Goal: Feedback & Contribution: Leave review/rating

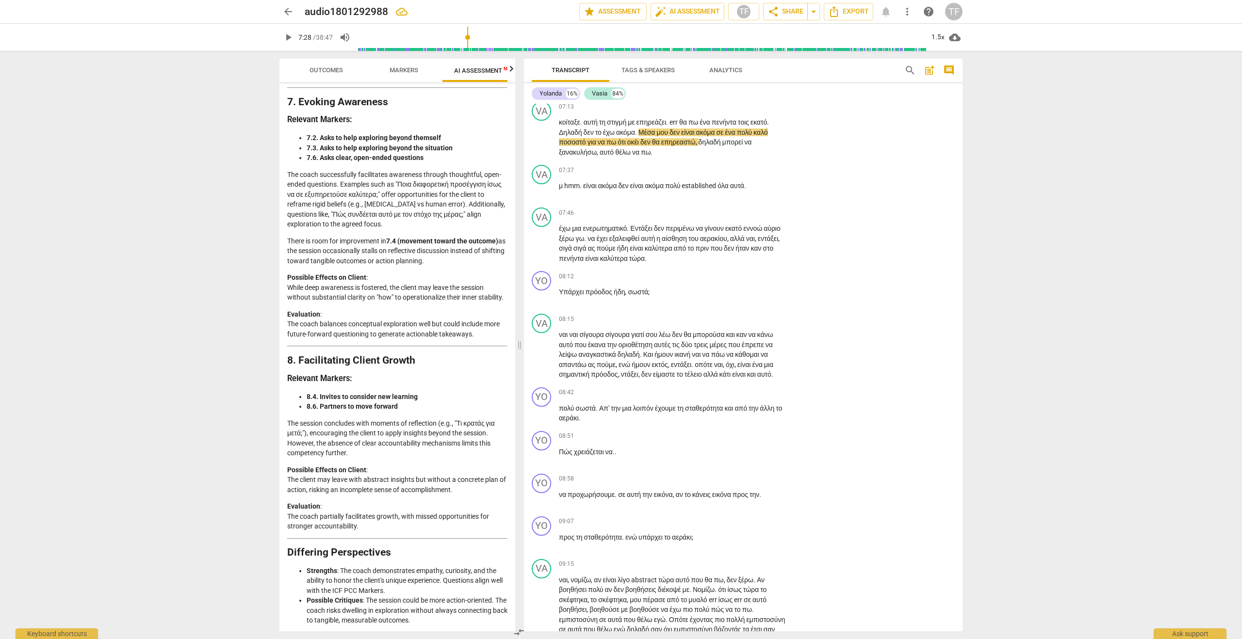
scroll to position [1754, 0]
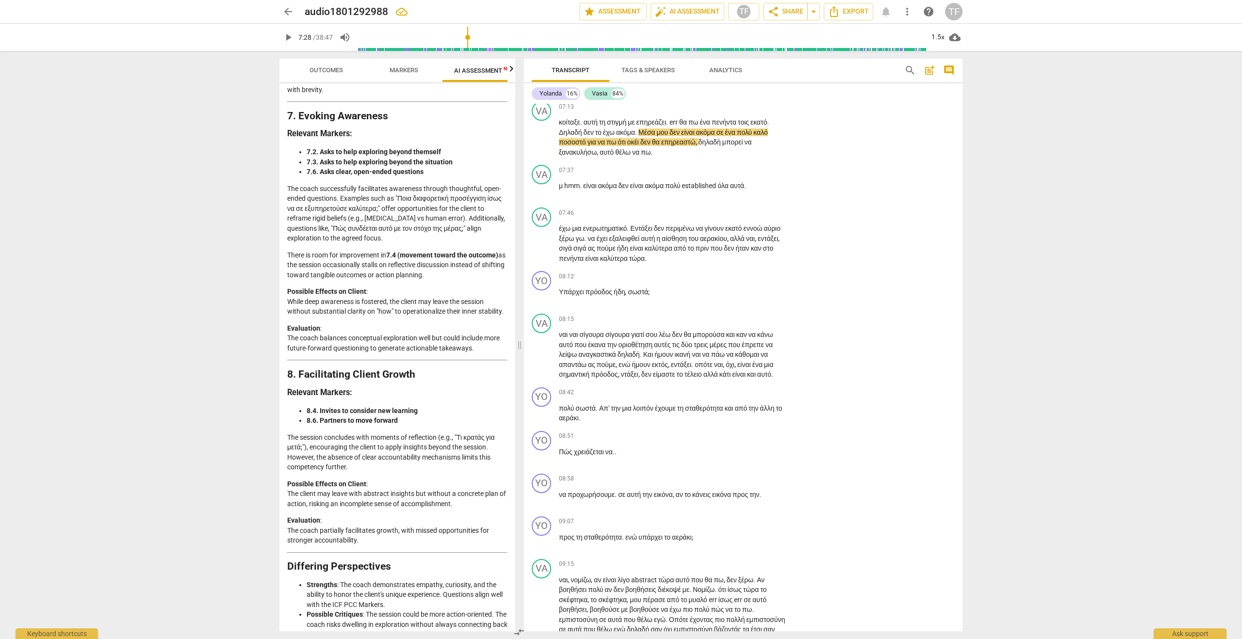
click at [290, 39] on span "play_arrow" at bounding box center [288, 38] width 12 height 12
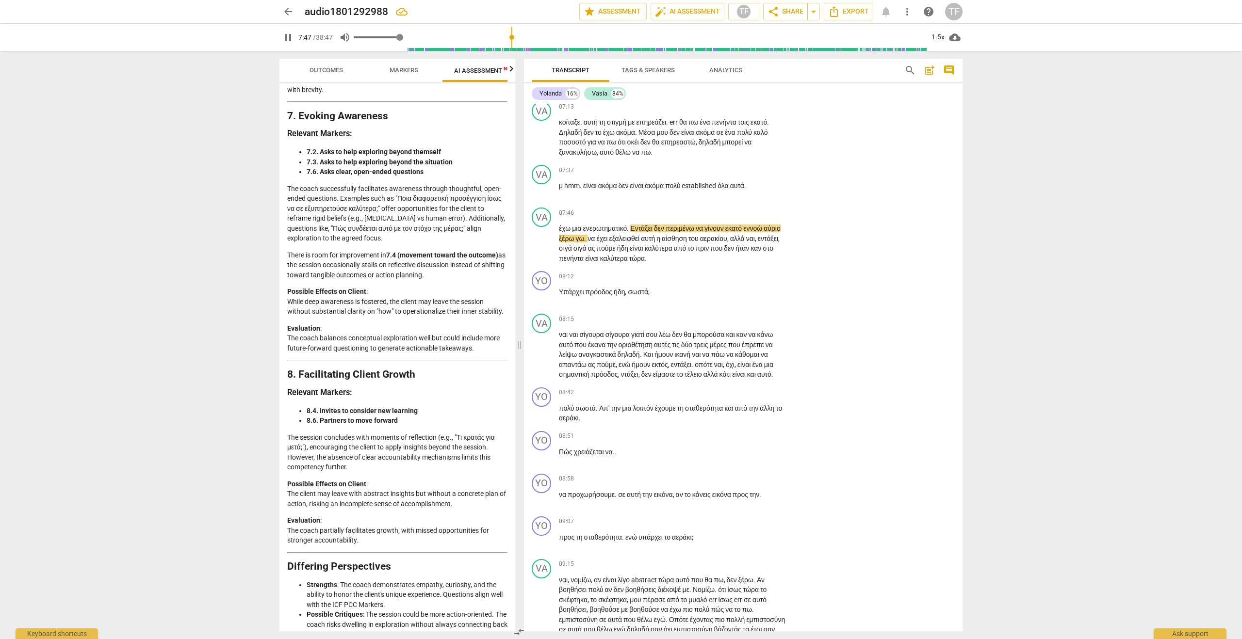
type input "468"
type input "0.84"
type input "468"
type input "0.8"
type input "468"
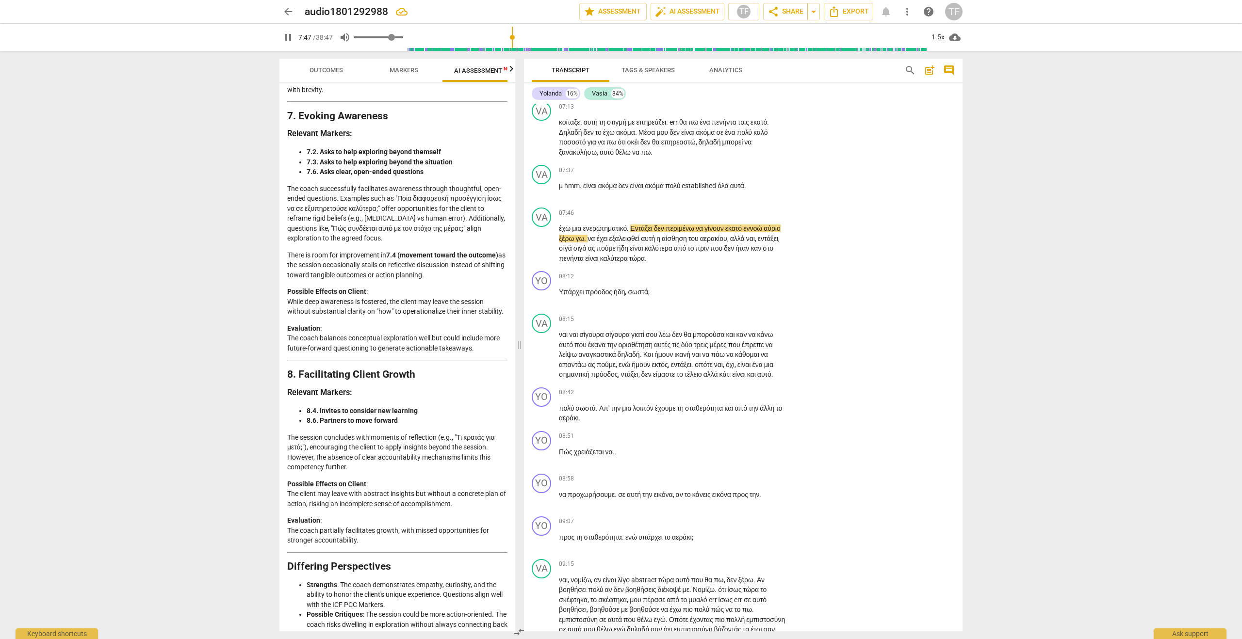
type input "0.77"
type input "468"
type input "0.76"
type input "468"
type input "0.75"
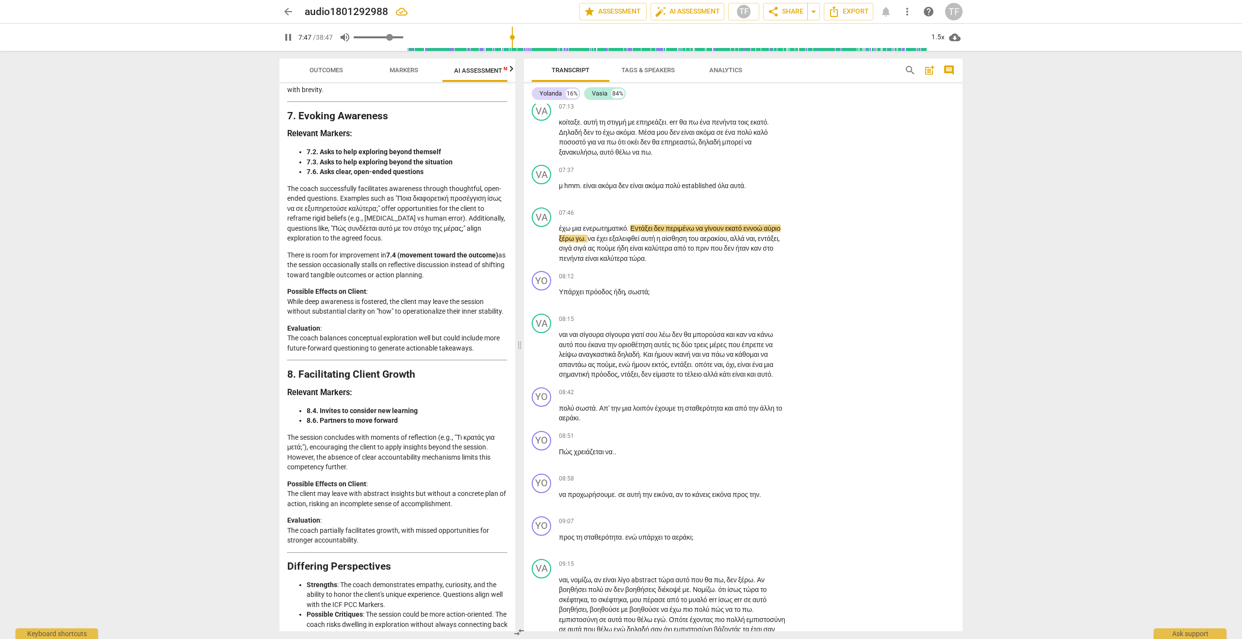
type input "468"
type input "0.74"
type input "468"
type input "0.72"
type input "468"
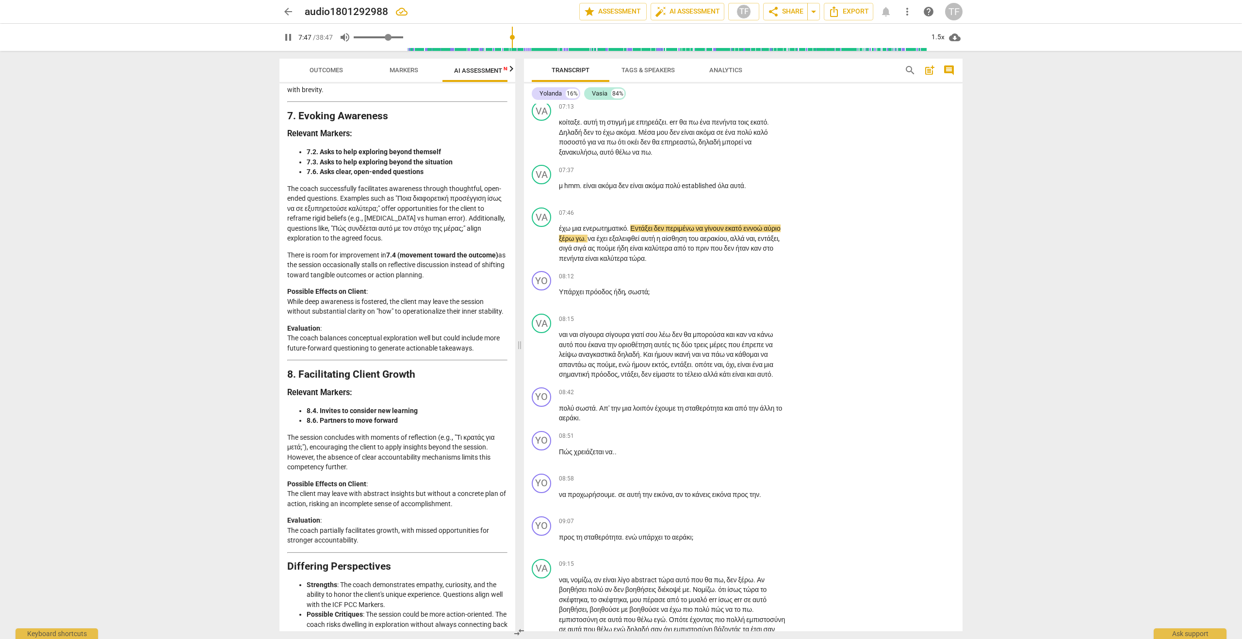
type input "0.7"
type input "468"
type input "0.68"
type input "468"
type input "0.65"
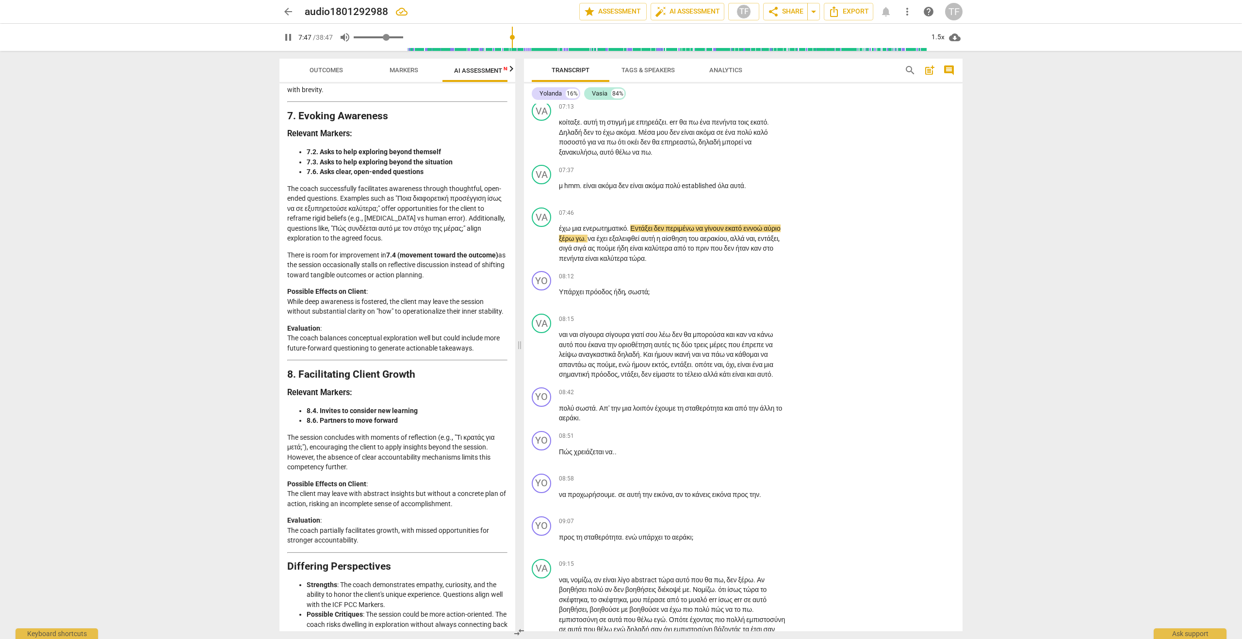
type input "468"
type input "0.63"
type input "468"
type input "0.61"
type input "468"
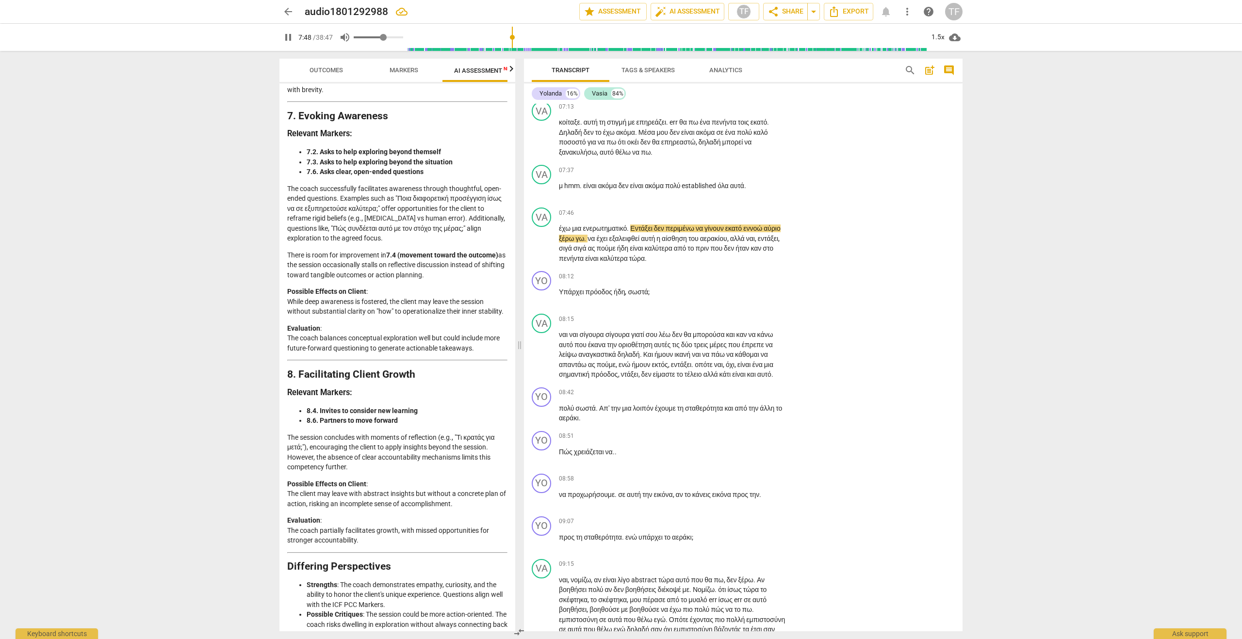
type input "0.57"
type input "469"
type input "0.56"
type input "469"
type input "0.55"
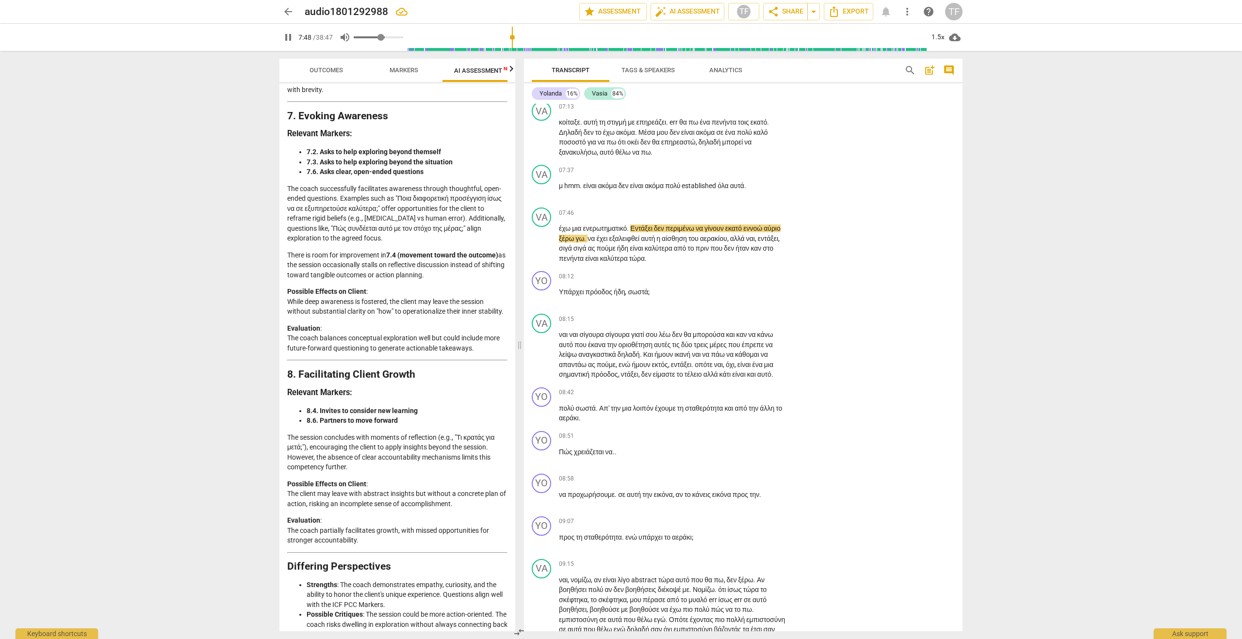
type input "469"
type input "0.53"
type input "469"
drag, startPoint x: 403, startPoint y: 36, endPoint x: 381, endPoint y: 36, distance: 21.3
type input "0.53"
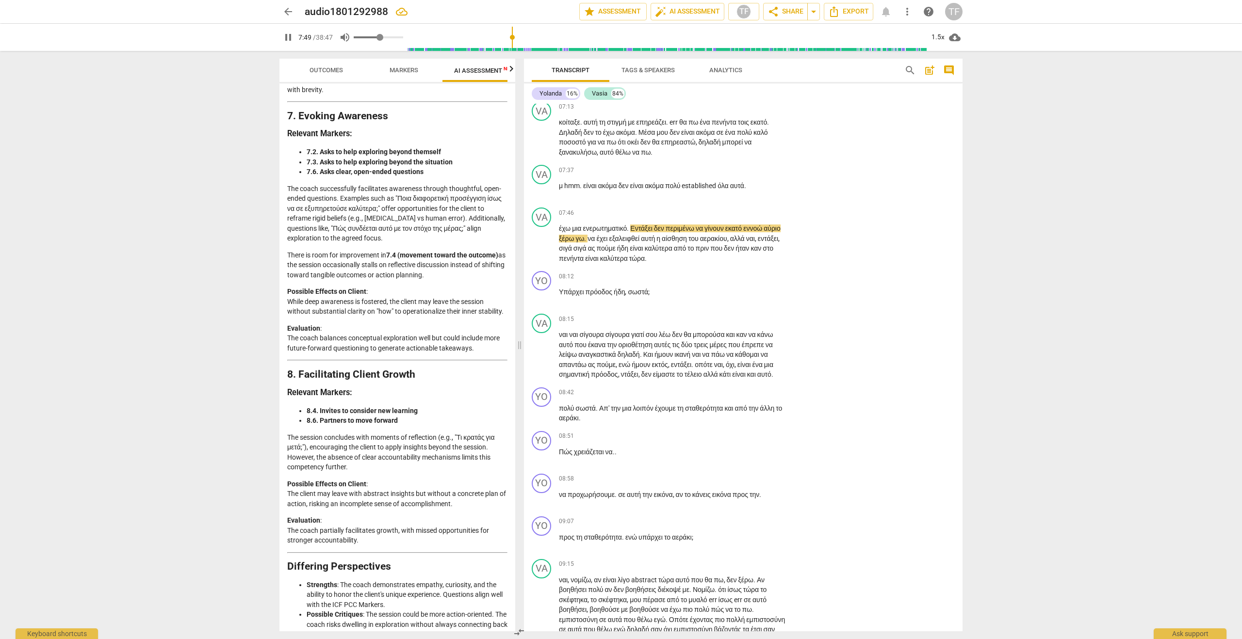
click at [381, 36] on input "range" at bounding box center [378, 37] width 49 height 2
type input "475"
type input "0.52"
type input "475"
type input "0.45"
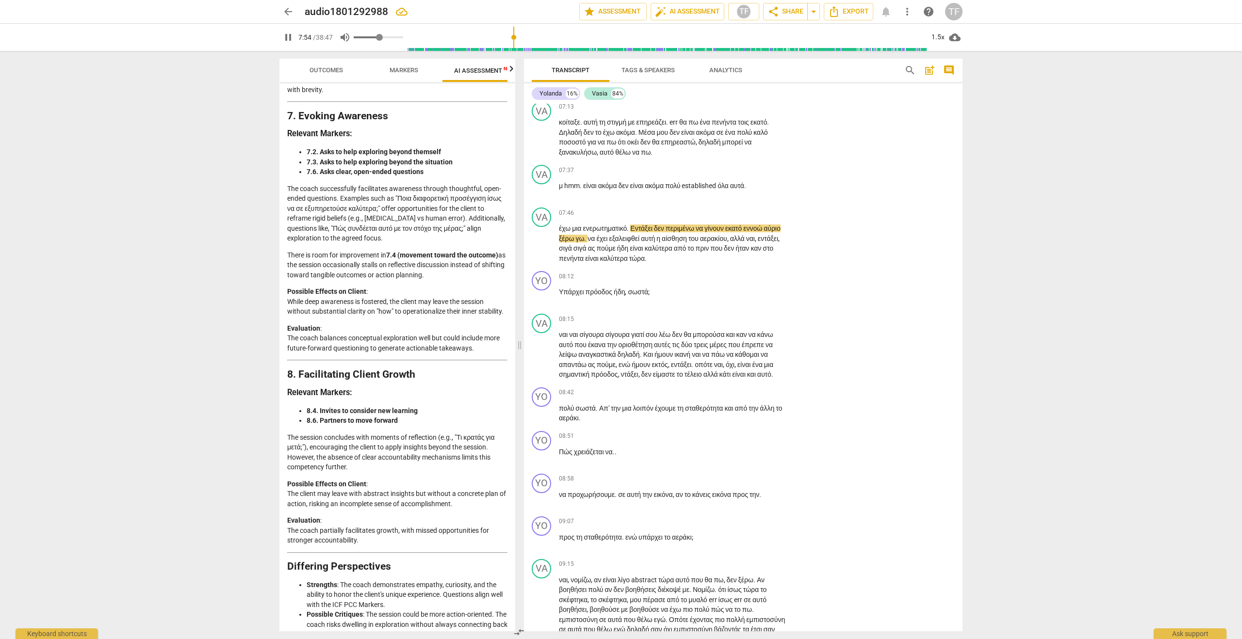
type input "475"
type input "0.39"
type input "475"
type input "0.34"
type input "475"
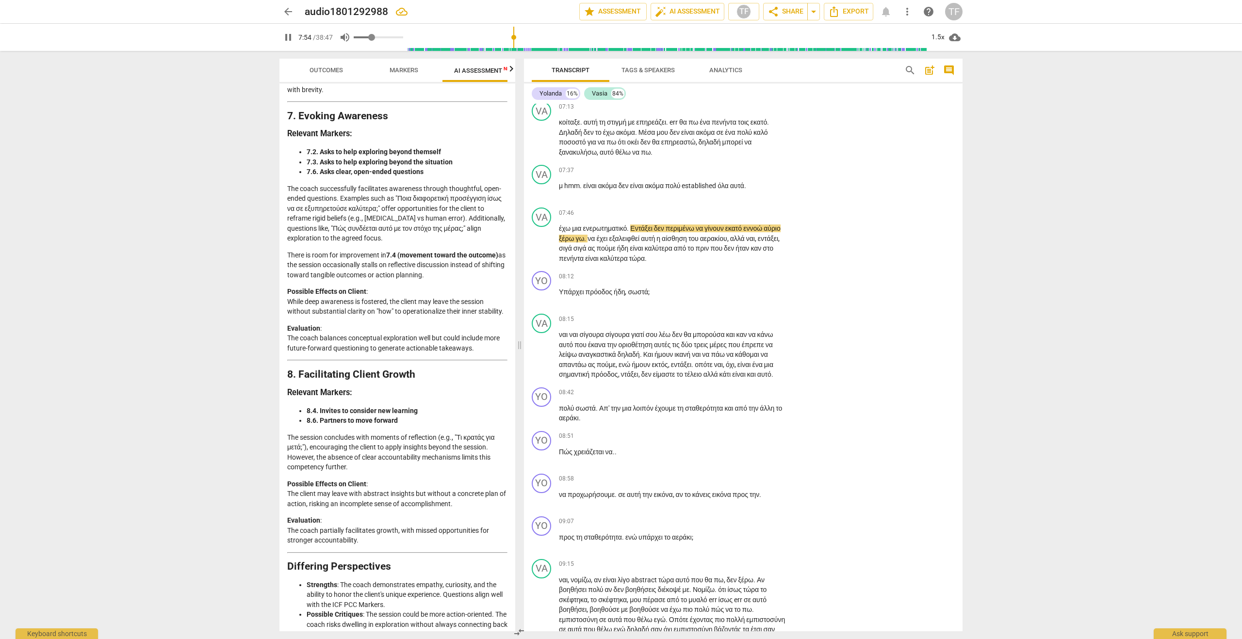
type input "0.29"
type input "475"
type input "0.25"
type input "475"
type input "0.24"
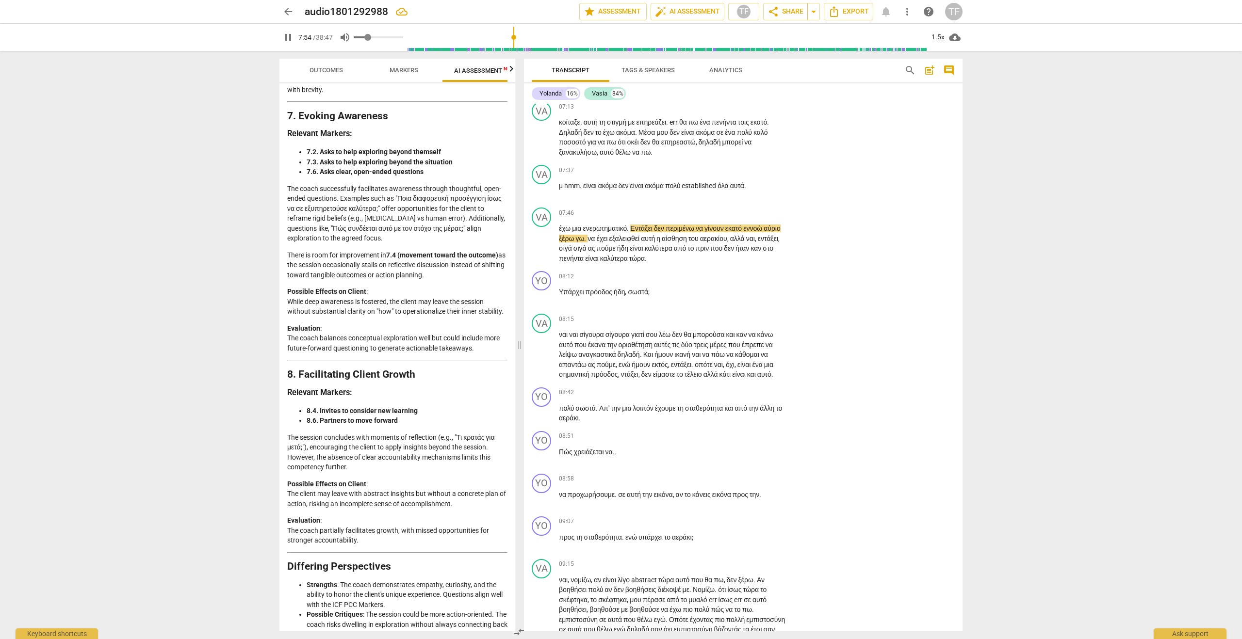
type input "475"
type input "0.23"
type input "475"
type input "0.22"
type input "476"
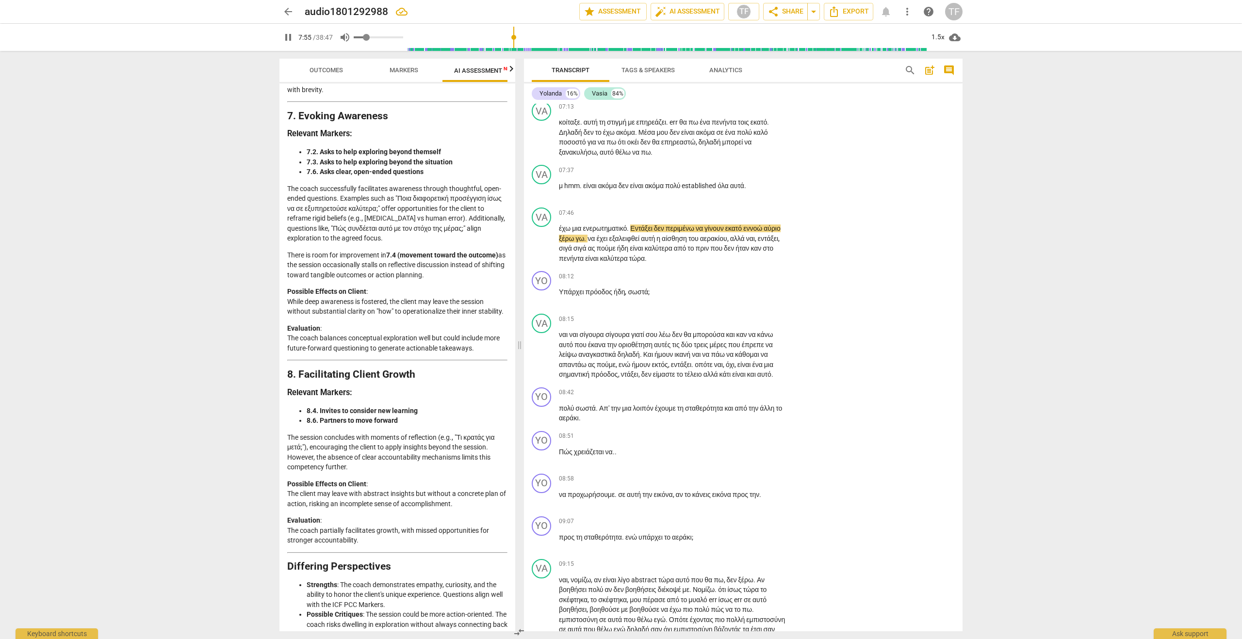
drag, startPoint x: 381, startPoint y: 36, endPoint x: 368, endPoint y: 35, distance: 12.7
type input "0.22"
click at [368, 36] on input "range" at bounding box center [378, 37] width 49 height 2
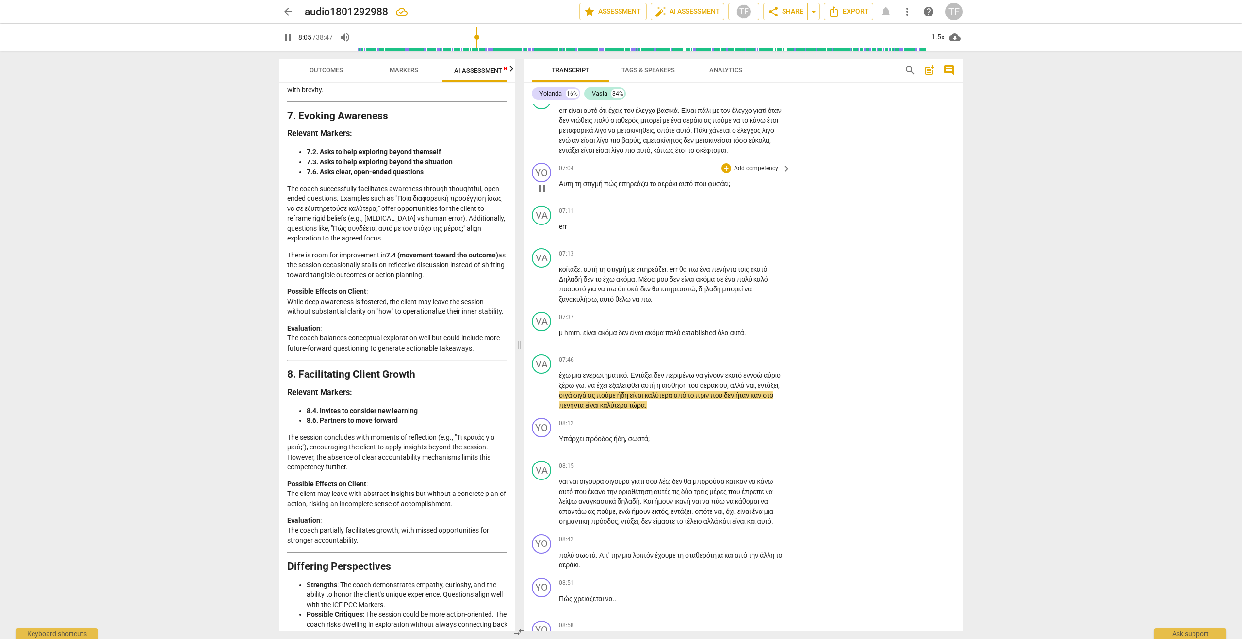
scroll to position [1406, 0]
click at [634, 191] on span "επηρεάζει" at bounding box center [635, 187] width 32 height 8
click at [545, 196] on span "pause" at bounding box center [542, 191] width 12 height 12
click at [545, 196] on span "play_arrow" at bounding box center [542, 191] width 12 height 12
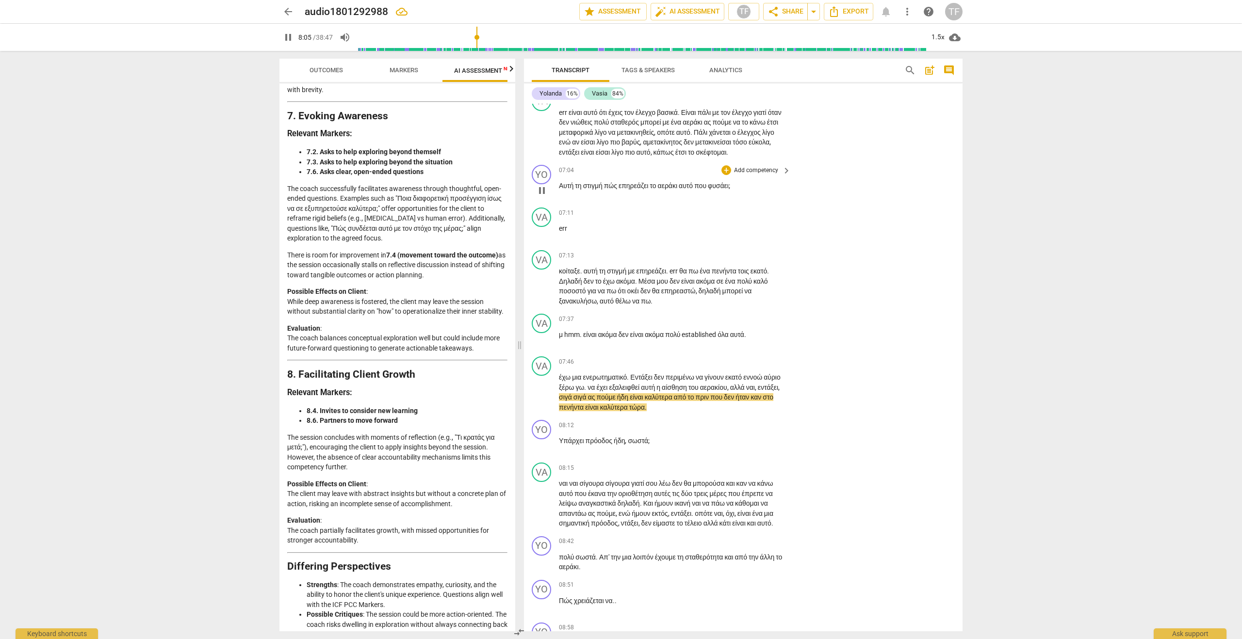
click at [562, 190] on span "Αυτή" at bounding box center [567, 186] width 16 height 8
click at [559, 190] on span "Αυτή" at bounding box center [567, 186] width 16 height 8
click at [543, 196] on span "pause" at bounding box center [542, 191] width 12 height 12
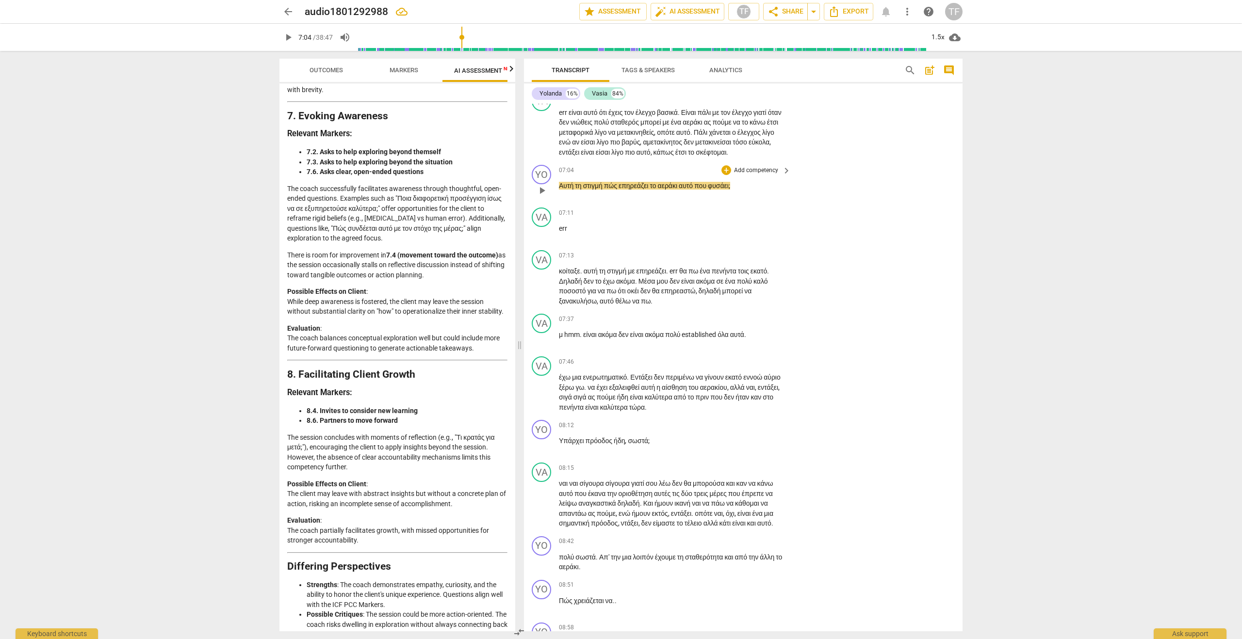
click at [543, 196] on span "play_arrow" at bounding box center [542, 191] width 12 height 12
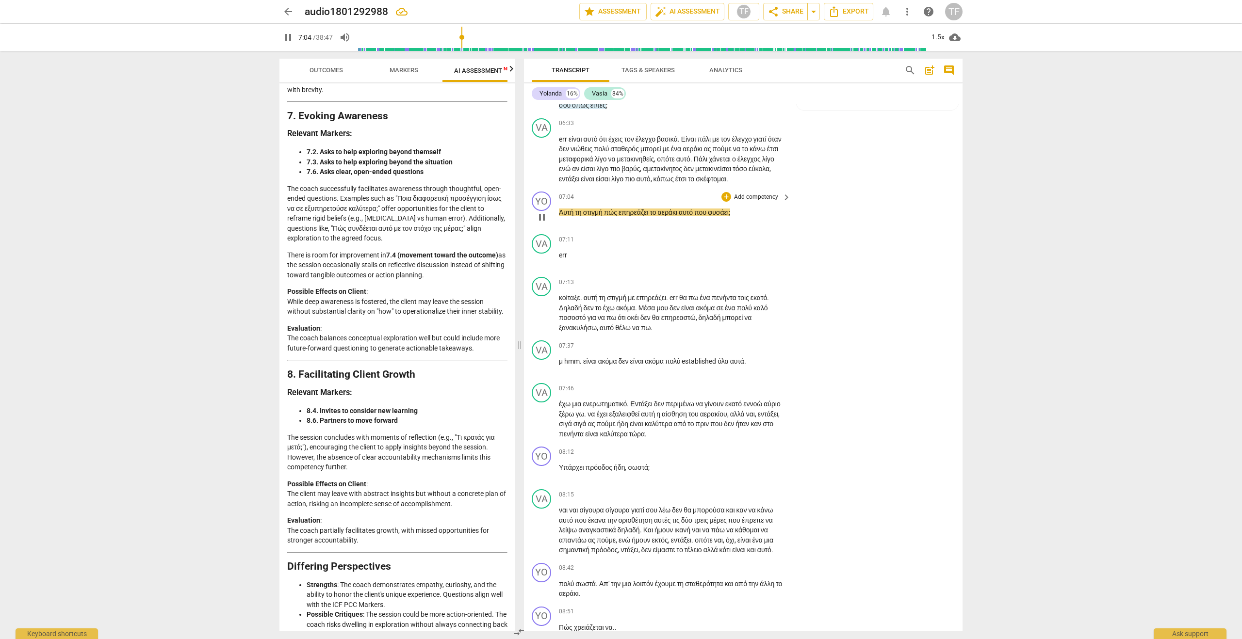
scroll to position [1381, 0]
click at [545, 223] on span "pause" at bounding box center [542, 217] width 12 height 12
click at [542, 223] on span "play_arrow" at bounding box center [542, 217] width 12 height 12
click at [544, 167] on span "play_arrow" at bounding box center [542, 161] width 12 height 12
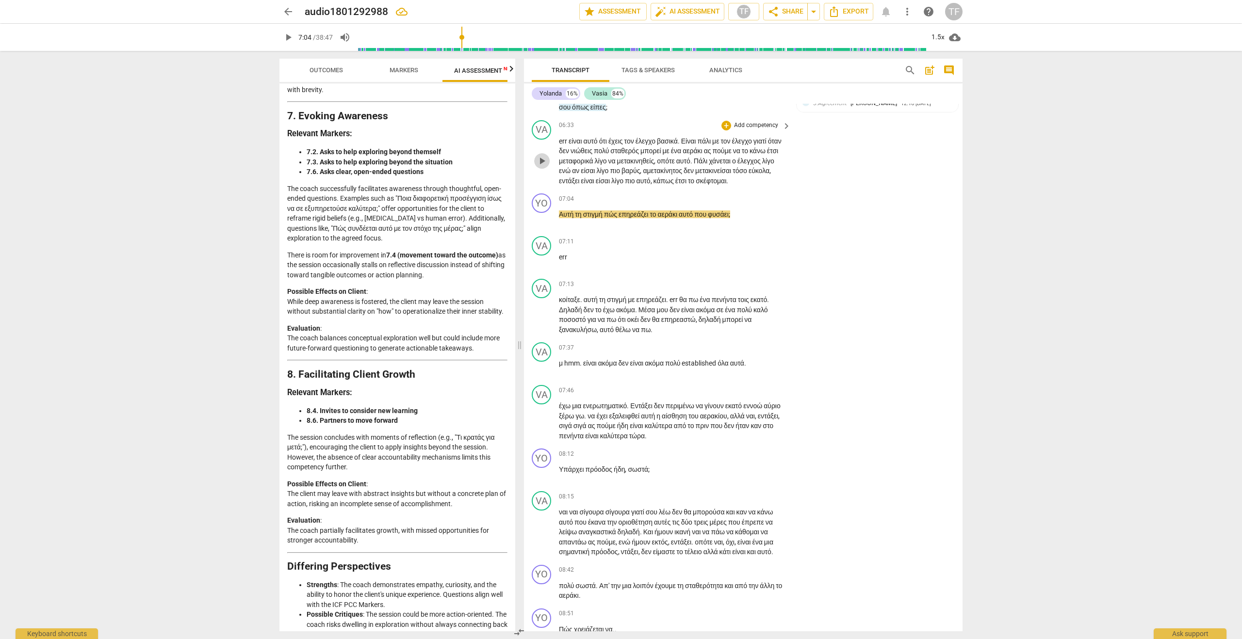
click at [544, 167] on span "play_arrow" at bounding box center [542, 161] width 12 height 12
type input "424"
click at [322, 11] on h2 "audio1801292988" at bounding box center [346, 12] width 83 height 12
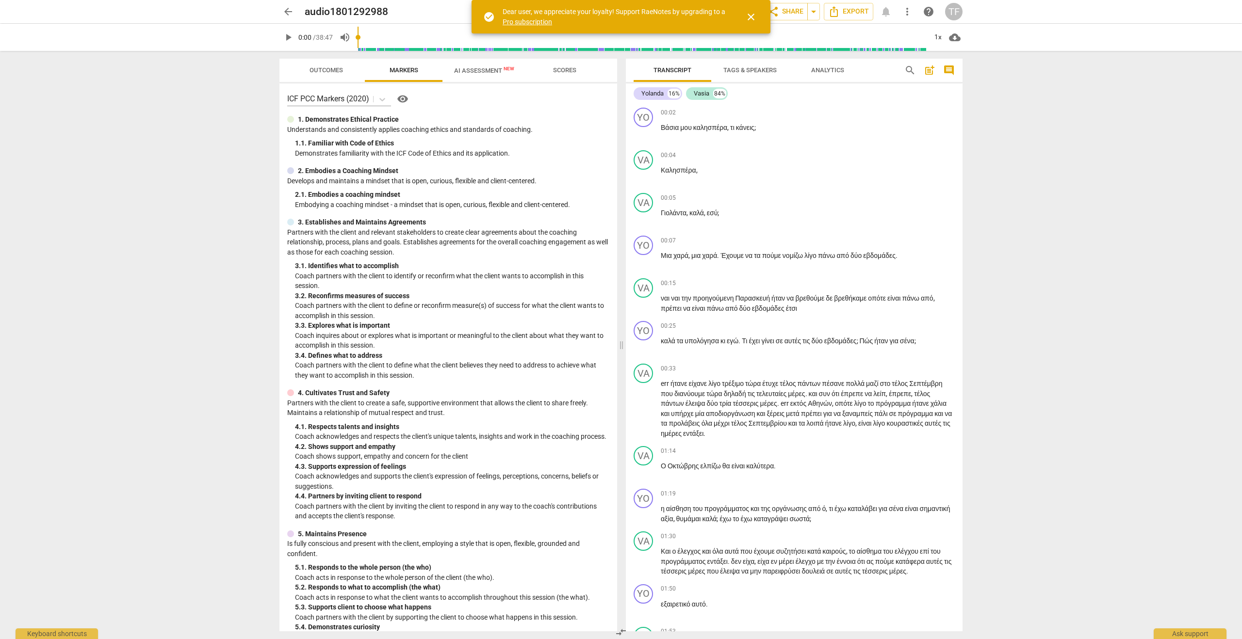
click at [755, 20] on span "close" at bounding box center [751, 17] width 12 height 12
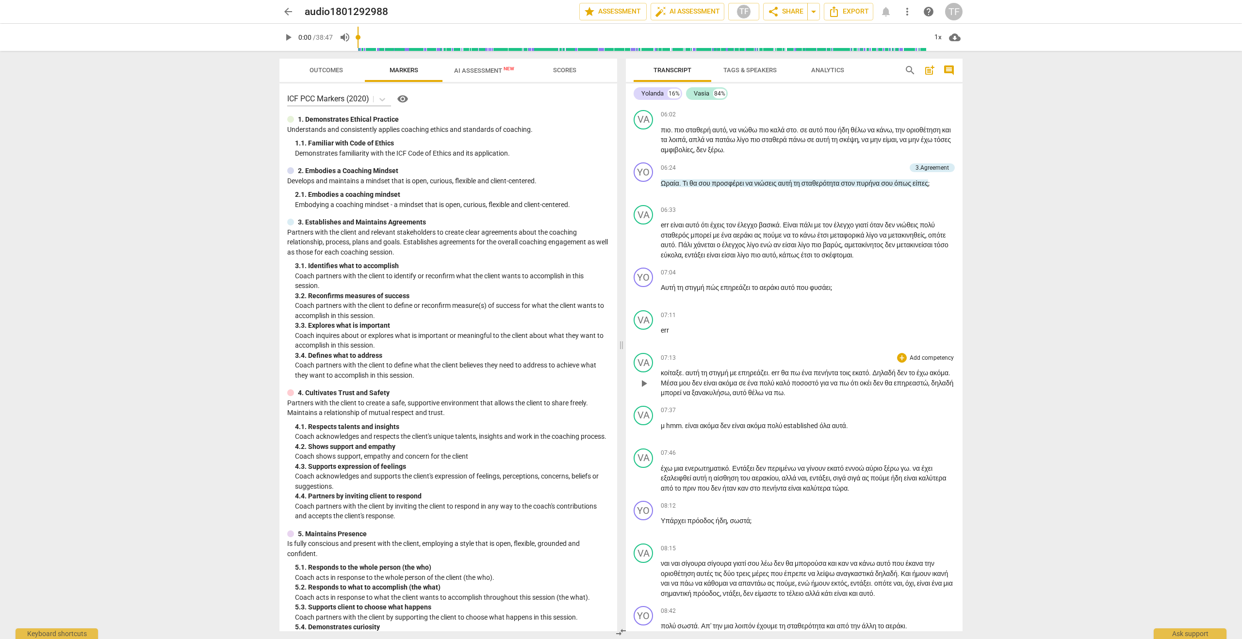
scroll to position [1186, 0]
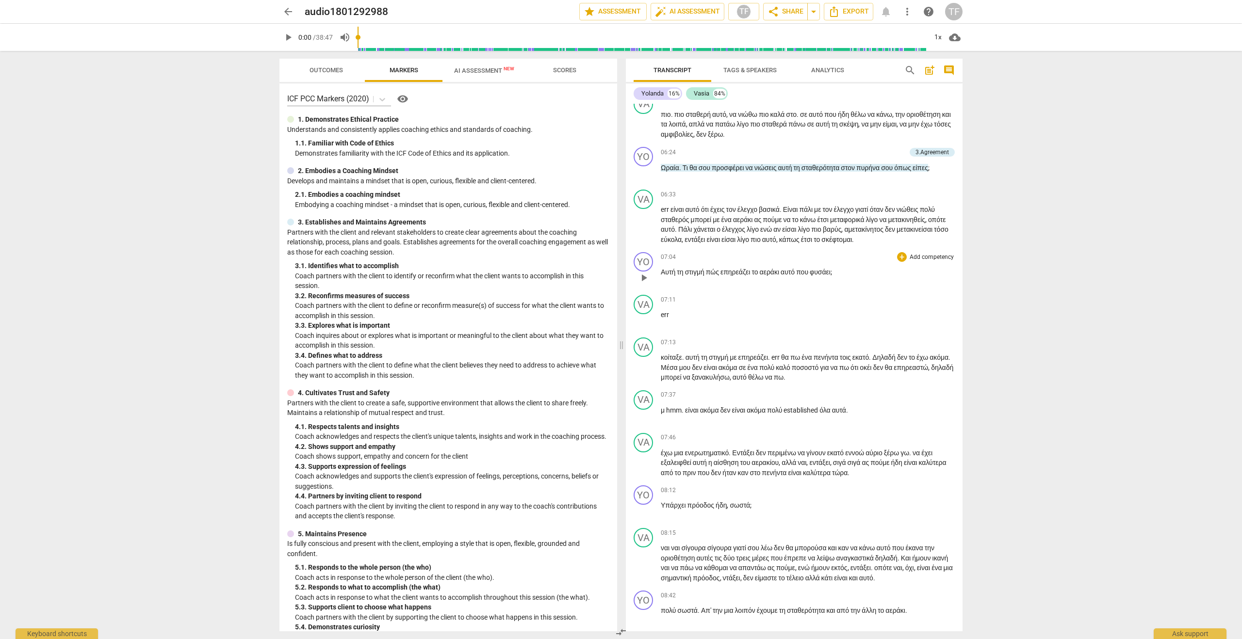
click at [672, 277] on p "Αυτή τη στιγμή πώς επηρεάζει το αεράκι αυτό που φυσάει ;" at bounding box center [808, 272] width 294 height 10
click at [642, 284] on span "play_arrow" at bounding box center [644, 278] width 12 height 12
click at [642, 284] on span "pause" at bounding box center [644, 278] width 12 height 12
type input "429"
click at [898, 262] on div "+" at bounding box center [902, 257] width 10 height 10
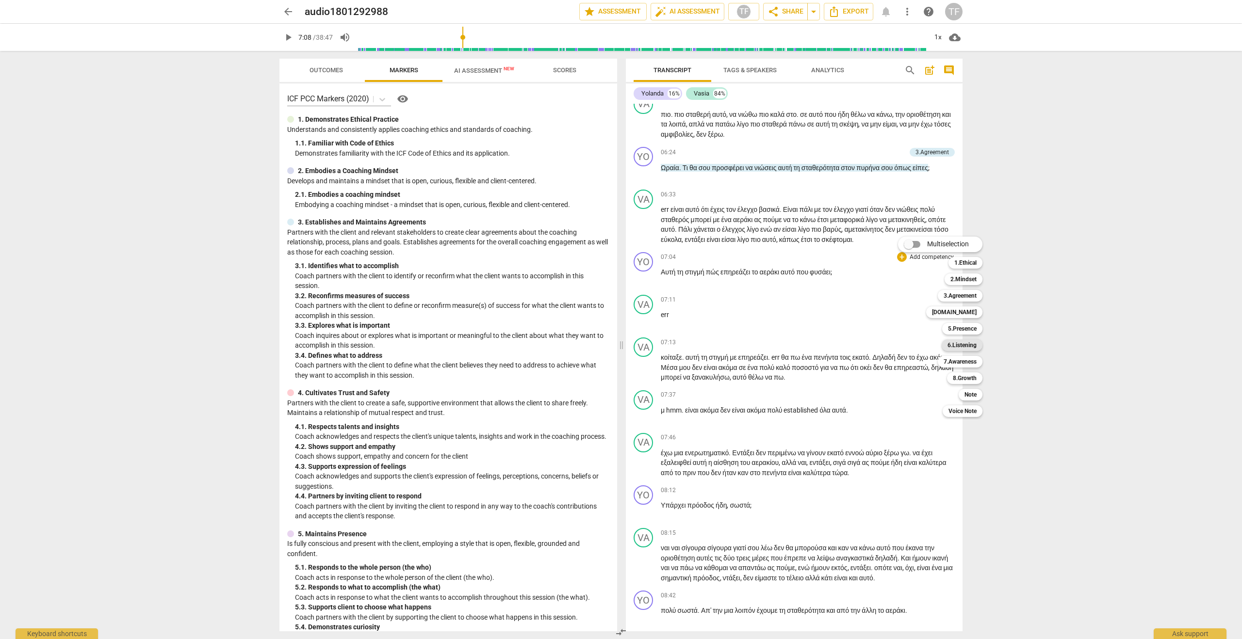
click at [960, 345] on b "6.Listening" at bounding box center [961, 346] width 29 height 12
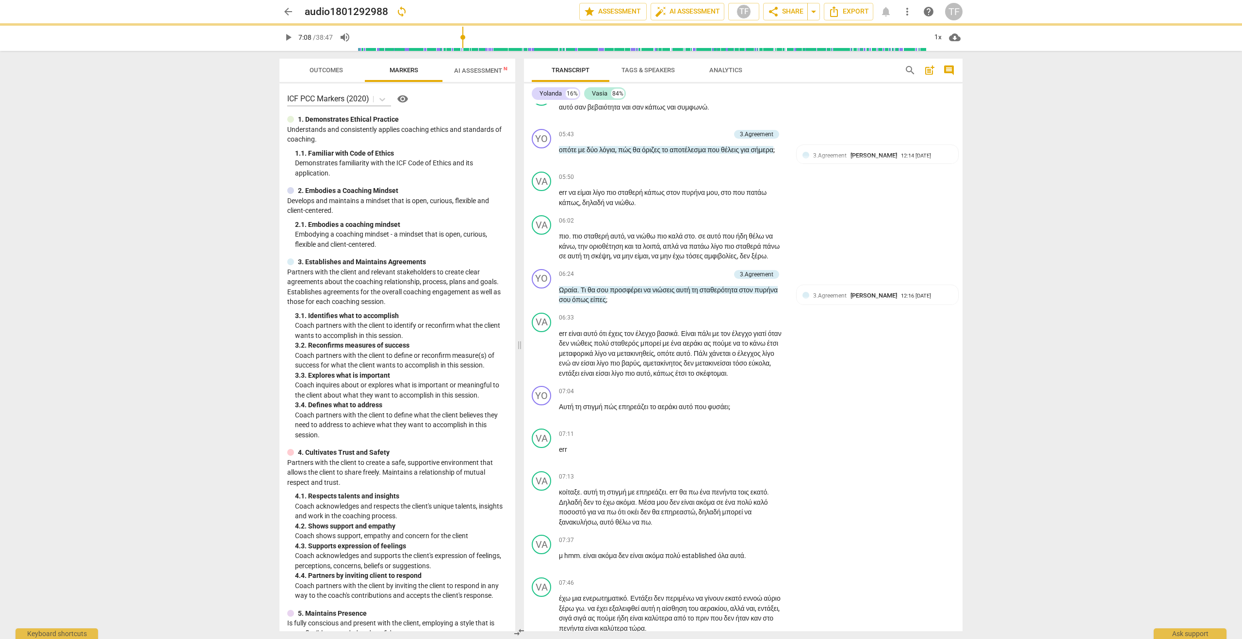
scroll to position [1296, 0]
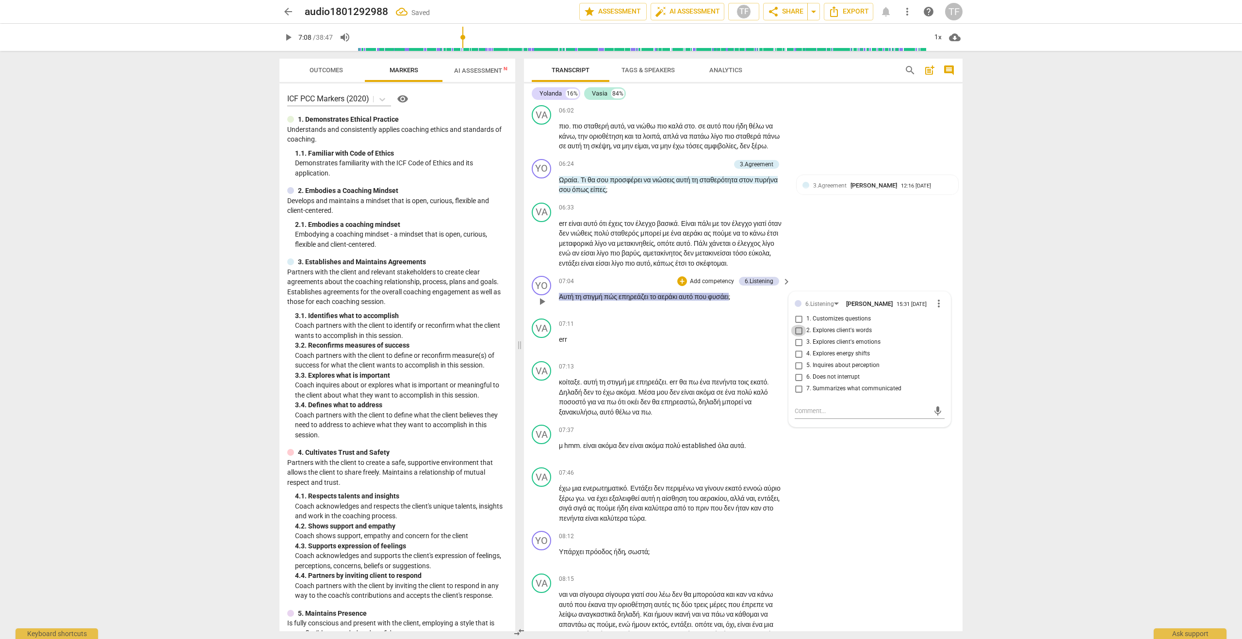
click at [799, 337] on input "2. Explores client's words" at bounding box center [799, 331] width 16 height 12
checkbox input "true"
click at [797, 360] on input "4. Explores energy shifts" at bounding box center [799, 354] width 16 height 12
checkbox input "true"
drag, startPoint x: 810, startPoint y: 489, endPoint x: 825, endPoint y: 488, distance: 15.6
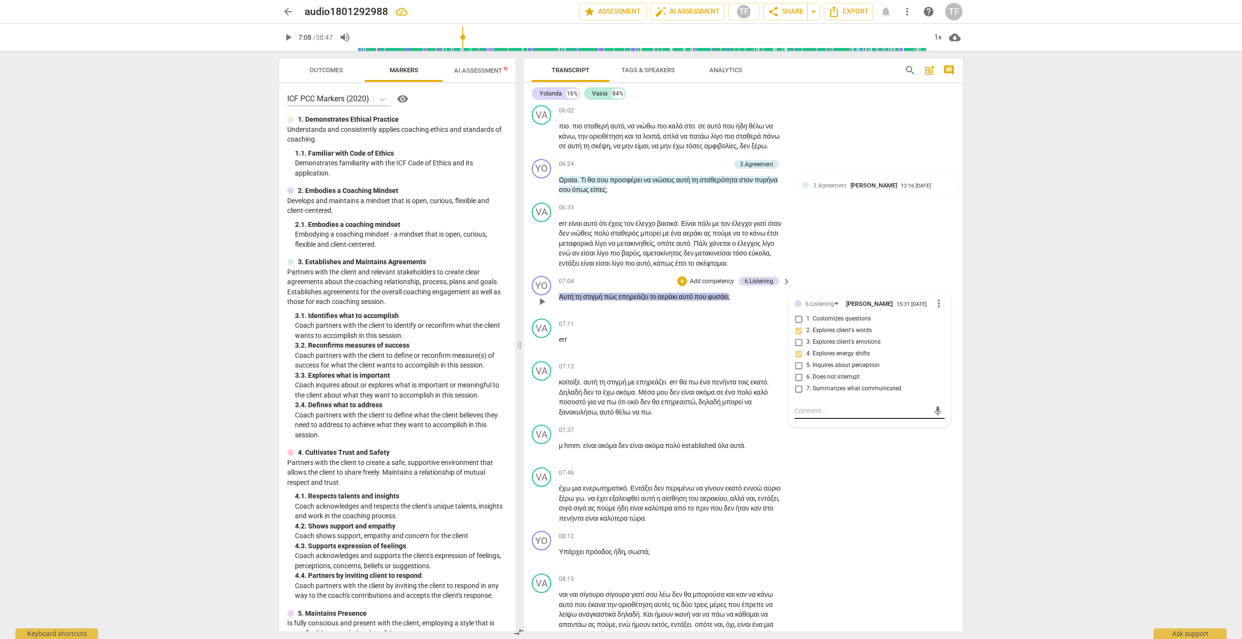
click at [810, 416] on textarea at bounding box center [862, 411] width 134 height 9
type textarea "C"
type textarea "Co"
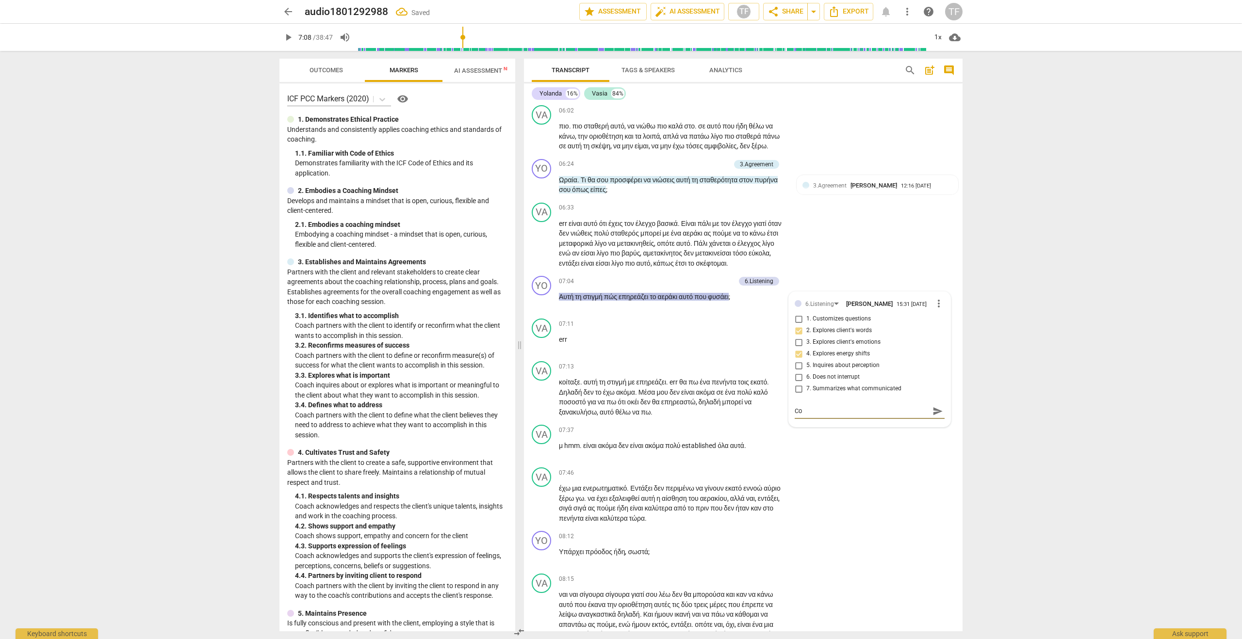
type textarea "Coa"
type textarea "Coac"
type textarea "Coach"
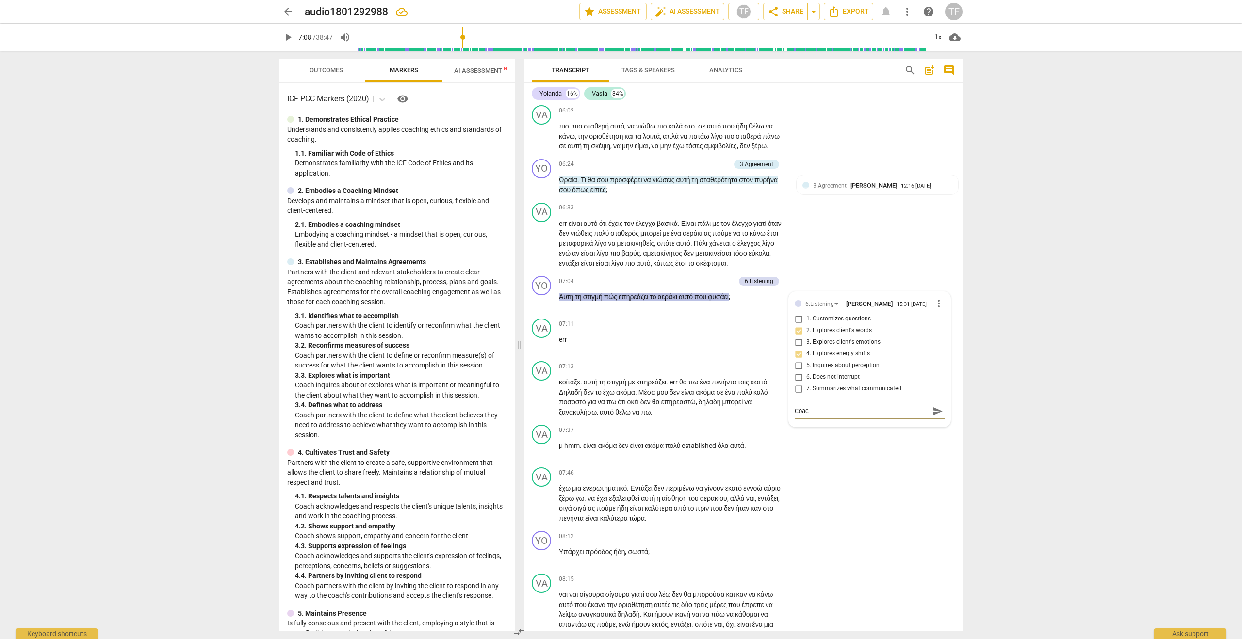
type textarea "Coach"
type textarea "Coac"
type textarea "Coa"
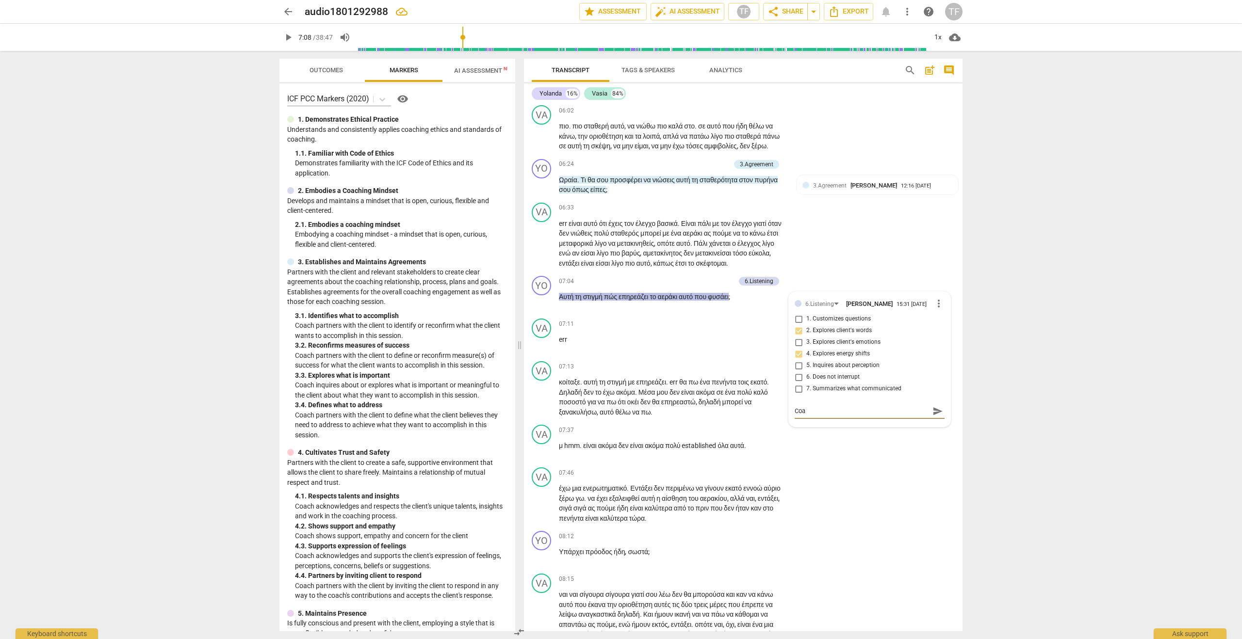
type textarea "Co"
type textarea "C"
type textarea "e"
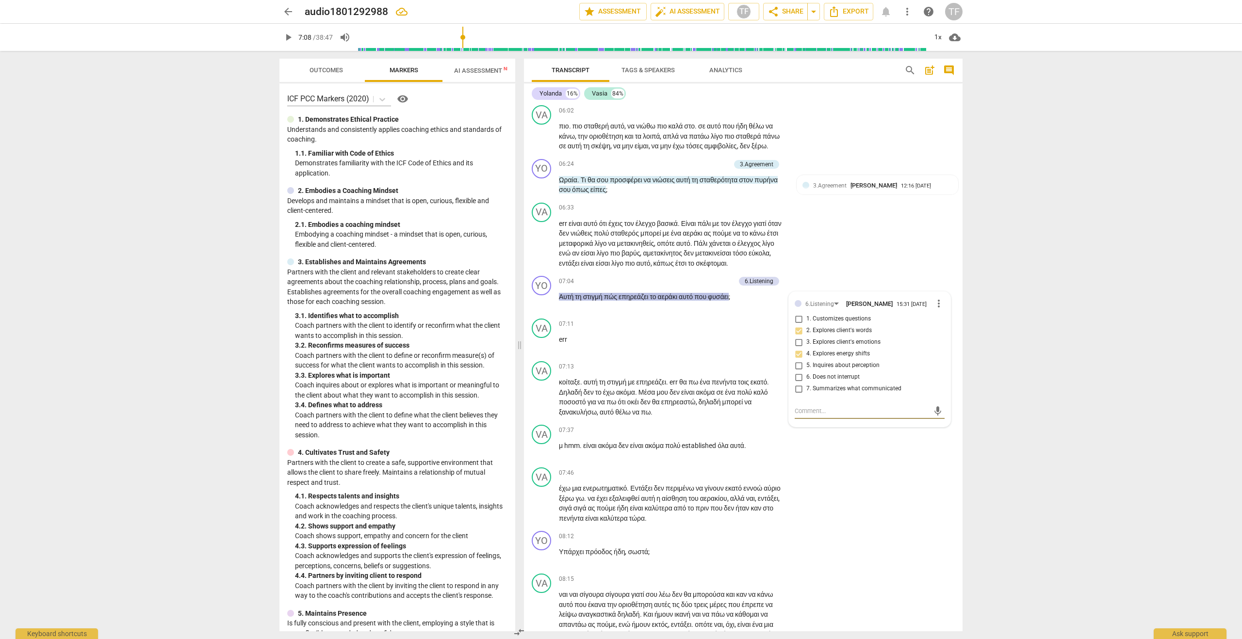
type textarea "e"
type textarea "ex"
type textarea "exc"
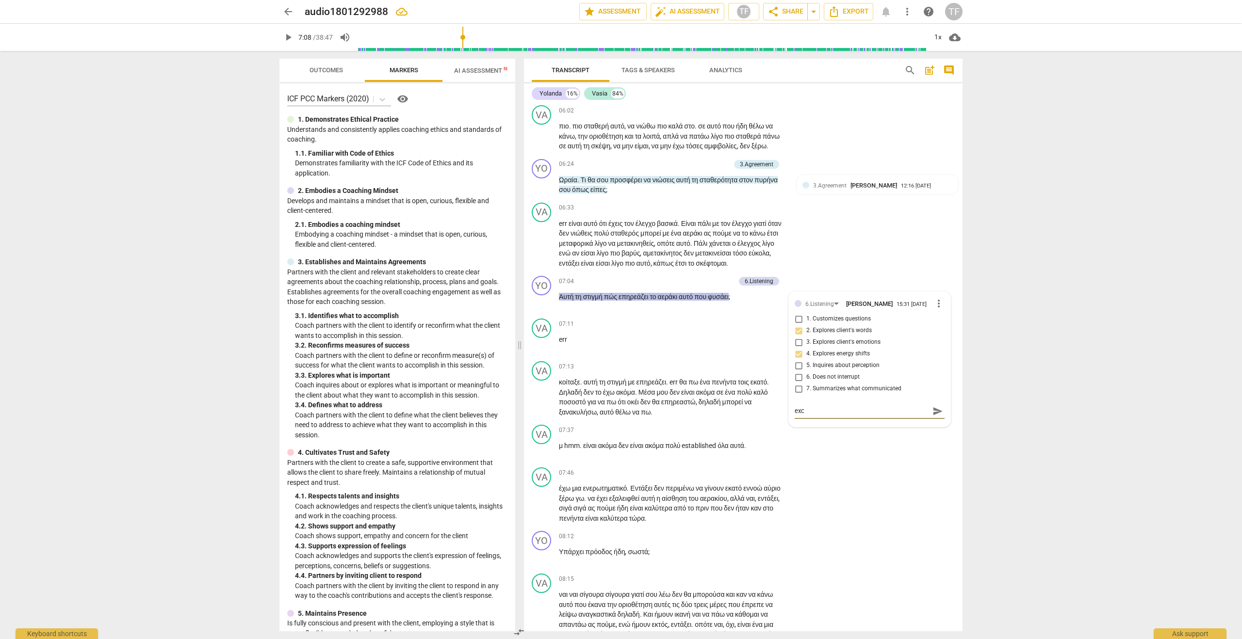
type textarea "exce"
type textarea "excel"
type textarea "excell"
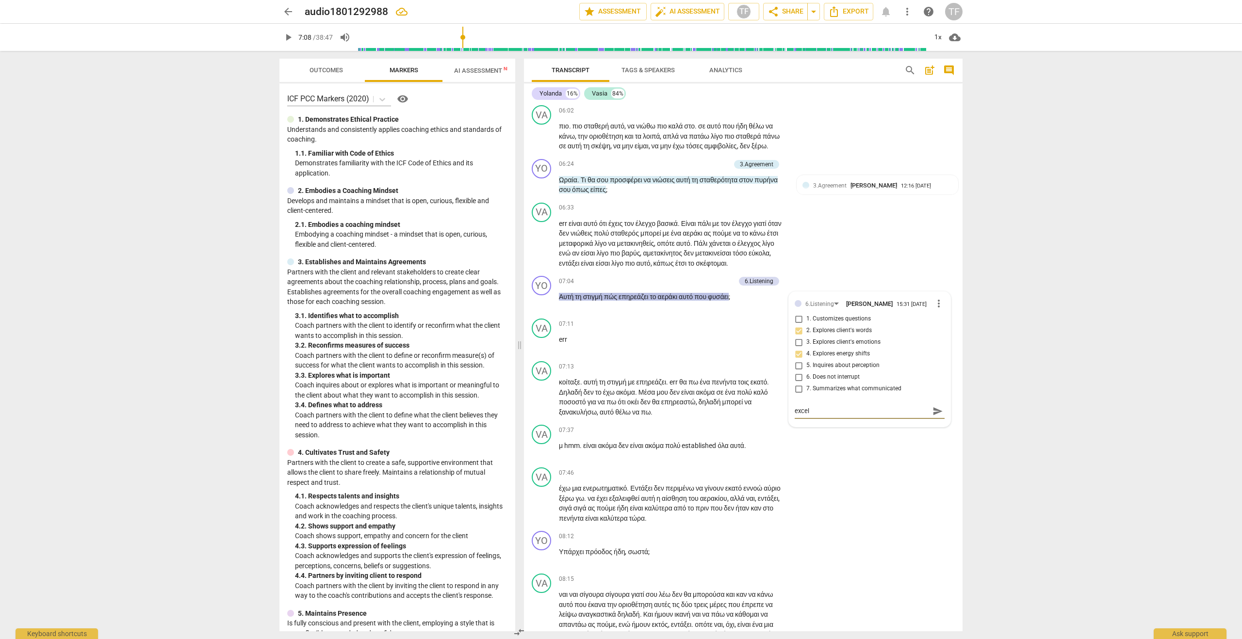
type textarea "excell"
type textarea "excelle"
type textarea "excellen"
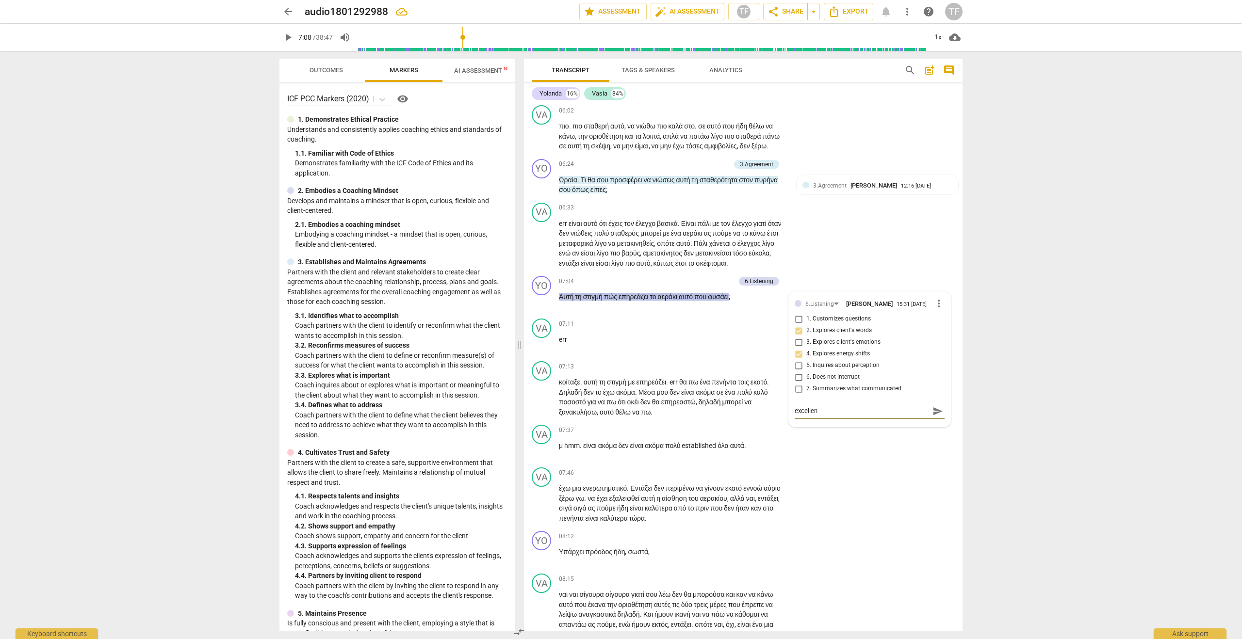
type textarea "excellent"
type textarea "excellent c"
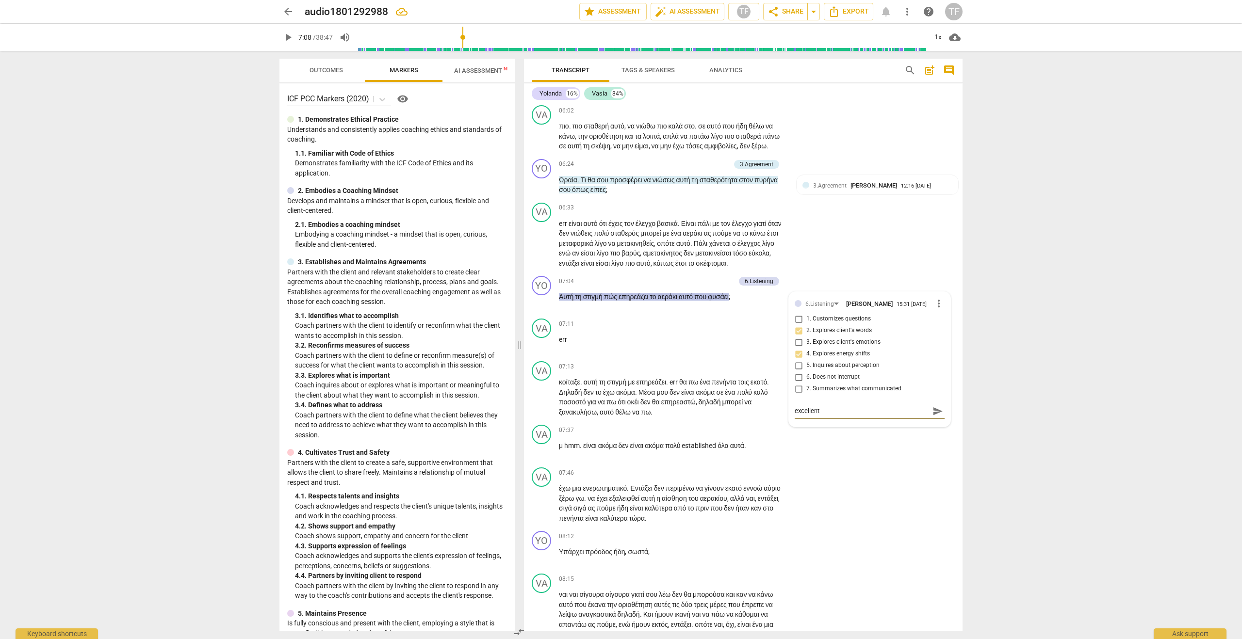
type textarea "excellent c"
type textarea "excellent ca"
type textarea "excellent cat"
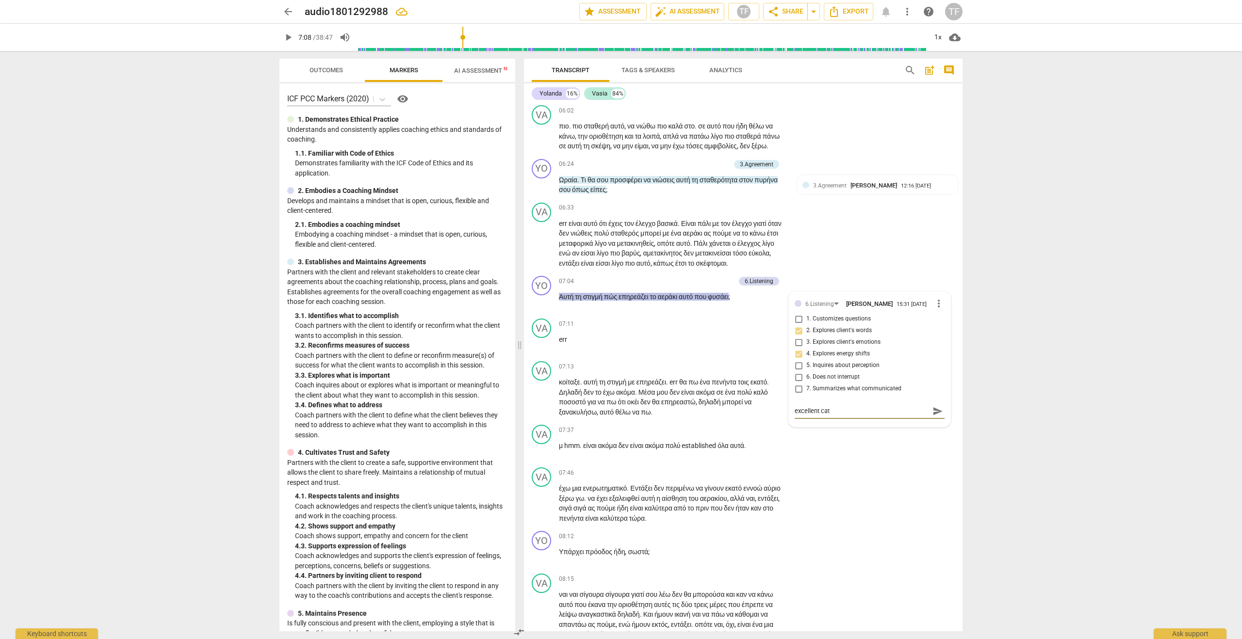
type textarea "excellent catc"
type textarea "excellent catch"
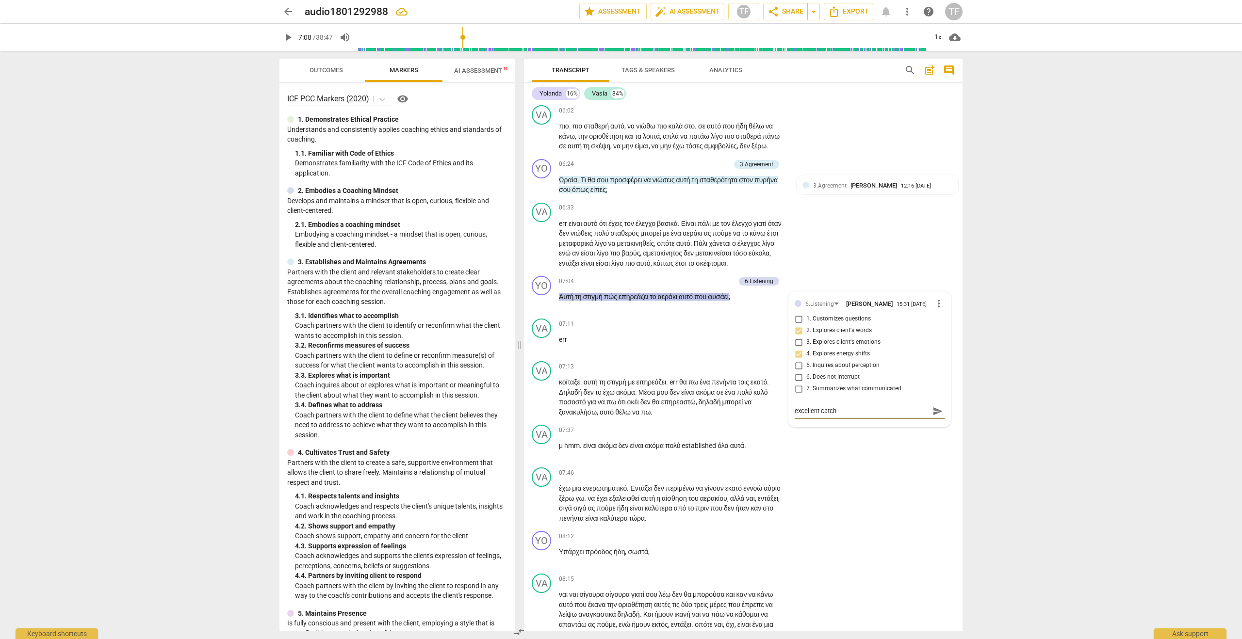
type textarea "excellent catch"
type textarea "excellent catch t"
type textarea "excellent catch to"
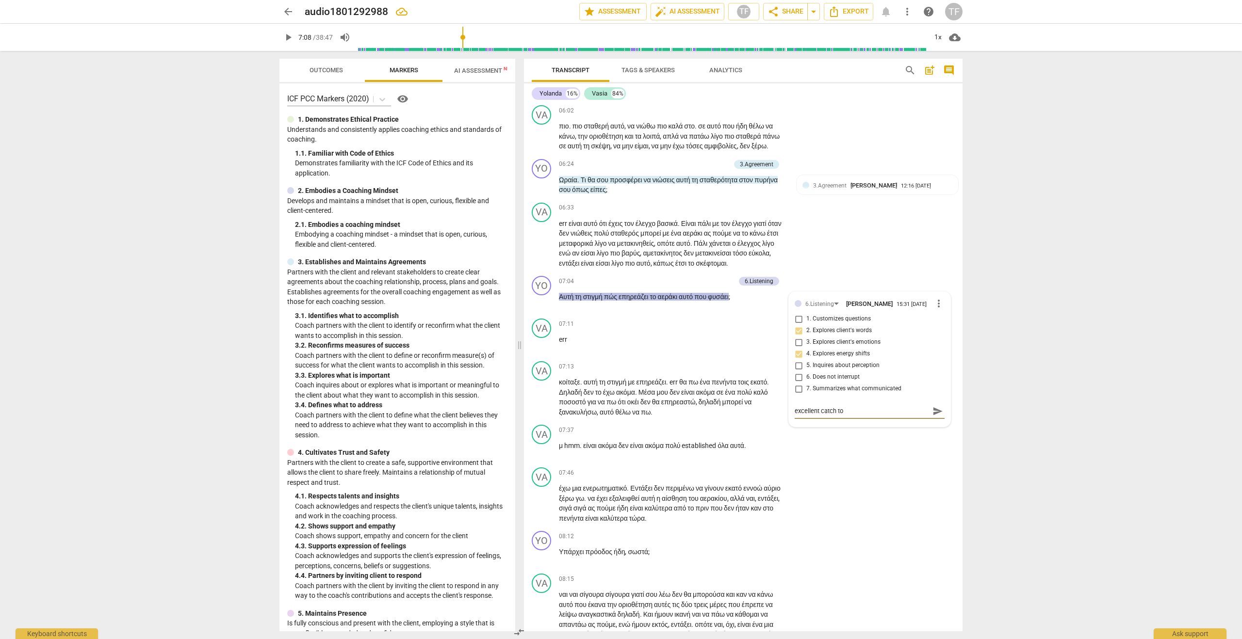
type textarea "excellent catch to"
type textarea "excellent catch to a"
type textarea "excellent catch to as"
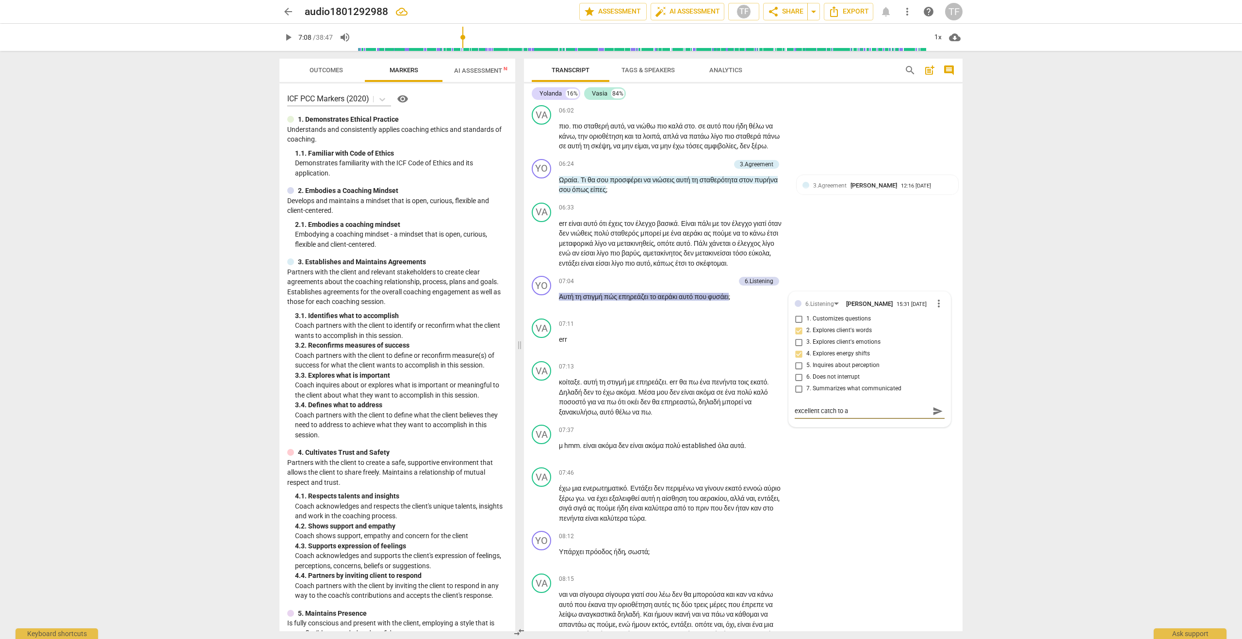
type textarea "excellent catch to as"
type textarea "excellent catch to ask"
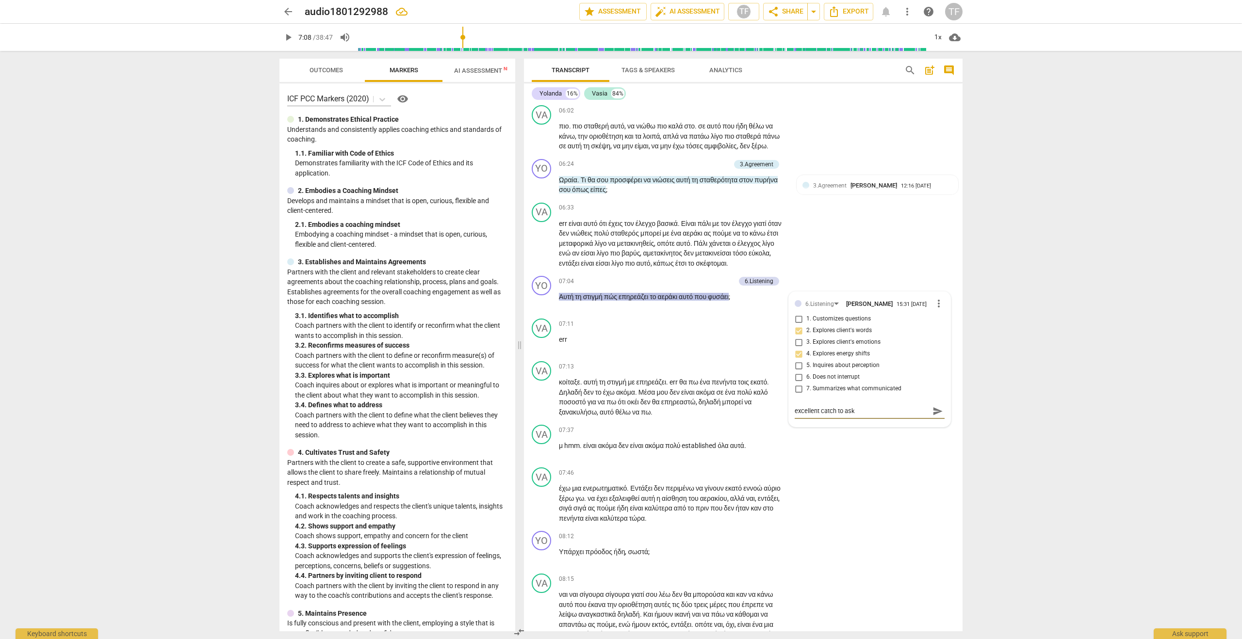
type textarea "excellent catch to ask a"
type textarea "excellent catch to ask ab"
type textarea "excellent catch to ask abo"
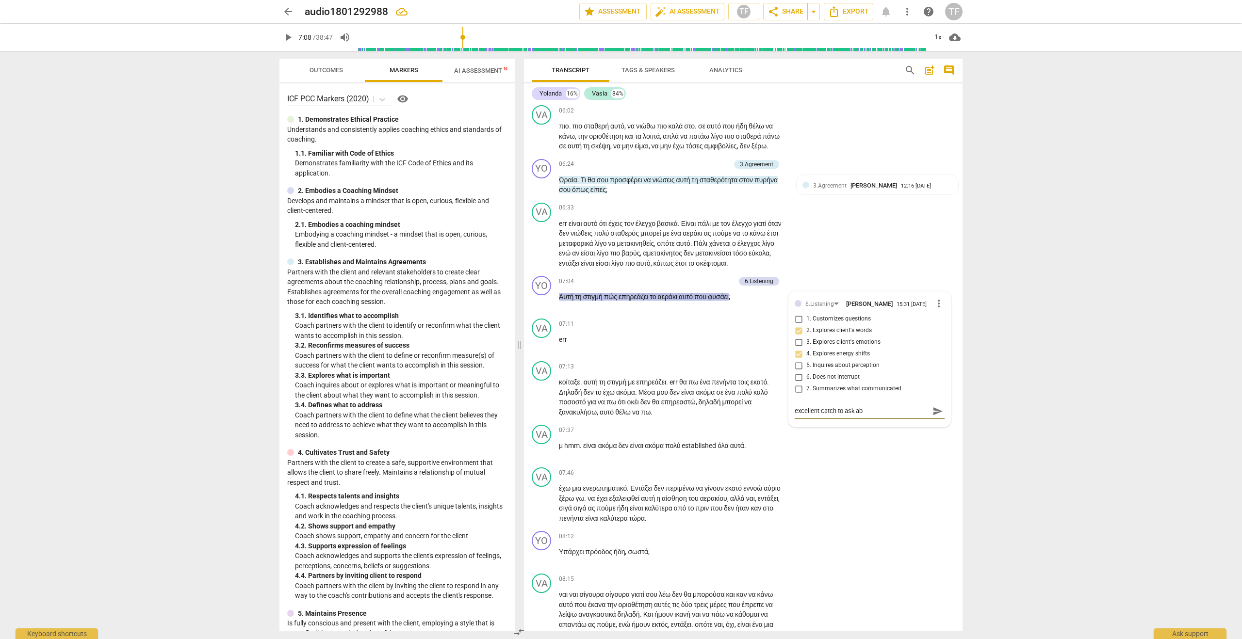
type textarea "excellent catch to ask abo"
type textarea "excellent catch to ask abou"
type textarea "excellent catch to ask about"
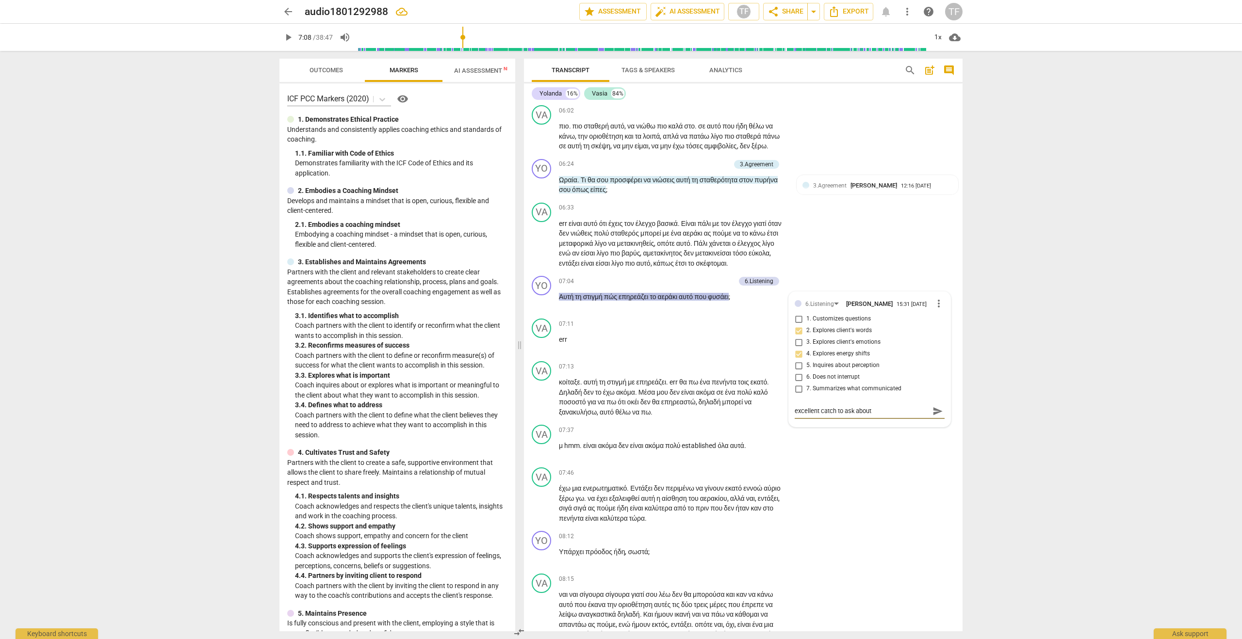
type textarea "excellent catch to ask about"
type textarea "excellent catch to ask about t"
type textarea "excellent catch to ask about th"
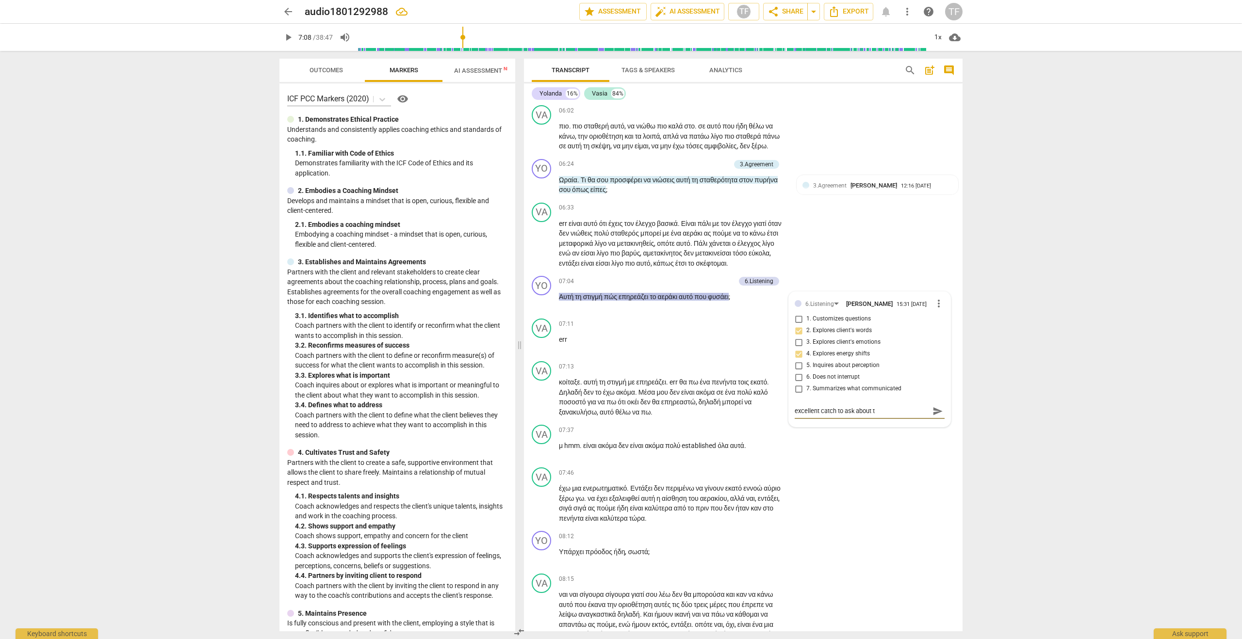
type textarea "excellent catch to ask about th"
type textarea "excellent catch to ask about the"
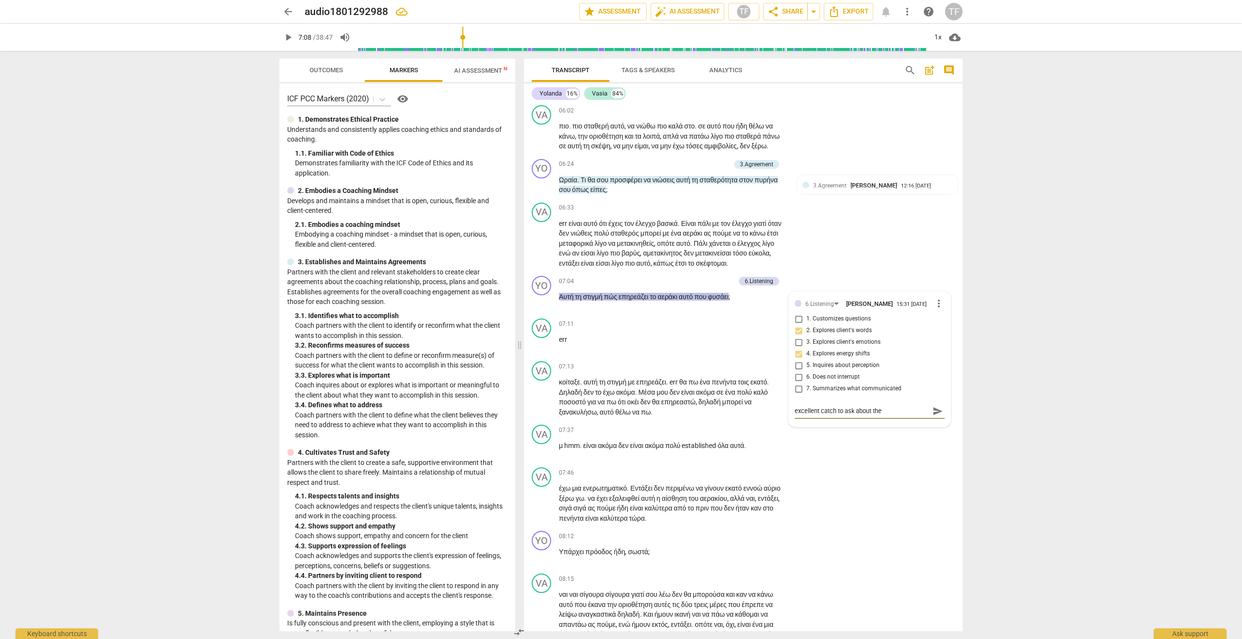
type textarea "excellent catch to ask about the w"
type textarea "excellent catch to ask about the wo"
type textarea "excellent catch to ask about the wor"
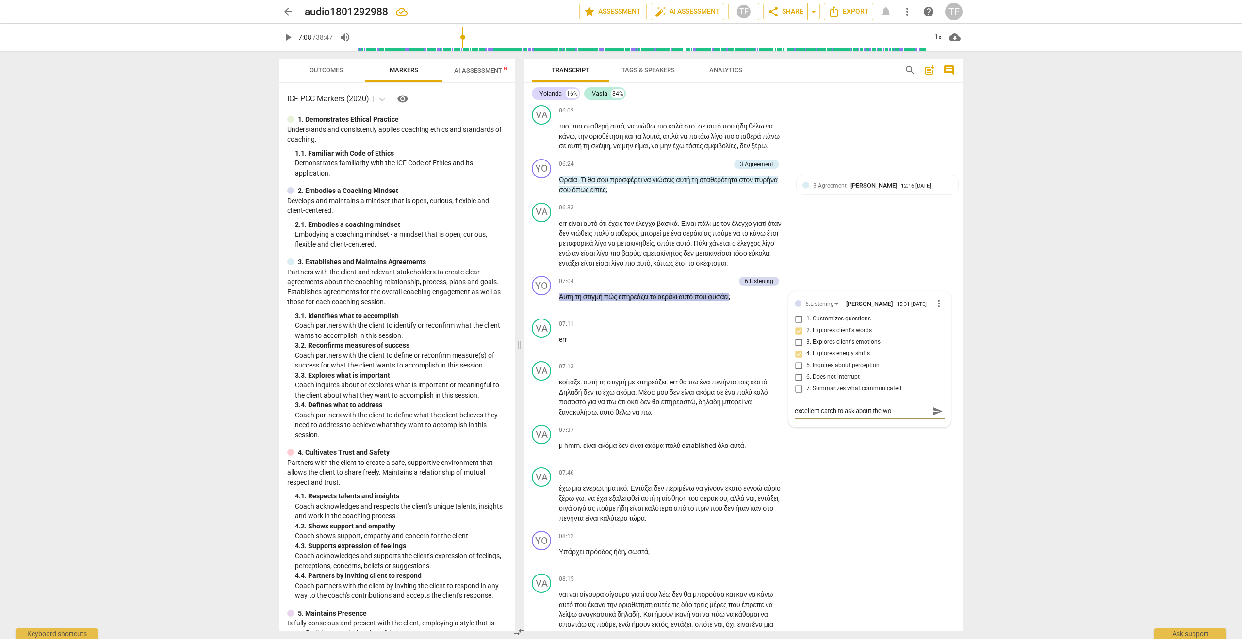
type textarea "excellent catch to ask about the wor"
type textarea "excellent catch to ask about the word"
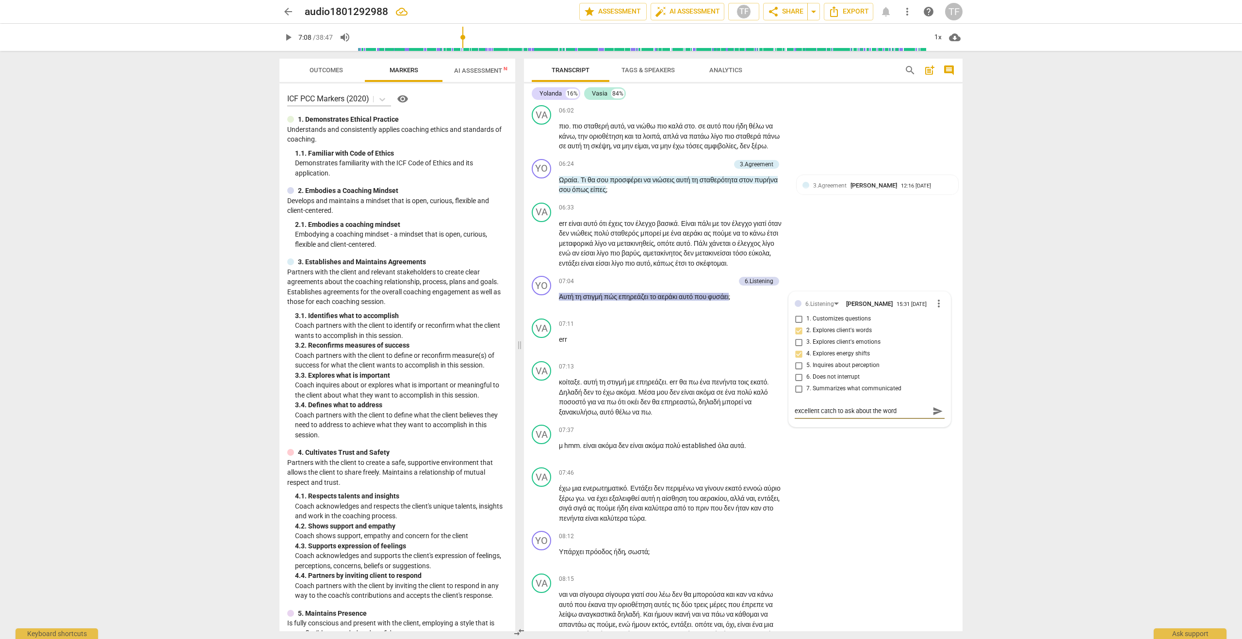
type textarea "excellent catch to ask about the word a"
type textarea "excellent catch to ask about the word an"
type textarea "excellent catch to ask about the word and"
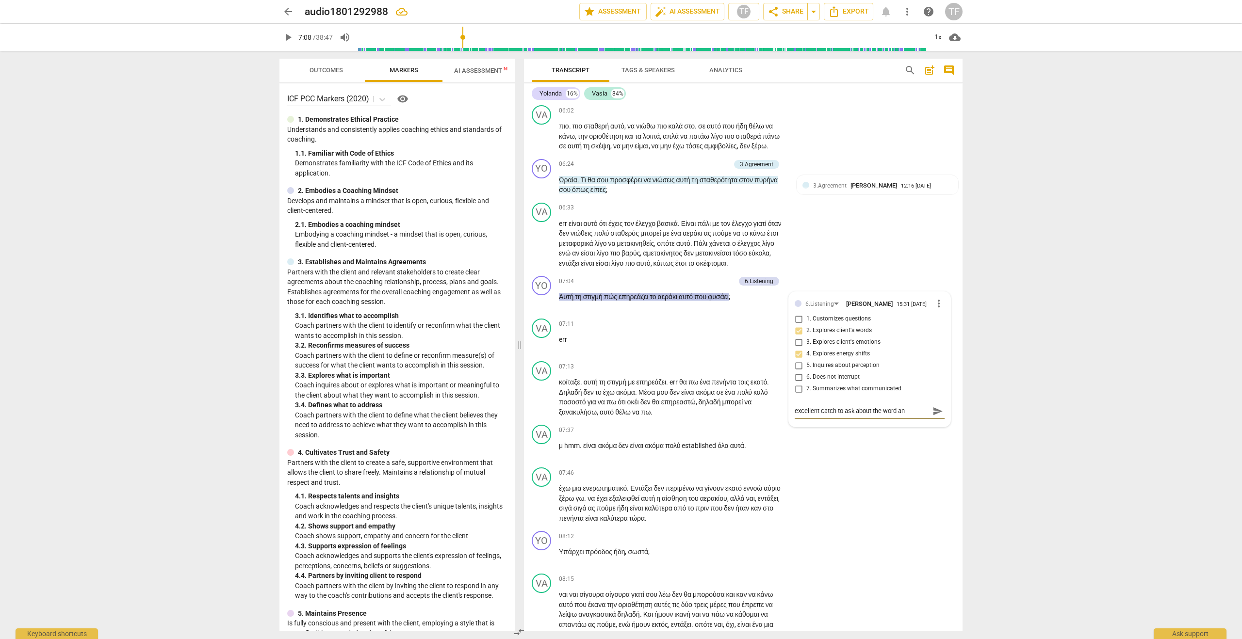
type textarea "excellent catch to ask about the word and"
type textarea "excellent catch to ask about the word and t"
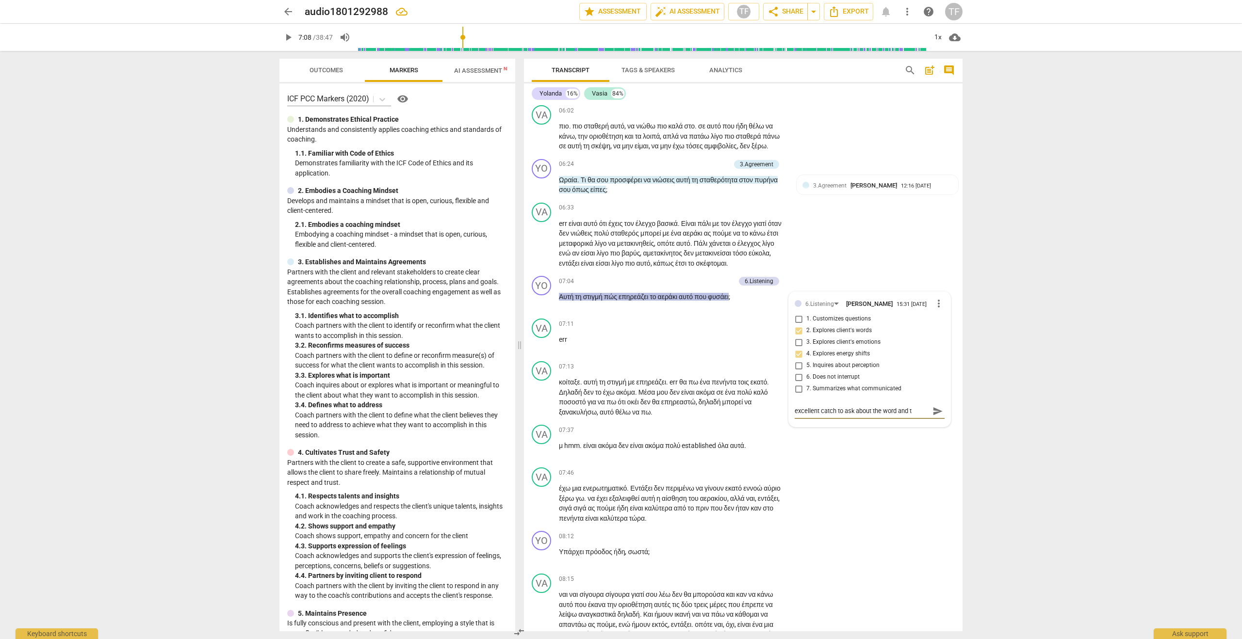
type textarea "excellent catch to ask about the word and th"
type textarea "excellent catch to ask about the word and the"
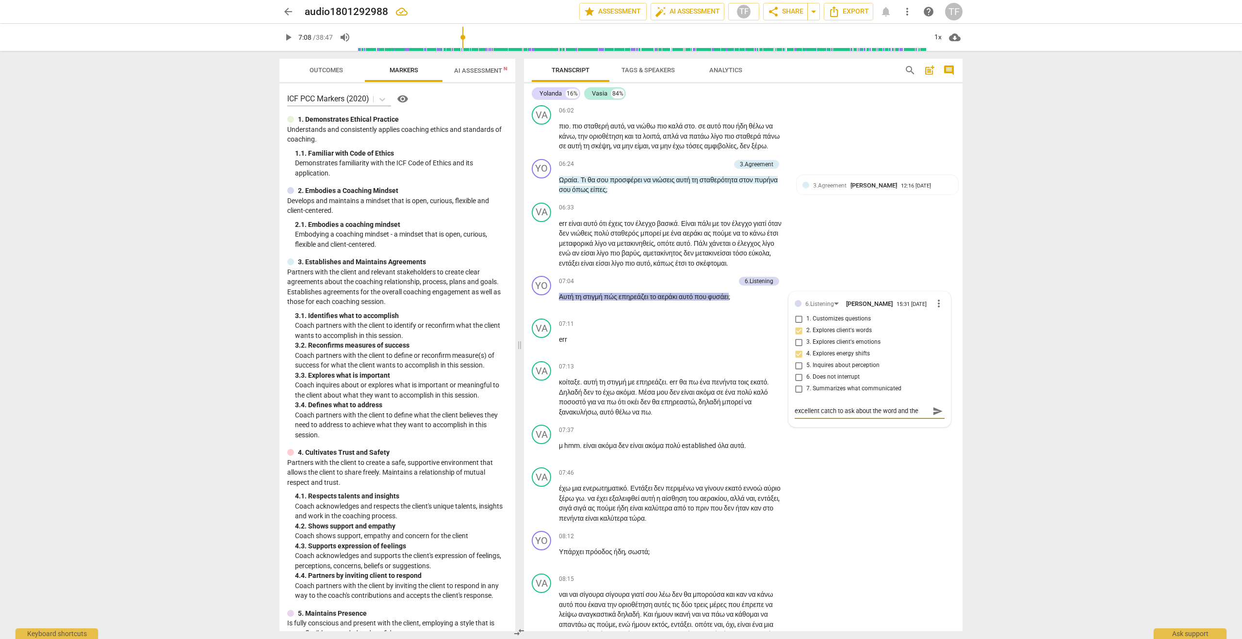
type textarea "excellent catch to ask about the word and the"
type textarea "excellent catch to ask about the word and the e"
type textarea "excellent catch to ask about the word and the en"
type textarea "excellent catch to ask about the word and the ene"
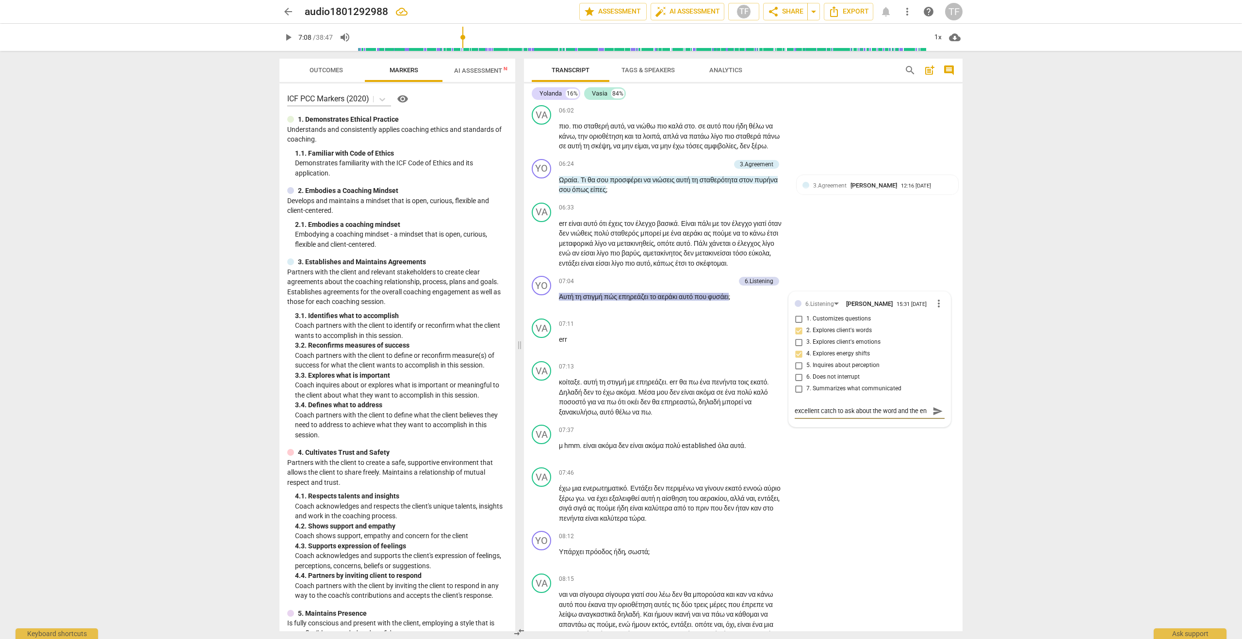
type textarea "excellent catch to ask about the word and the ene"
type textarea "excellent catch to ask about the word and the ener"
type textarea "excellent catch to ask about the word and the energ"
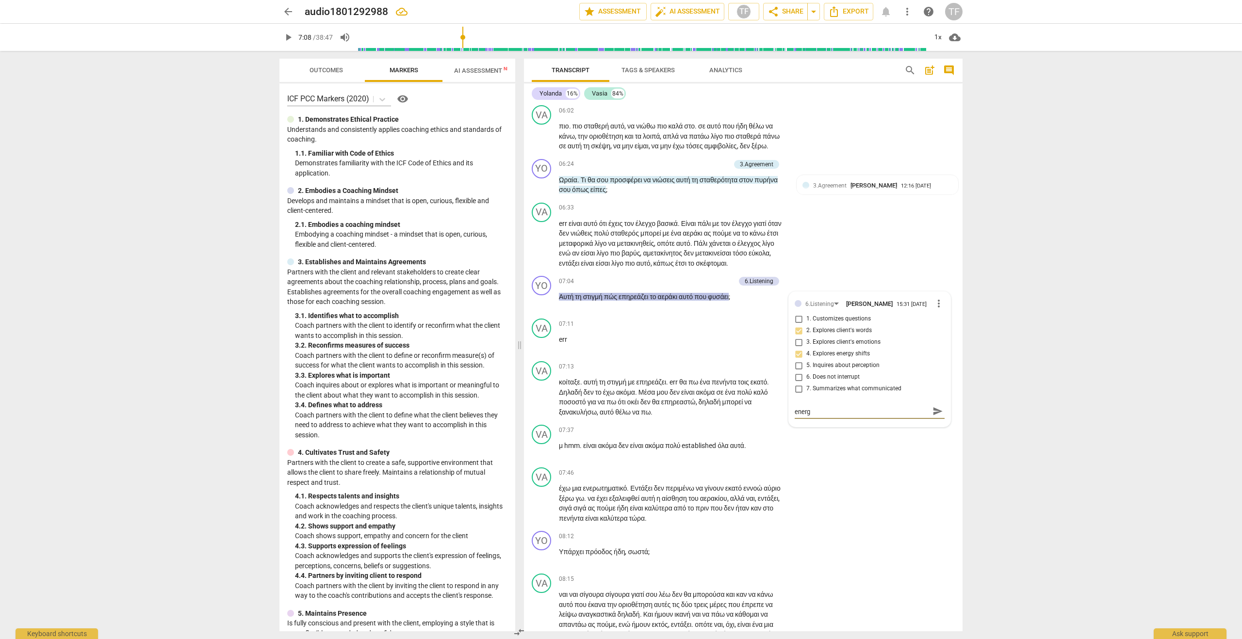
type textarea "excellent catch to ask about the word and the energy"
type textarea "excellent catch to ask about the word and the energy."
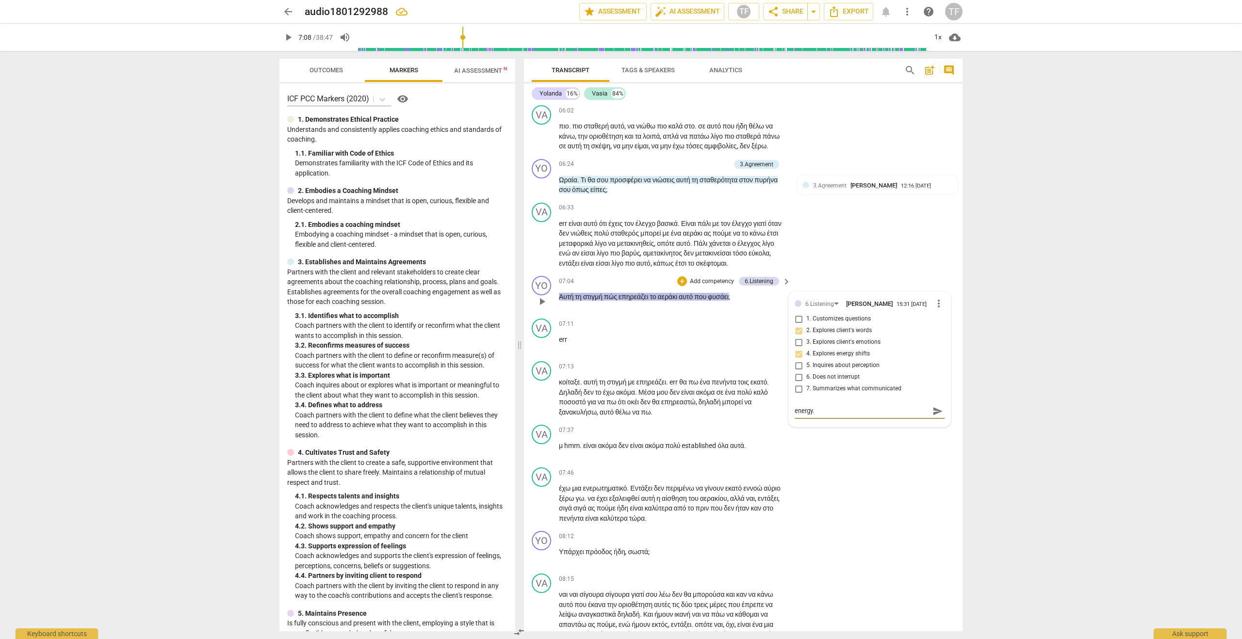
type textarea "excellent catch to ask about the word and the energy."
type textarea "excellent catch to ask about the word and the energy. C"
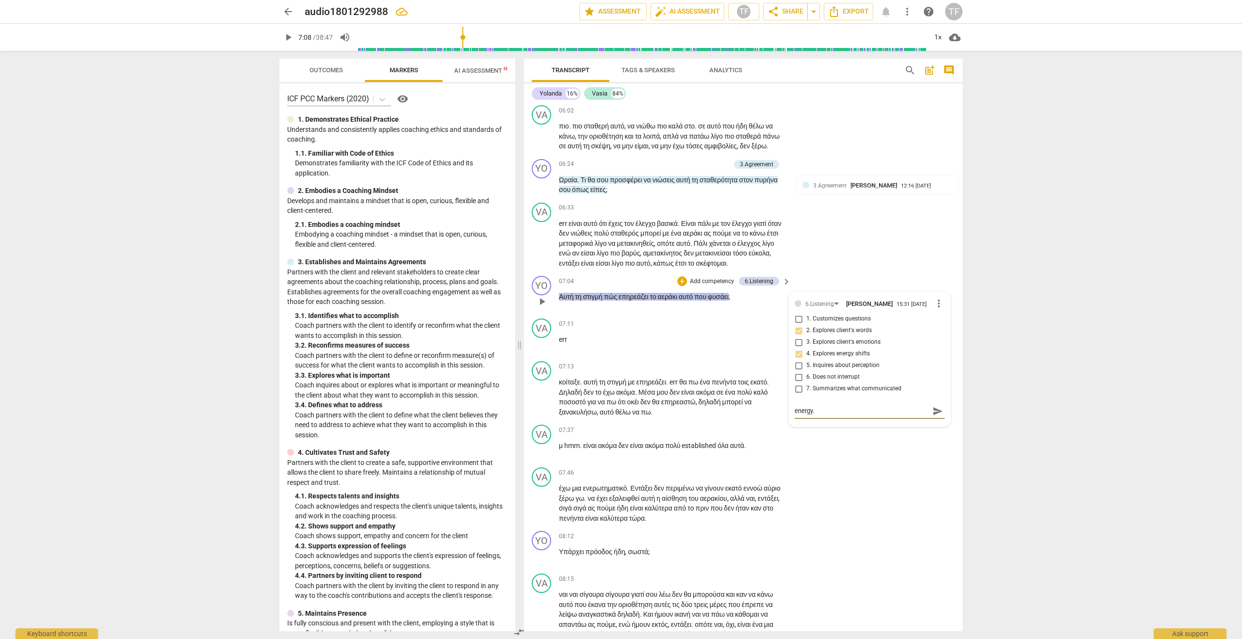
type textarea "excellent catch to ask about the word and the energy. C"
type textarea "excellent catch to ask about the word and the energy."
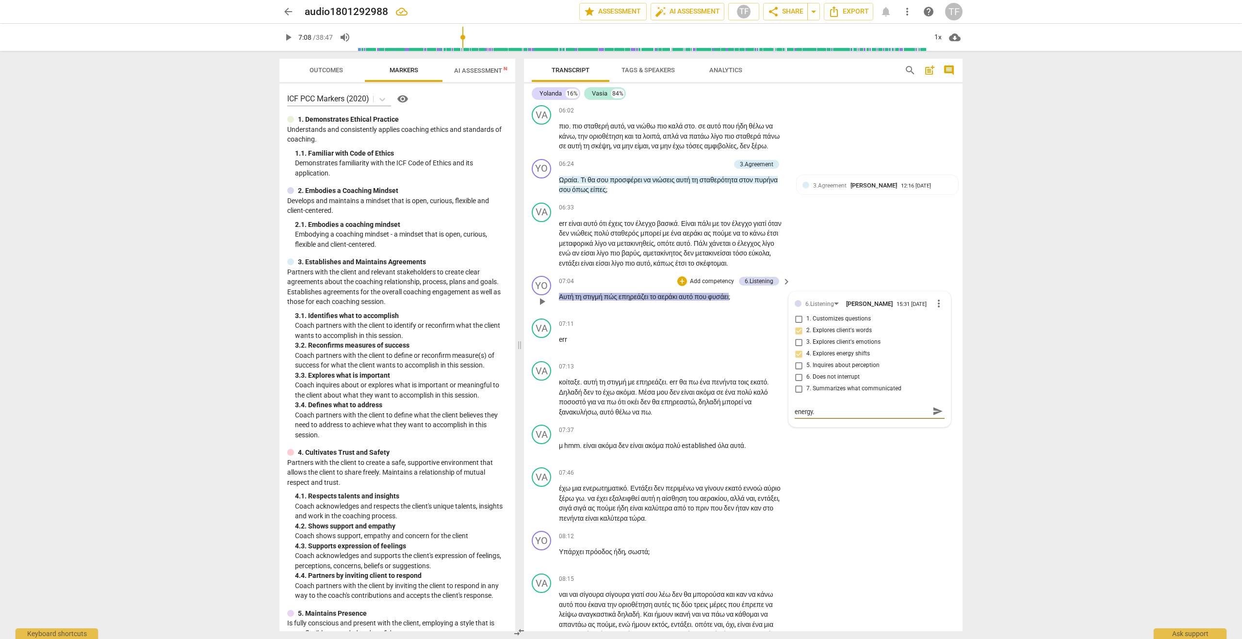
type textarea "excellent catch to ask about the word and the energy. C"
type textarea "excellent catch to ask about the word and the energy. Co"
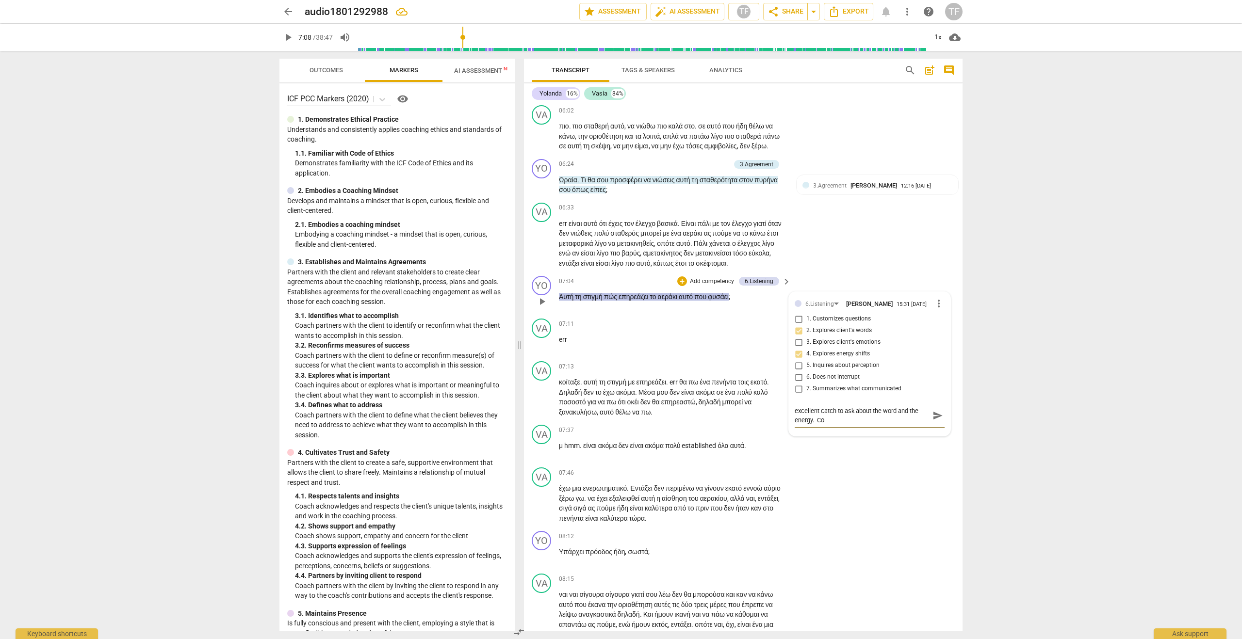
type textarea "excellent catch to ask about the word and the energy. Coa"
type textarea "excellent catch to ask about the word and the energy. Coac"
type textarea "excellent catch to ask about the word and the energy. Coach"
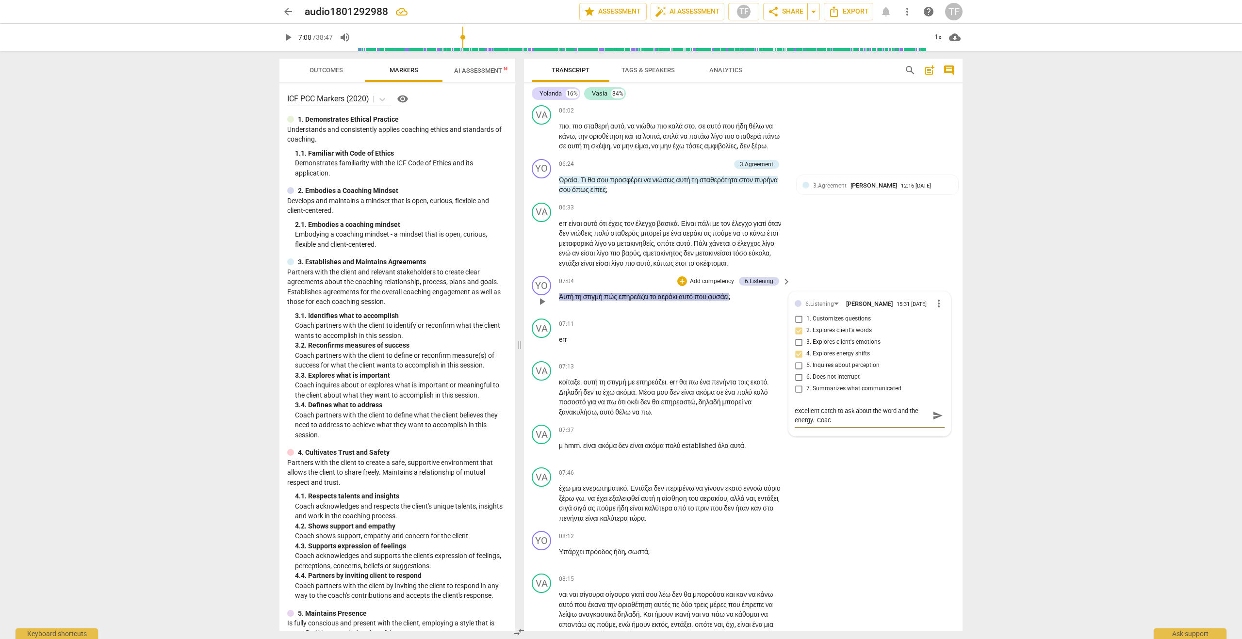
type textarea "excellent catch to ask about the word and the energy. Coach"
type textarea "excellent catch to ask about the word and the energy. Coach b"
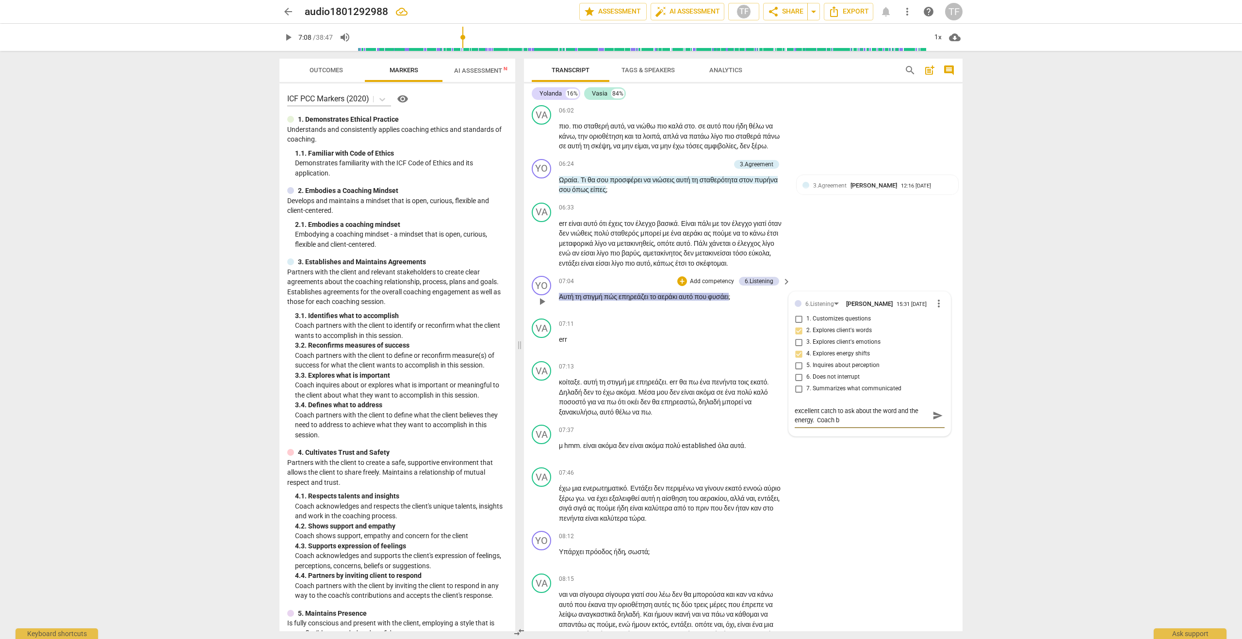
type textarea "excellent catch to ask about the word and the energy. Coach"
type textarea "excellent catch to ask about the word and the energy. Coach b"
type textarea "excellent catch to ask about the word and the energy. Coach"
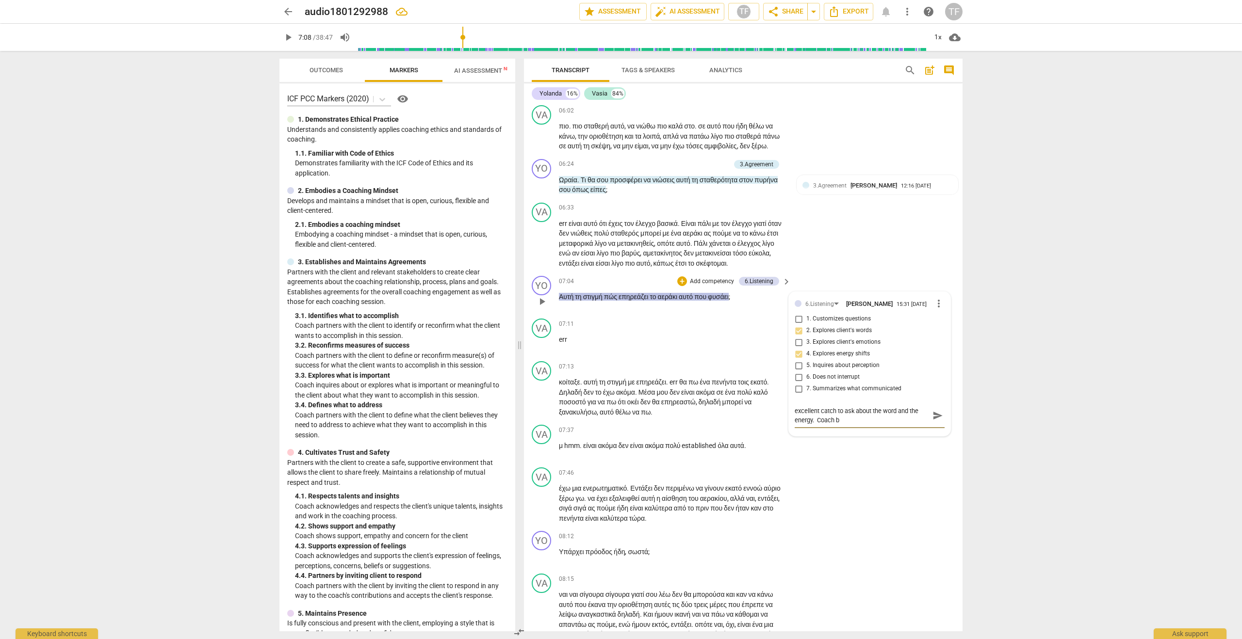
type textarea "excellent catch to ask about the word and the energy. Coach"
type textarea "excellent catch to ask about the word and the energy. Coach p"
type textarea "excellent catch to ask about the word and the energy. Coach pi"
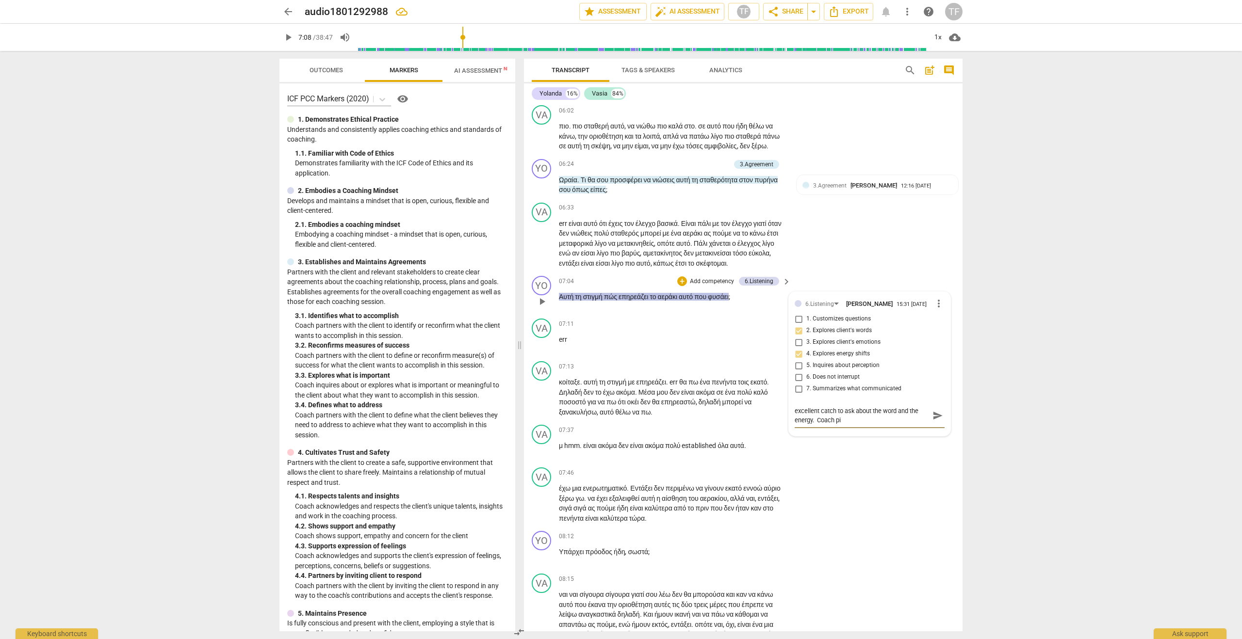
type textarea "excellent catch to ask about the word and the energy. Coach pic"
type textarea "excellent catch to ask about the word and the energy. Coach pick"
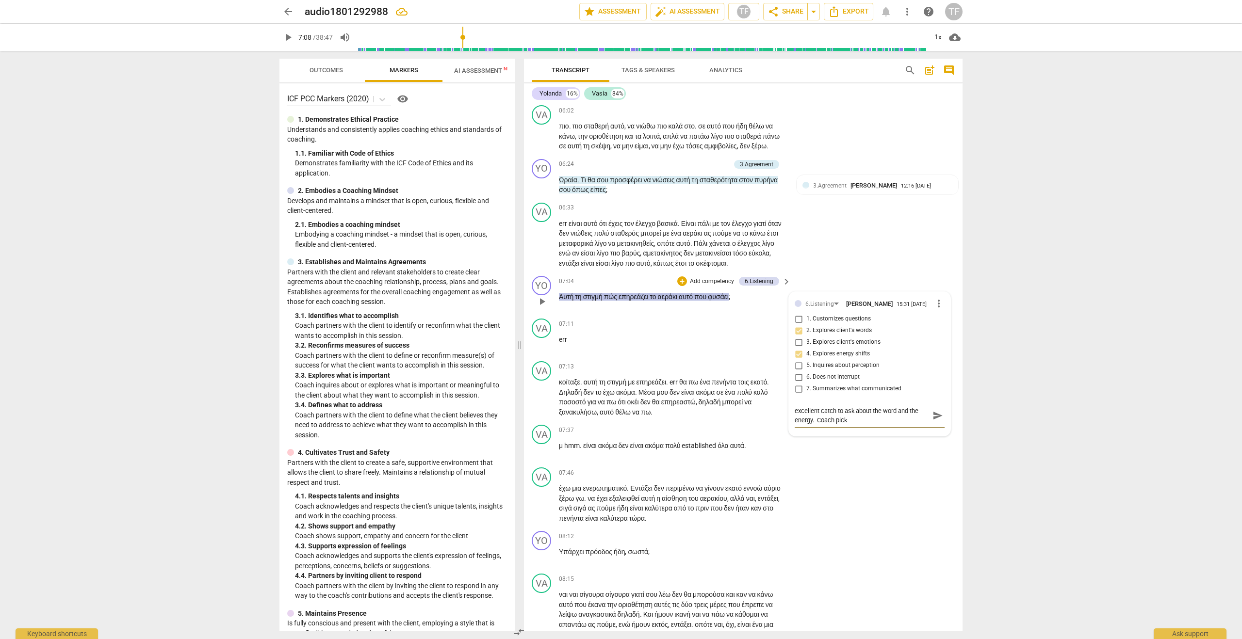
type textarea "excellent catch to ask about the word and the energy. Coach pick"
type textarea "excellent catch to ask about the word and the energy. Coach pick u"
type textarea "excellent catch to ask about the word and the energy. Coach pick up"
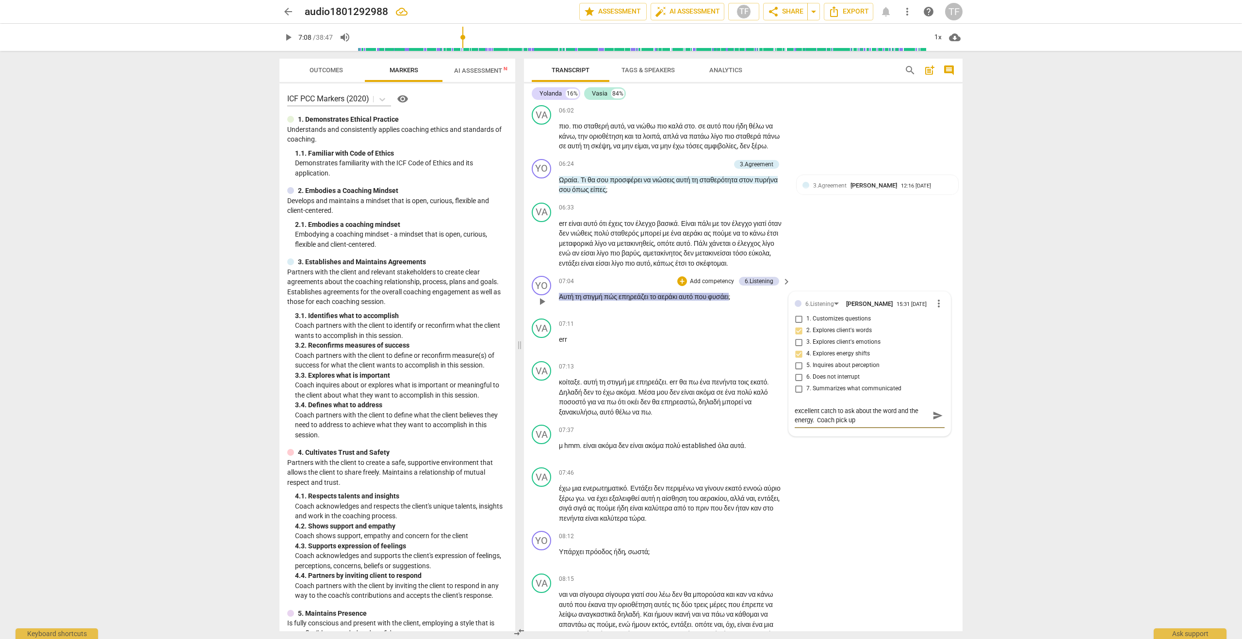
type textarea "excellent catch to ask about the word and the energy. Coach pick up"
type textarea "excellent catch to ask about the word and the energy. Coach pick up o"
type textarea "excellent catch to ask about the word and the energy. Coach pick up on"
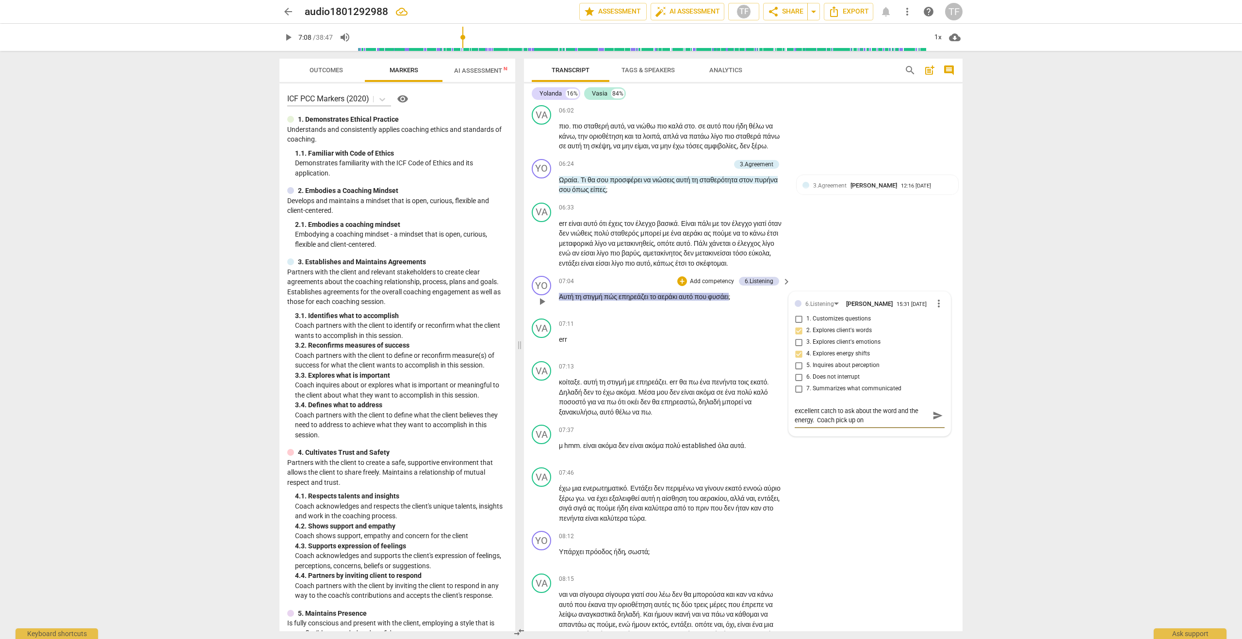
type textarea "excellent catch to ask about the word and the energy. Coach pick up on"
type textarea "excellent catch to ask about the word and the energy. Coach pick up on t"
type textarea "excellent catch to ask about the word and the energy. Coach pick up on th"
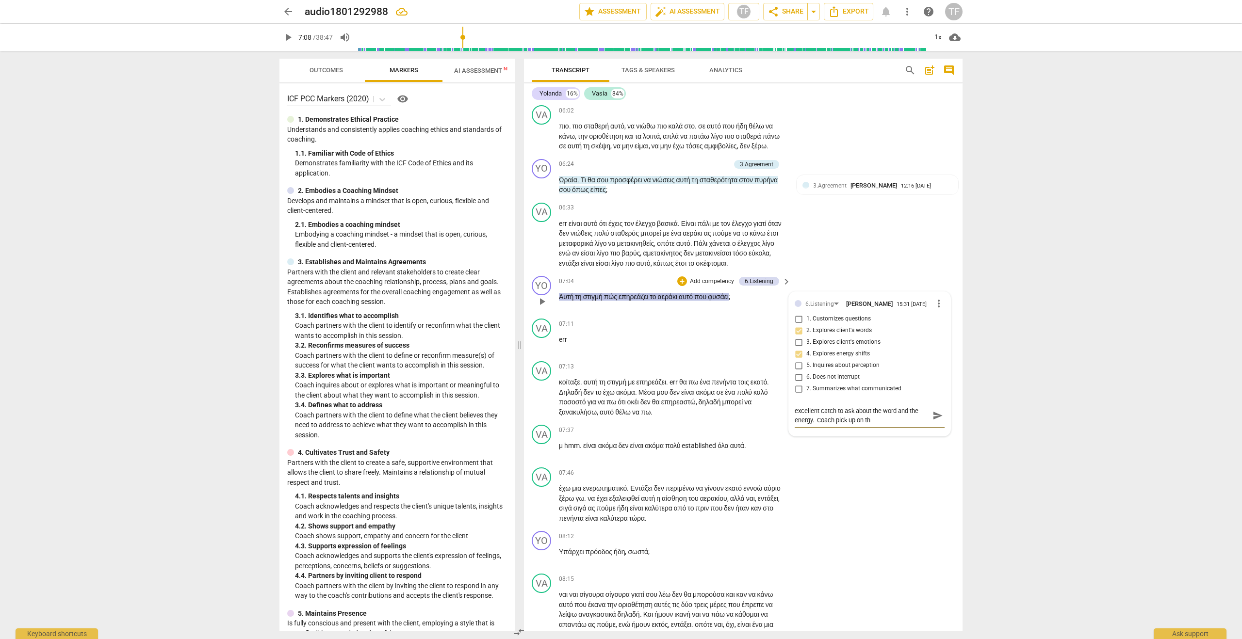
type textarea "excellent catch to ask about the word and the energy. Coach pick up on the"
type textarea "excellent catch to ask about the word and the energy. Coach pick up on the b"
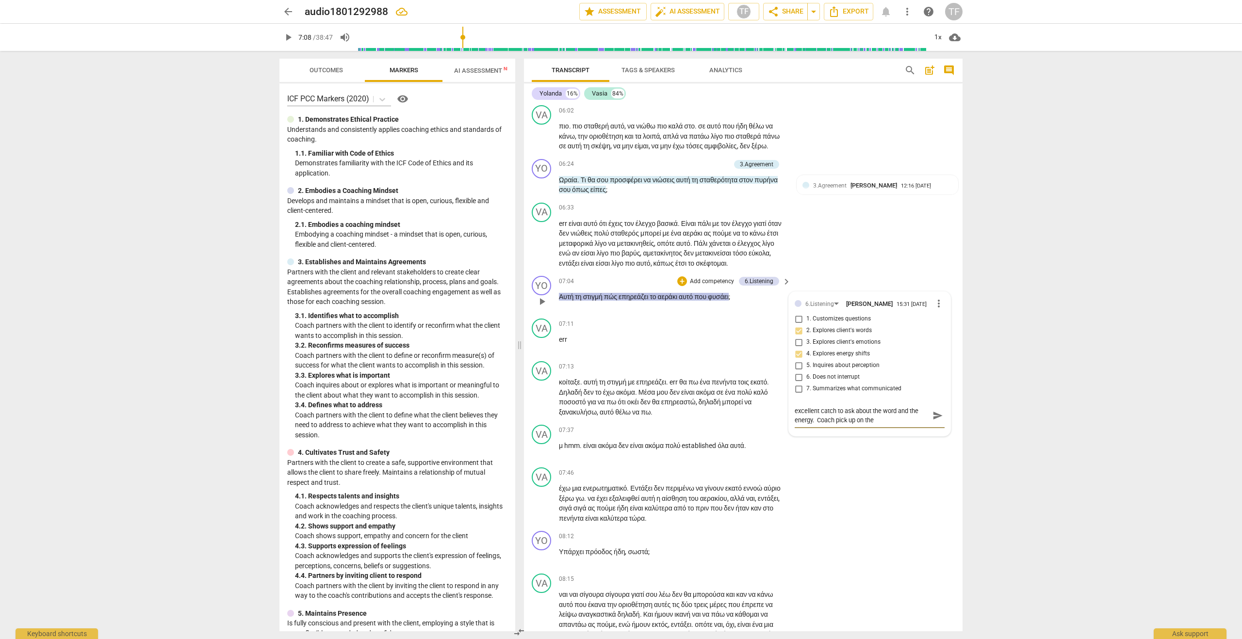
type textarea "excellent catch to ask about the word and the energy. Coach pick up on the b"
type textarea "excellent catch to ask about the word and the energy. Coach pick up on the"
type textarea "excellent catch to ask about the word and the energy. Coach pick up on the c"
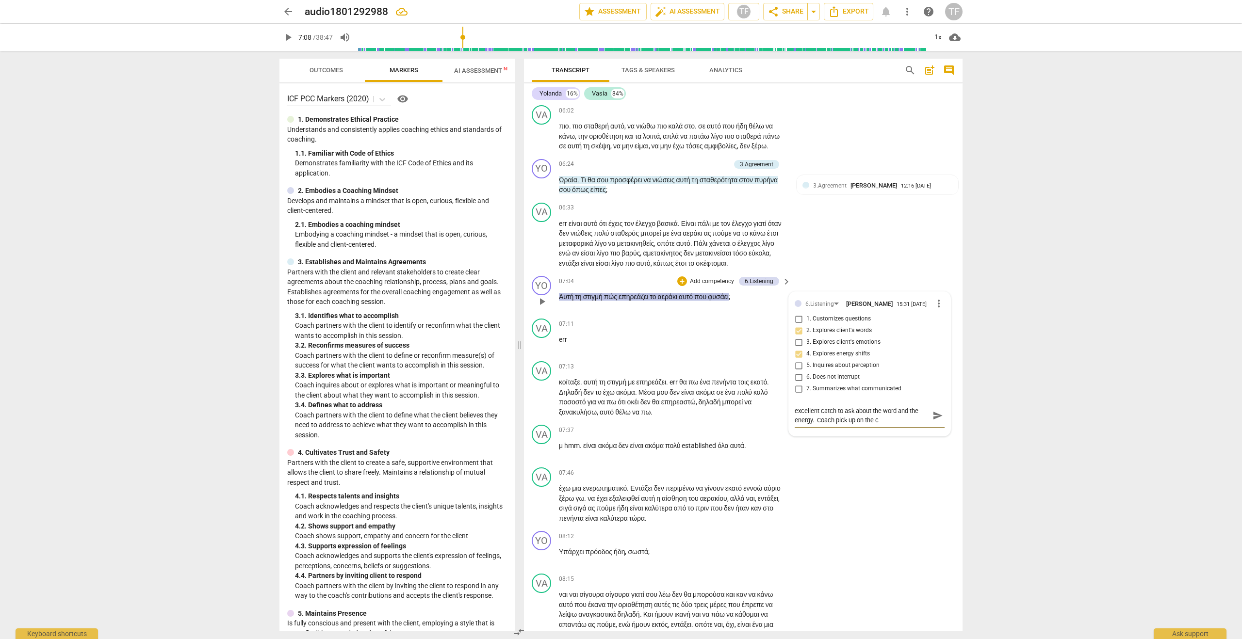
type textarea "excellent catch to ask about the word and the energy. Coach pick up on the cl"
type textarea "excellent catch to ask about the word and the energy. Coach pick up on the cli"
type textarea "excellent catch to ask about the word and the energy. Coach pick up on the clie"
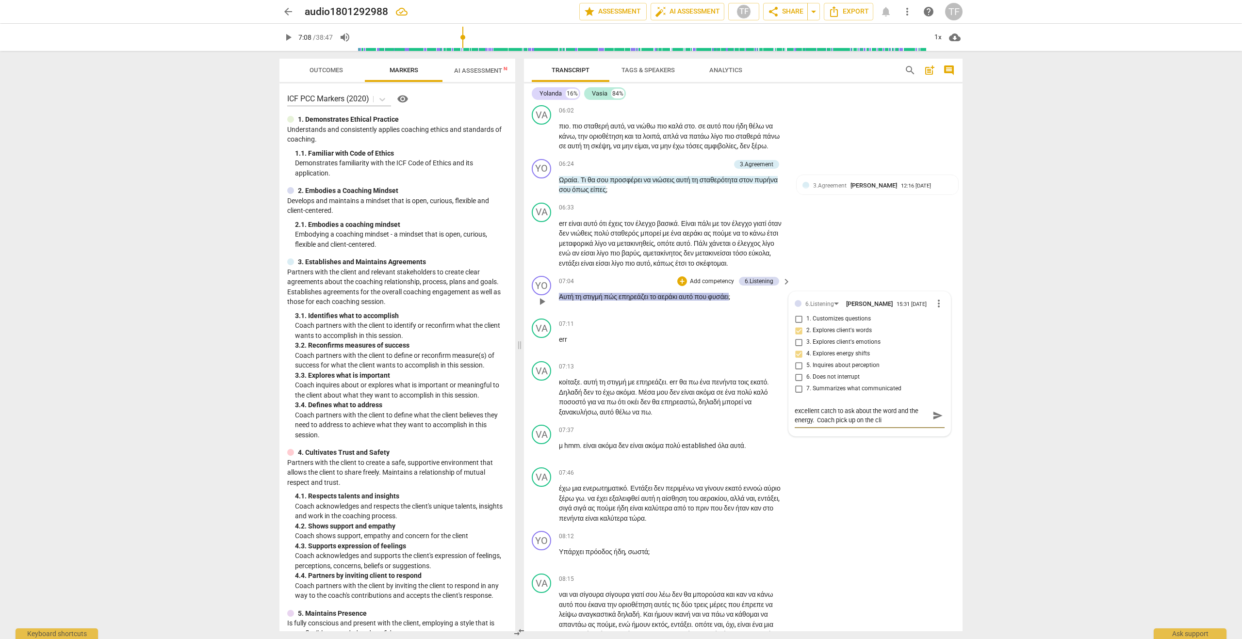
type textarea "excellent catch to ask about the word and the energy. Coach pick up on the clie"
type textarea "excellent catch to ask about the word and the energy. Coach pick up on the clien"
type textarea "excellent catch to ask about the word and the energy. Coach pick up on the clie…"
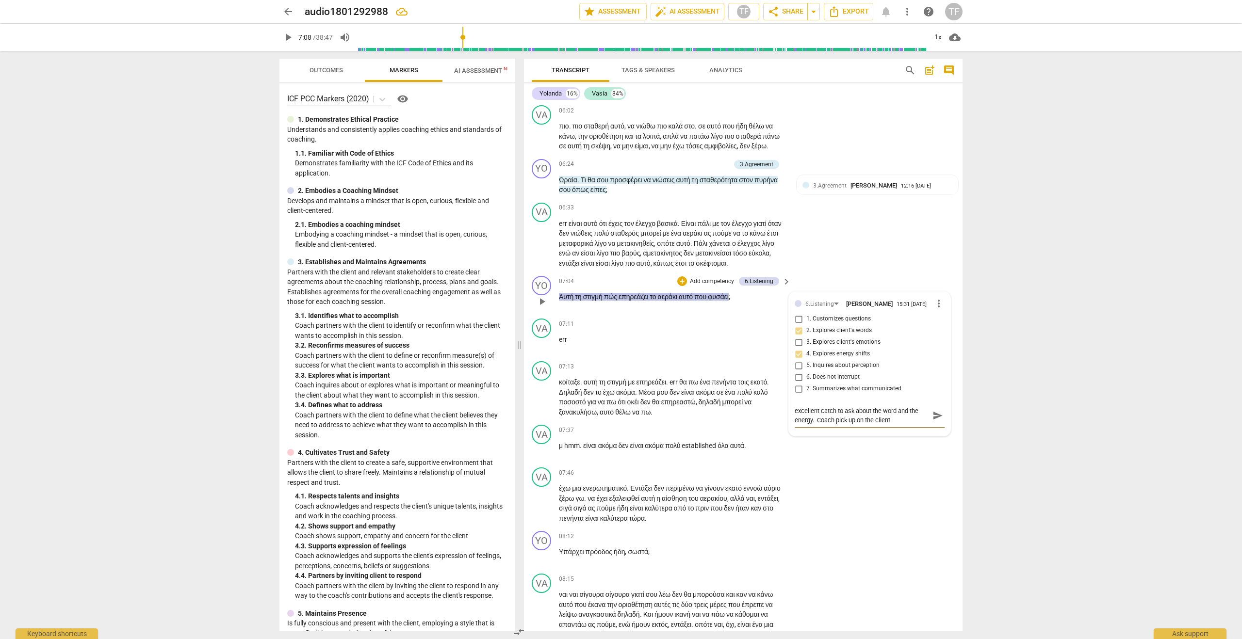
type textarea "excellent catch to ask about the word and the energy. Coach pick up on the clie…"
click at [932, 421] on span "send" at bounding box center [937, 415] width 11 height 11
click at [680, 286] on div "+" at bounding box center [682, 282] width 10 height 10
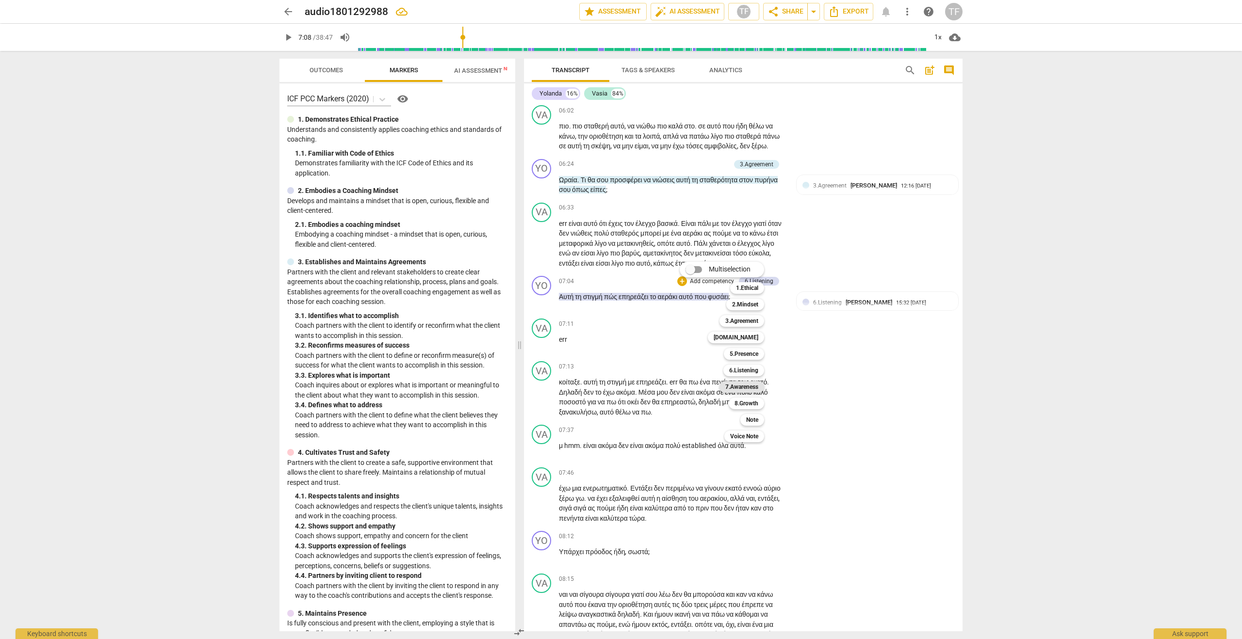
click at [742, 385] on b "7.Awareness" at bounding box center [741, 387] width 33 height 12
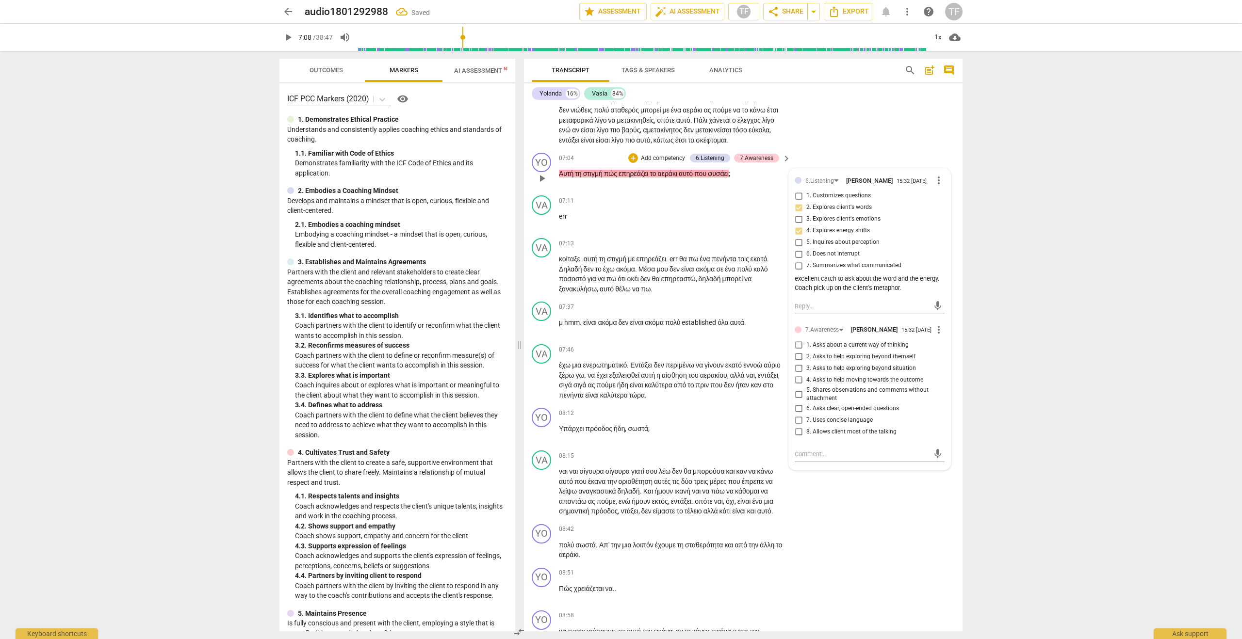
scroll to position [1421, 0]
click at [796, 350] on input "1. Asks about a current way of thinking" at bounding box center [799, 344] width 16 height 12
click at [829, 457] on textarea at bounding box center [862, 452] width 134 height 9
click at [933, 463] on span "send" at bounding box center [937, 457] width 11 height 11
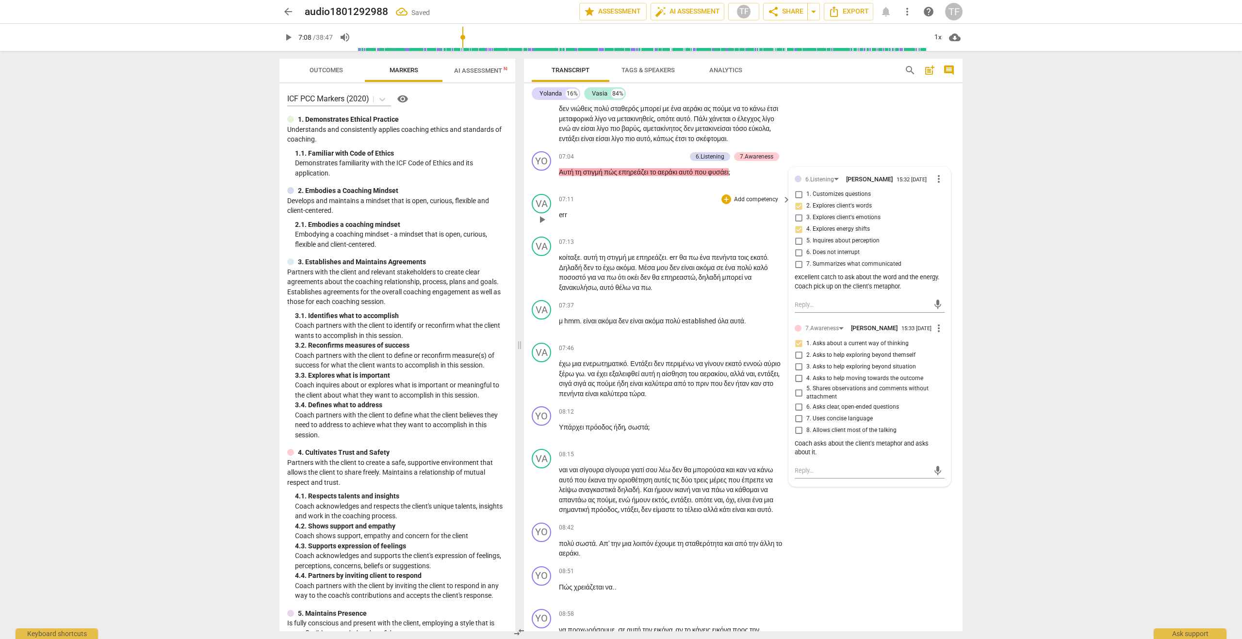
click at [540, 226] on span "play_arrow" at bounding box center [542, 220] width 12 height 12
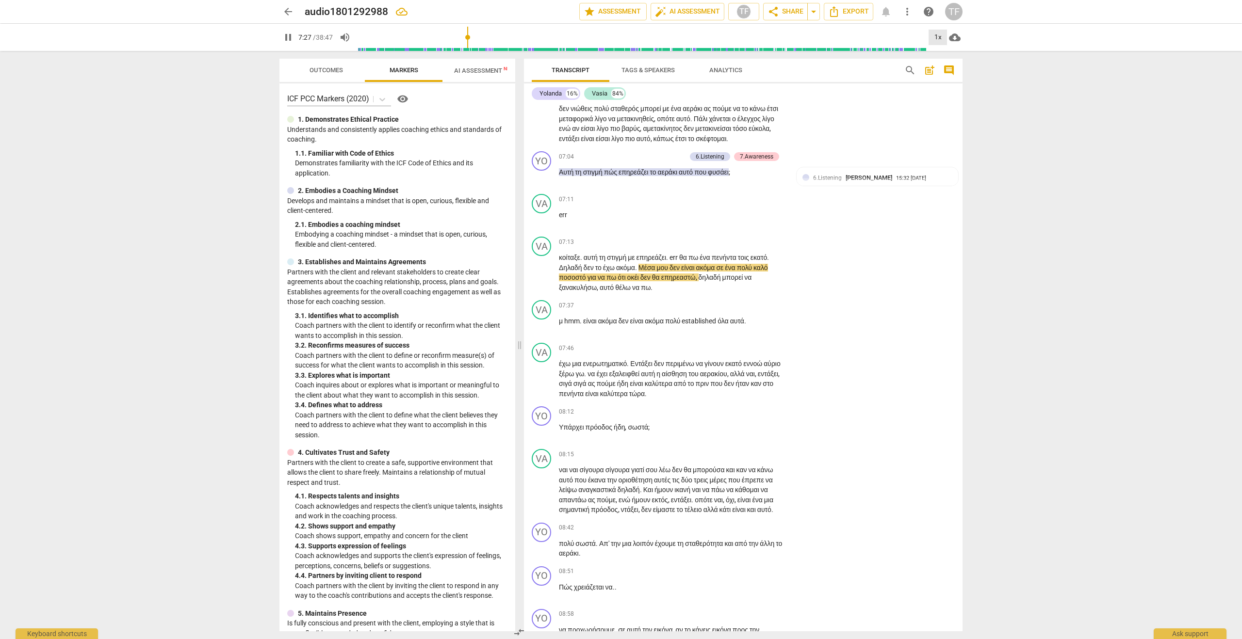
click at [937, 40] on div "1x" at bounding box center [938, 38] width 18 height 16
click at [939, 74] on li "1.25x" at bounding box center [945, 75] width 33 height 18
click at [941, 38] on div "1.25x" at bounding box center [938, 38] width 18 height 16
click at [941, 93] on li "1.5x" at bounding box center [945, 93] width 33 height 18
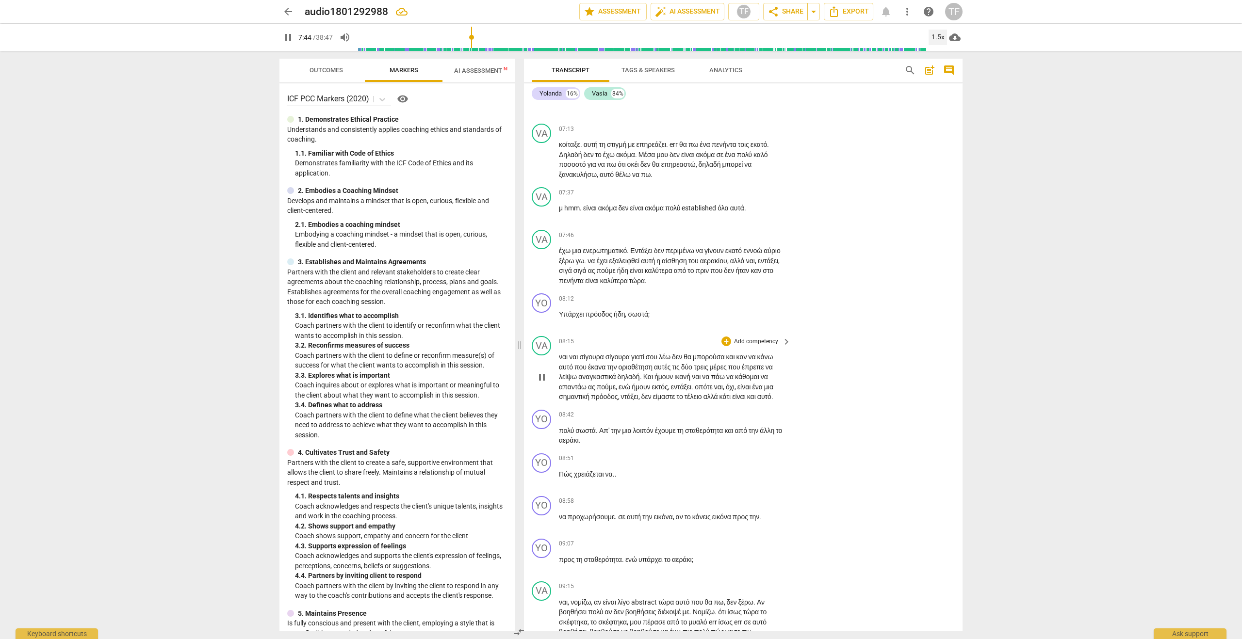
scroll to position [1537, 0]
click at [543, 322] on span "pause" at bounding box center [542, 316] width 12 height 12
click at [728, 301] on div "+" at bounding box center [726, 296] width 10 height 10
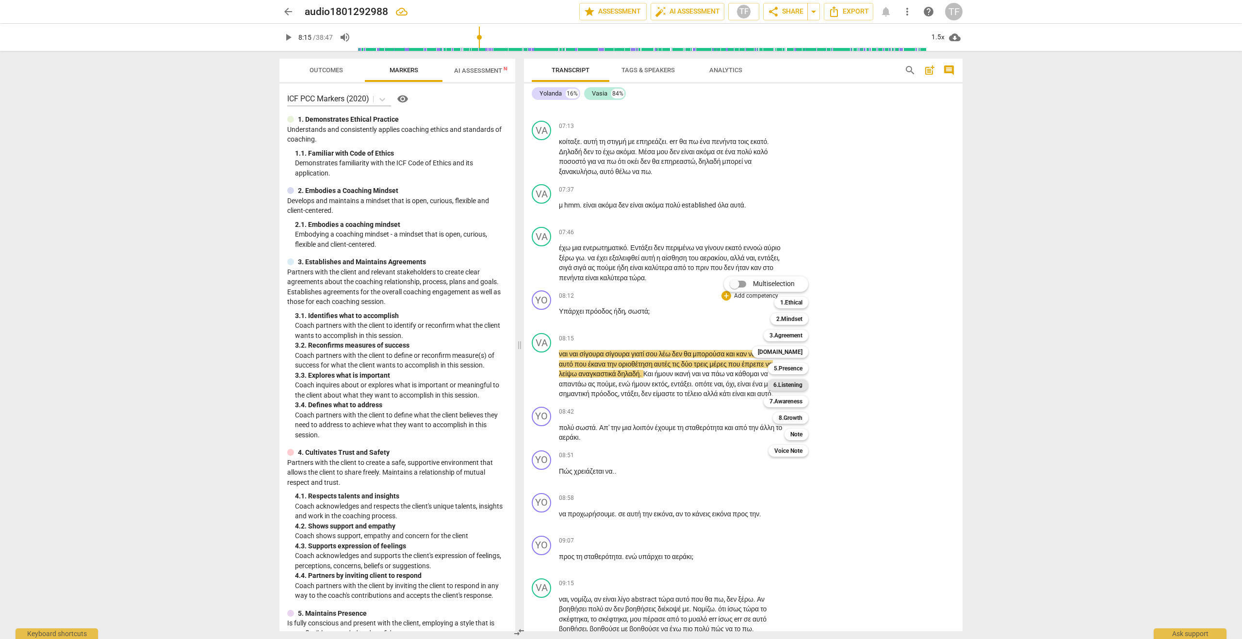
click at [792, 386] on b "6.Listening" at bounding box center [787, 385] width 29 height 12
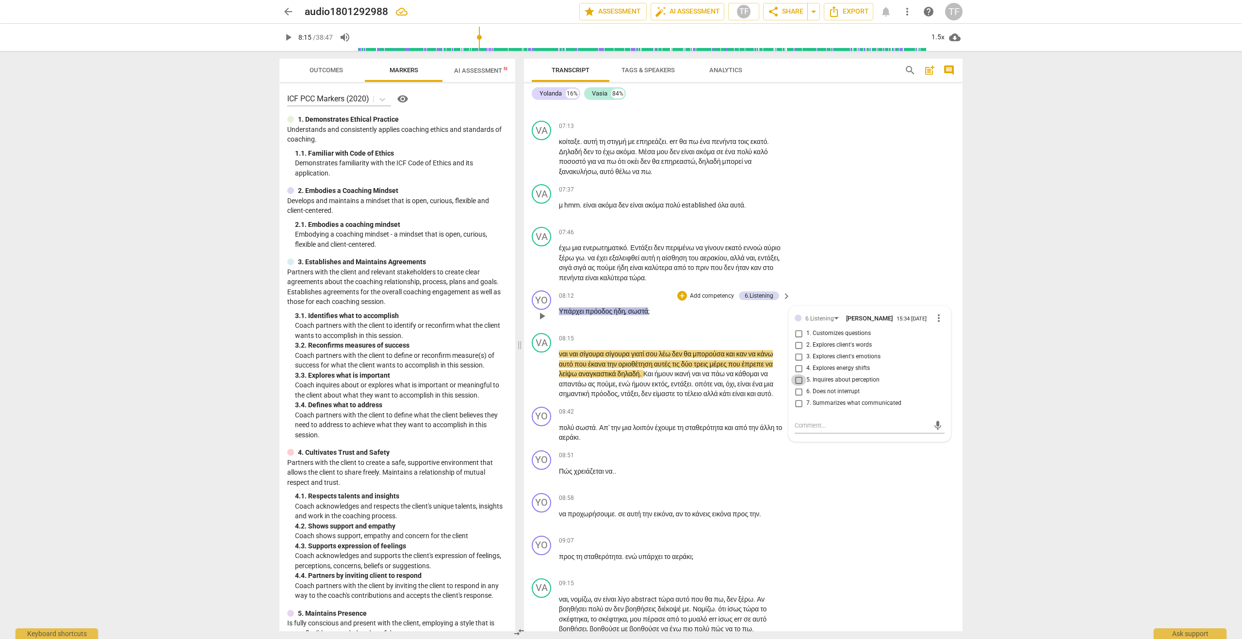
click at [798, 386] on input "5. Inquires about perception" at bounding box center [799, 381] width 16 height 12
click at [639, 344] on div "08:15 + Add competency keyboard_arrow_right" at bounding box center [675, 338] width 233 height 11
click at [545, 380] on span "play_arrow" at bounding box center [542, 375] width 12 height 12
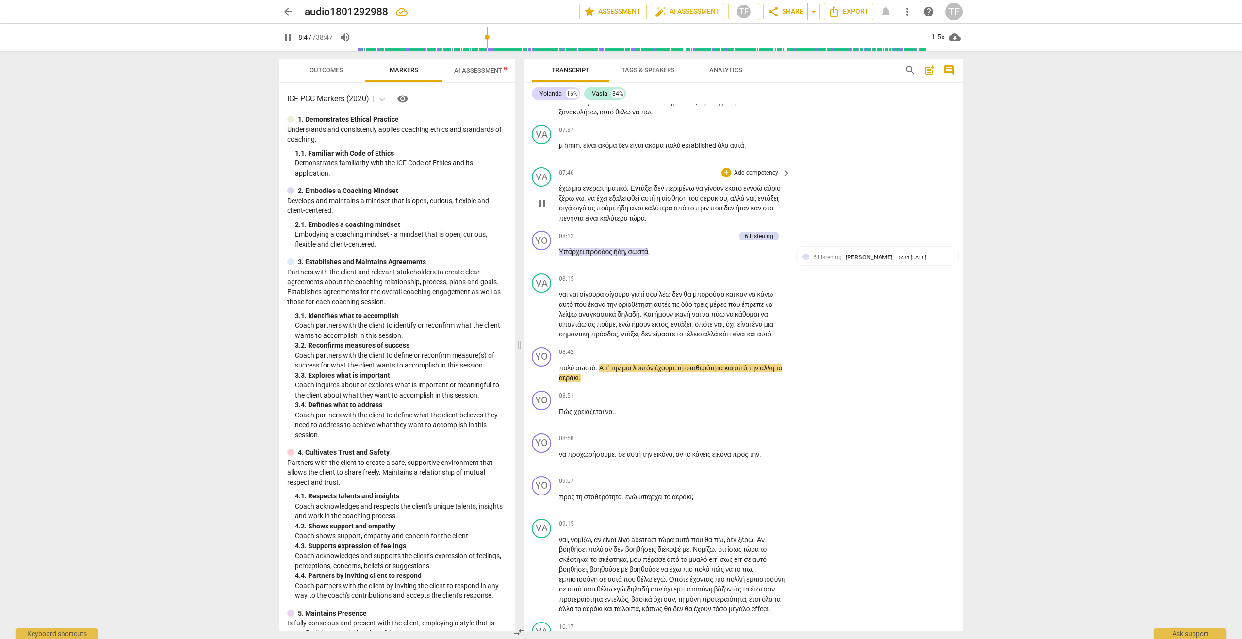
scroll to position [1598, 0]
click at [543, 378] on span "pause" at bounding box center [542, 373] width 12 height 12
click at [726, 357] on div "+" at bounding box center [726, 352] width 10 height 10
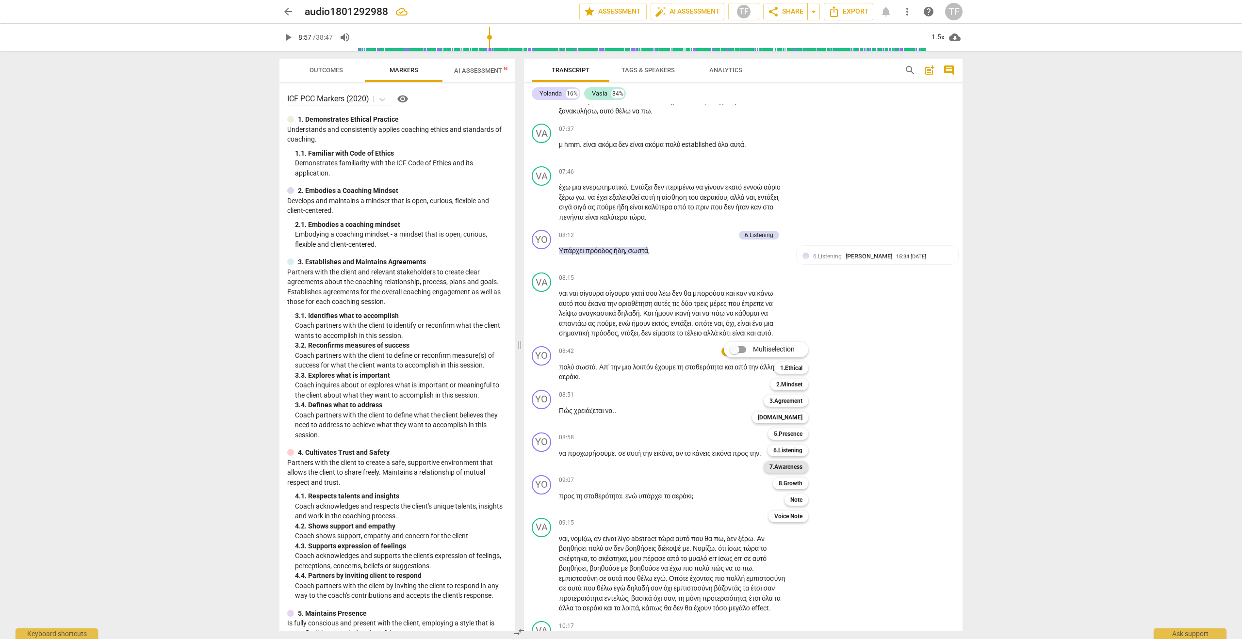
click at [780, 468] on b "7.Awareness" at bounding box center [785, 467] width 33 height 12
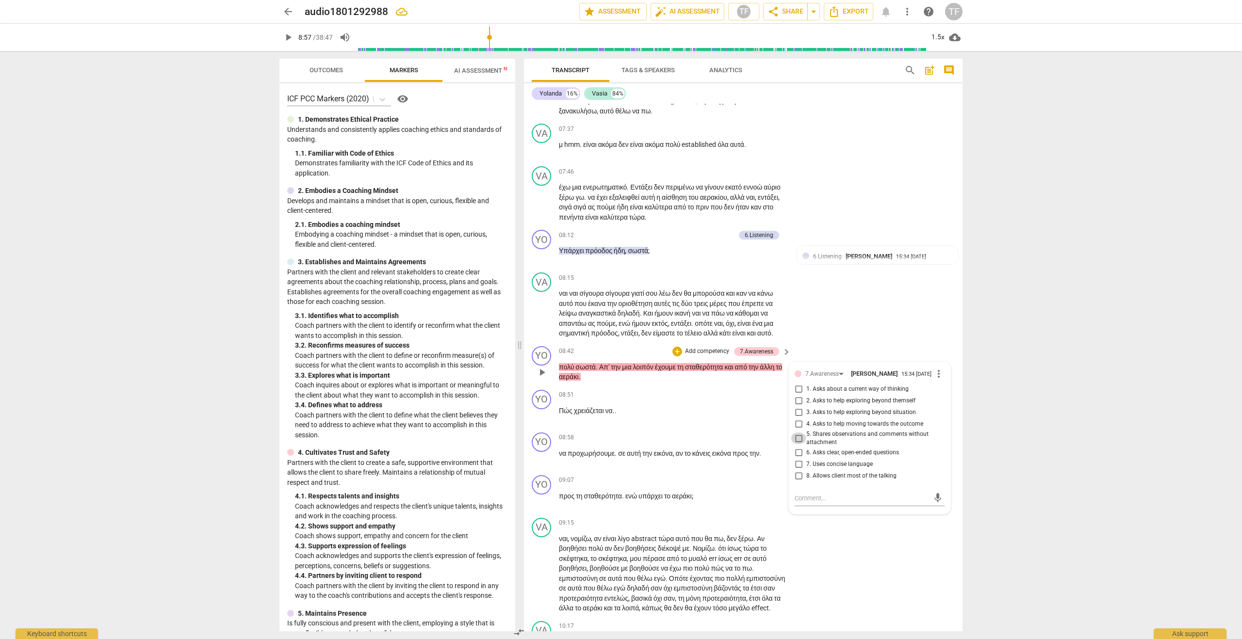
click at [796, 444] on input "5. Shares observations and comments without attachment" at bounding box center [799, 439] width 16 height 12
click at [542, 422] on span "play_arrow" at bounding box center [542, 416] width 12 height 12
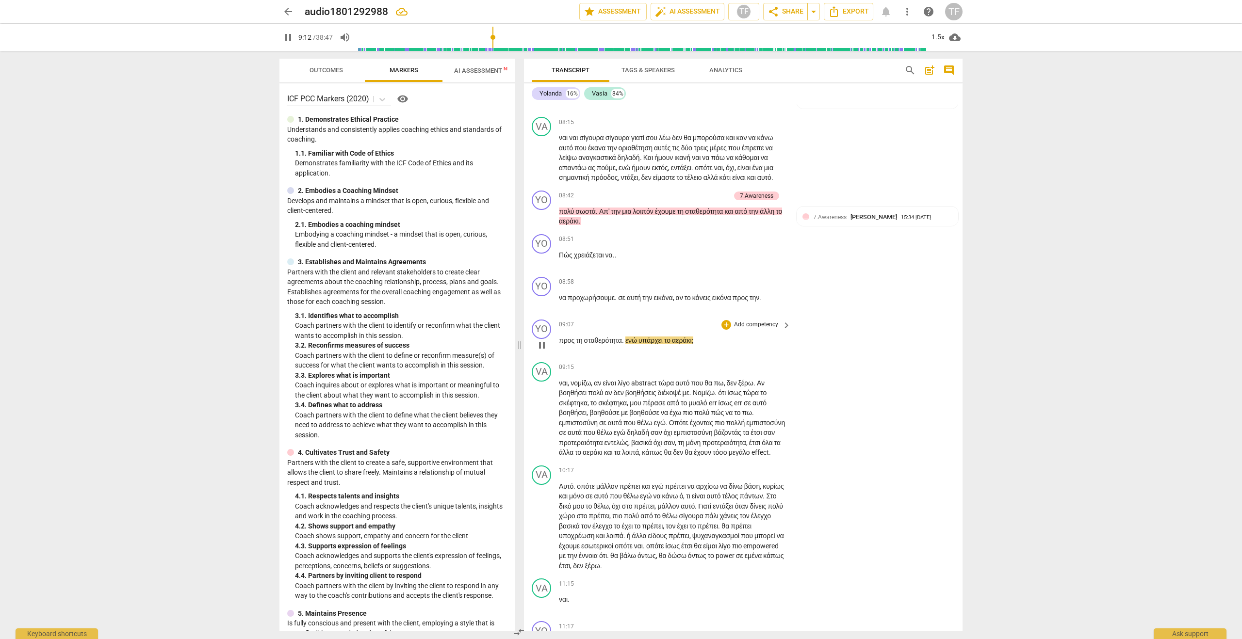
scroll to position [1750, 0]
click at [540, 355] on span "pause" at bounding box center [542, 349] width 12 height 12
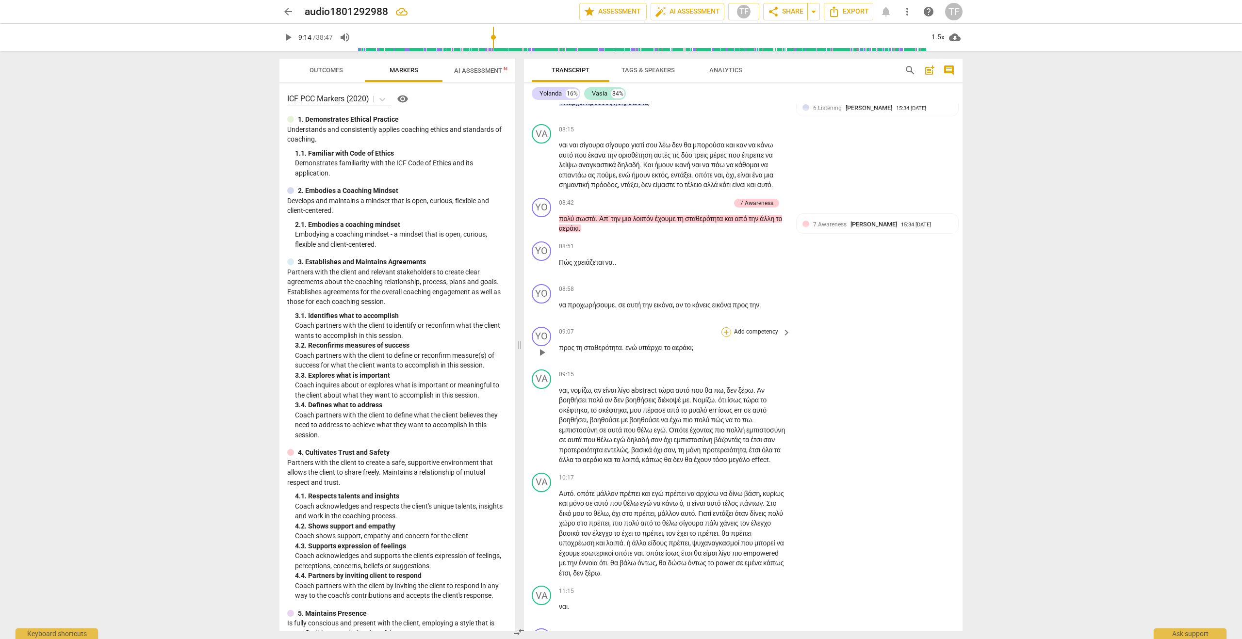
click at [725, 337] on div "+" at bounding box center [726, 332] width 10 height 10
click at [785, 448] on b "7.Awareness" at bounding box center [785, 448] width 33 height 12
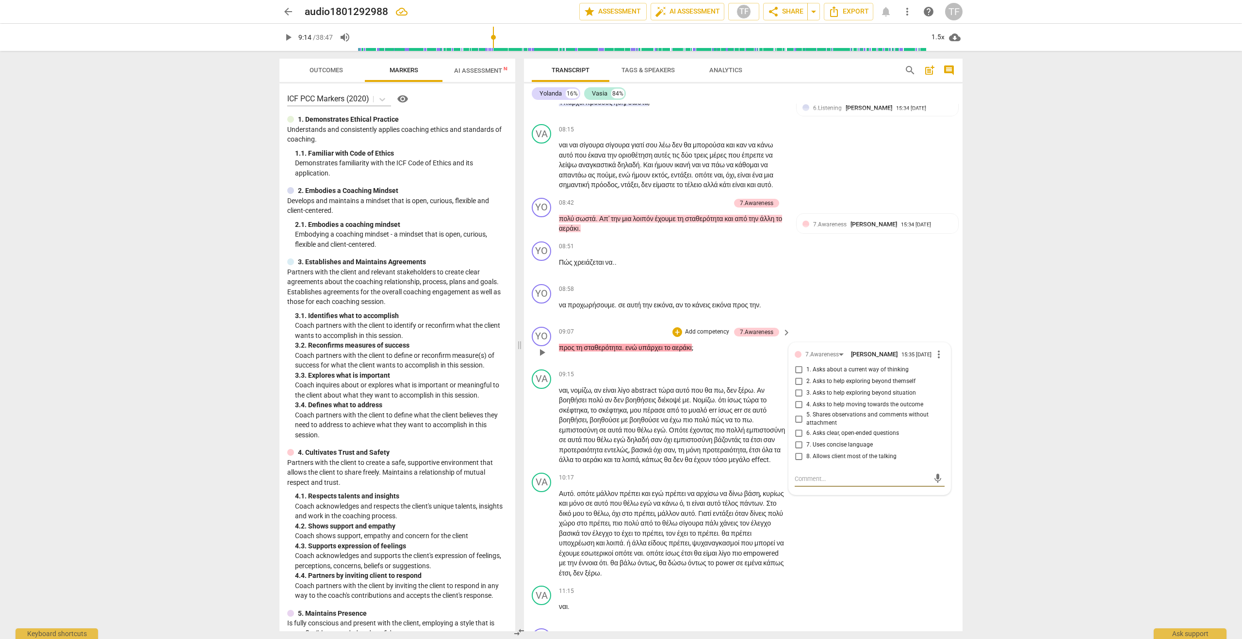
click at [801, 399] on input "3. Asks to help exploring beyond situation" at bounding box center [799, 394] width 16 height 12
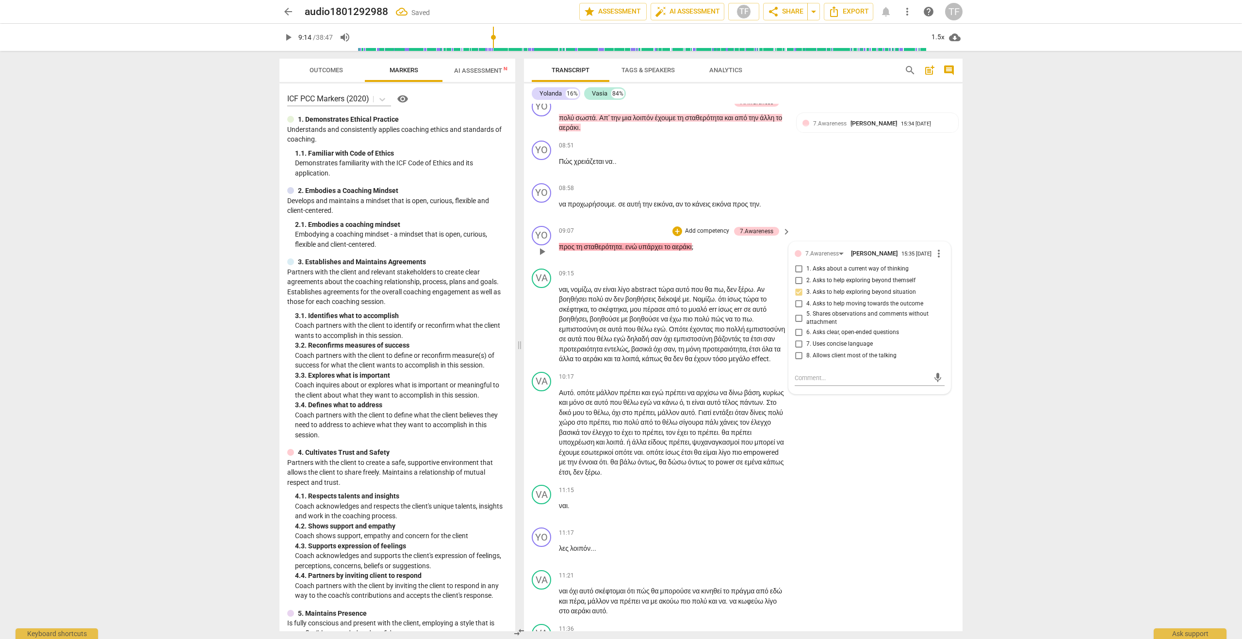
scroll to position [1848, 0]
click at [806, 382] on textarea at bounding box center [862, 377] width 134 height 9
click at [934, 392] on span "send" at bounding box center [937, 386] width 11 height 11
click at [538, 329] on span "play_arrow" at bounding box center [542, 324] width 12 height 12
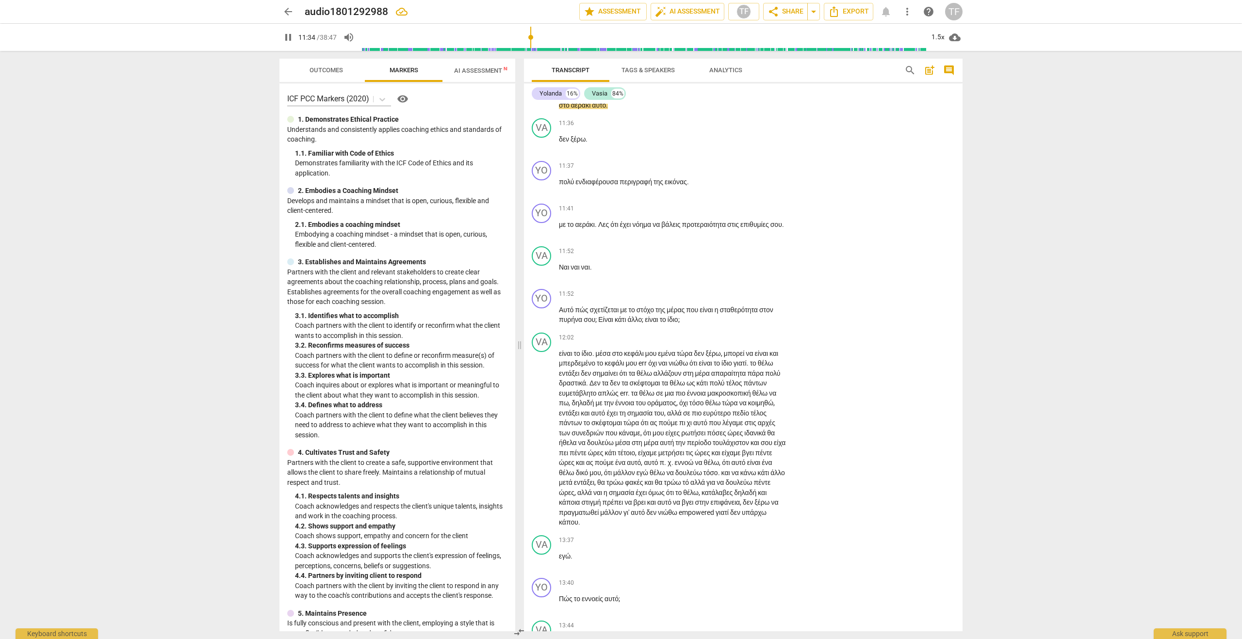
scroll to position [2352, 0]
click at [543, 102] on span "pause" at bounding box center [542, 97] width 12 height 12
click at [592, 48] on span "." at bounding box center [591, 44] width 2 height 8
click at [723, 33] on div "+" at bounding box center [726, 28] width 10 height 10
click at [779, 120] on b "5.Presence" at bounding box center [788, 121] width 29 height 12
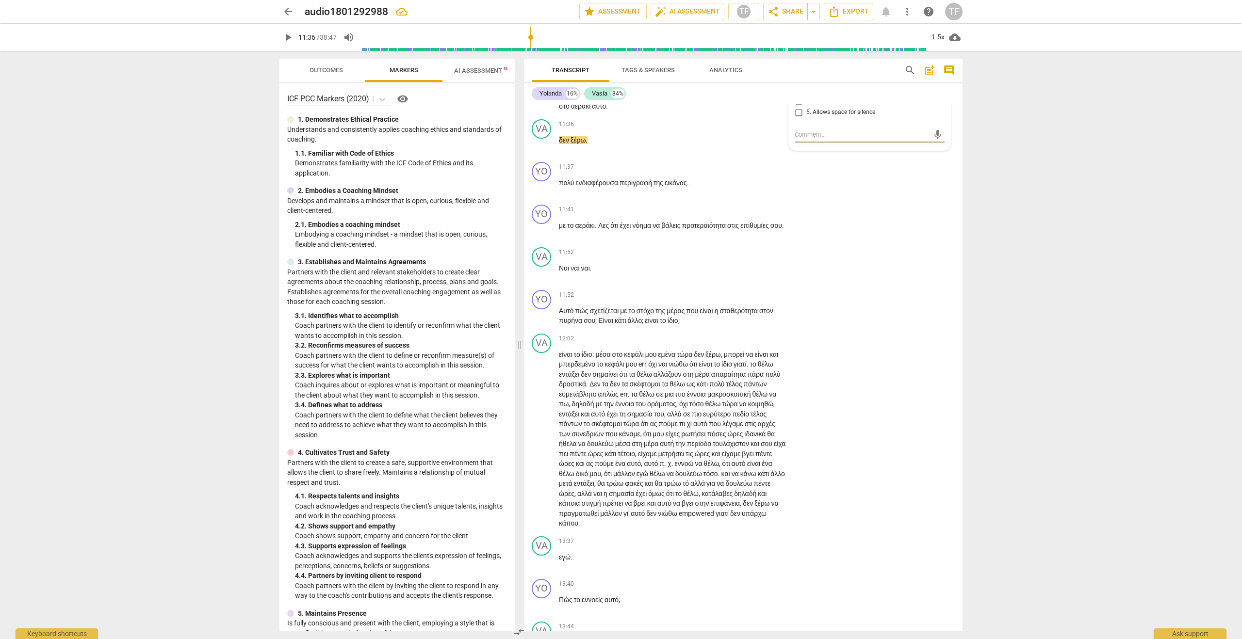
click at [796, 118] on input "5. Allows space for silence" at bounding box center [799, 113] width 16 height 12
click at [797, 139] on textarea at bounding box center [862, 134] width 134 height 9
click at [289, 39] on span "play_arrow" at bounding box center [288, 38] width 12 height 12
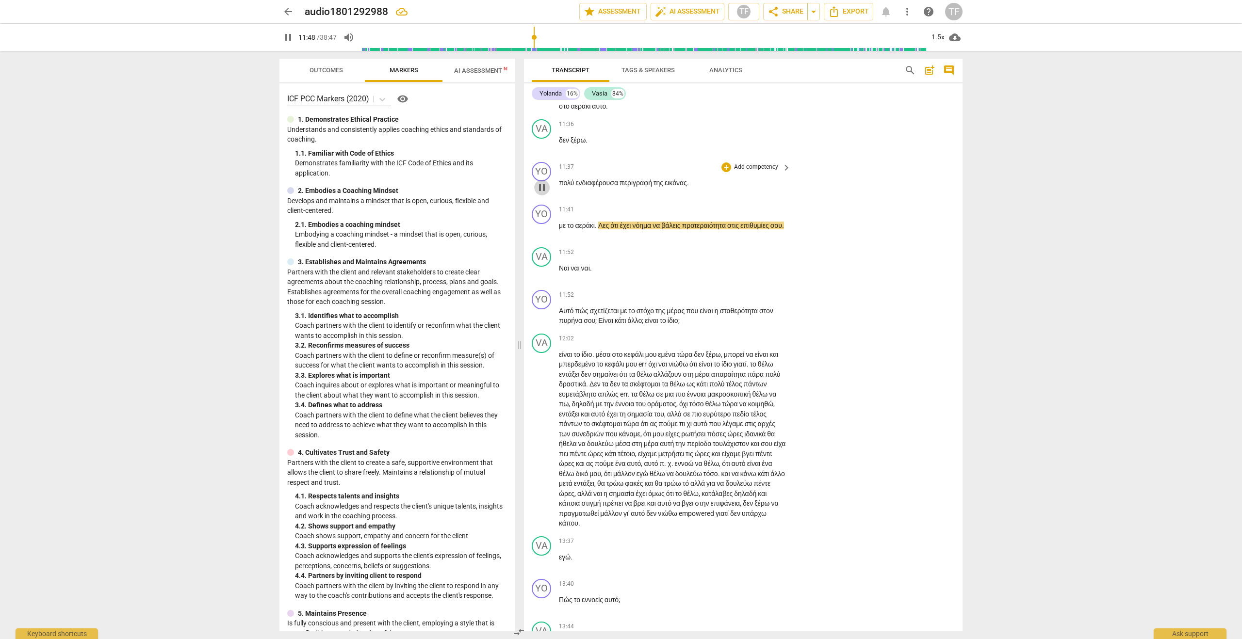
click at [543, 194] on span "pause" at bounding box center [542, 188] width 12 height 12
click at [723, 172] on div "+" at bounding box center [726, 168] width 10 height 10
click at [779, 277] on b "6.Listening" at bounding box center [787, 276] width 29 height 12
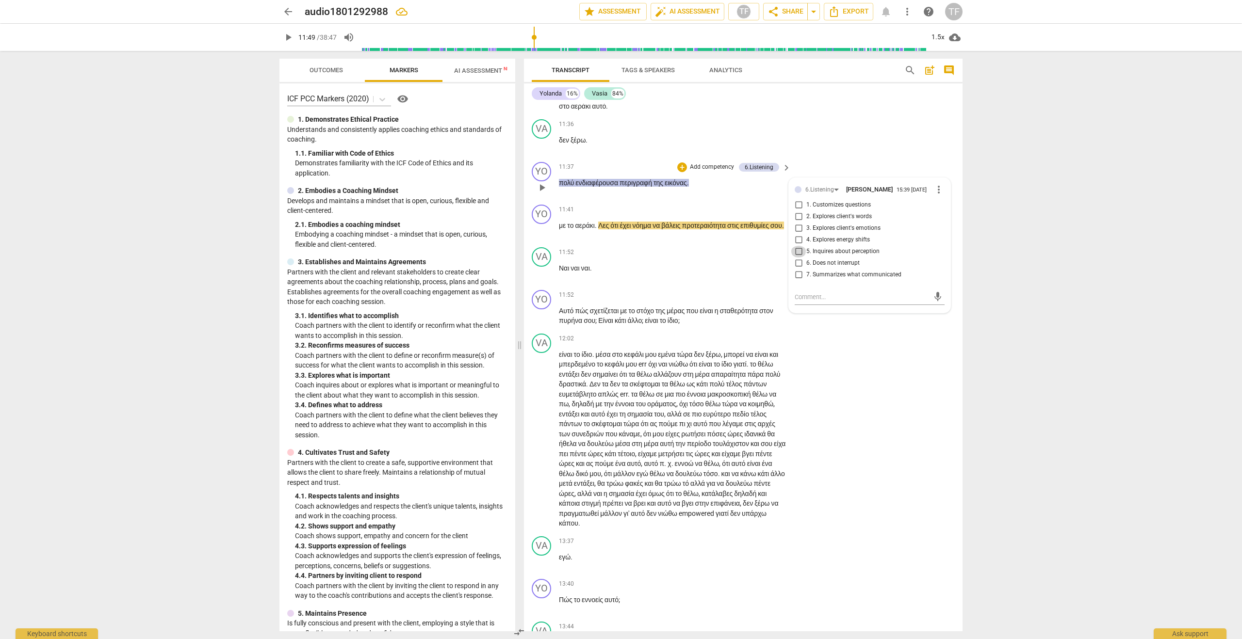
click at [796, 258] on input "5. Inquires about perception" at bounding box center [799, 252] width 16 height 12
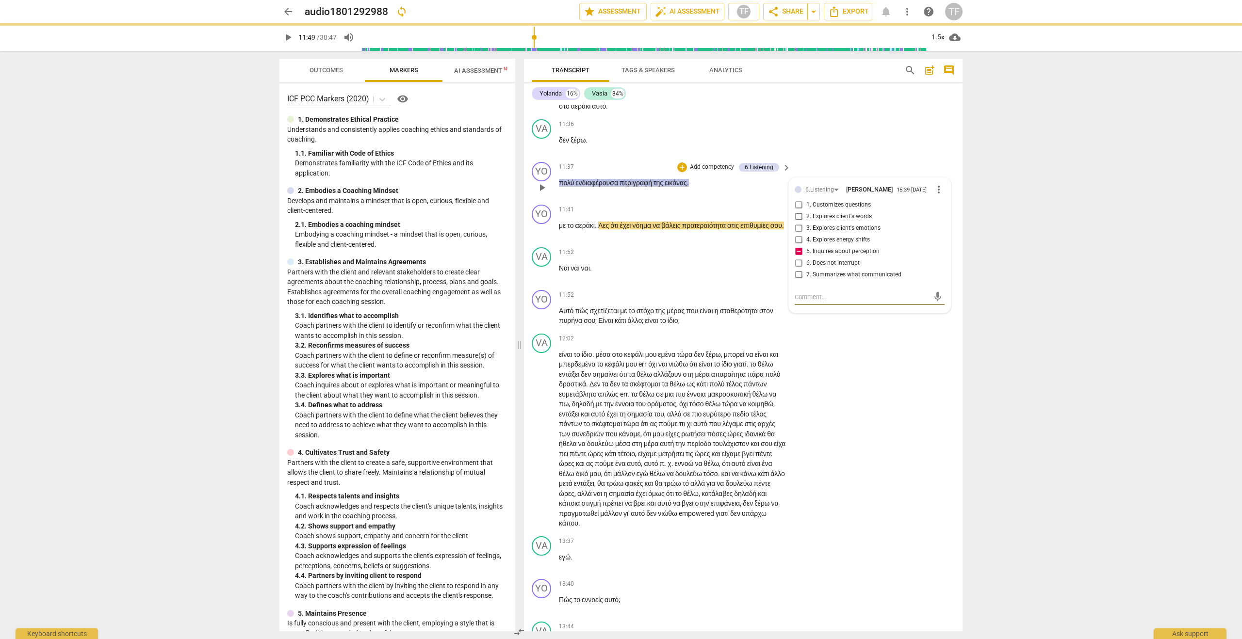
click at [799, 302] on textarea at bounding box center [862, 297] width 134 height 9
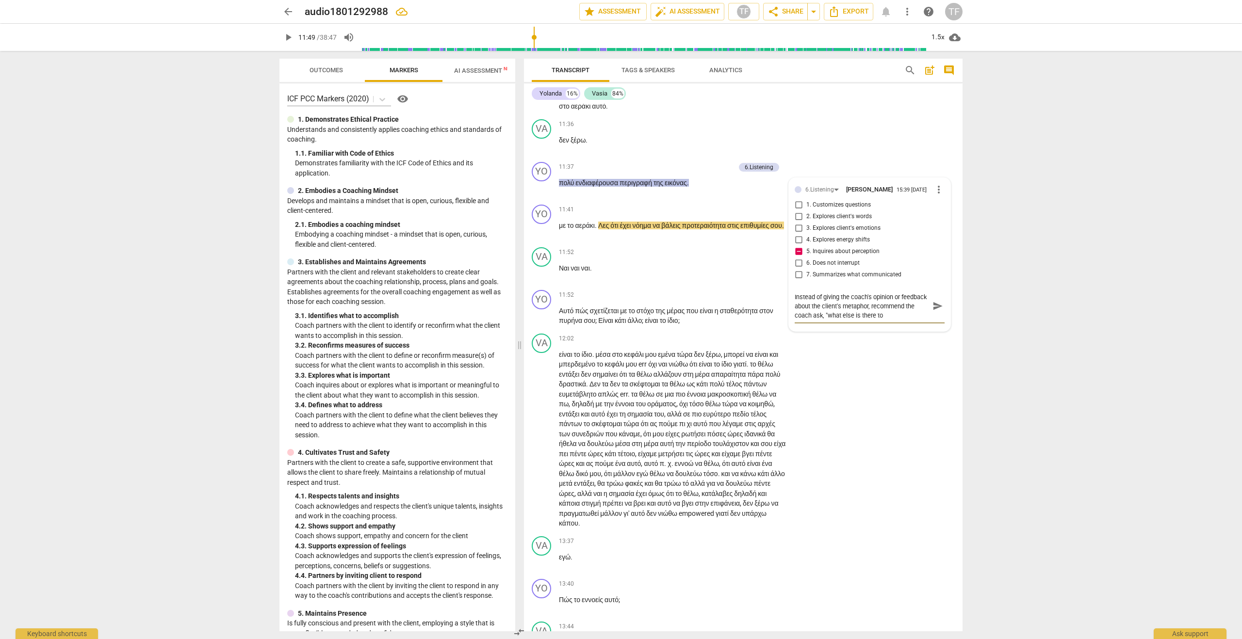
scroll to position [9, 0]
click at [934, 311] on span "send" at bounding box center [937, 306] width 11 height 11
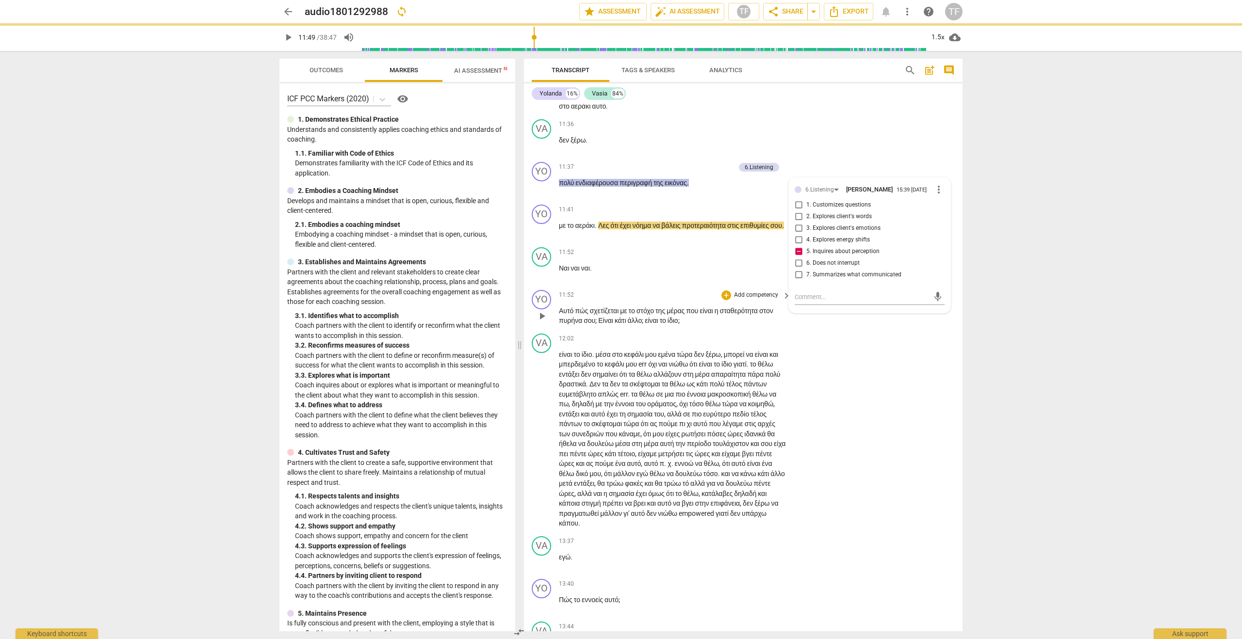
scroll to position [0, 0]
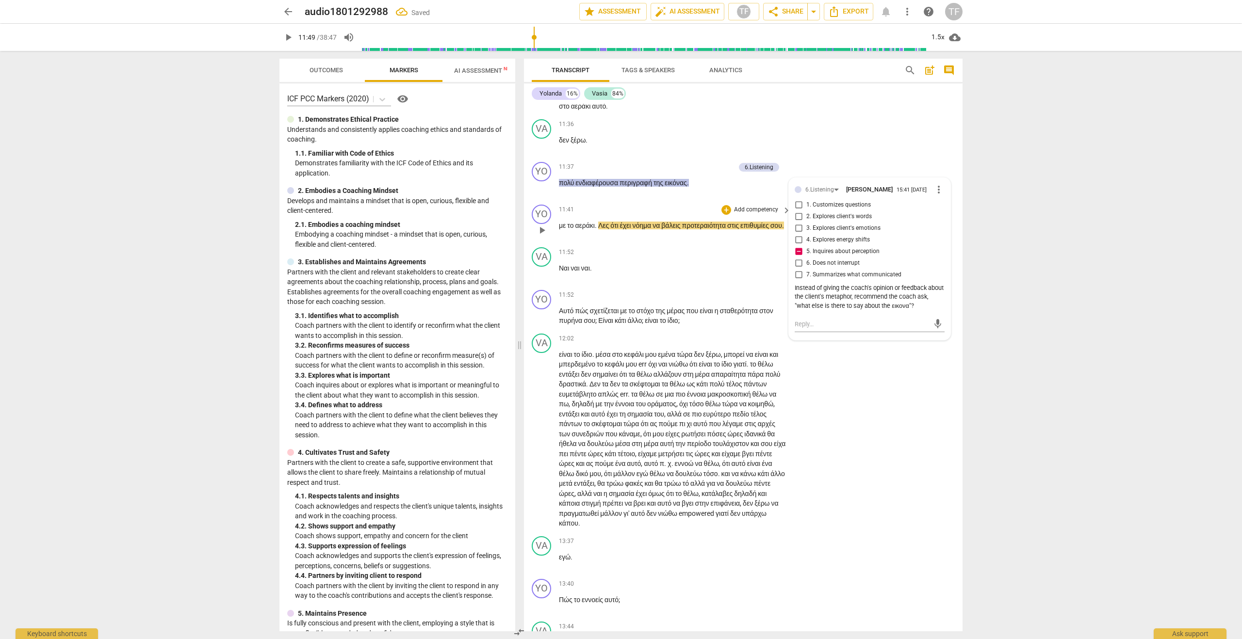
click at [544, 236] on span "play_arrow" at bounding box center [542, 231] width 12 height 12
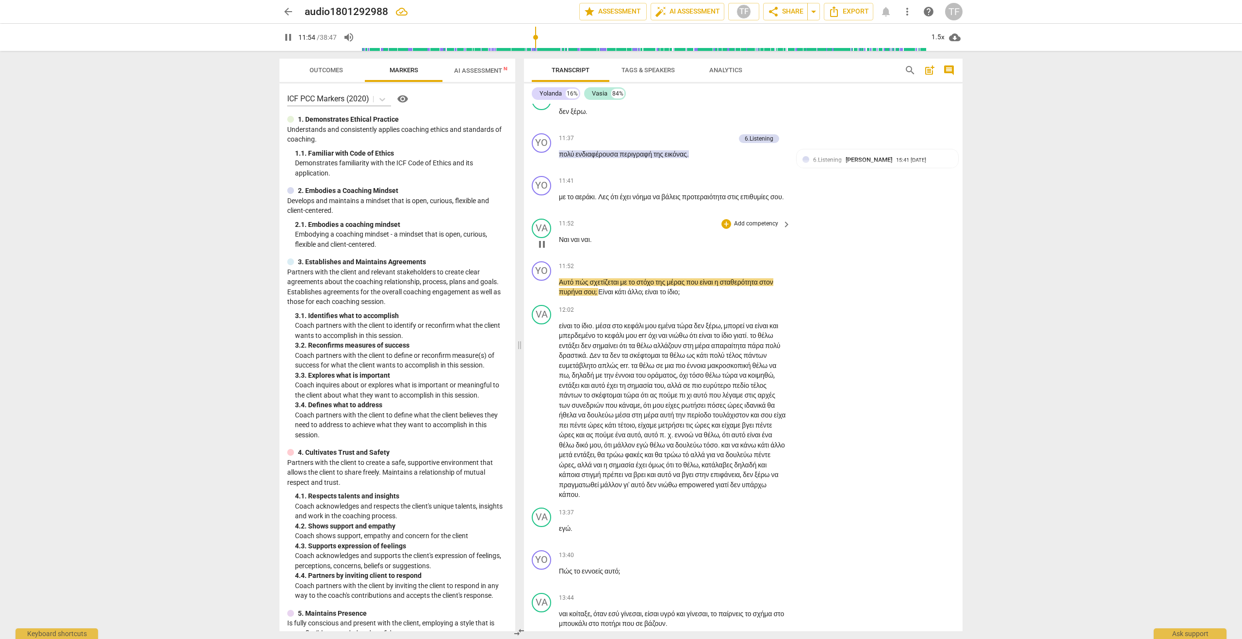
scroll to position [2385, 0]
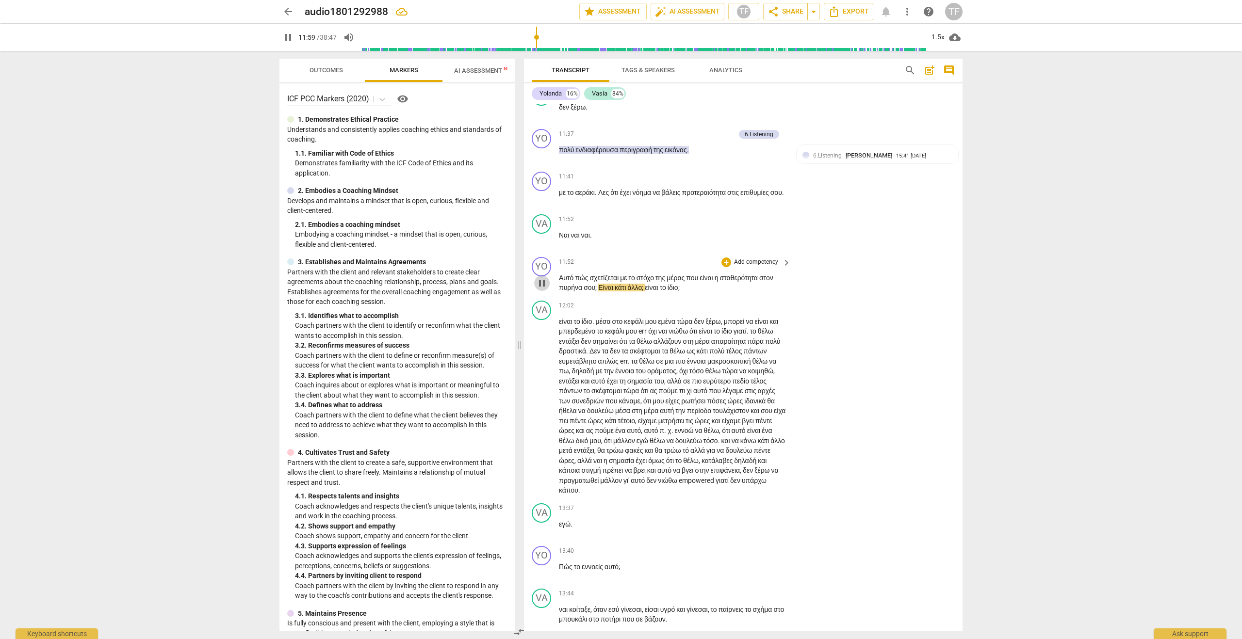
click at [541, 289] on span "pause" at bounding box center [542, 283] width 12 height 12
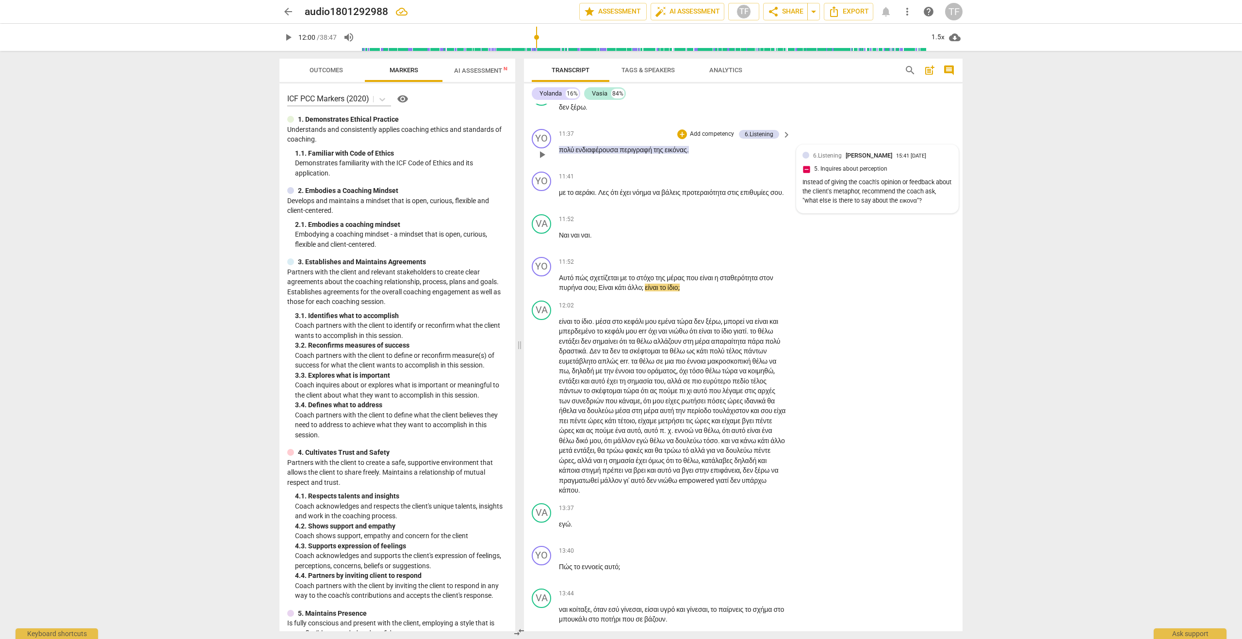
click at [835, 208] on div "6.Listening Theodora Fitzsimmons 15:41 10-09-2025 5. Inquires about perception …" at bounding box center [877, 179] width 150 height 57
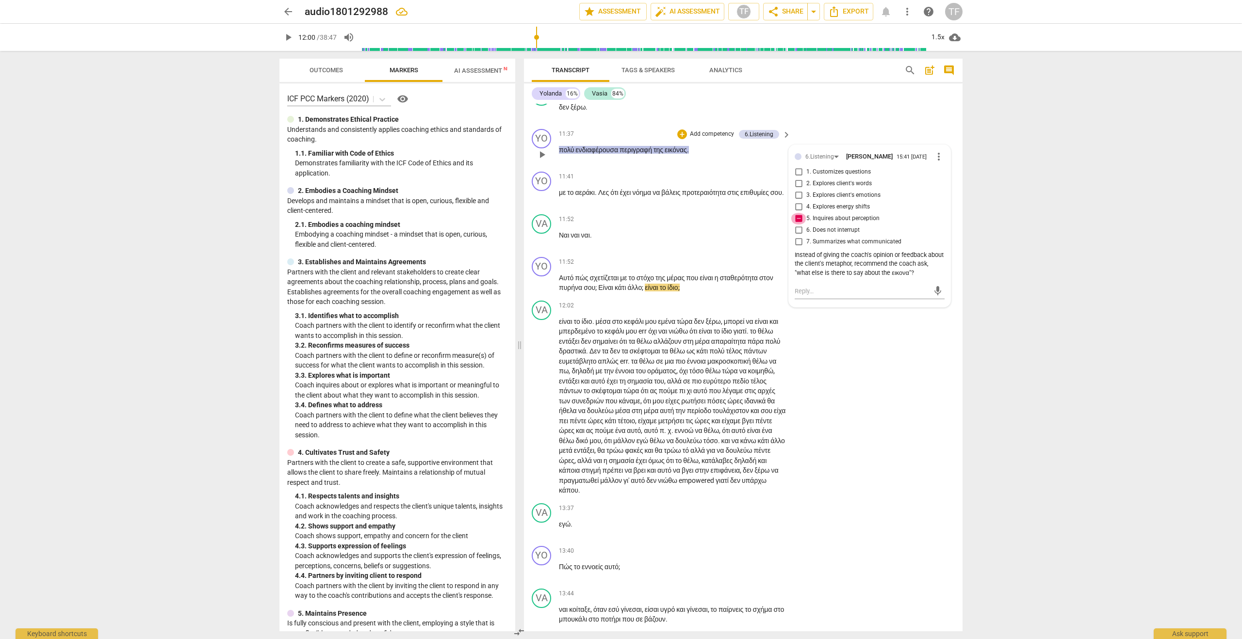
click at [799, 225] on input "5. Inquires about perception" at bounding box center [799, 219] width 16 height 12
click at [798, 225] on input "5. Inquires about perception" at bounding box center [799, 219] width 16 height 12
drag, startPoint x: 927, startPoint y: 368, endPoint x: 816, endPoint y: 370, distance: 110.1
click at [816, 278] on div "Instead of giving the coach's opinion or feedback about the client's metaphor, …" at bounding box center [870, 264] width 150 height 27
click at [817, 278] on div "Instead of giving the coach's opinion or feedback about the client's metaphor, …" at bounding box center [870, 264] width 150 height 27
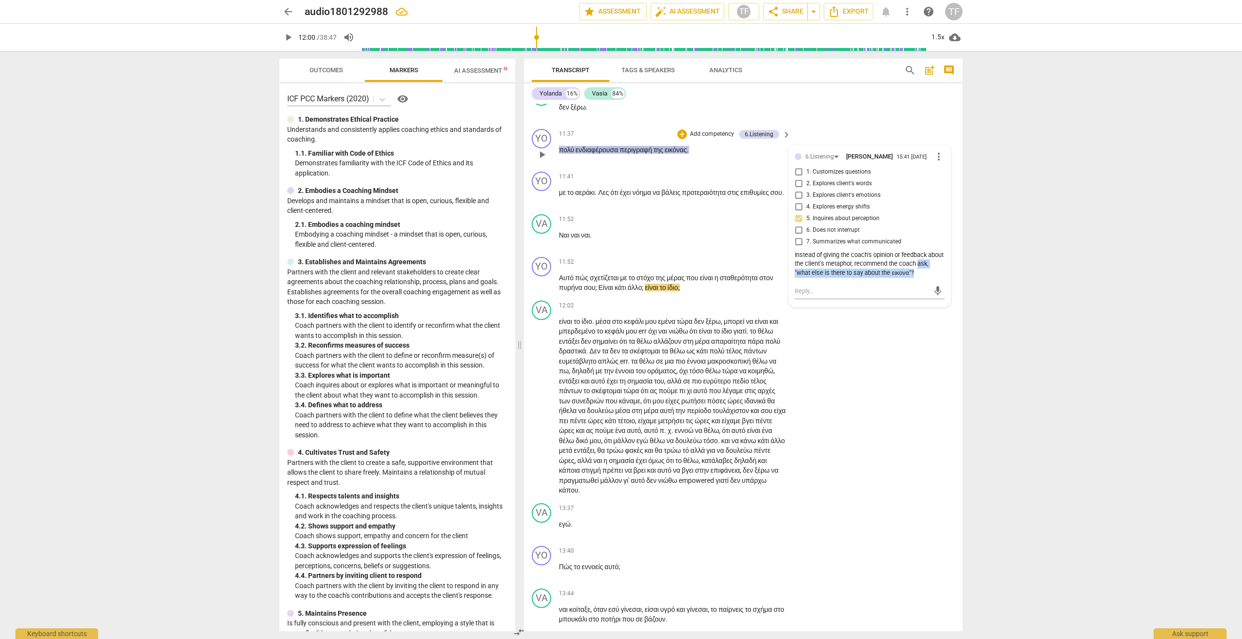
drag, startPoint x: 927, startPoint y: 364, endPoint x: 787, endPoint y: 366, distance: 139.7
click at [789, 307] on div "6.Listening Theodora Fitzsimmons 15:41 10-09-2025 more_vert 1. Customizes quest…" at bounding box center [870, 226] width 162 height 162
click at [934, 163] on span "more_vert" at bounding box center [939, 157] width 12 height 12
click at [940, 248] on li "Edit" at bounding box center [946, 249] width 33 height 18
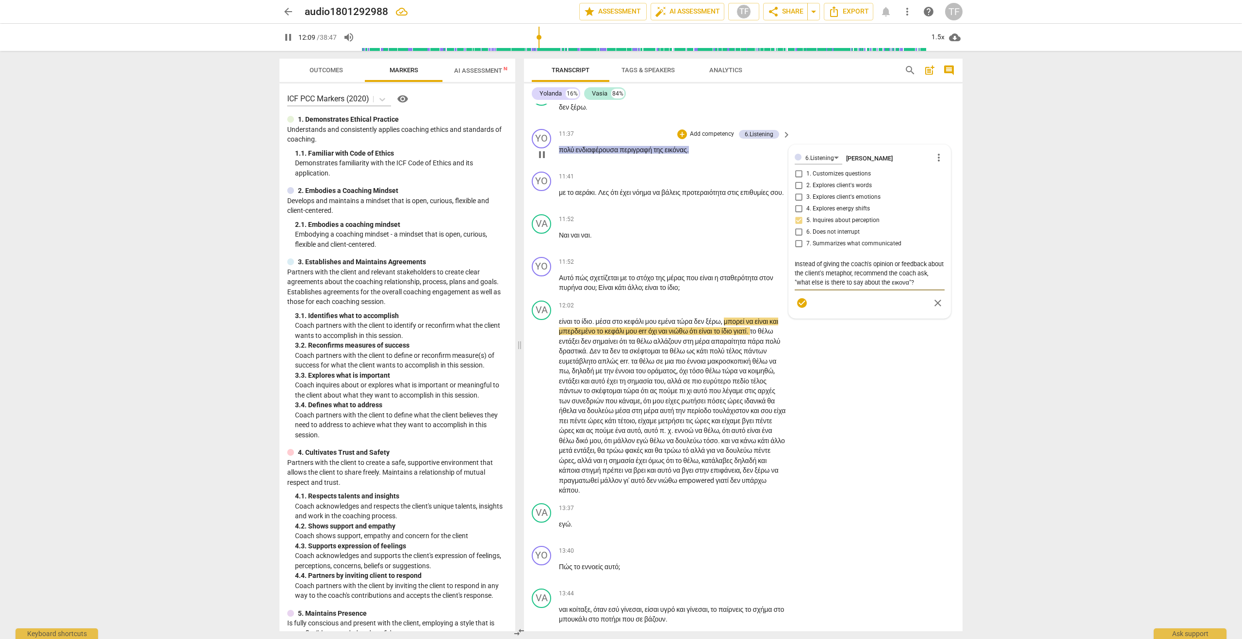
drag, startPoint x: 912, startPoint y: 373, endPoint x: 786, endPoint y: 373, distance: 126.1
click at [784, 374] on div "YO play_arrow pause 00:02 + Add competency keyboard_arrow_right Βάσια μου καλησ…" at bounding box center [743, 368] width 439 height 528
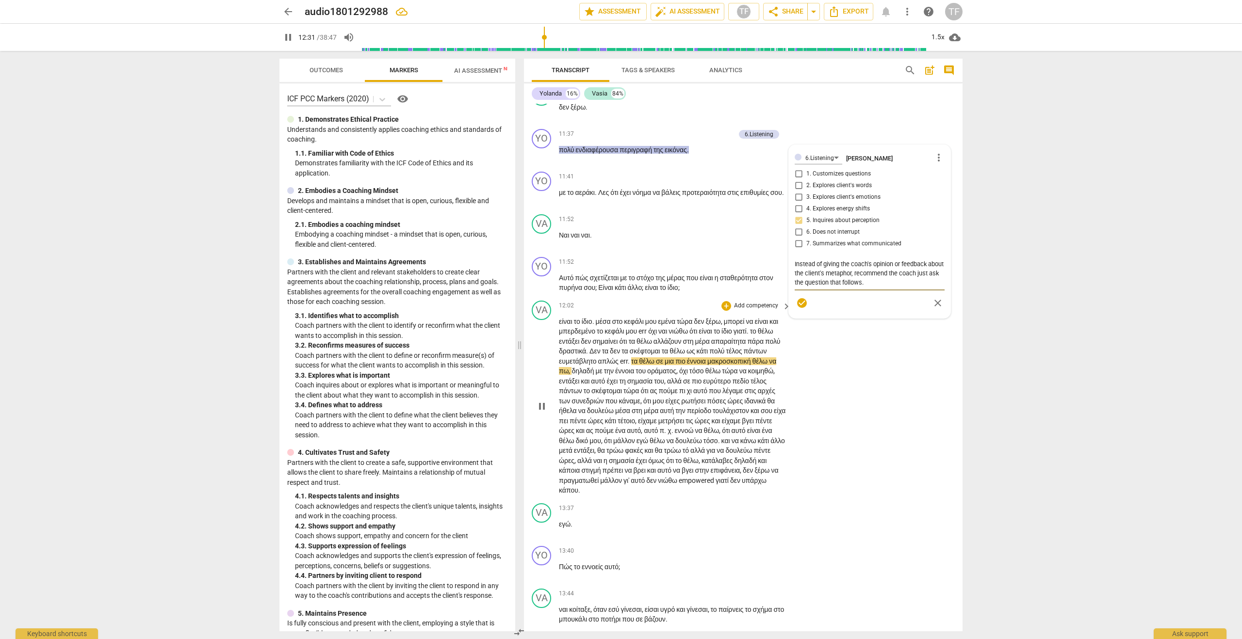
click at [863, 487] on div "VA play_arrow pause 12:02 + Add competency keyboard_arrow_right είναι το ίδιο .…" at bounding box center [743, 398] width 439 height 203
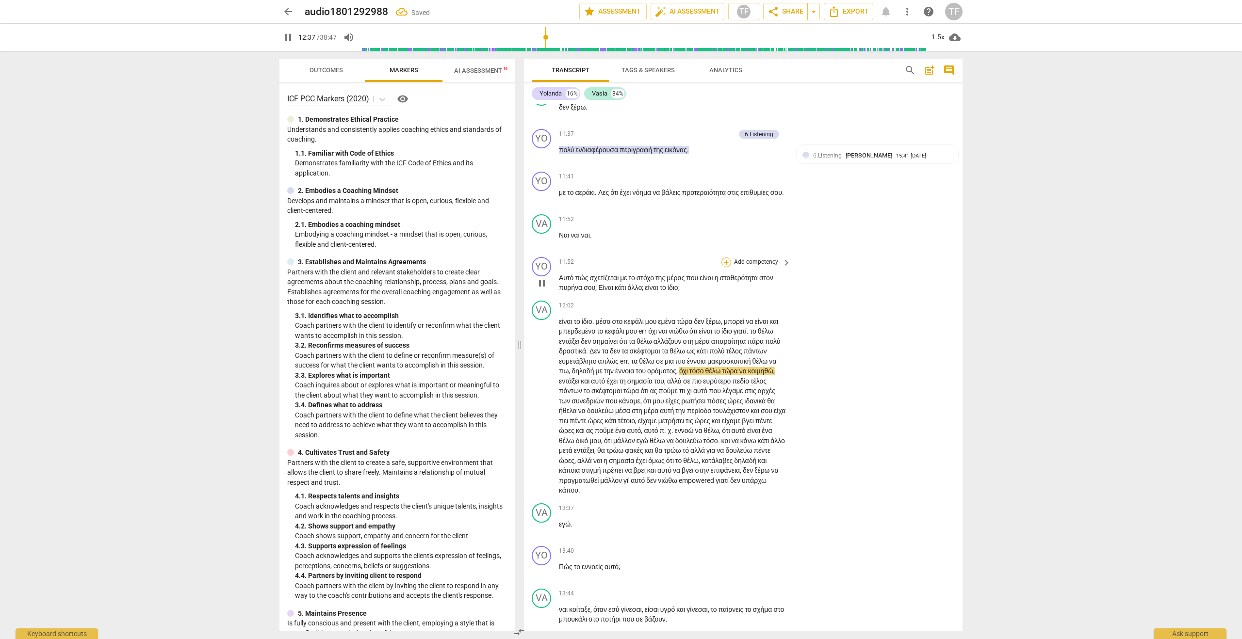
click at [725, 267] on div "+" at bounding box center [726, 263] width 10 height 10
click at [794, 406] on b "8.Growth" at bounding box center [791, 405] width 24 height 12
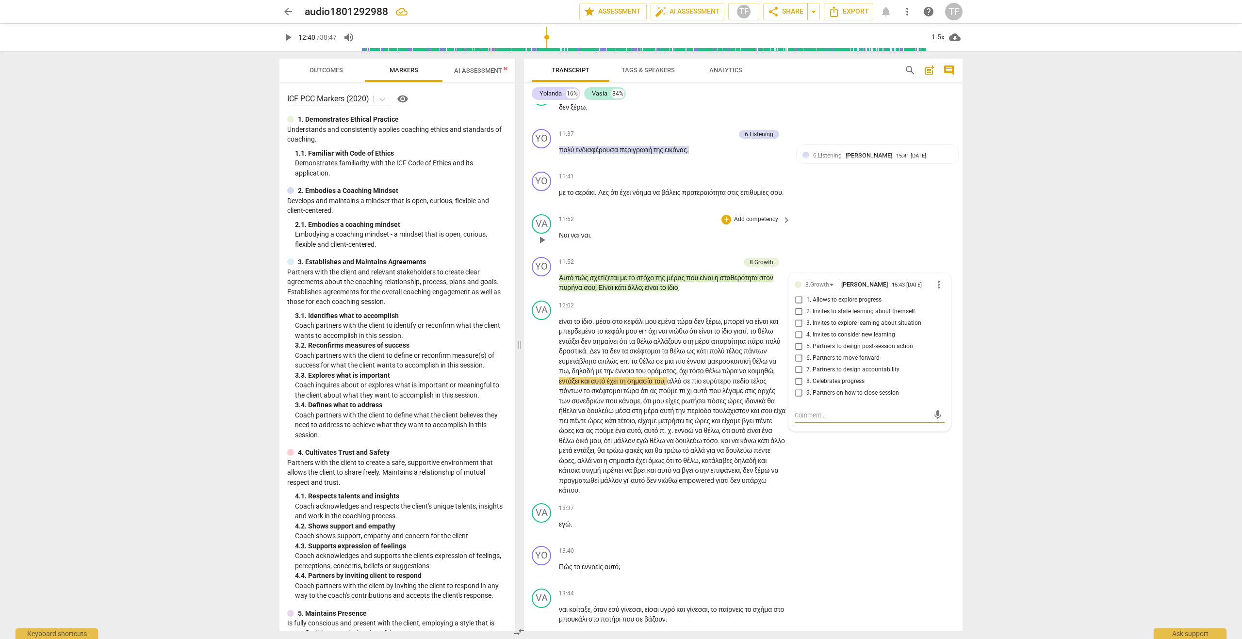
click at [862, 253] on div "VA play_arrow pause 11:52 + Add competency keyboard_arrow_right Ναι ναι ναι ." at bounding box center [743, 232] width 439 height 43
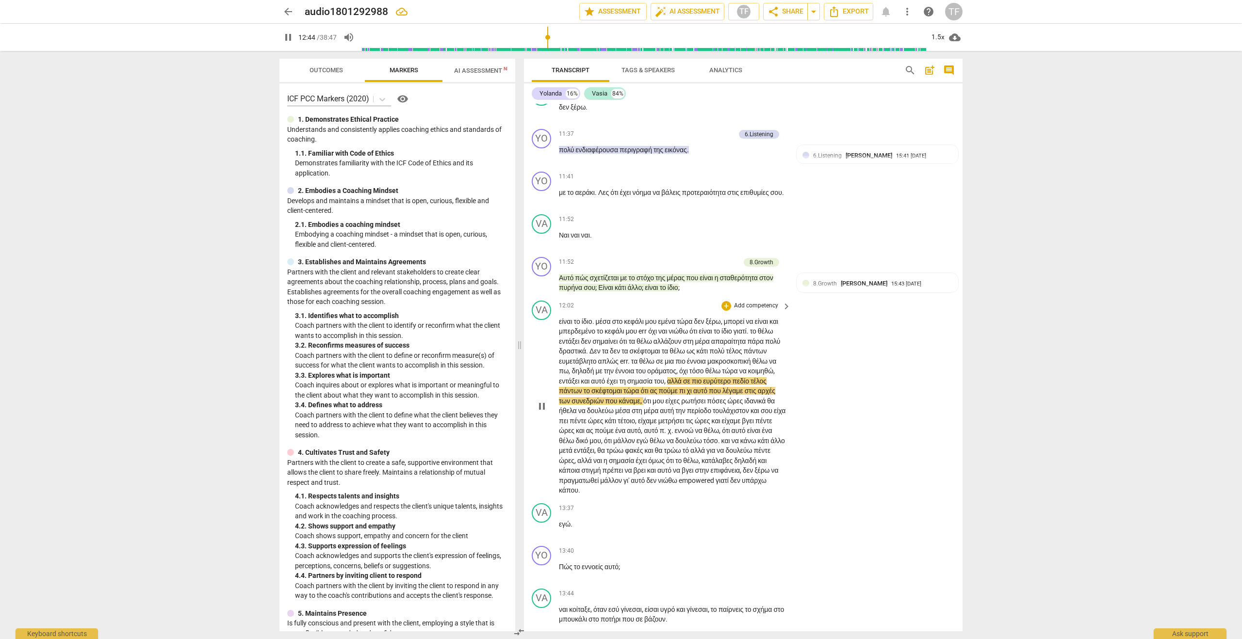
click at [555, 416] on div "play_arrow pause" at bounding box center [546, 406] width 25 height 173
click at [561, 326] on span "είναι" at bounding box center [566, 322] width 15 height 8
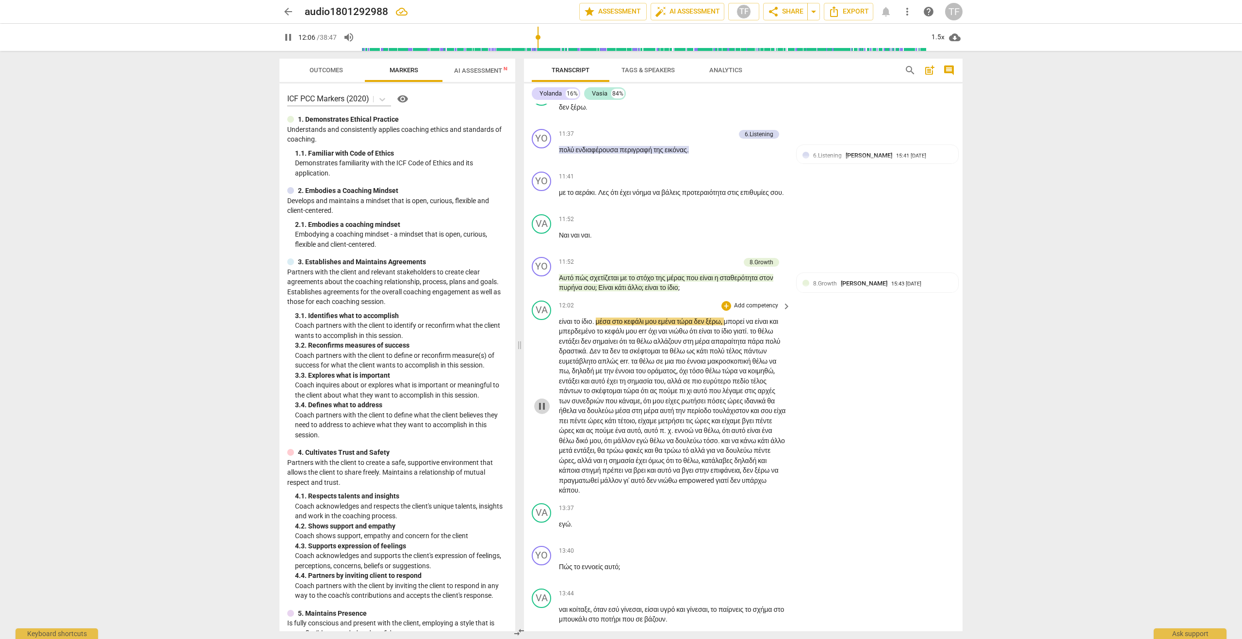
click at [542, 412] on span "pause" at bounding box center [542, 407] width 12 height 12
click at [805, 287] on div at bounding box center [805, 283] width 7 height 7
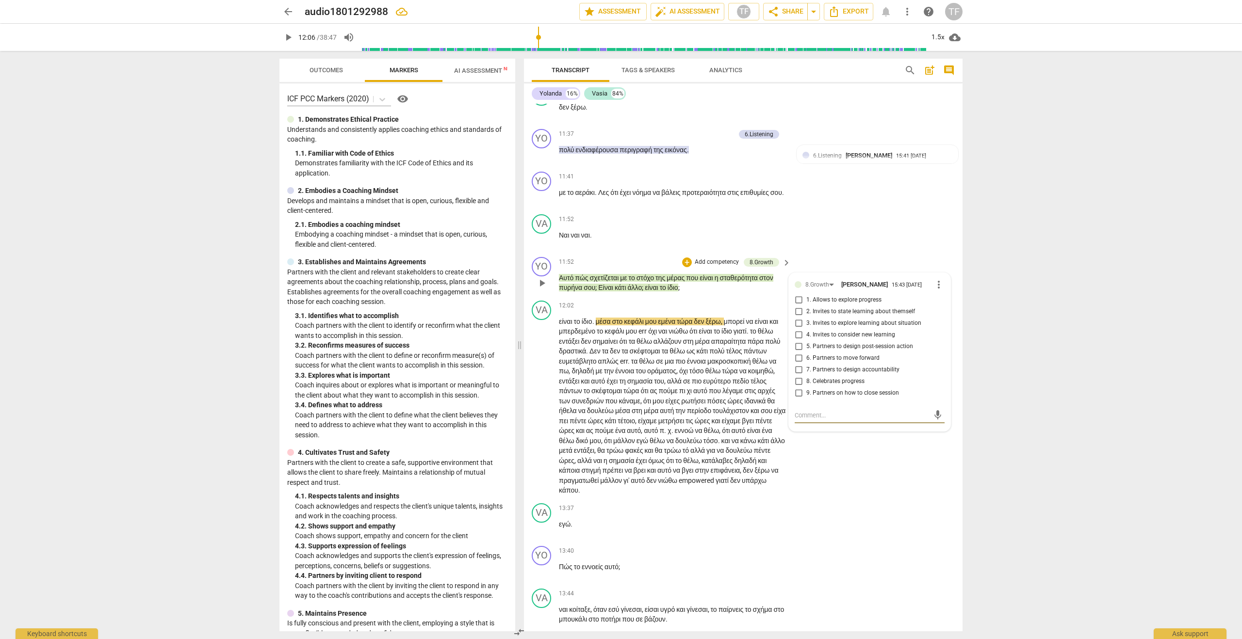
click at [934, 291] on span "more_vert" at bounding box center [939, 285] width 12 height 12
click at [940, 398] on li "Delete" at bounding box center [946, 396] width 33 height 18
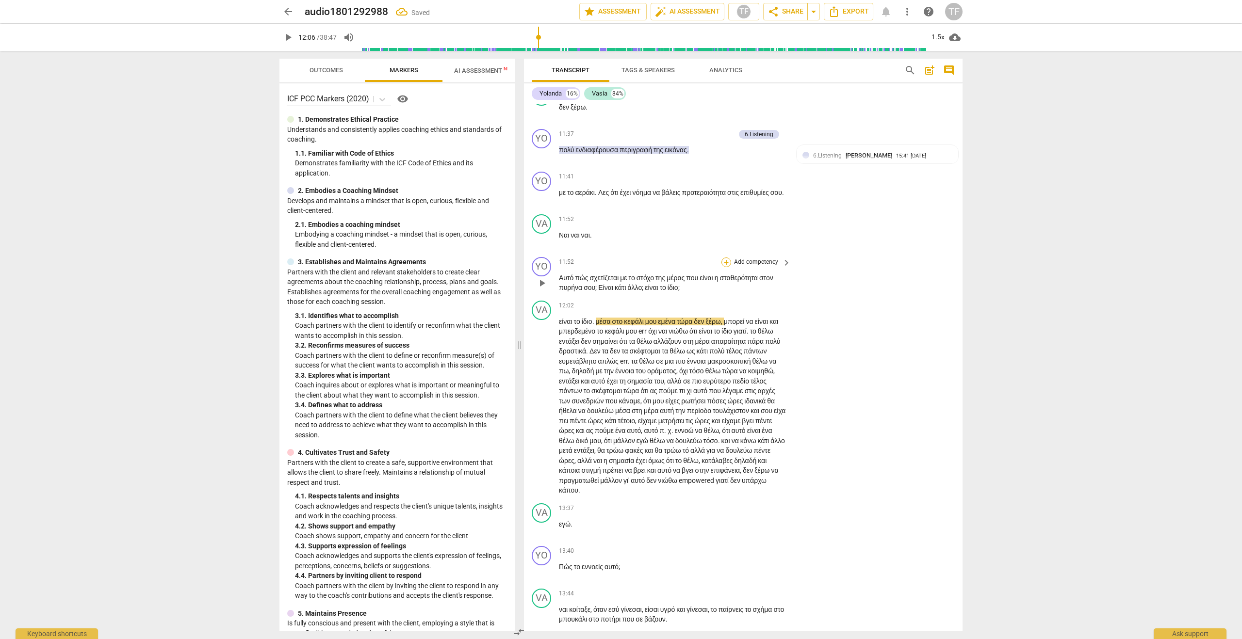
click at [726, 267] on div "+" at bounding box center [726, 263] width 10 height 10
click at [795, 389] on b "7.Awareness" at bounding box center [785, 389] width 33 height 12
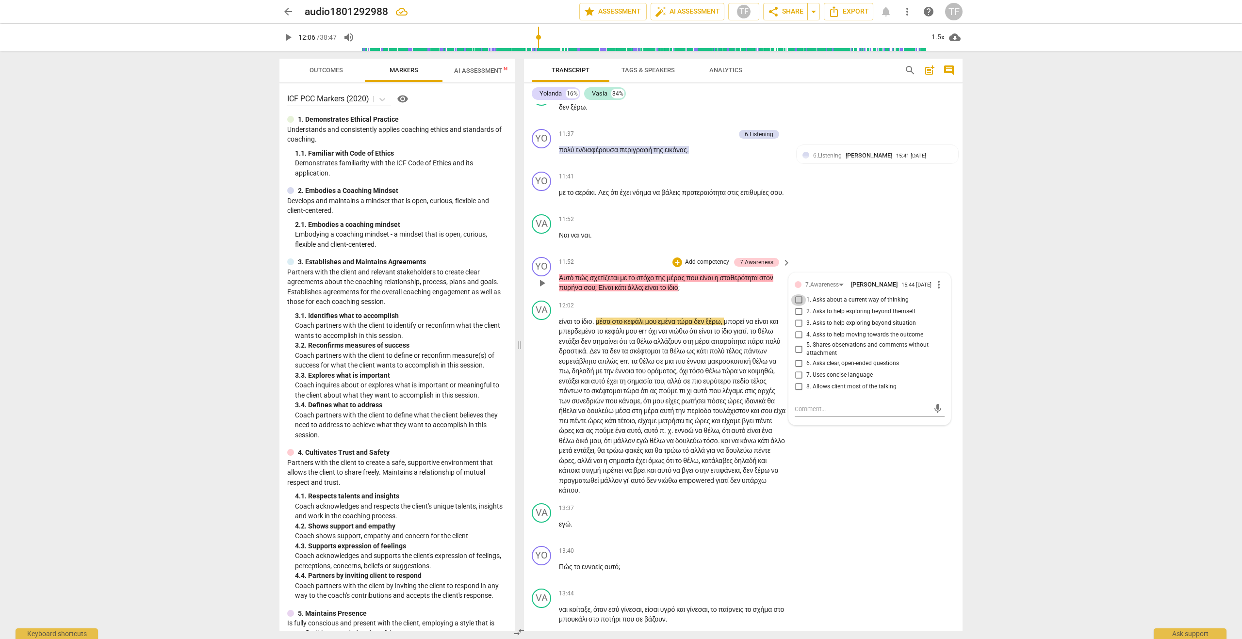
click at [797, 306] on input "1. Asks about a current way of thinking" at bounding box center [799, 300] width 16 height 12
click at [846, 500] on div "VA play_arrow pause 12:02 + Add competency keyboard_arrow_right είναι το ίδιο .…" at bounding box center [743, 398] width 439 height 203
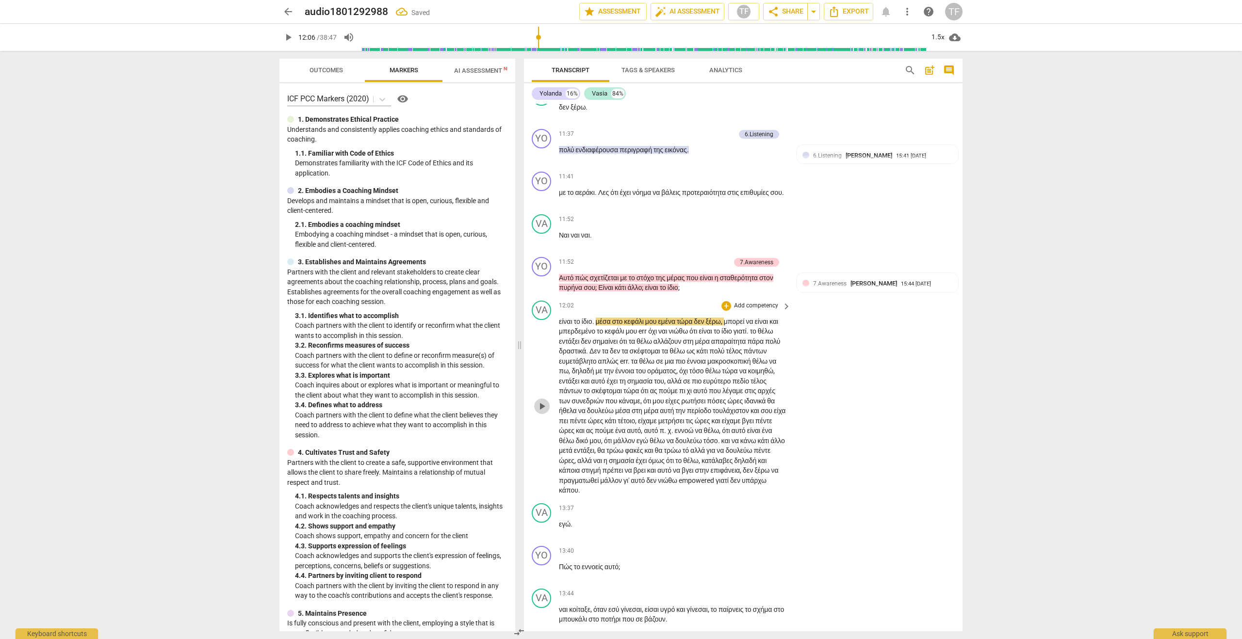
click at [541, 412] on span "play_arrow" at bounding box center [542, 407] width 12 height 12
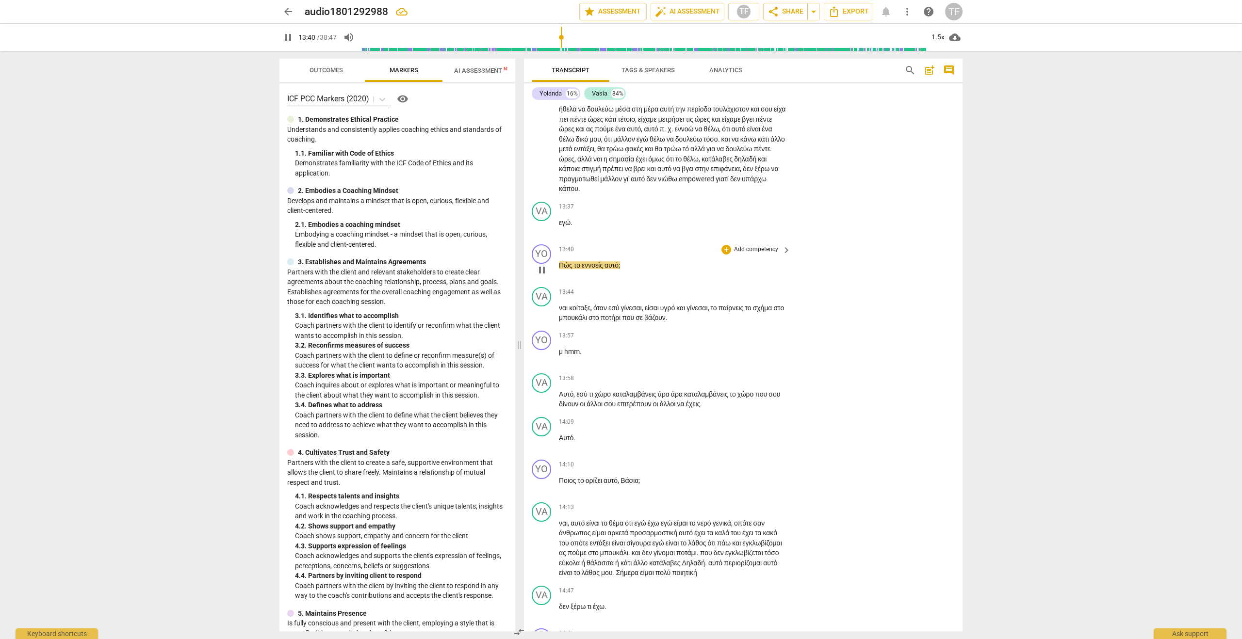
scroll to position [2688, 0]
click at [544, 275] on span "pause" at bounding box center [542, 269] width 12 height 12
click at [724, 254] on div "+" at bounding box center [726, 249] width 10 height 10
click at [788, 370] on b "6.Listening" at bounding box center [787, 369] width 29 height 12
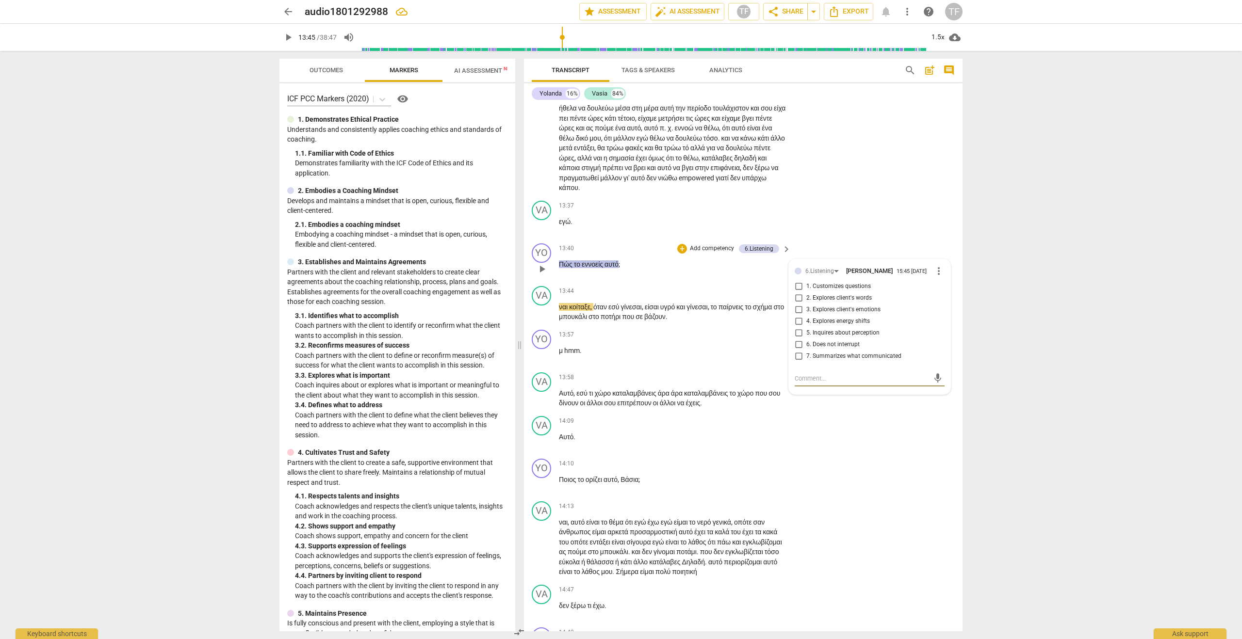
click at [798, 293] on input "1. Customizes questions" at bounding box center [799, 287] width 16 height 12
click at [818, 383] on textarea at bounding box center [862, 378] width 134 height 9
click at [934, 389] on span "send" at bounding box center [937, 383] width 11 height 11
click at [542, 318] on span "play_arrow" at bounding box center [542, 313] width 12 height 12
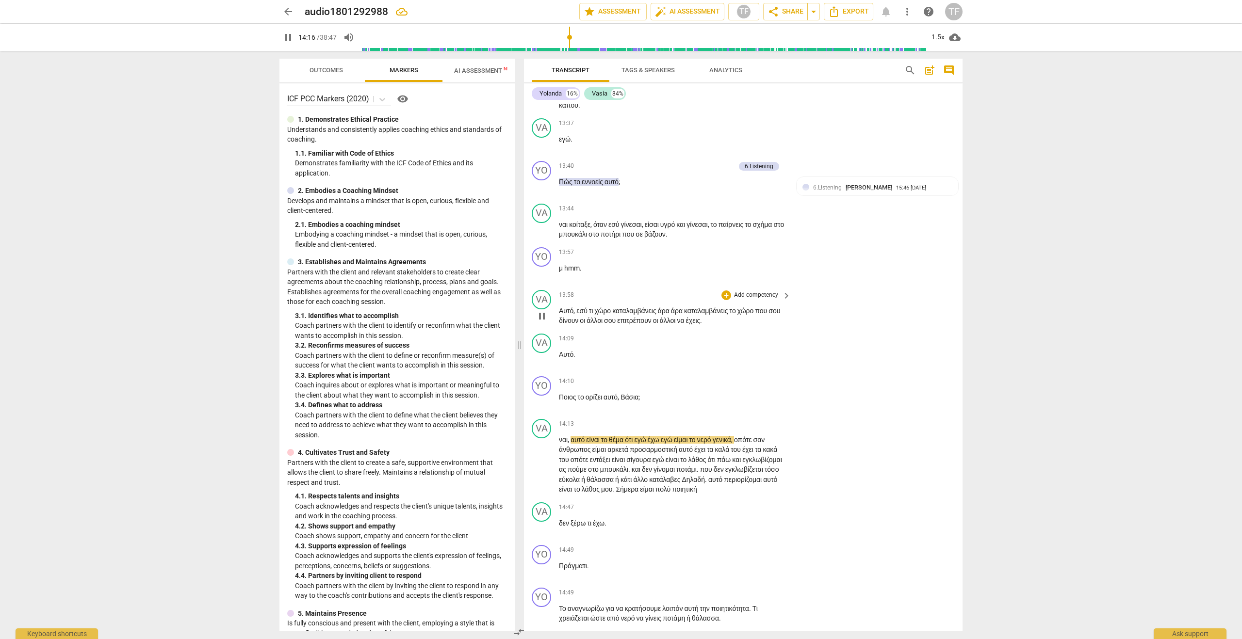
scroll to position [2813, 0]
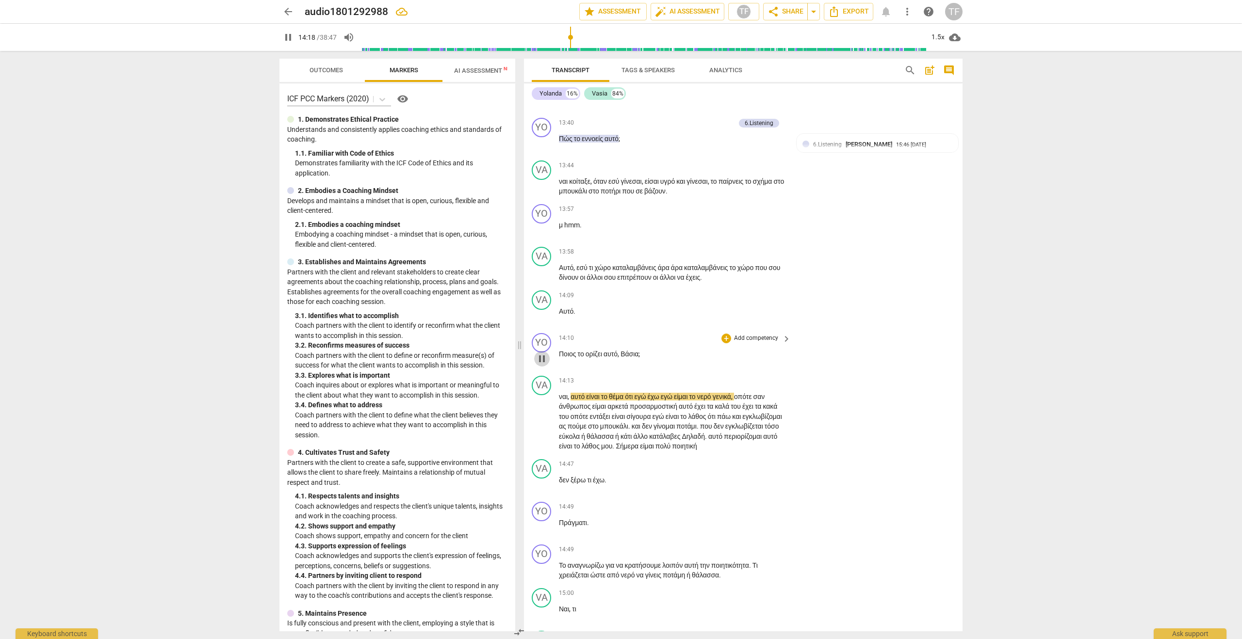
click at [544, 365] on span "pause" at bounding box center [542, 359] width 12 height 12
click at [725, 343] on div "+" at bounding box center [726, 339] width 10 height 10
drag, startPoint x: 788, startPoint y: 458, endPoint x: 776, endPoint y: 464, distance: 13.3
click at [776, 464] on div "6.Listening 6" at bounding box center [793, 458] width 59 height 16
click at [784, 476] on b "7.Awareness" at bounding box center [785, 475] width 33 height 12
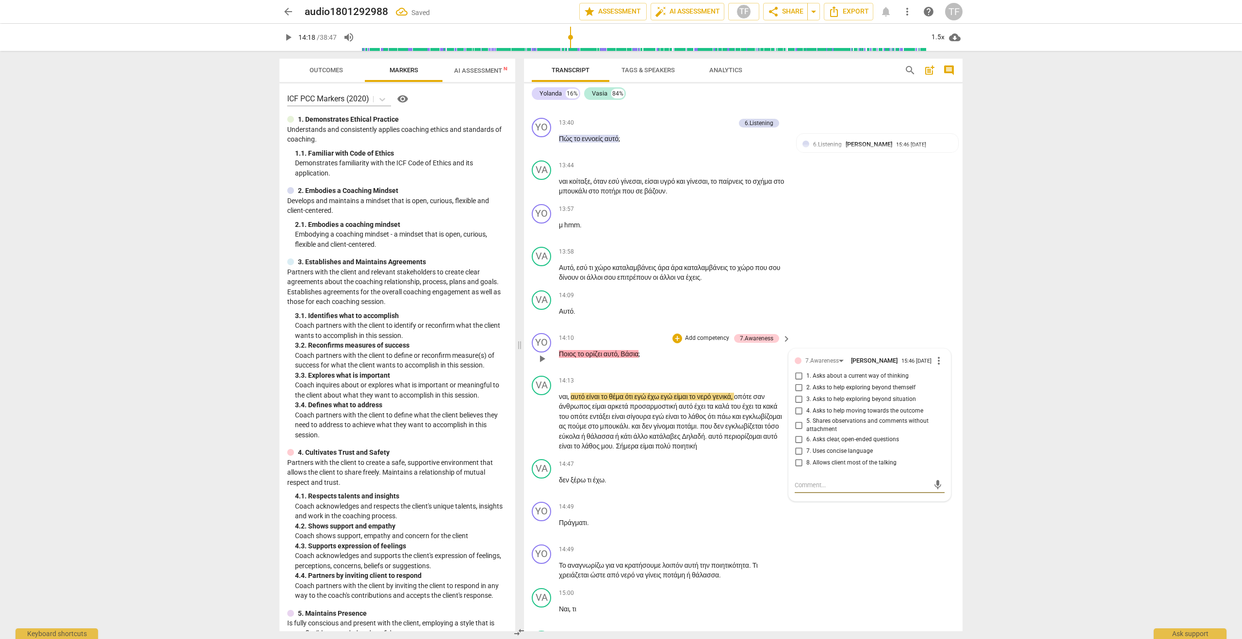
click at [798, 382] on input "1. Asks about a current way of thinking" at bounding box center [799, 377] width 16 height 12
click at [797, 394] on input "2. Asks to help exploring beyond themself" at bounding box center [799, 388] width 16 height 12
click at [735, 359] on p "Ποιος το ορίζει αυτό , Βάσια ;" at bounding box center [672, 354] width 227 height 10
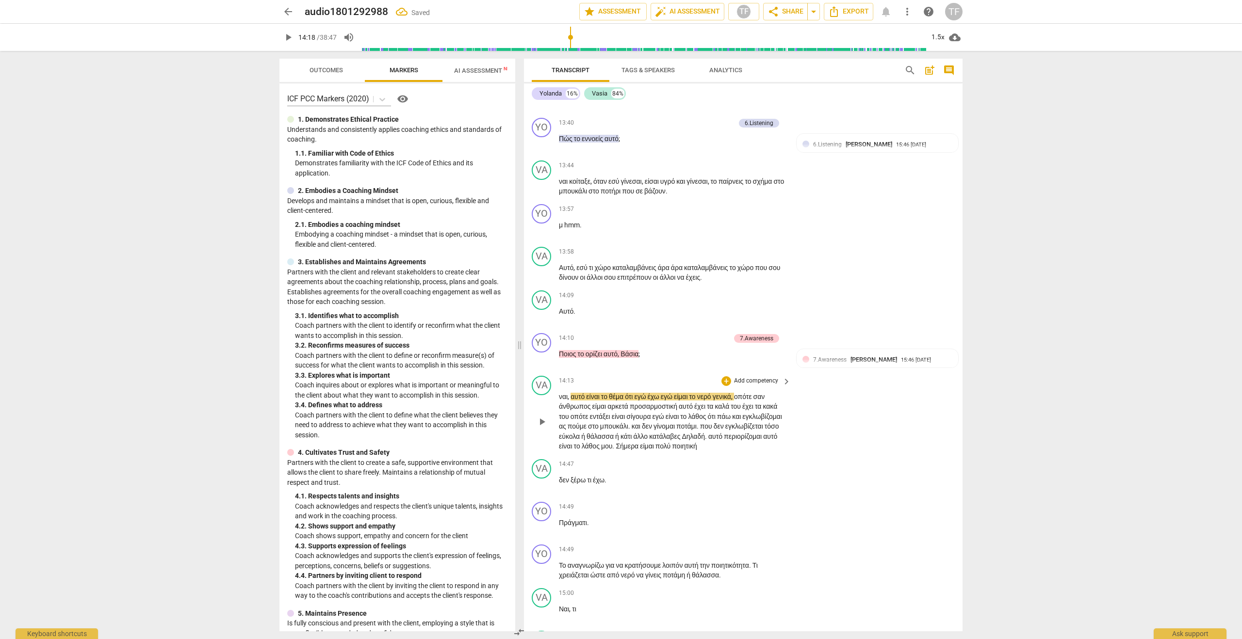
click at [547, 428] on span "play_arrow" at bounding box center [542, 422] width 12 height 12
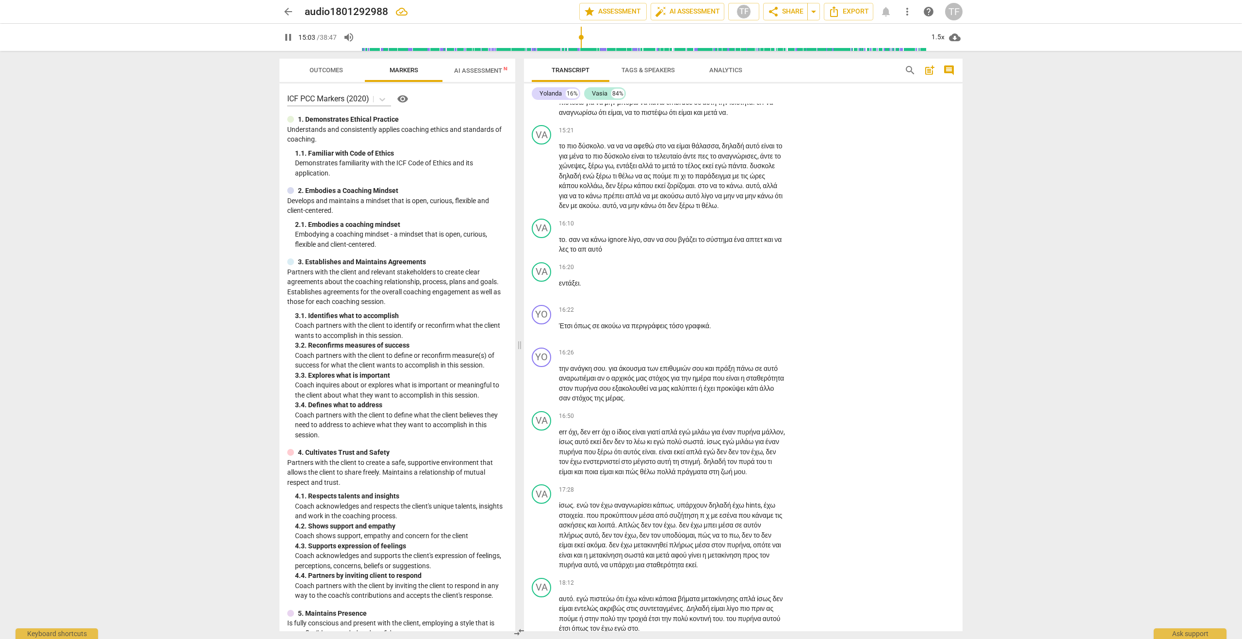
click at [539, 17] on span "pause" at bounding box center [542, 12] width 12 height 12
click at [750, 21] on p "Το αναγνωρίζω για να κρατήσουμε λοιπόν αυτή την ποιητικότητα . Τι χρειάζεται ώσ…" at bounding box center [672, 11] width 227 height 20
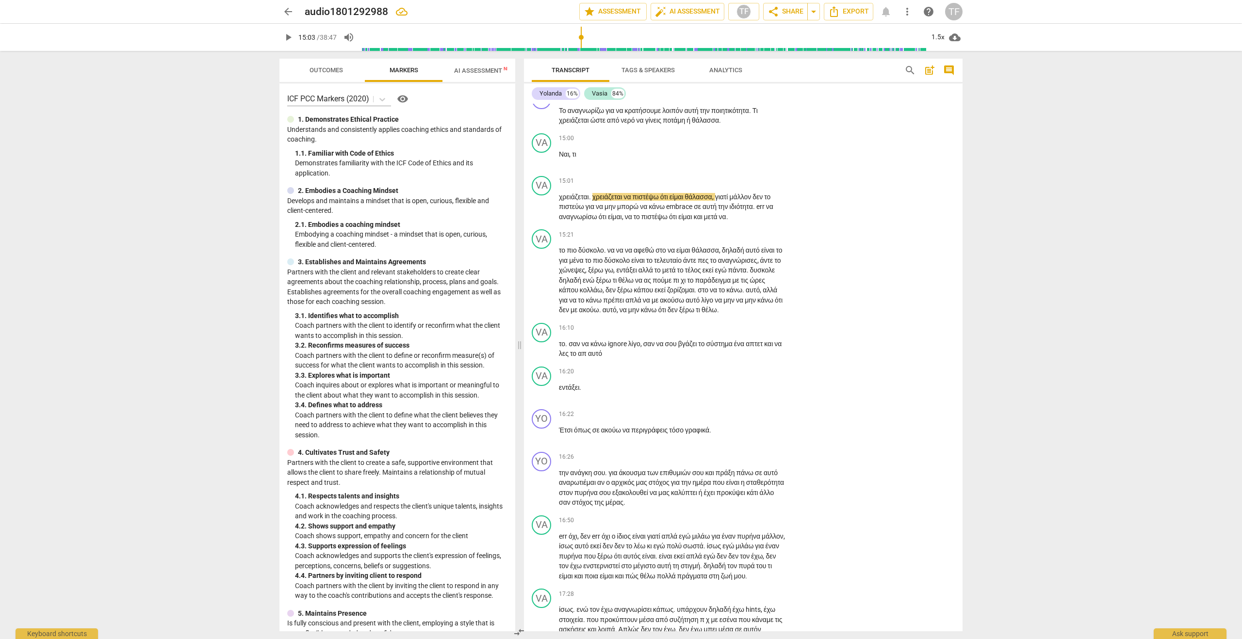
scroll to position [3275, 0]
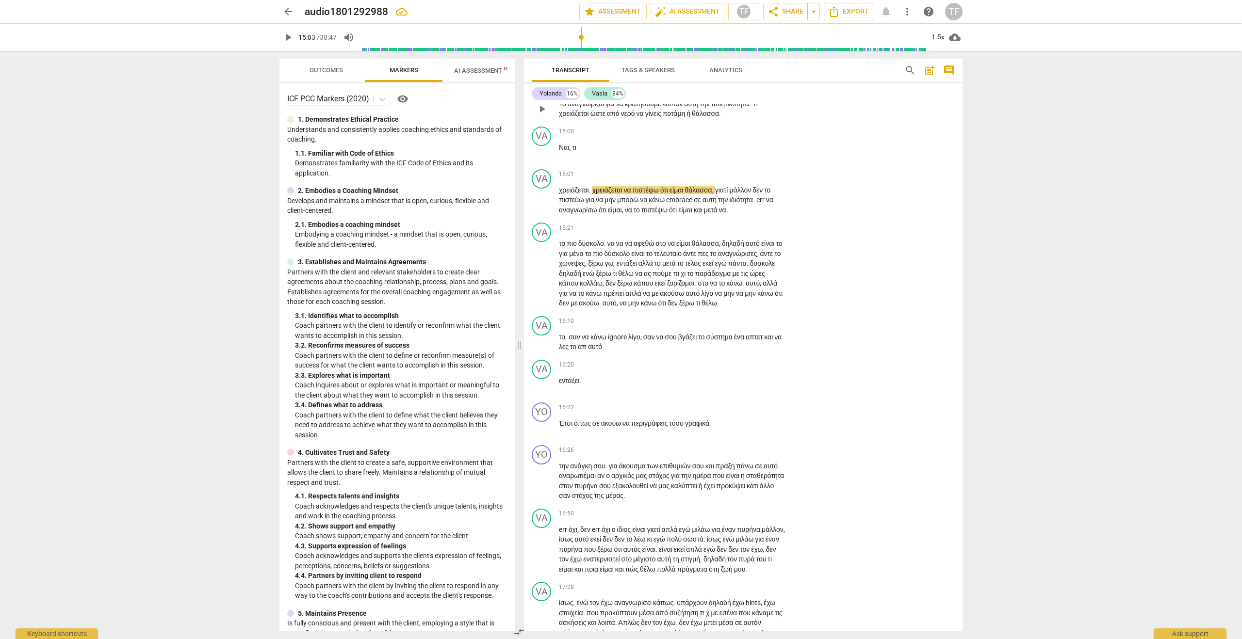
click at [726, 93] on div "+" at bounding box center [726, 88] width 10 height 10
click at [786, 207] on b "6.Listening" at bounding box center [787, 208] width 29 height 12
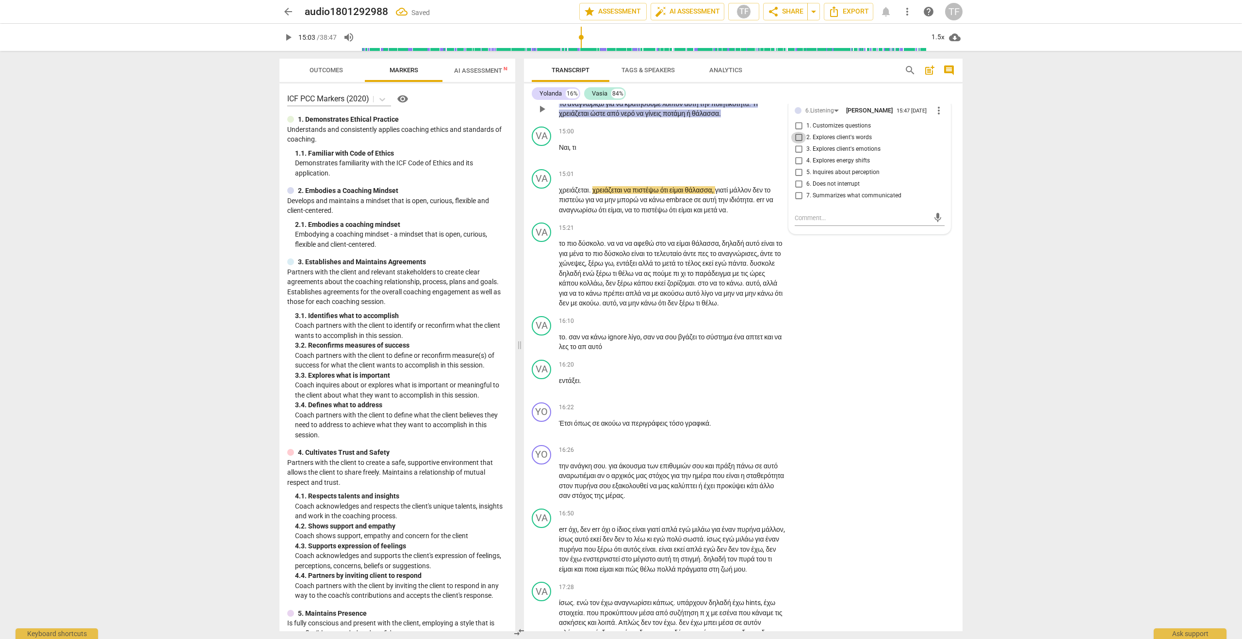
click at [797, 144] on input "2. Explores client's words" at bounding box center [799, 138] width 16 height 12
click at [795, 132] on input "1. Customizes questions" at bounding box center [799, 126] width 16 height 12
click at [796, 179] on input "5. Inquires about perception" at bounding box center [799, 173] width 16 height 12
click at [742, 162] on div "15:00 + Add competency keyboard_arrow_right Ναι , τι" at bounding box center [675, 144] width 233 height 35
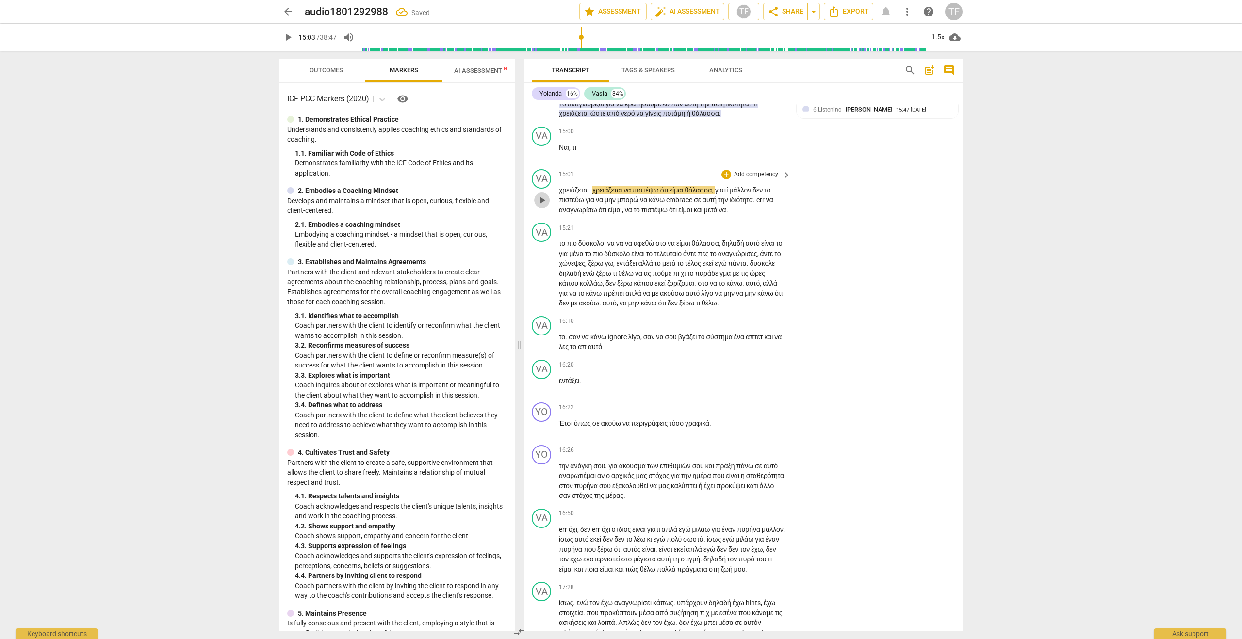
click at [544, 208] on button "play_arrow" at bounding box center [542, 201] width 16 height 16
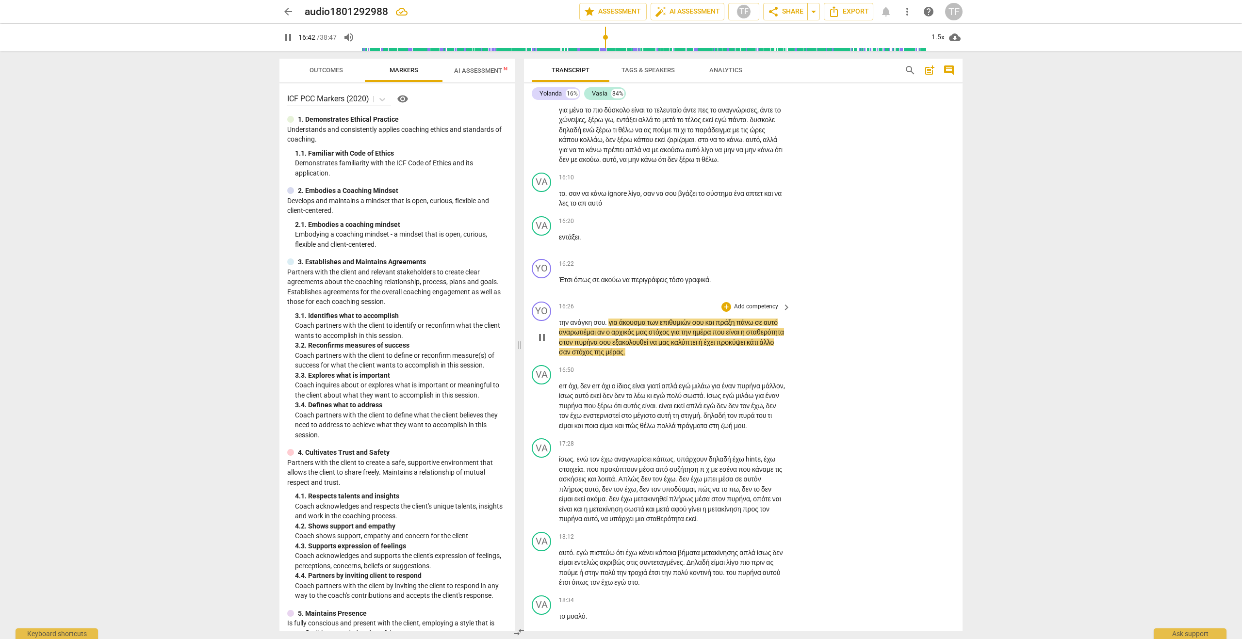
scroll to position [3415, 0]
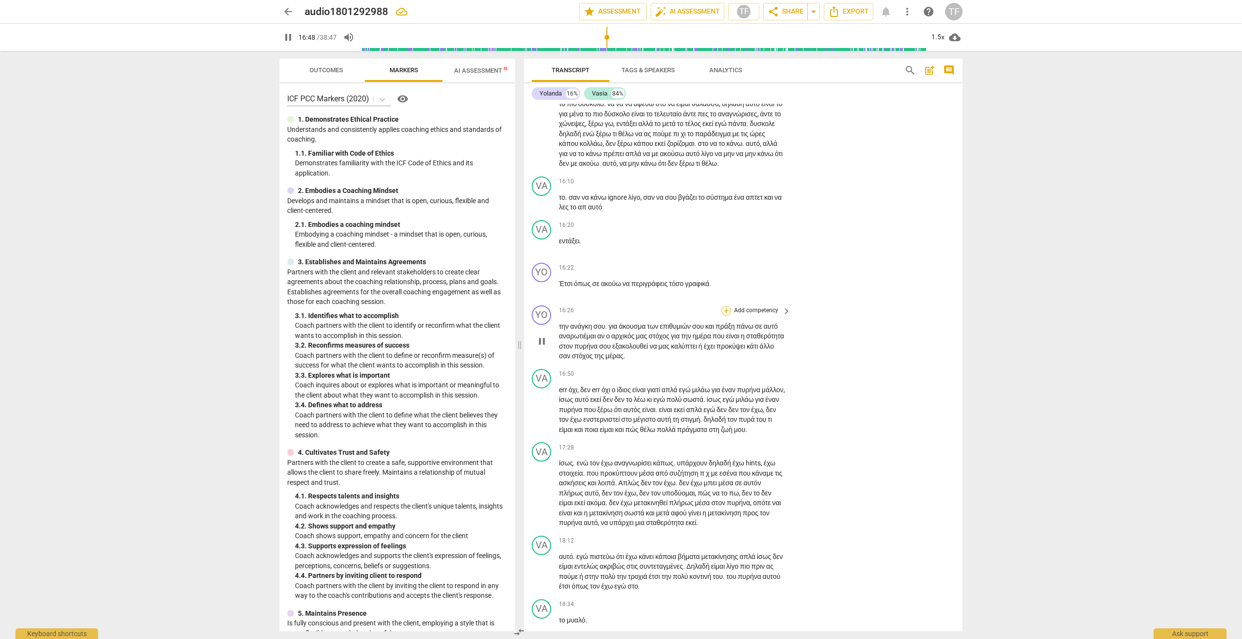
click at [724, 316] on div "+" at bounding box center [726, 311] width 10 height 10
click at [796, 392] on b "3.Agreement" at bounding box center [785, 391] width 33 height 12
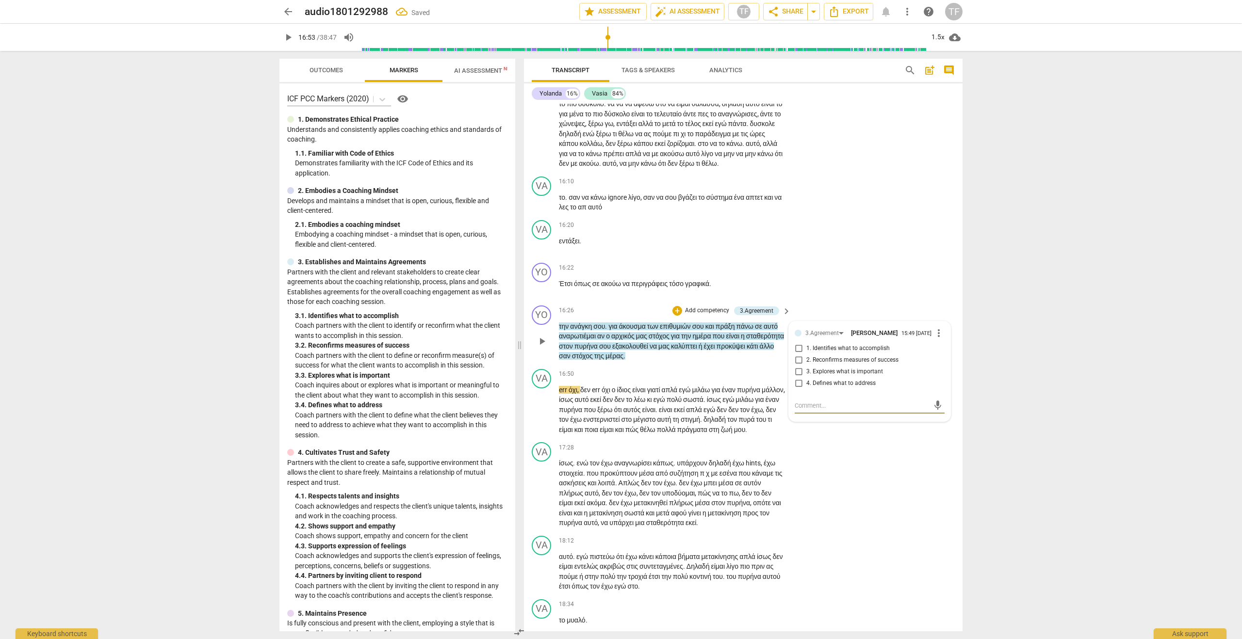
click at [799, 355] on input "1. Identifies what to accomplish" at bounding box center [799, 349] width 16 height 12
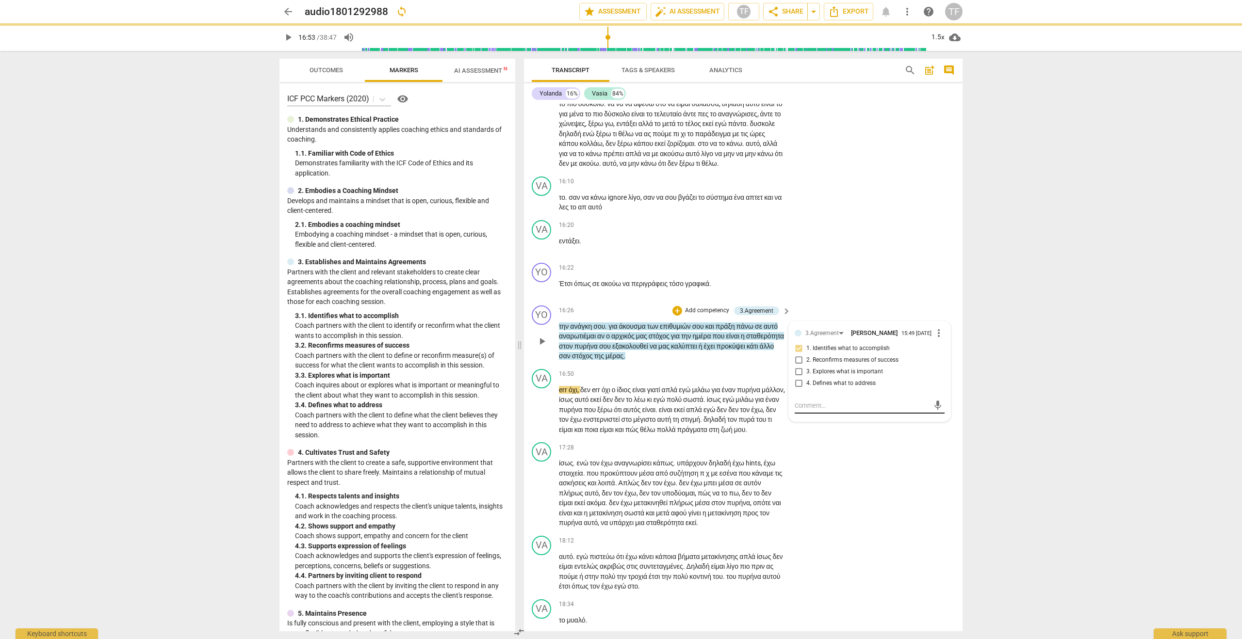
click at [806, 414] on div "mic" at bounding box center [870, 406] width 150 height 16
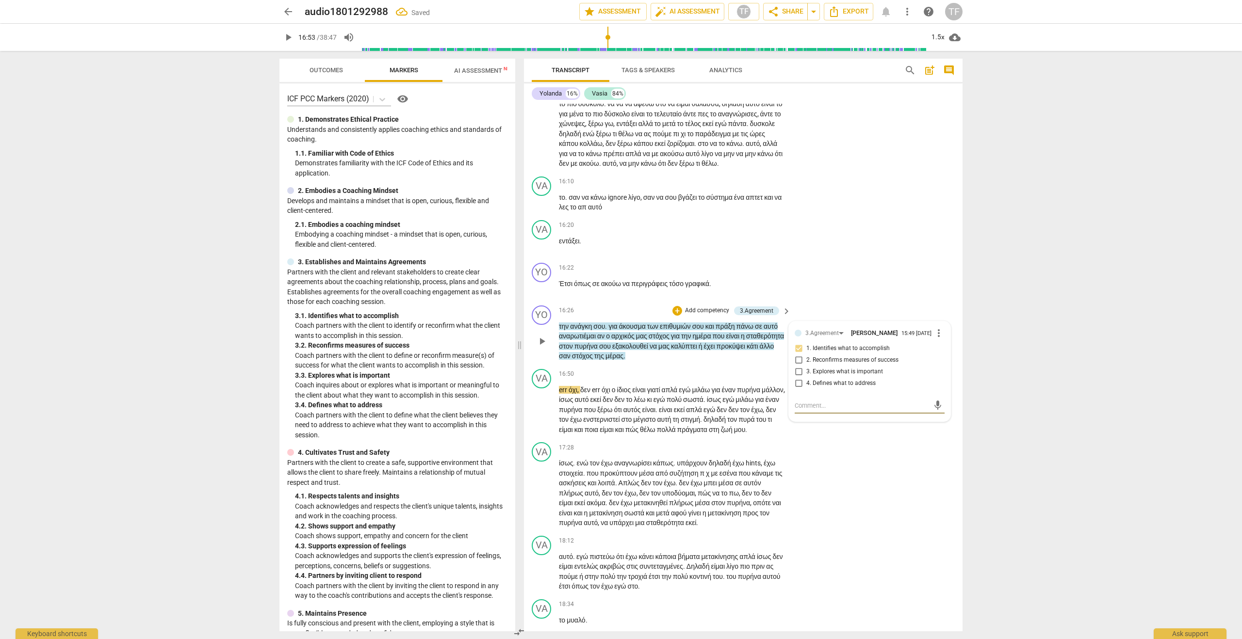
click at [818, 410] on textarea at bounding box center [862, 405] width 134 height 9
click at [936, 416] on span "send" at bounding box center [937, 410] width 11 height 11
click at [681, 316] on div "+ Add competency" at bounding box center [701, 311] width 58 height 10
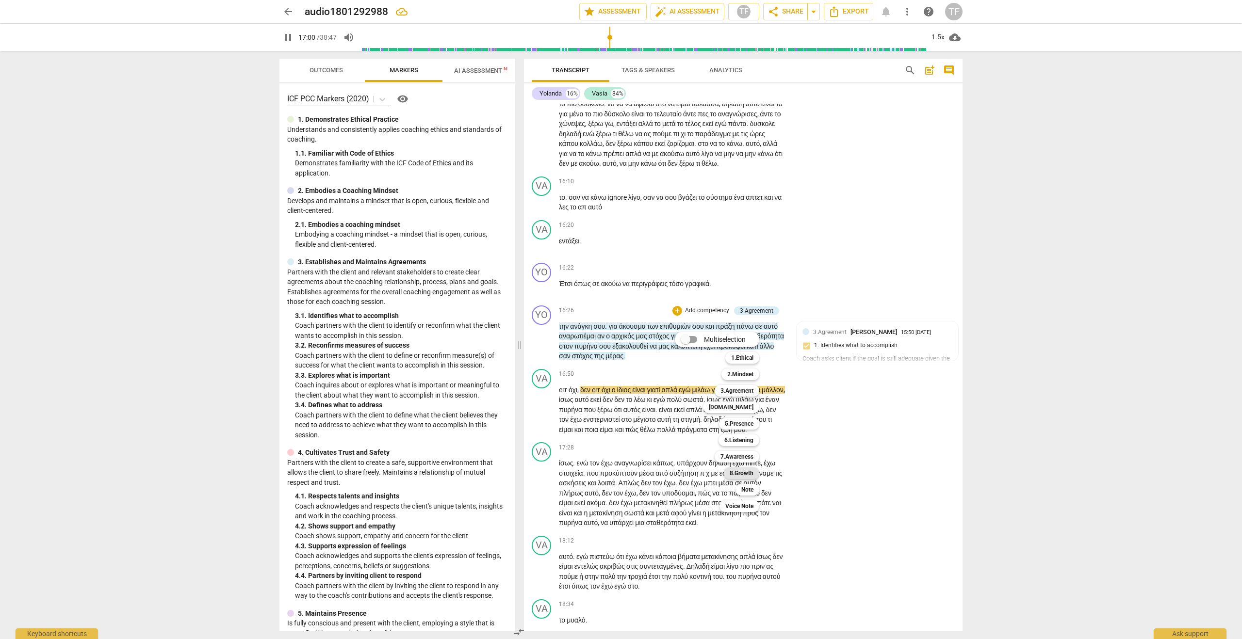
click at [744, 474] on b "8.Growth" at bounding box center [742, 474] width 24 height 12
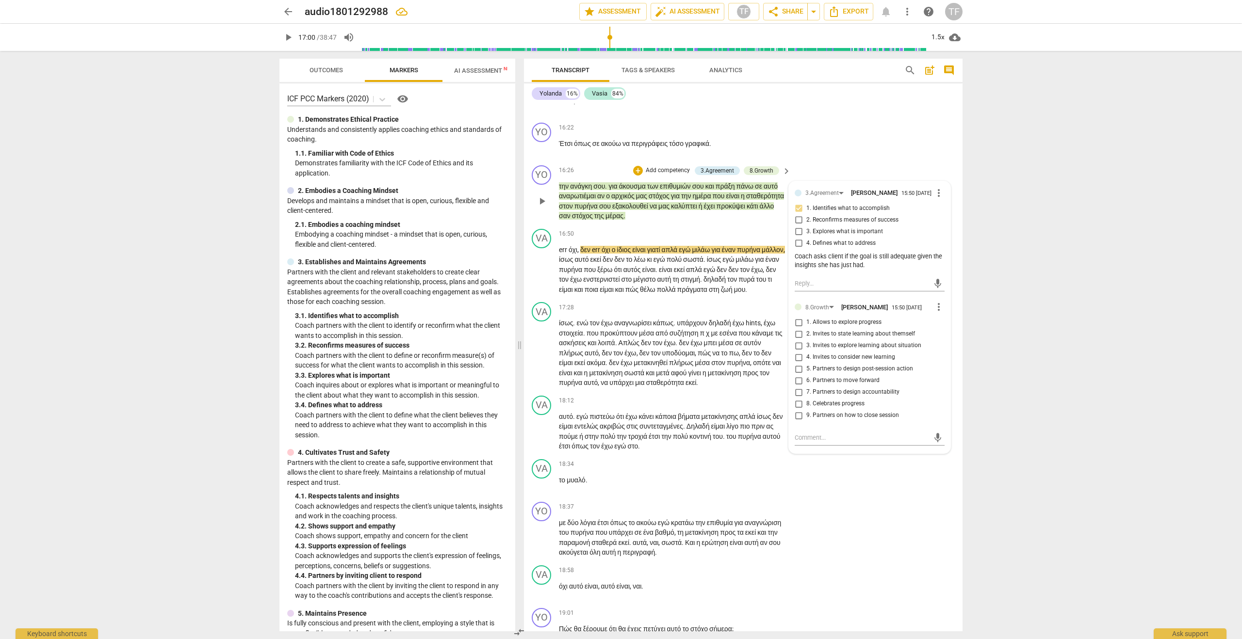
scroll to position [3555, 0]
click at [797, 341] on input "2. Invites to state learning about themself" at bounding box center [799, 335] width 16 height 12
click at [815, 443] on textarea at bounding box center [862, 438] width 134 height 9
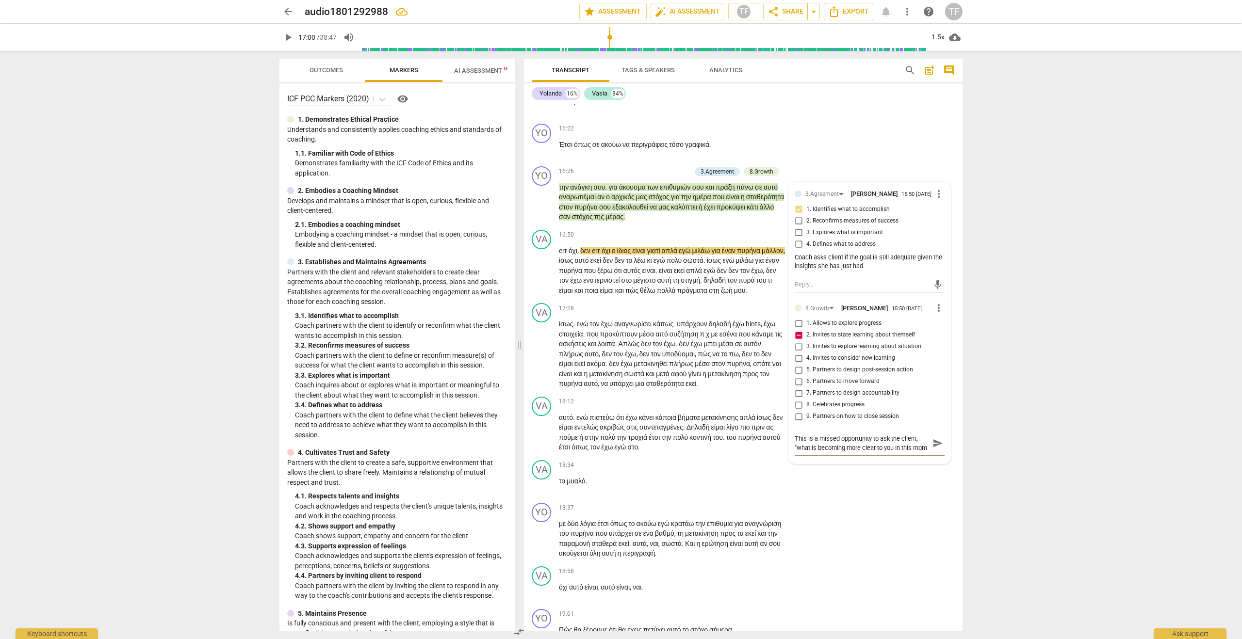
scroll to position [9, 0]
click at [932, 449] on span "send" at bounding box center [937, 443] width 11 height 11
click at [538, 360] on span "play_arrow" at bounding box center [542, 354] width 12 height 12
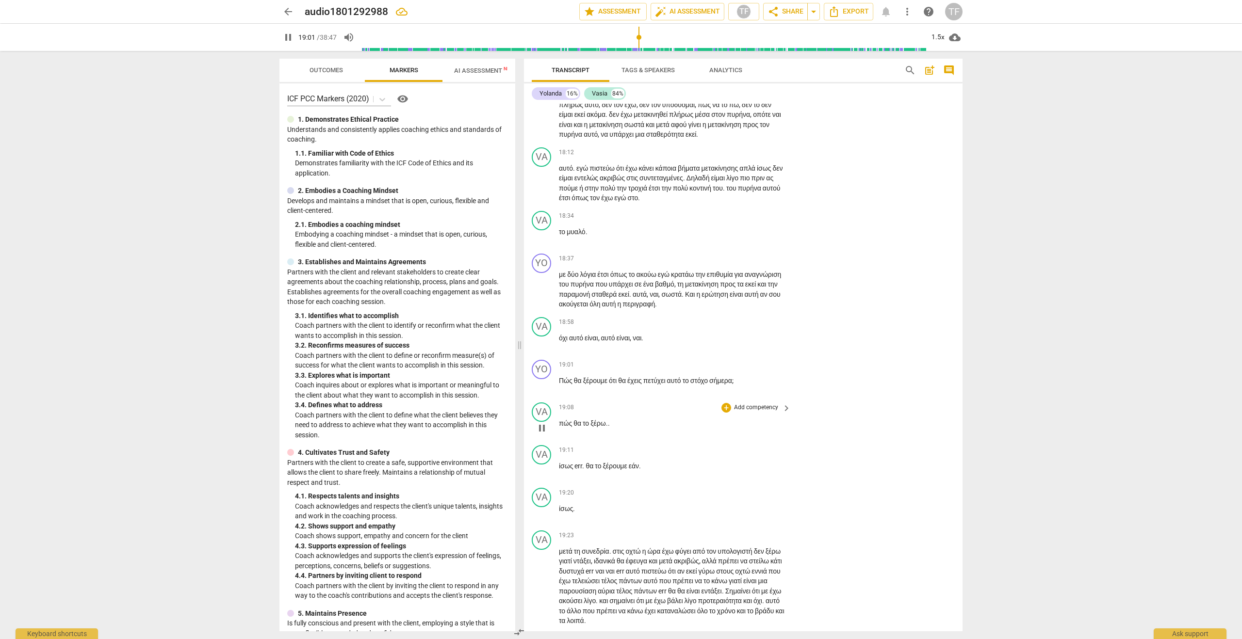
scroll to position [3804, 0]
click at [542, 391] on span "pause" at bounding box center [542, 385] width 12 height 12
click at [725, 370] on div "+" at bounding box center [726, 365] width 10 height 10
click at [793, 453] on b "3.Agreement" at bounding box center [785, 455] width 33 height 12
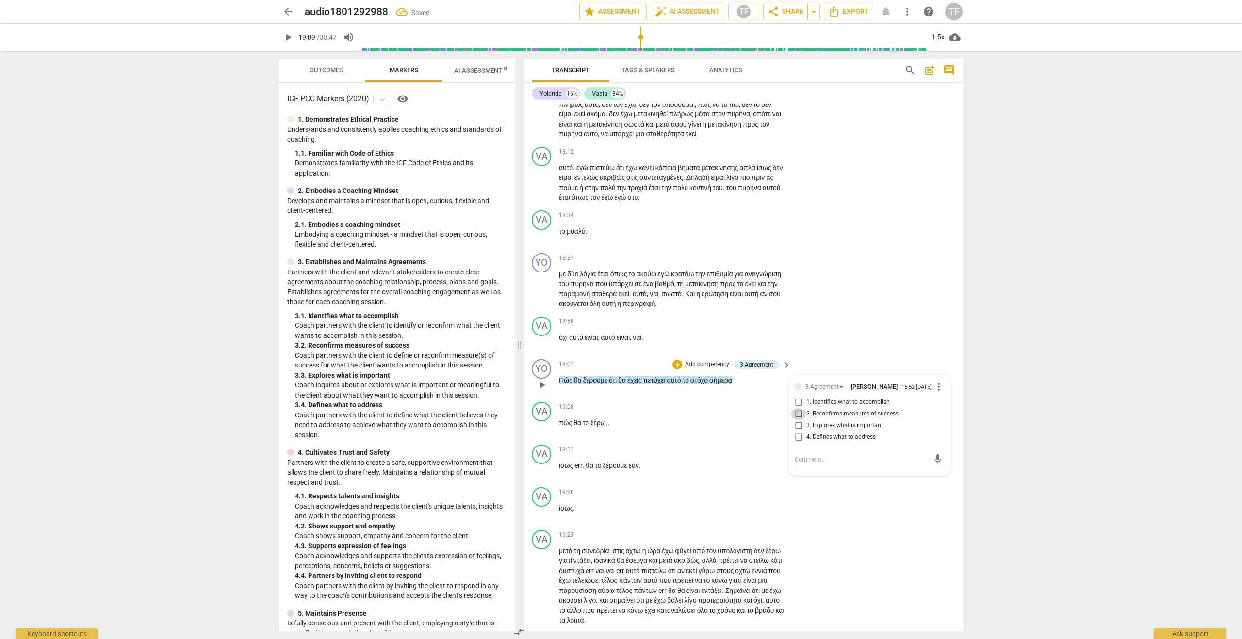
click at [798, 420] on input "2. Reconfirms measures of success" at bounding box center [799, 414] width 16 height 12
click at [804, 464] on textarea at bounding box center [862, 459] width 134 height 9
click at [933, 470] on span "send" at bounding box center [937, 464] width 11 height 11
click at [543, 434] on span "play_arrow" at bounding box center [542, 428] width 12 height 12
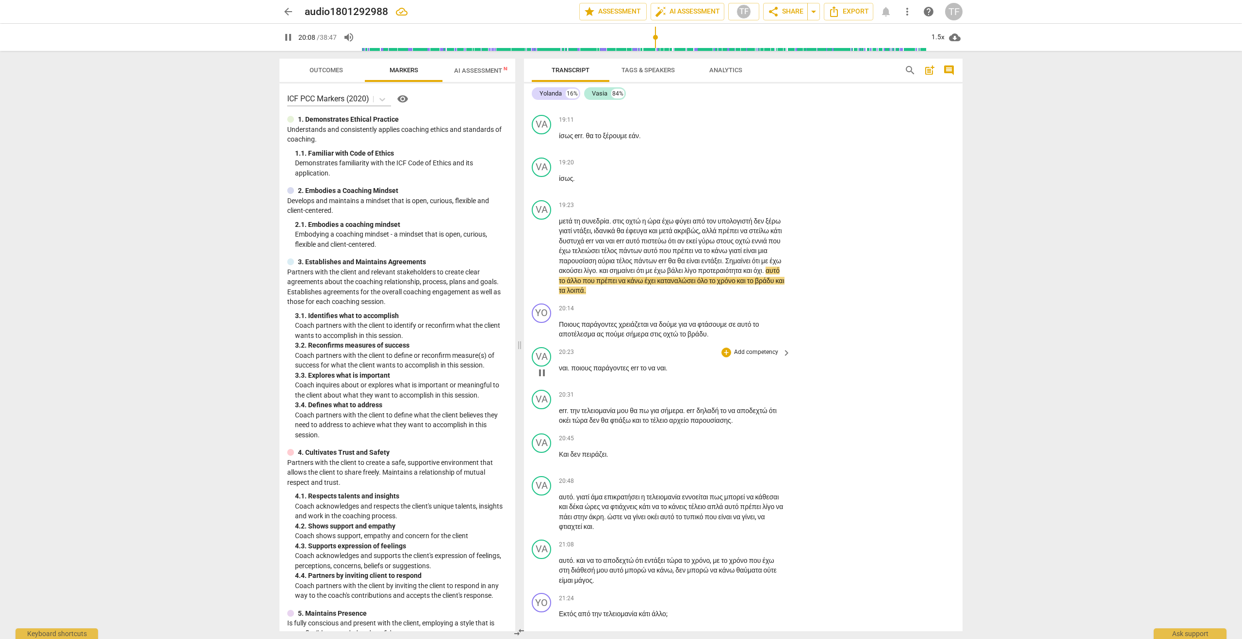
scroll to position [4135, 0]
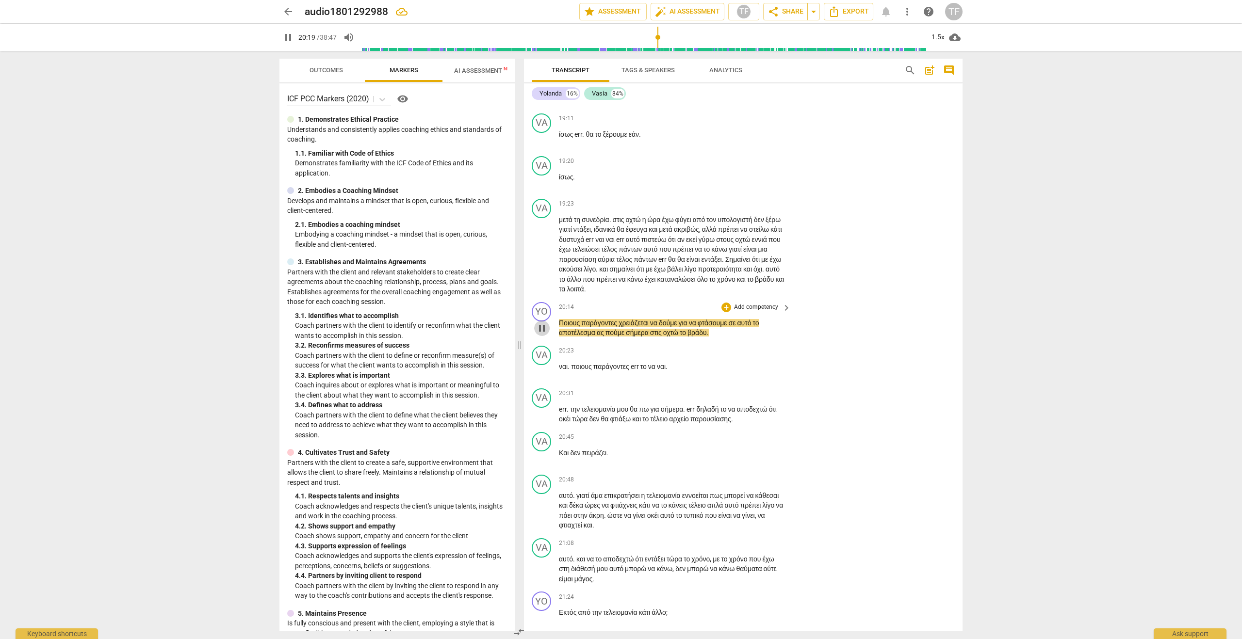
click at [542, 334] on span "pause" at bounding box center [542, 329] width 12 height 12
click at [725, 312] on div "+" at bounding box center [726, 308] width 10 height 10
click at [791, 399] on b "3.Agreement" at bounding box center [785, 398] width 33 height 12
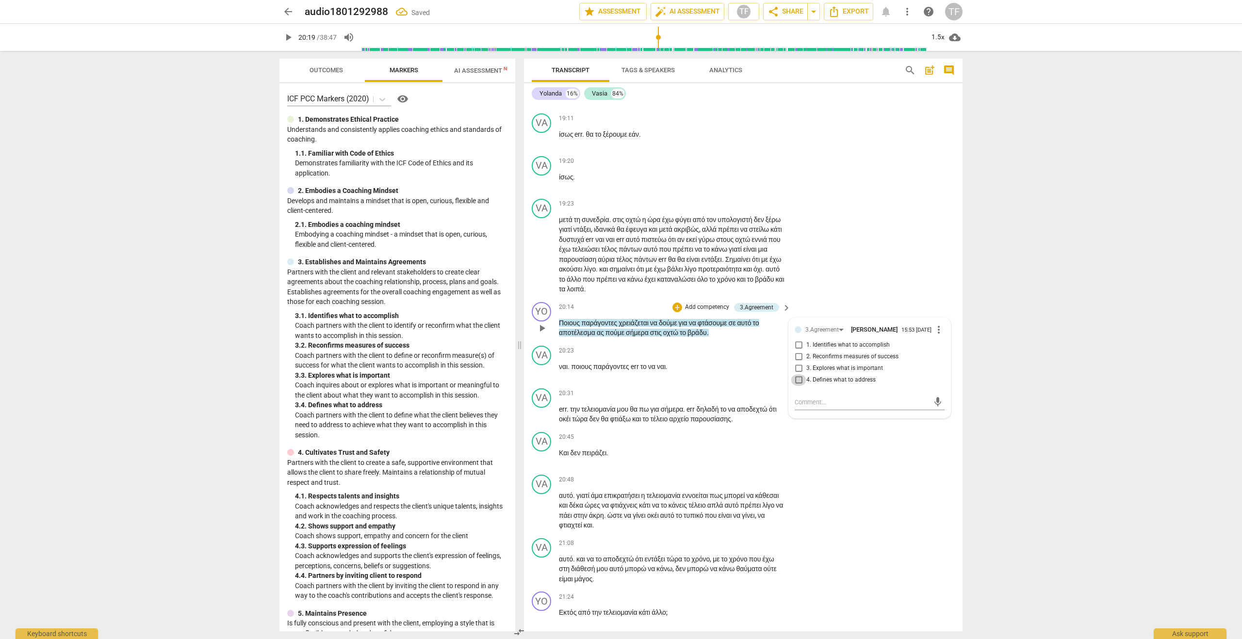
click at [799, 386] on input "4. Defines what to address" at bounding box center [799, 381] width 16 height 12
click at [542, 377] on span "play_arrow" at bounding box center [542, 372] width 12 height 12
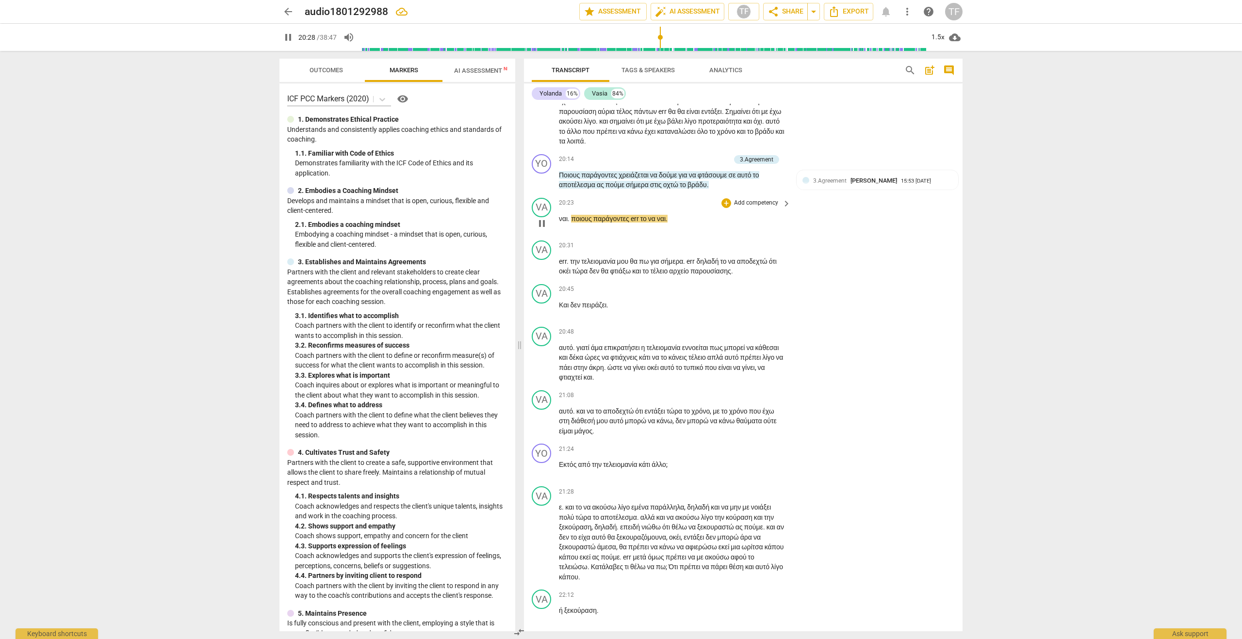
scroll to position [4284, 0]
click at [542, 272] on span "pause" at bounding box center [542, 267] width 12 height 12
click at [543, 272] on span "play_arrow" at bounding box center [542, 267] width 12 height 12
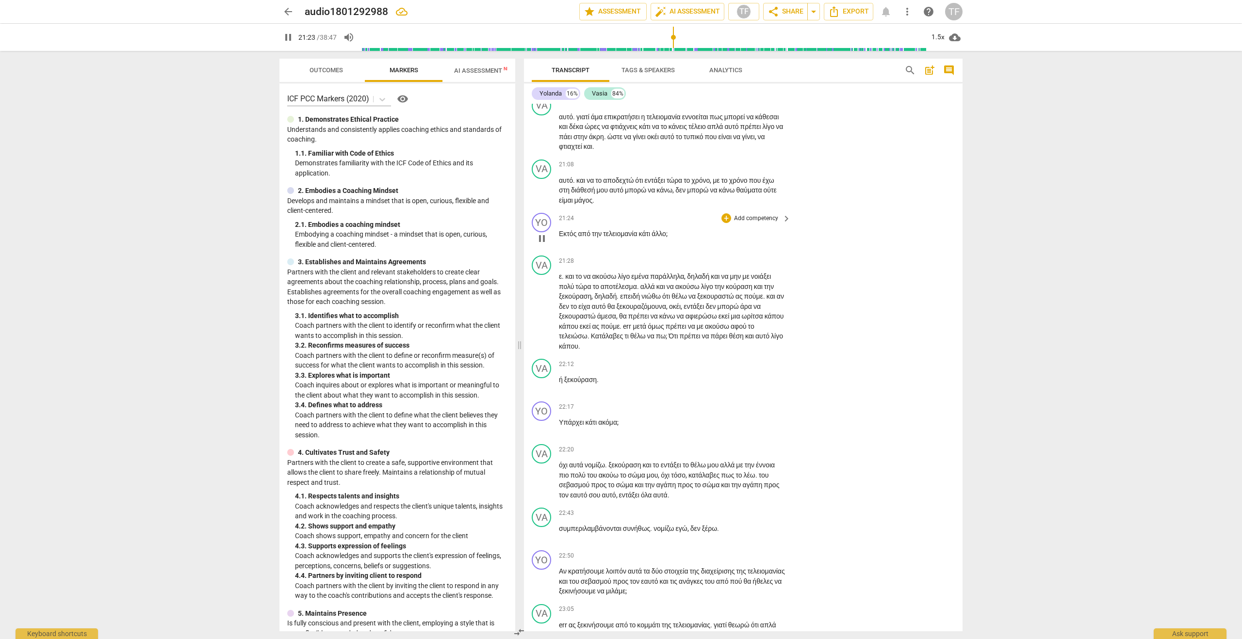
scroll to position [4519, 0]
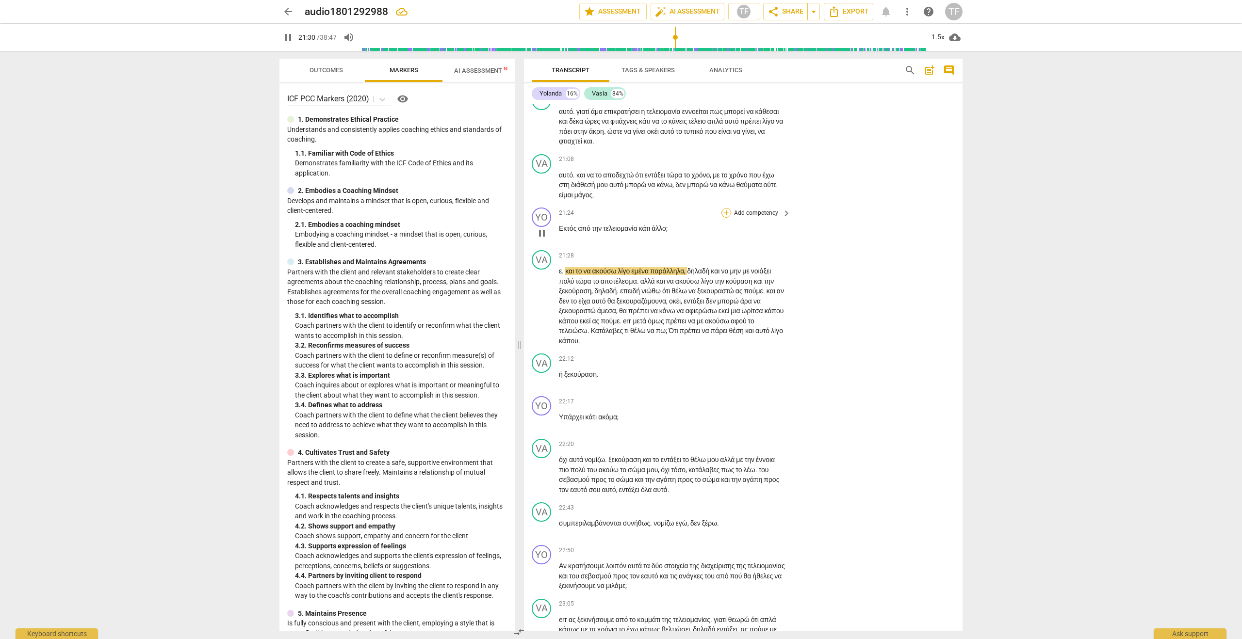
click at [727, 218] on div "+" at bounding box center [726, 213] width 10 height 10
click at [789, 368] on b "7.Awareness" at bounding box center [785, 369] width 33 height 12
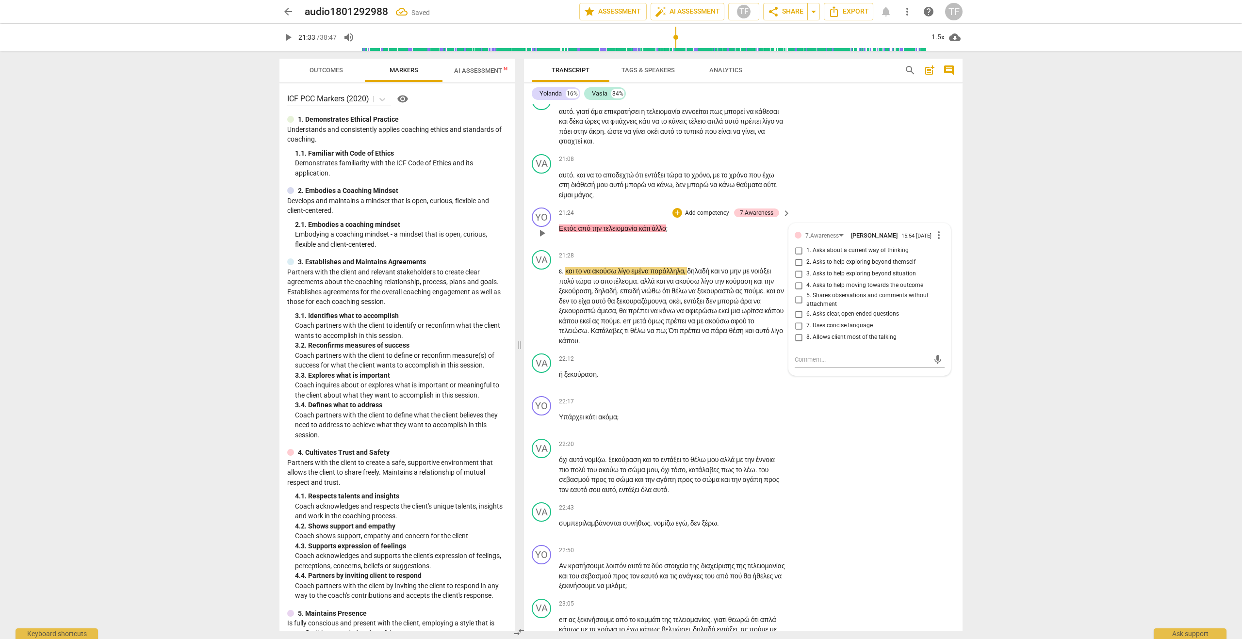
click at [941, 355] on div "7.Awareness Theodora Fitzsimmons 15:54 10-09-2025 more_vert 1. Asks about a cur…" at bounding box center [870, 300] width 162 height 152
click at [939, 241] on span "more_vert" at bounding box center [939, 235] width 12 height 12
click at [939, 375] on li "Delete" at bounding box center [946, 376] width 33 height 18
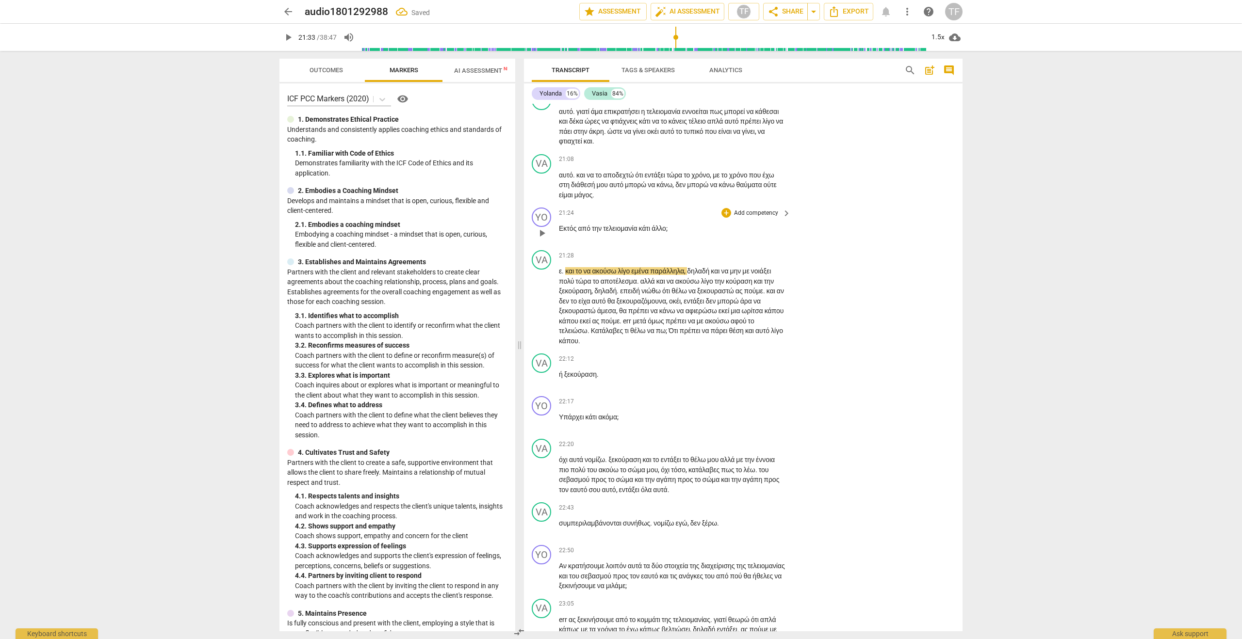
click at [730, 218] on div "+ Add competency" at bounding box center [750, 213] width 58 height 10
click at [790, 302] on b "3.Agreement" at bounding box center [785, 303] width 33 height 12
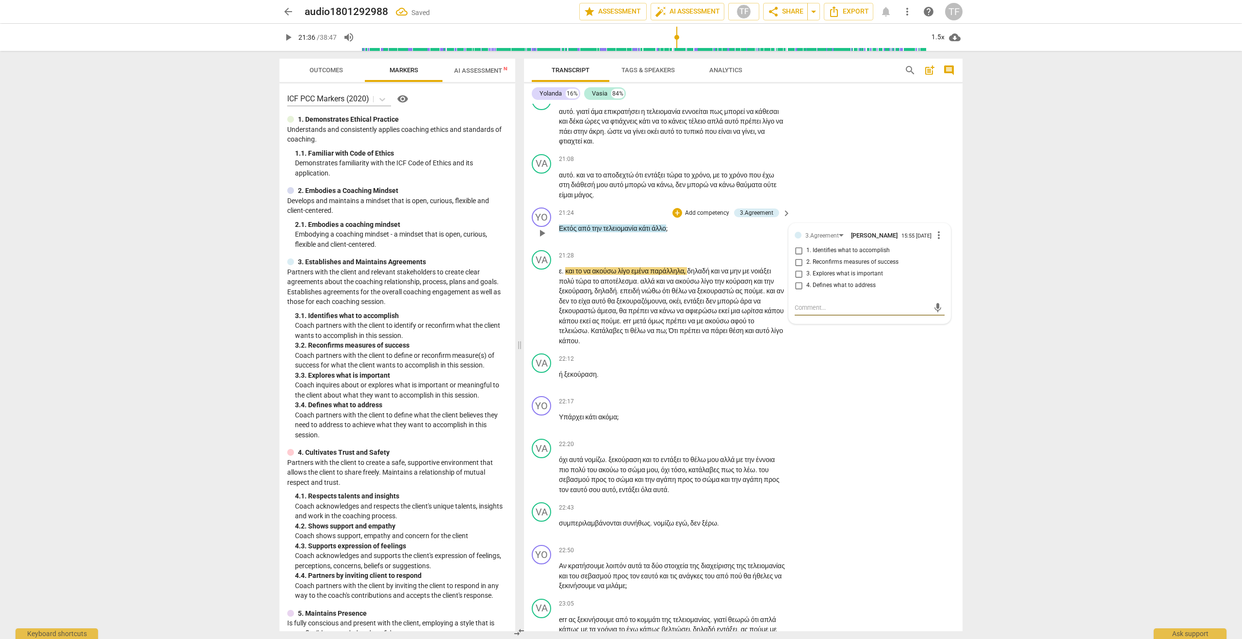
click at [797, 292] on input "4. Defines what to address" at bounding box center [799, 286] width 16 height 12
click at [545, 239] on span "play_arrow" at bounding box center [542, 234] width 12 height 12
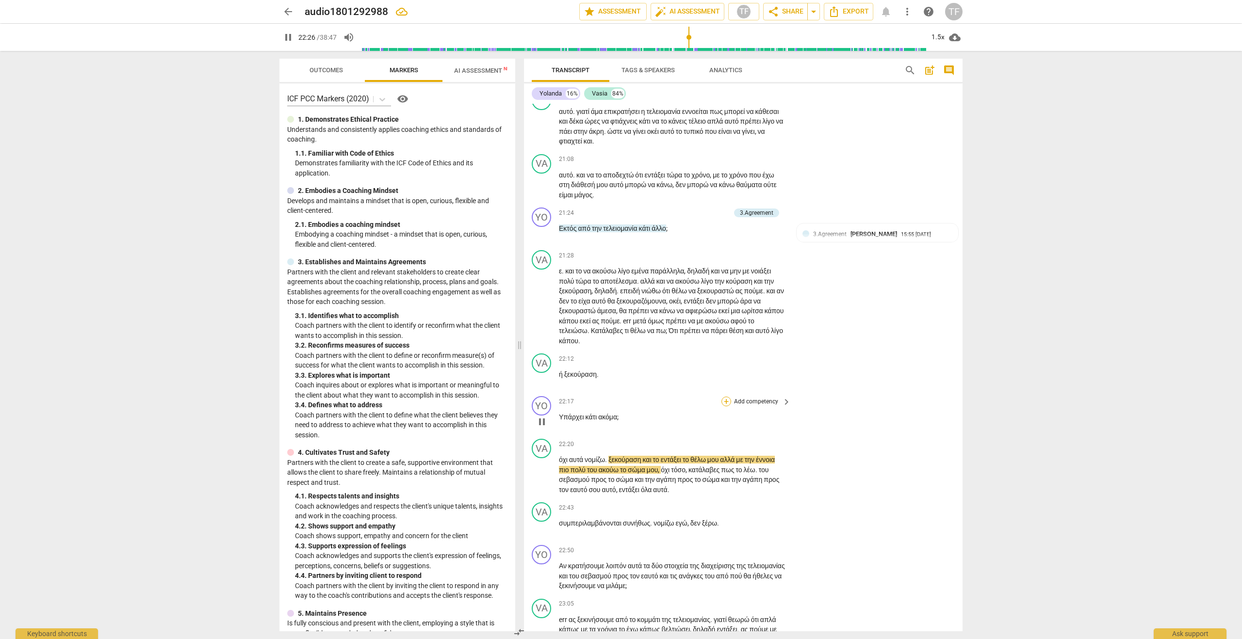
click at [726, 407] on div "+" at bounding box center [726, 402] width 10 height 10
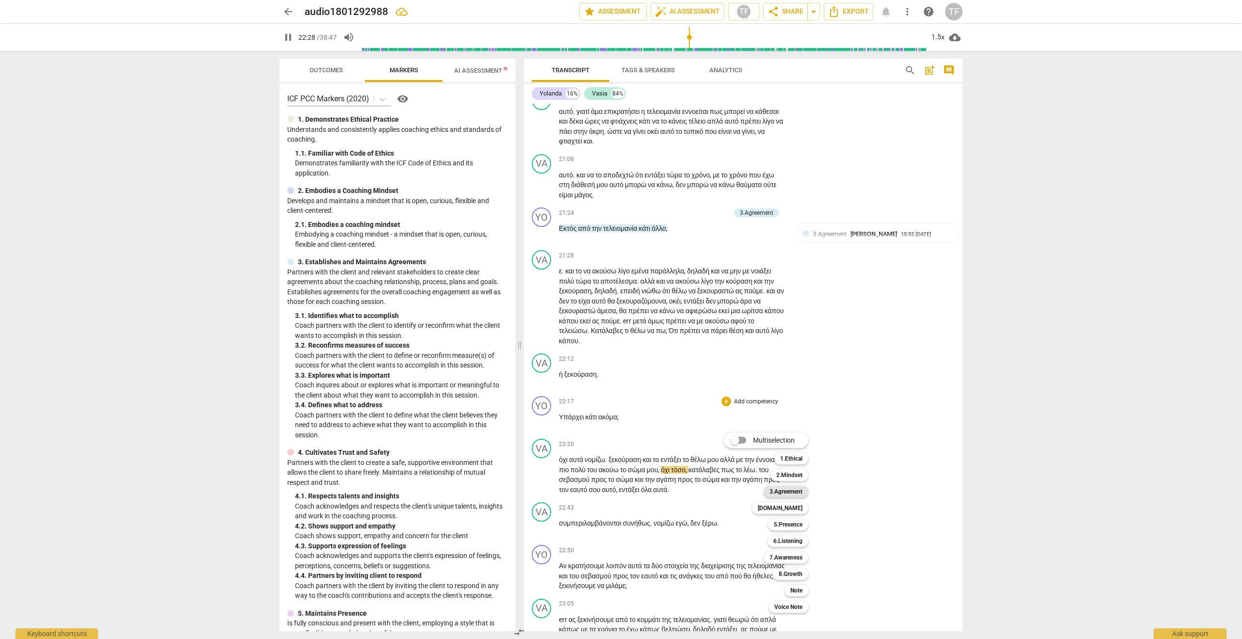
click at [795, 489] on b "3.Agreement" at bounding box center [785, 492] width 33 height 12
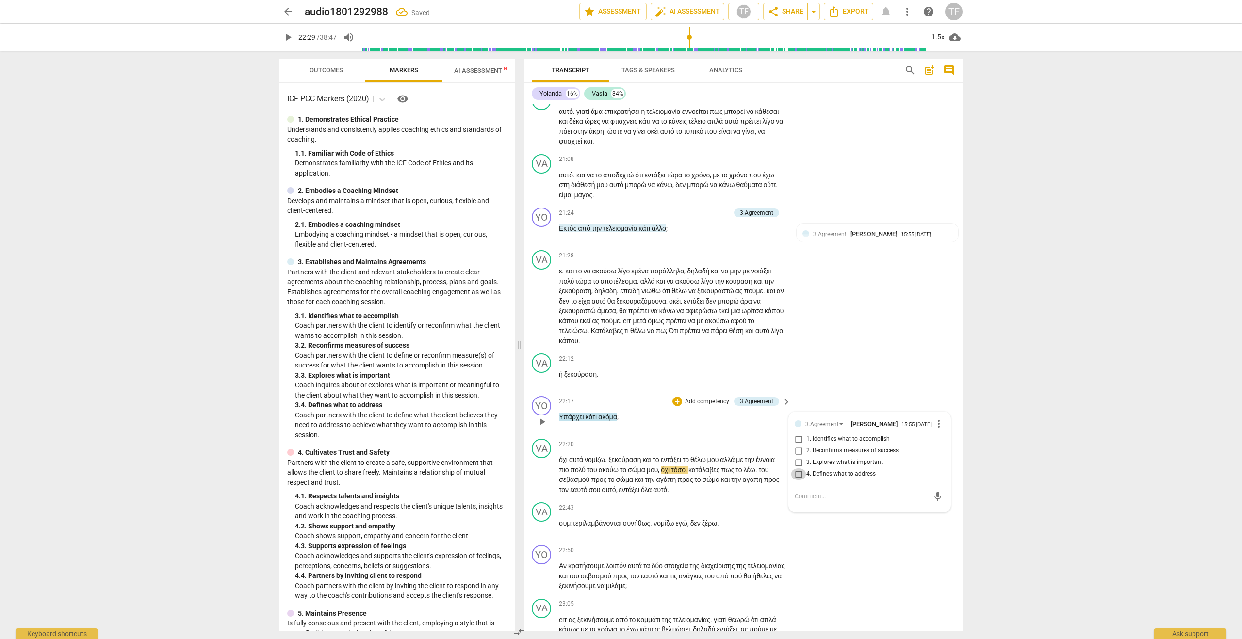
click at [797, 480] on input "4. Defines what to address" at bounding box center [799, 475] width 16 height 12
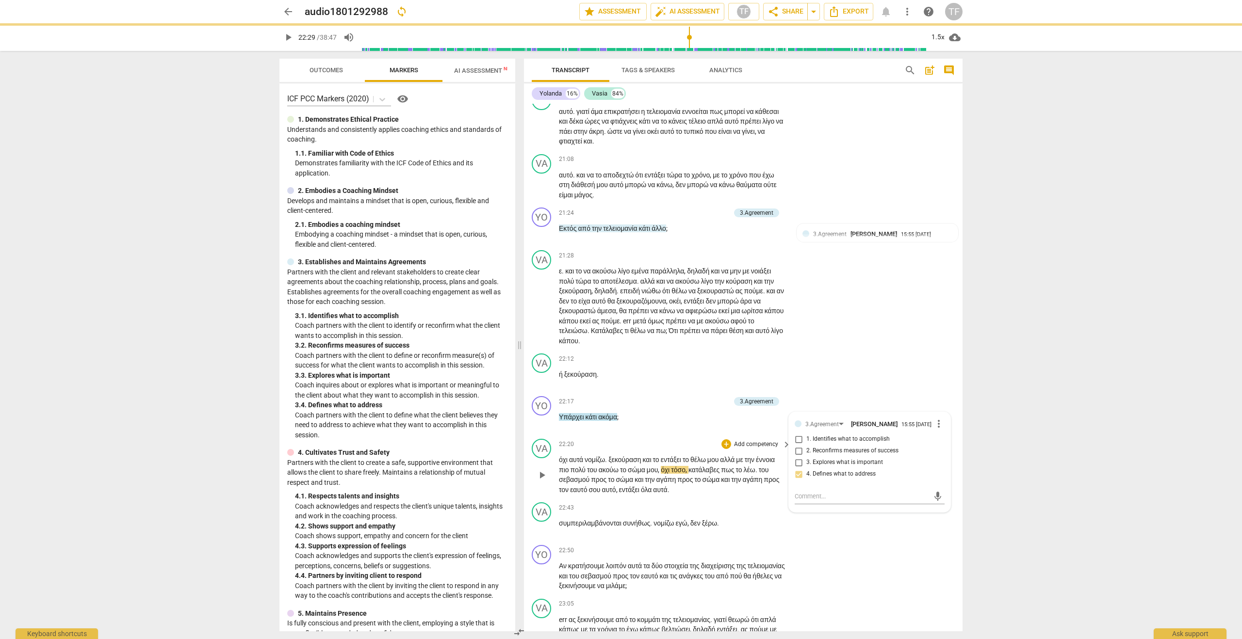
click at [540, 481] on span "play_arrow" at bounding box center [542, 476] width 12 height 12
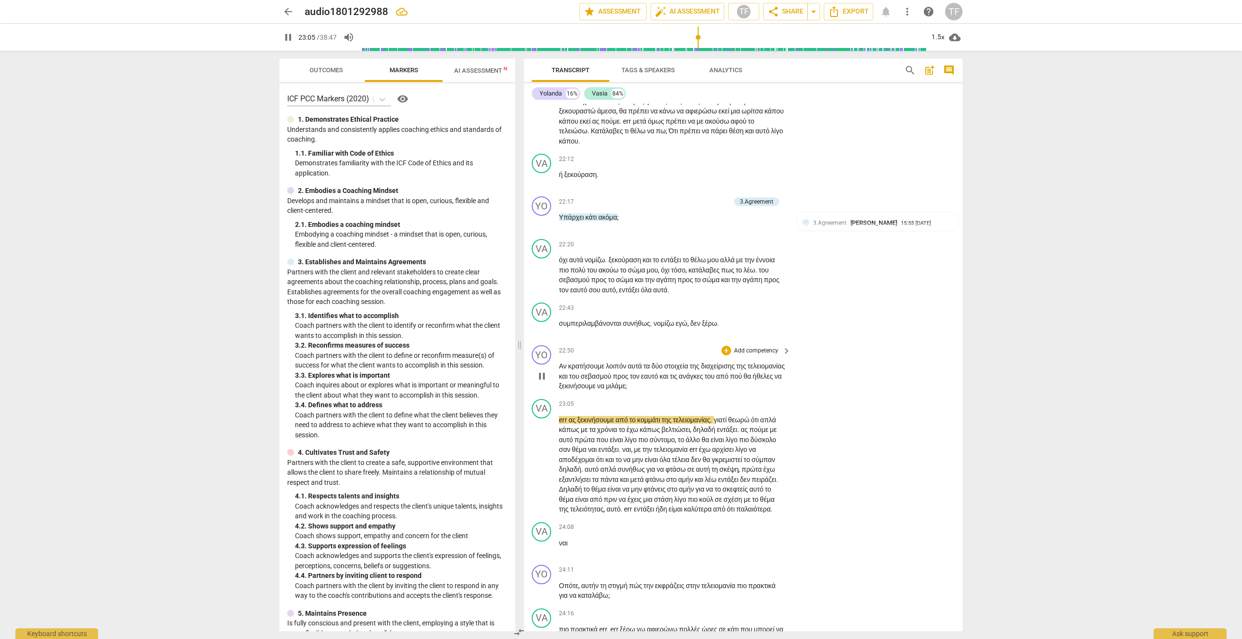
scroll to position [4721, 0]
click at [724, 354] on div "+" at bounding box center [726, 349] width 10 height 10
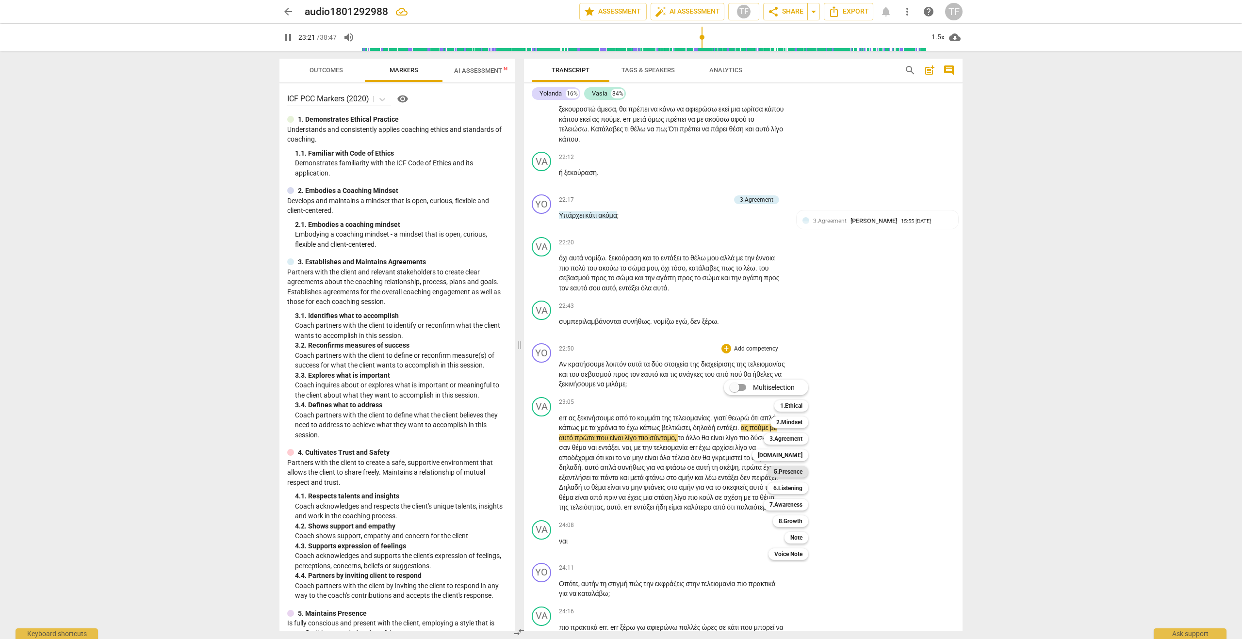
click at [786, 471] on b "5.Presence" at bounding box center [788, 472] width 29 height 12
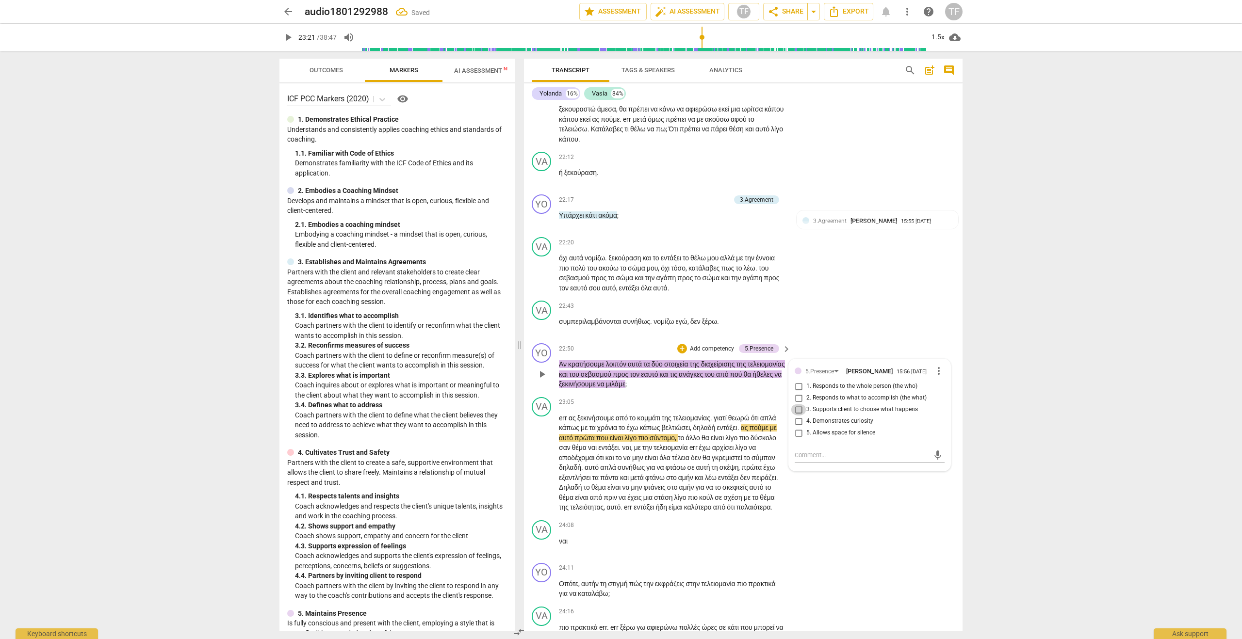
click at [797, 416] on input "3. Supports client to choose what happens" at bounding box center [799, 410] width 16 height 12
click at [815, 460] on textarea at bounding box center [862, 455] width 134 height 9
click at [744, 390] on p "Αν κρατήσουμε λοιπόν αυτά τα δύο στοιχεία της διαχείρισης της τελειομανίας και …" at bounding box center [672, 374] width 227 height 30
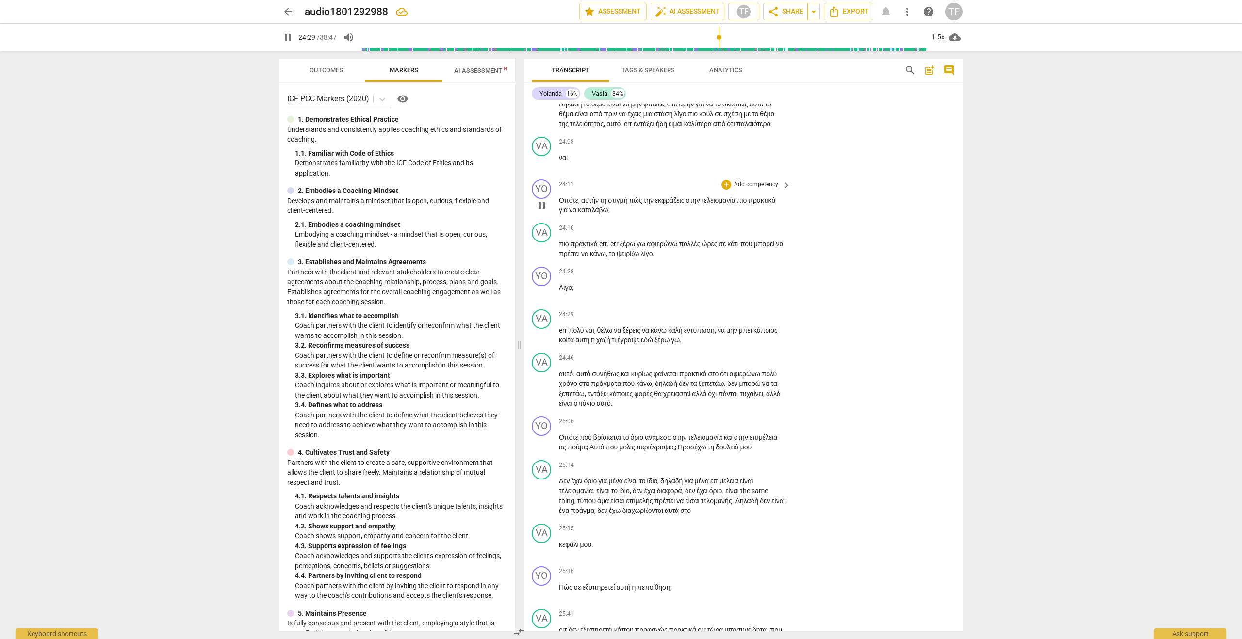
scroll to position [5106, 0]
click at [725, 189] on div "+" at bounding box center [726, 184] width 10 height 10
click at [780, 351] on b "7.Awareness" at bounding box center [785, 350] width 33 height 12
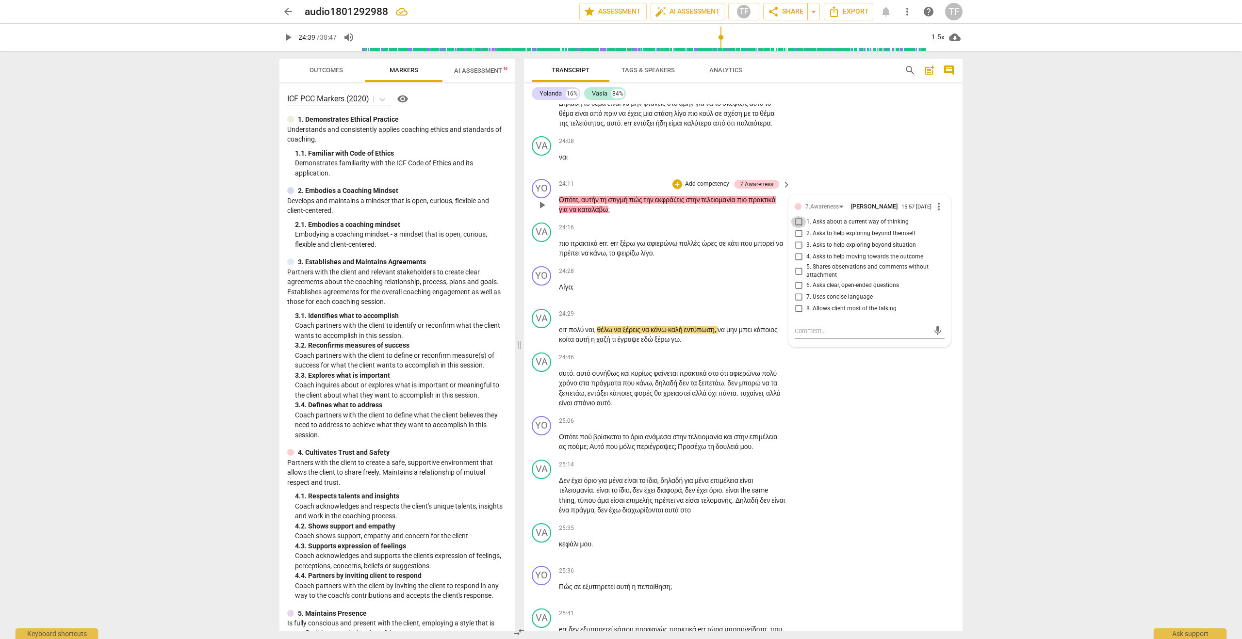
click at [798, 228] on input "1. Asks about a current way of thinking" at bounding box center [799, 222] width 16 height 12
click at [871, 412] on div "VA play_arrow pause 24:46 + Add competency keyboard_arrow_right αυτό . αυτό συν…" at bounding box center [743, 381] width 439 height 64
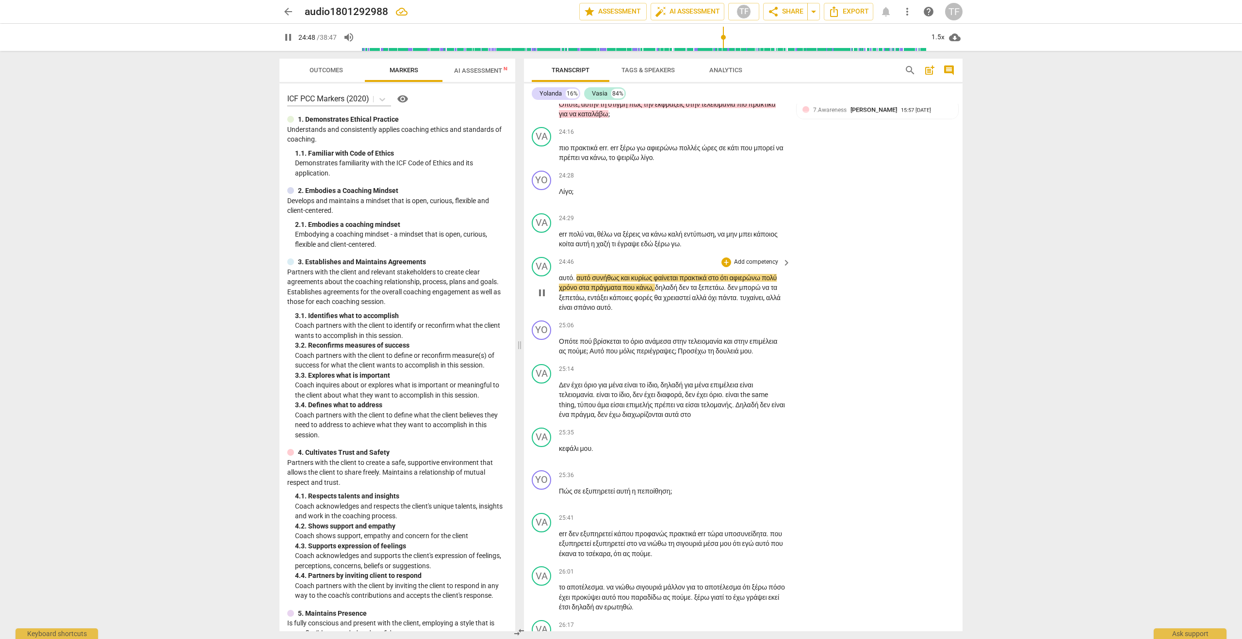
scroll to position [5203, 0]
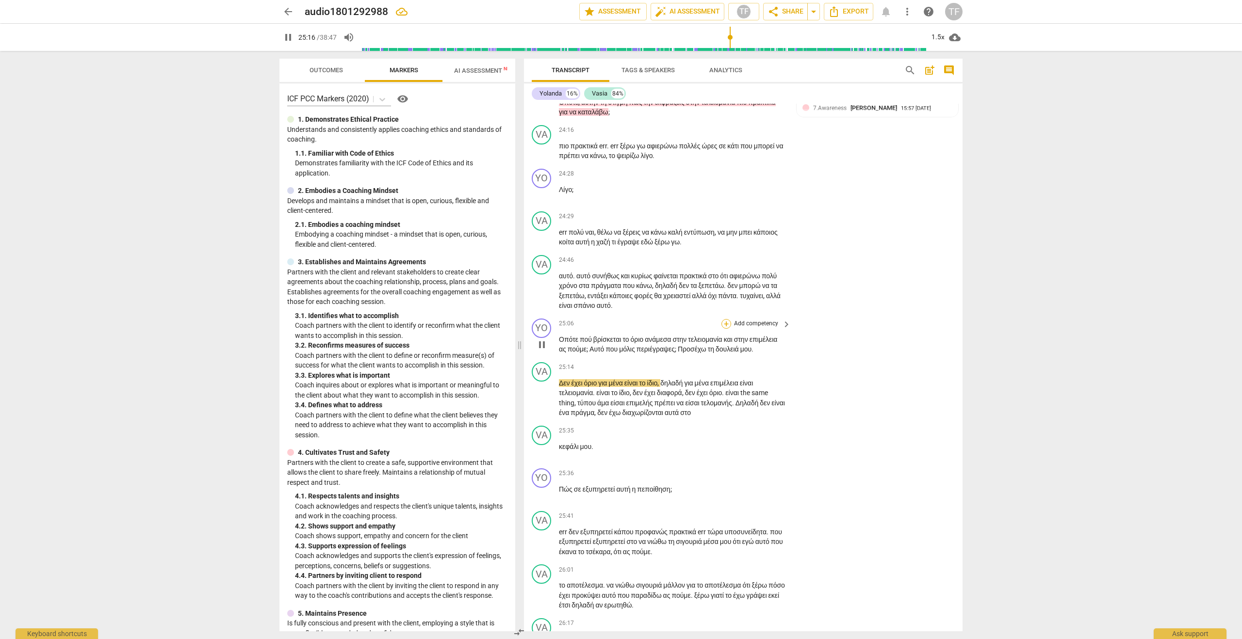
click at [725, 329] on div "+" at bounding box center [726, 324] width 10 height 10
click at [791, 488] on b "7.Awareness" at bounding box center [785, 490] width 33 height 12
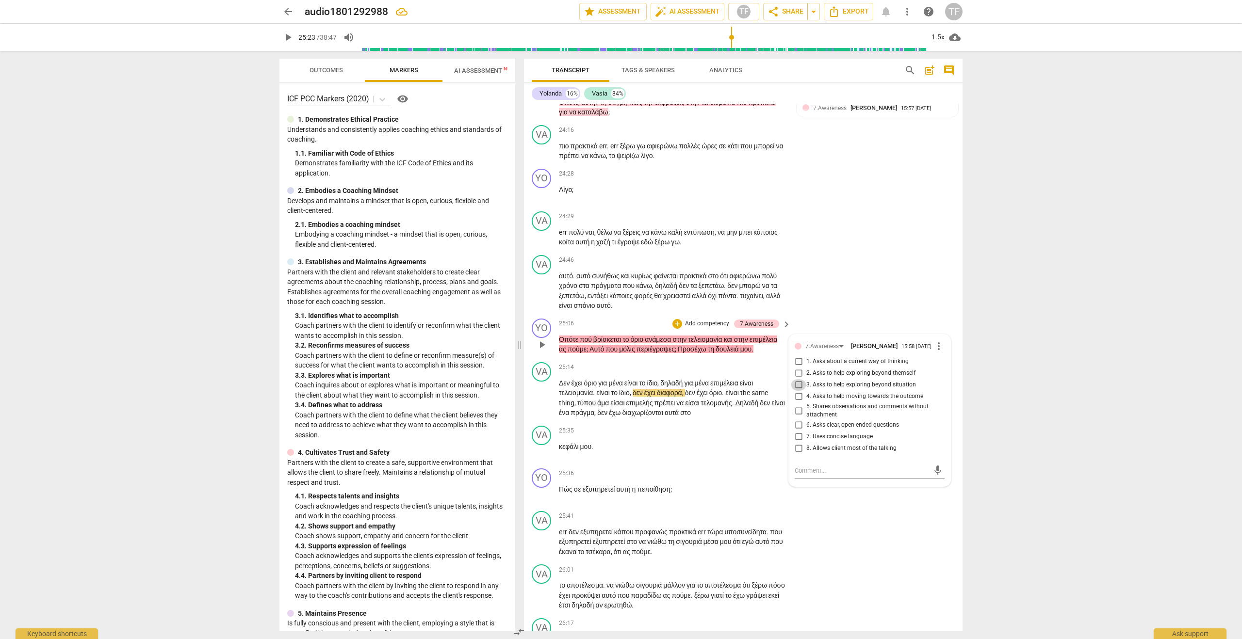
click at [801, 391] on input "3. Asks to help exploring beyond situation" at bounding box center [799, 385] width 16 height 12
click at [539, 404] on span "play_arrow" at bounding box center [542, 398] width 12 height 12
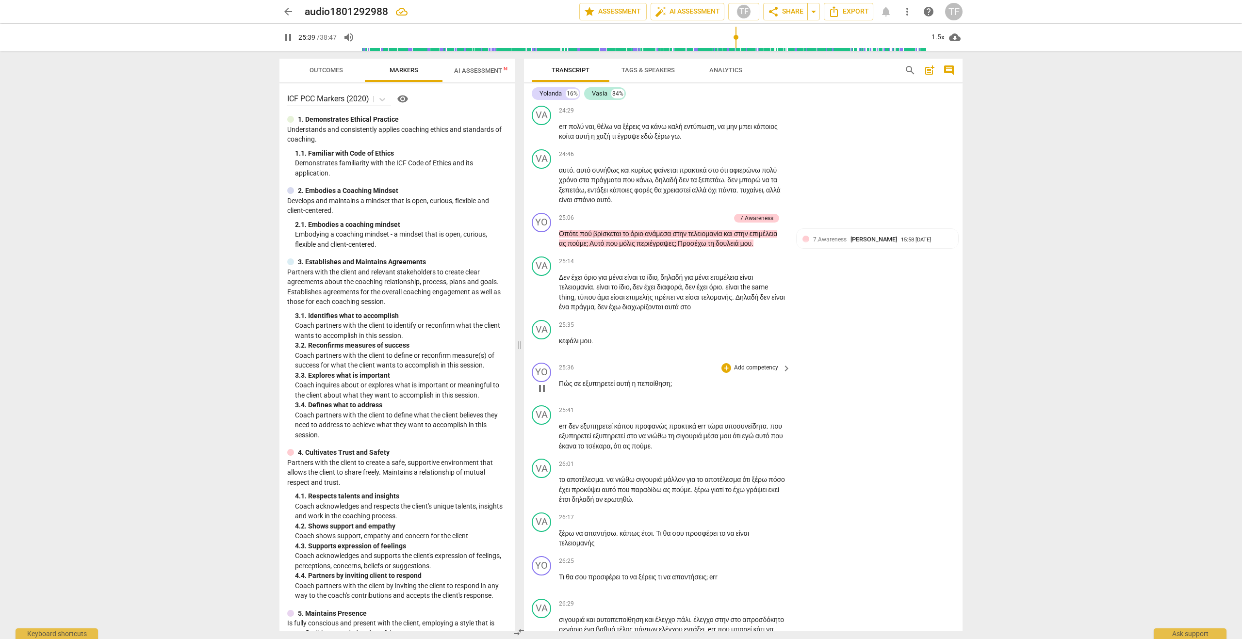
scroll to position [5315, 0]
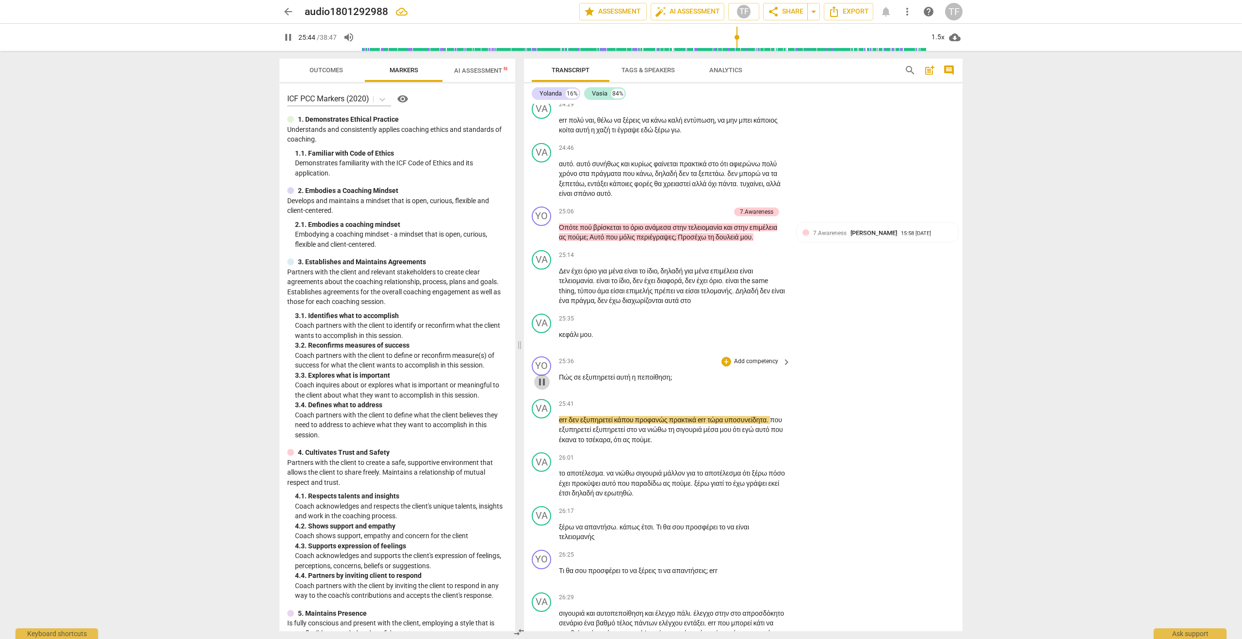
click at [541, 388] on span "pause" at bounding box center [542, 382] width 12 height 12
click at [726, 367] on div "+" at bounding box center [726, 362] width 10 height 10
click at [800, 538] on b "7.Awareness" at bounding box center [785, 538] width 33 height 12
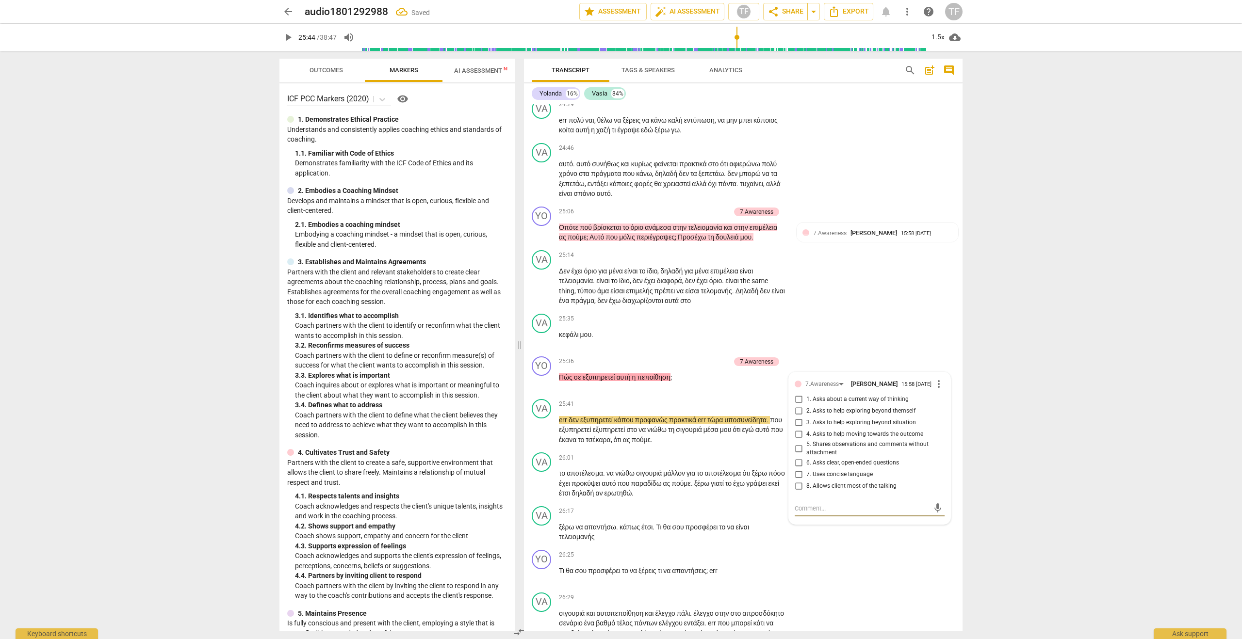
scroll to position [5600, 0]
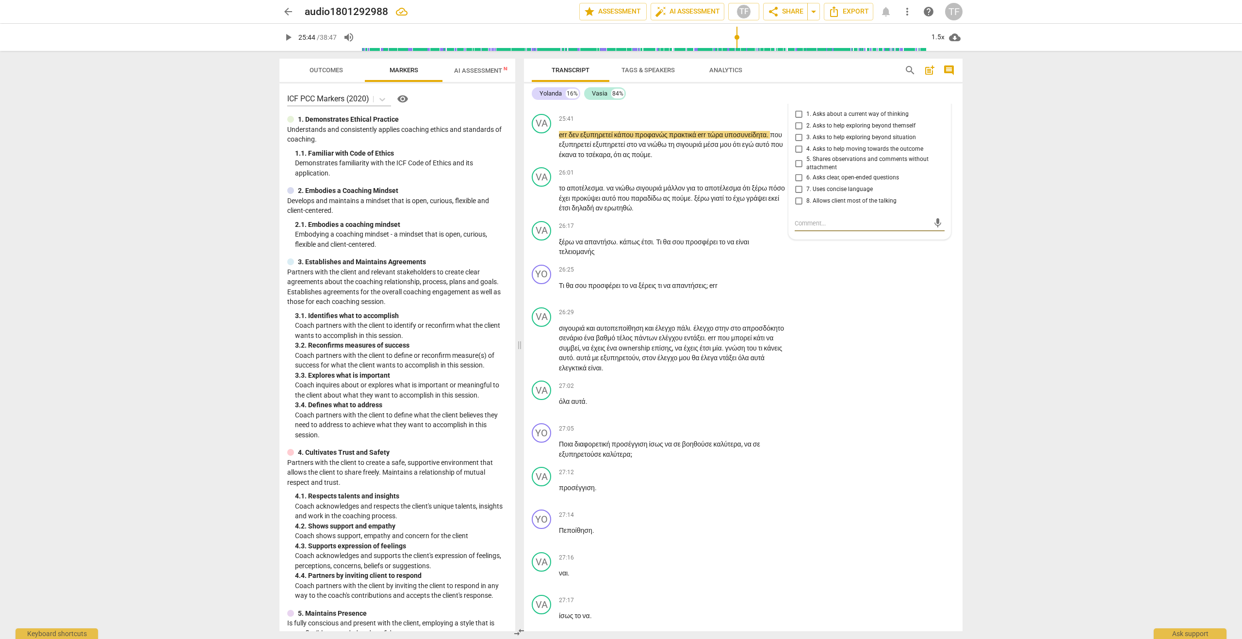
click at [797, 184] on input "6. Asks clear, open-ended questions" at bounding box center [799, 178] width 16 height 12
click at [799, 132] on input "2. Asks to help exploring beyond themself" at bounding box center [799, 126] width 16 height 12
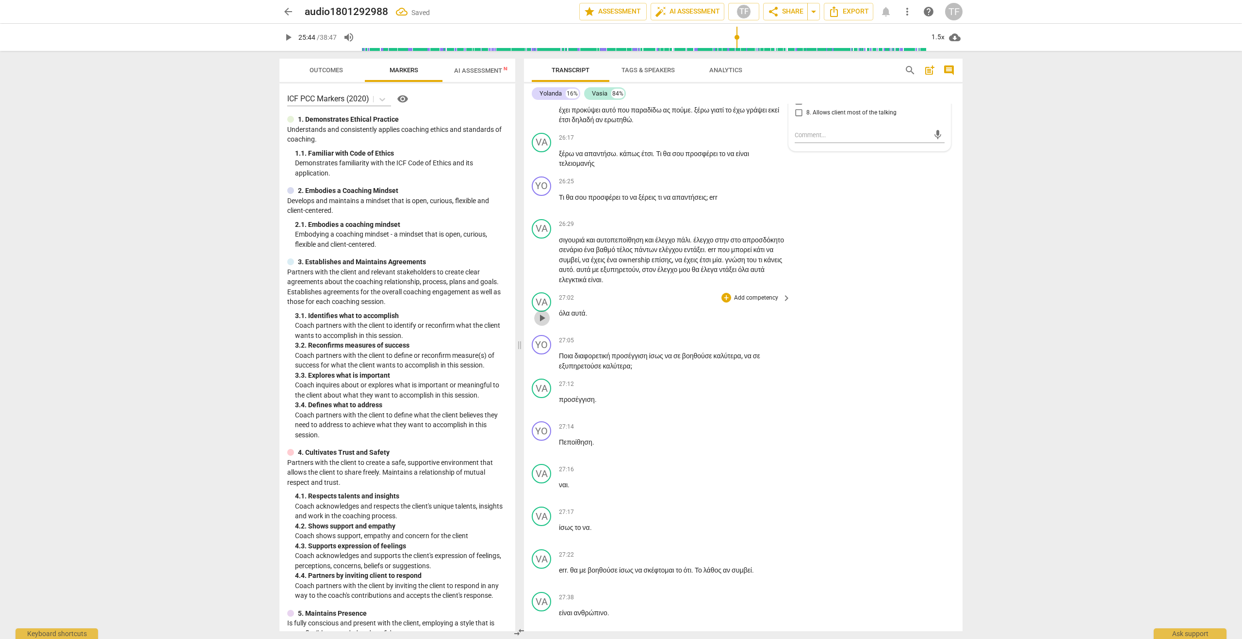
scroll to position [5688, 0]
click at [541, 325] on span "play_arrow" at bounding box center [542, 319] width 12 height 12
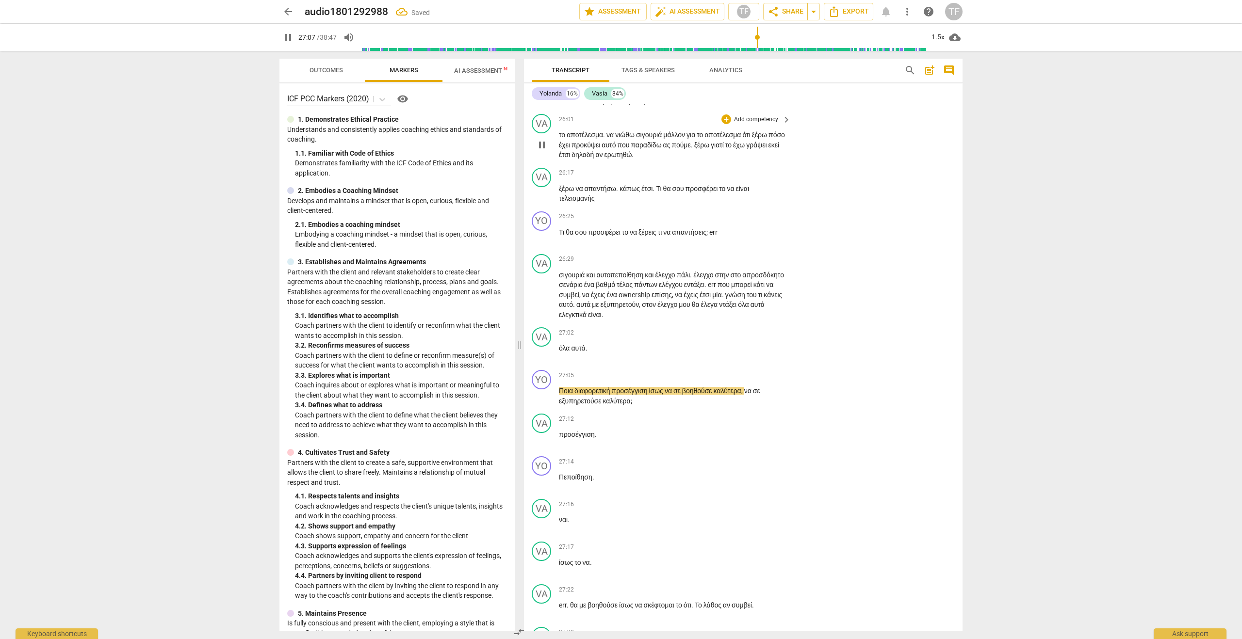
scroll to position [5649, 0]
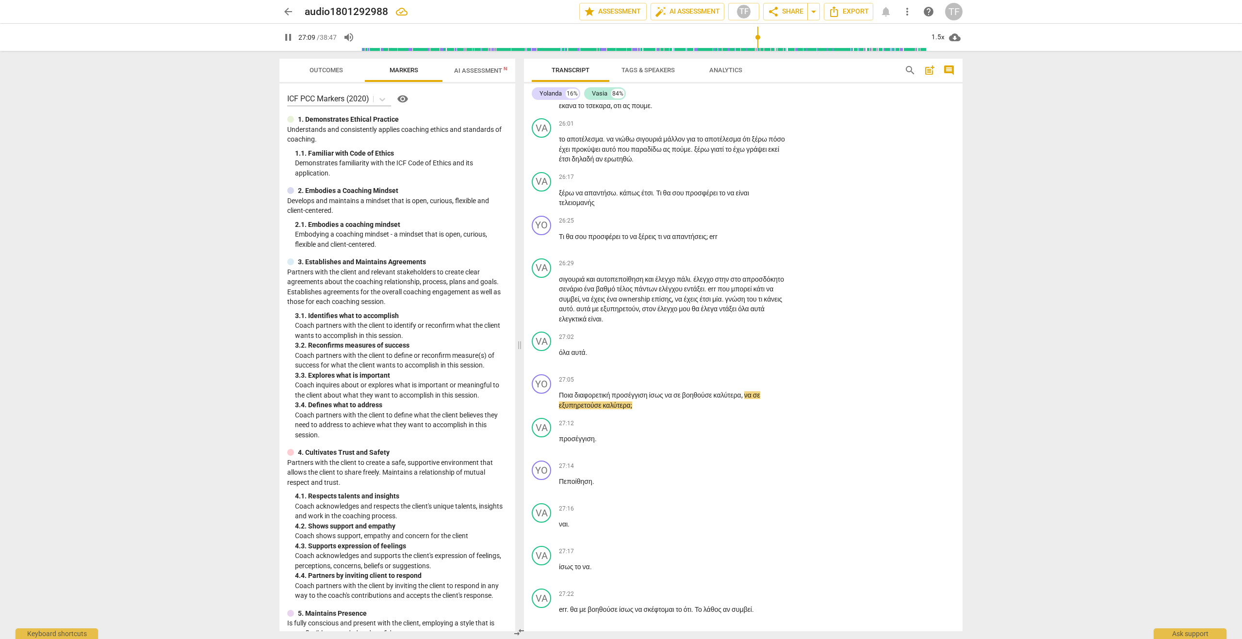
click at [542, 102] on span "pause" at bounding box center [542, 96] width 12 height 12
click at [546, 102] on span "play_arrow" at bounding box center [542, 96] width 12 height 12
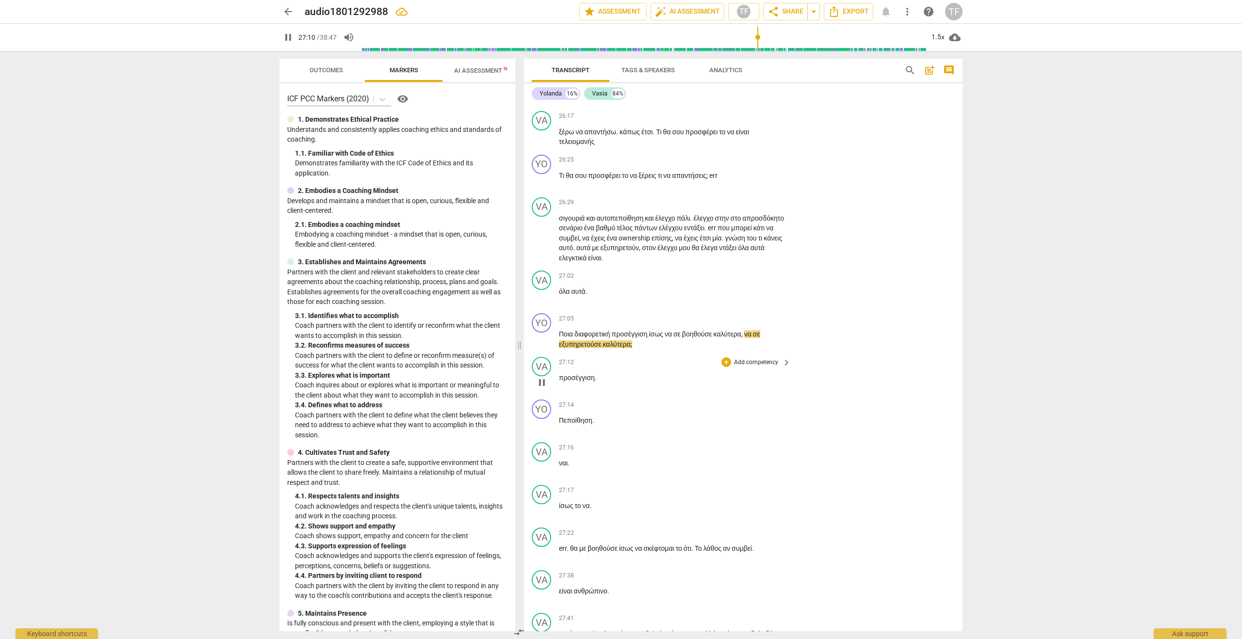
scroll to position [5712, 0]
click at [727, 322] on div "+" at bounding box center [726, 317] width 10 height 10
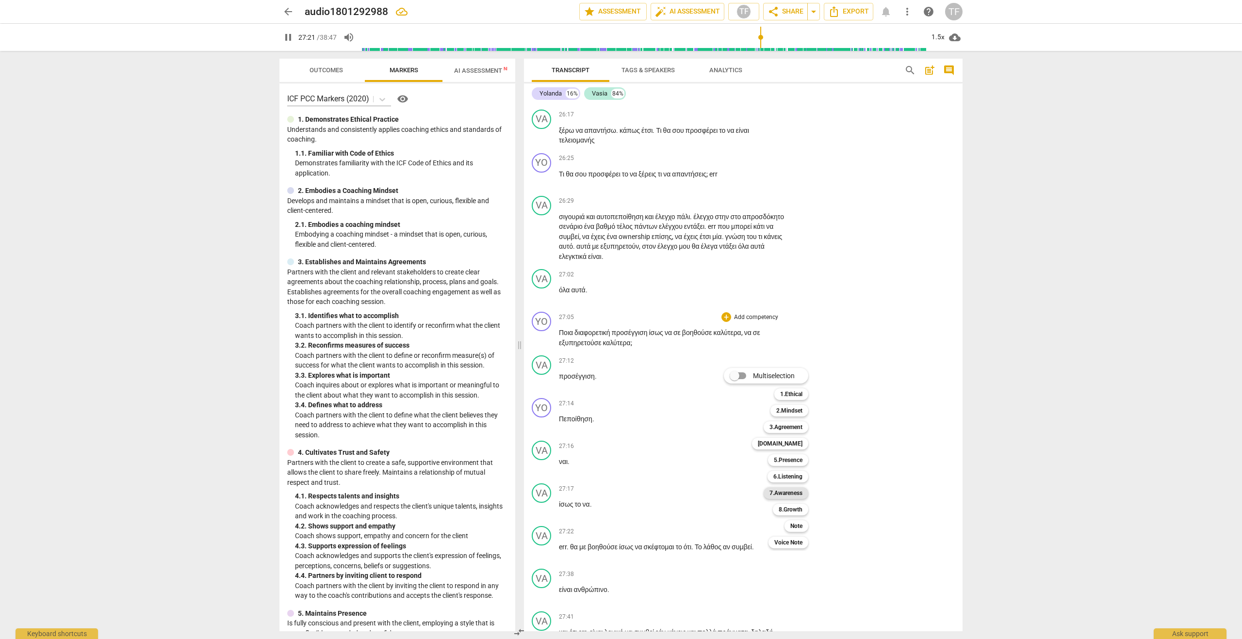
click at [791, 493] on b "7.Awareness" at bounding box center [785, 494] width 33 height 12
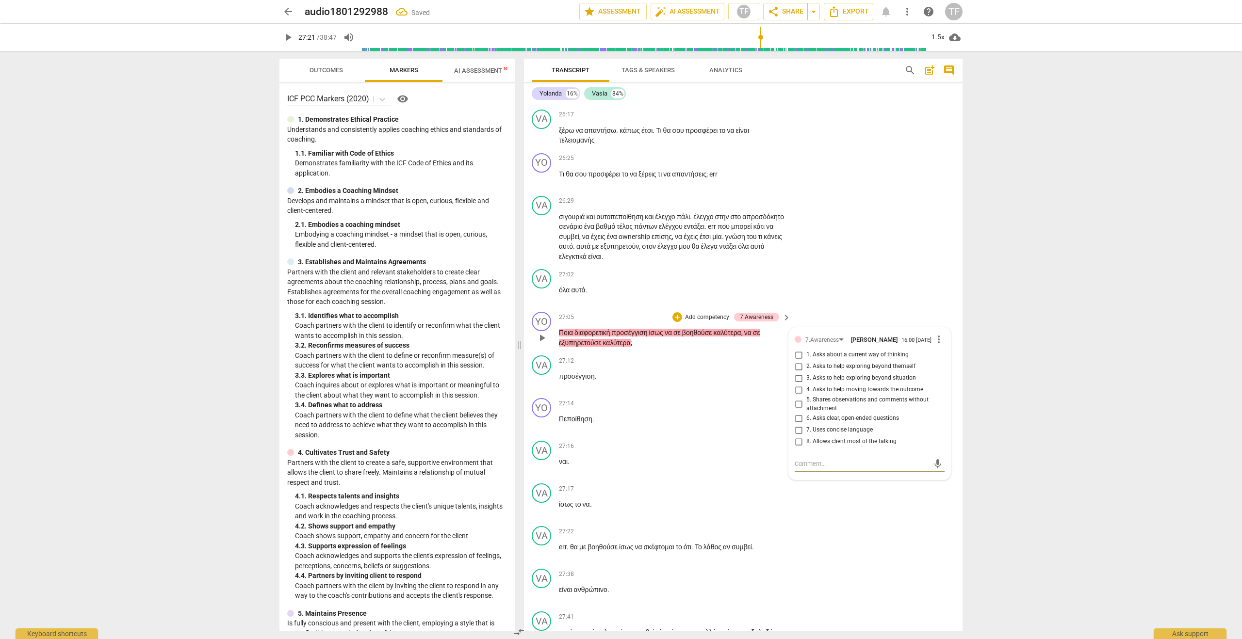
click at [796, 384] on input "3. Asks to help exploring beyond situation" at bounding box center [799, 379] width 16 height 12
click at [541, 387] on span "play_arrow" at bounding box center [542, 381] width 12 height 12
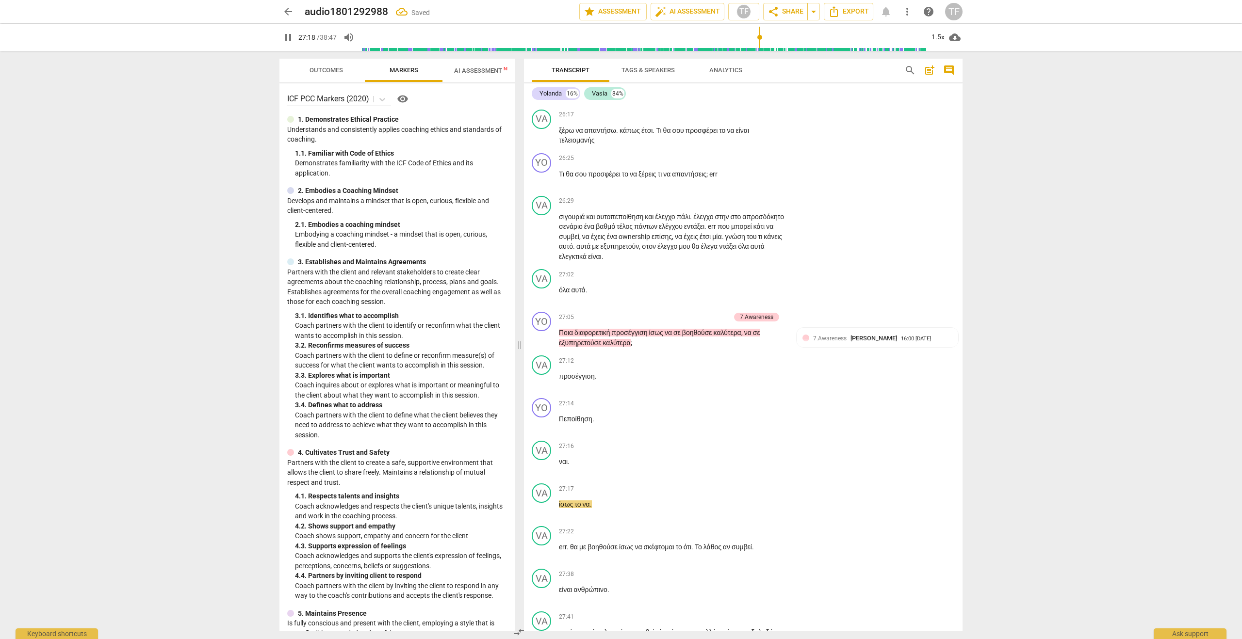
scroll to position [6250, 0]
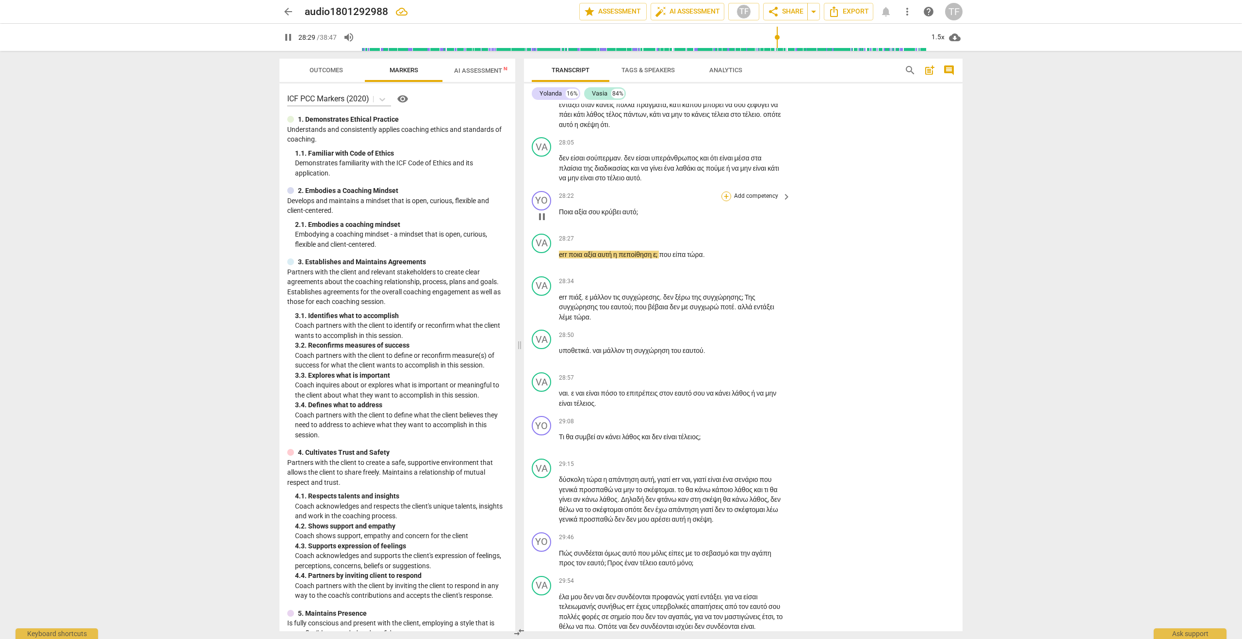
click at [728, 201] on div "+" at bounding box center [726, 197] width 10 height 10
click at [789, 372] on b "7.Awareness" at bounding box center [785, 373] width 33 height 12
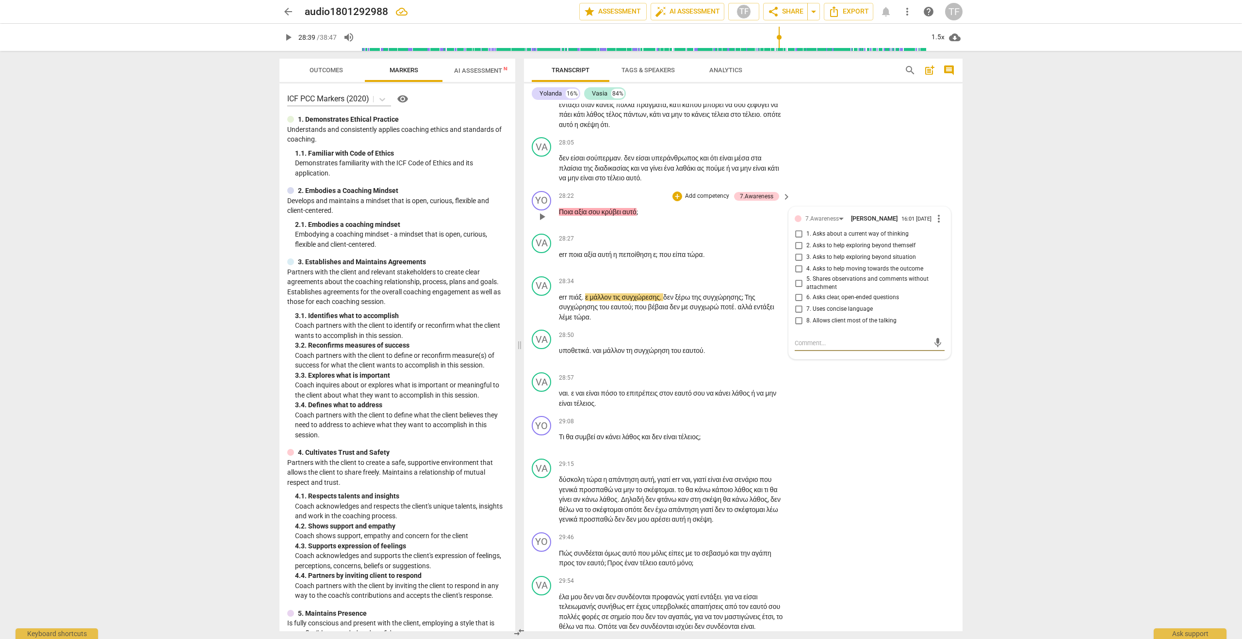
scroll to position [6250, 0]
click at [796, 263] on input "3. Asks to help exploring beyond situation" at bounding box center [799, 257] width 16 height 12
click at [815, 346] on textarea at bounding box center [862, 341] width 134 height 9
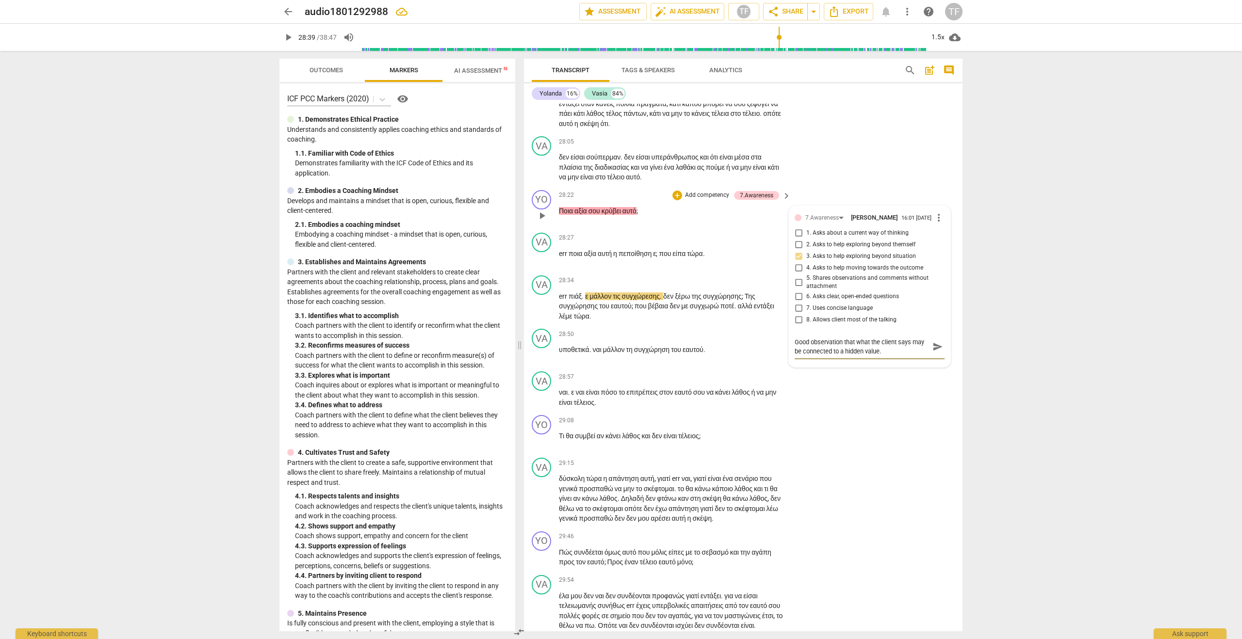
click at [932, 352] on span "send" at bounding box center [937, 347] width 11 height 11
click at [542, 404] on span "play_arrow" at bounding box center [542, 398] width 12 height 12
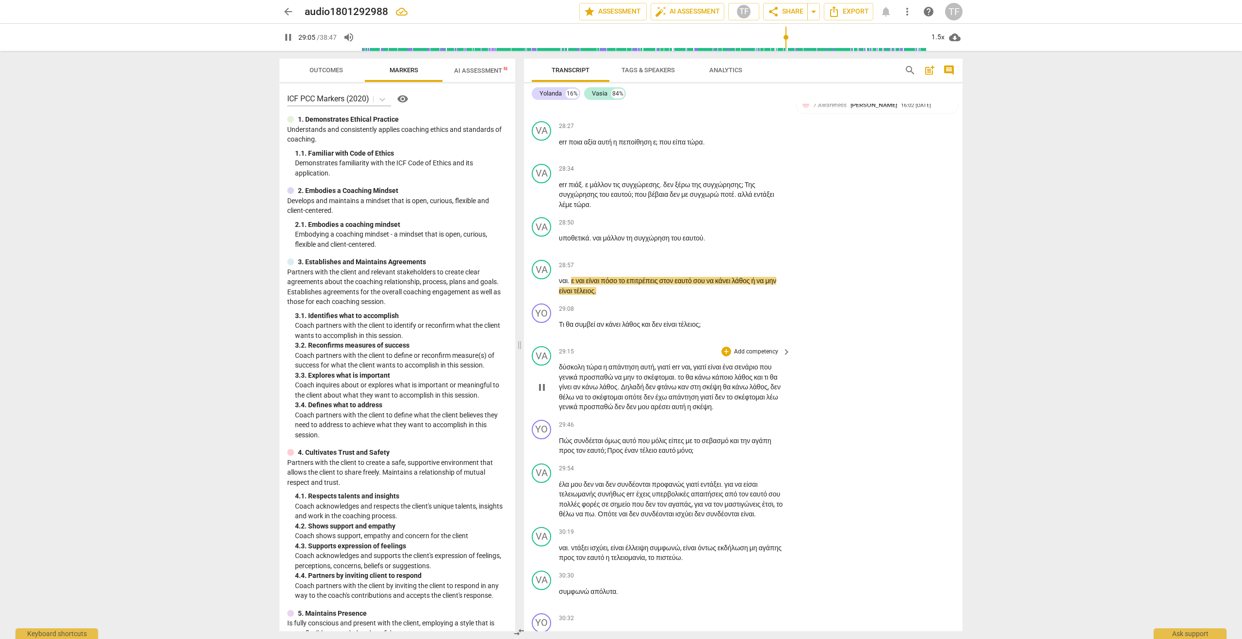
scroll to position [6363, 0]
click at [724, 316] on div "+" at bounding box center [726, 312] width 10 height 10
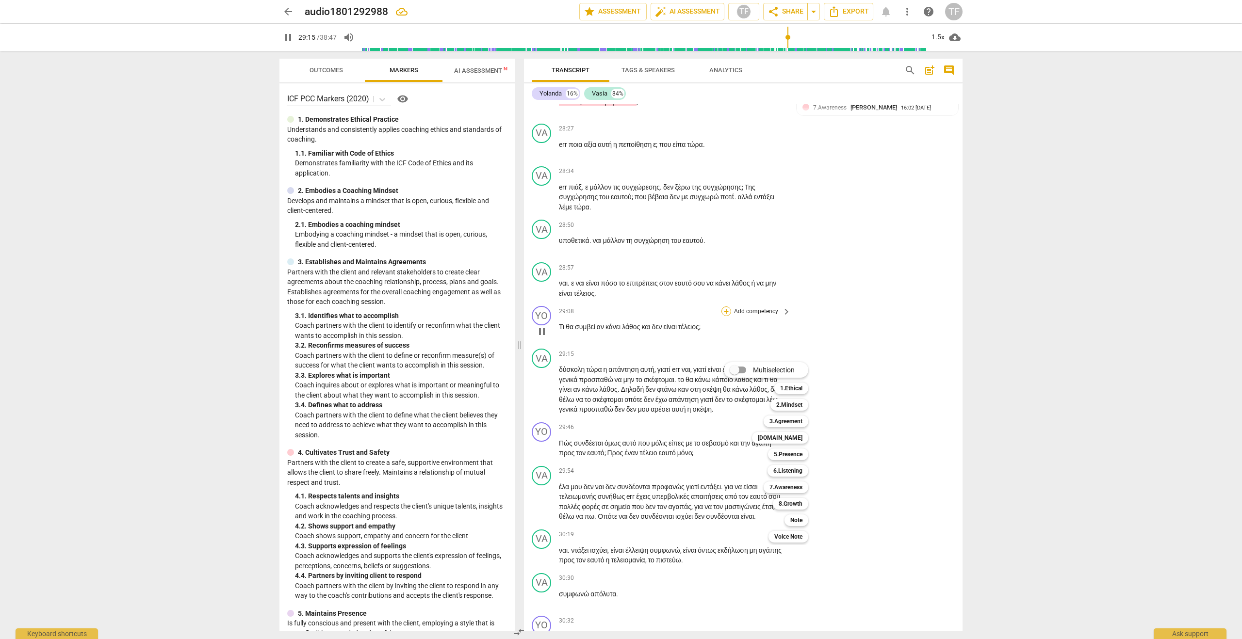
scroll to position [6363, 0]
click at [794, 487] on b "7.Awareness" at bounding box center [785, 488] width 33 height 12
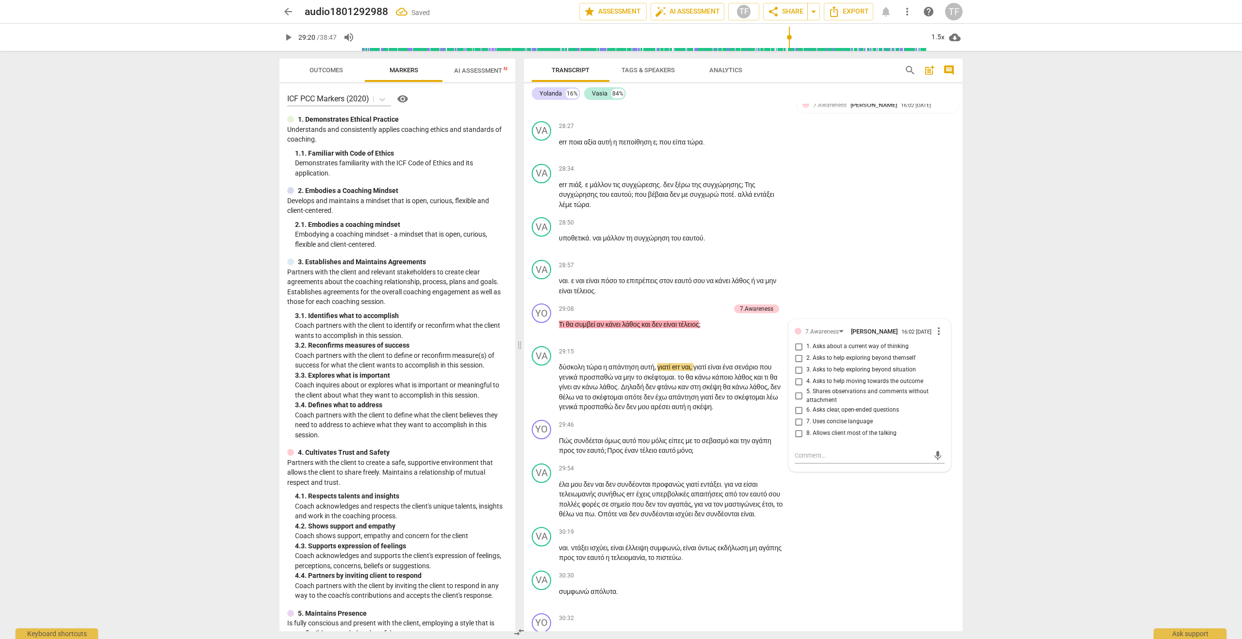
scroll to position [6367, 0]
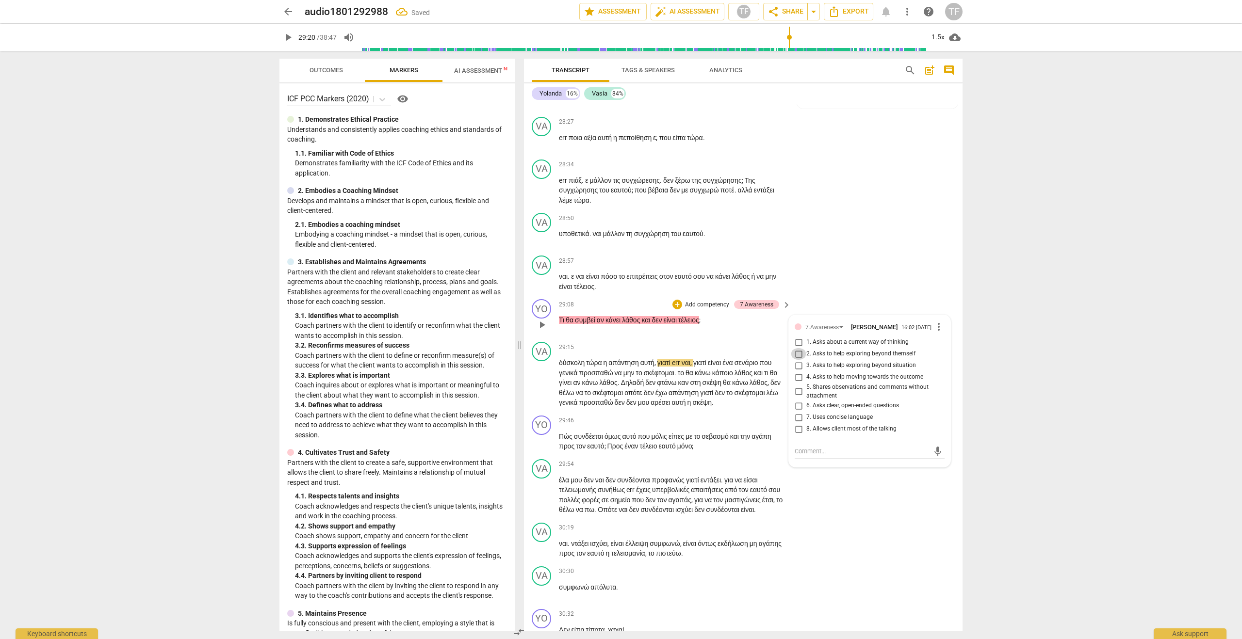
click at [798, 360] on input "2. Asks to help exploring beyond themself" at bounding box center [799, 354] width 16 height 12
click at [744, 338] on div "YO play_arrow pause 29:08 + Add competency 7.Awareness keyboard_arrow_right Τι …" at bounding box center [743, 316] width 439 height 43
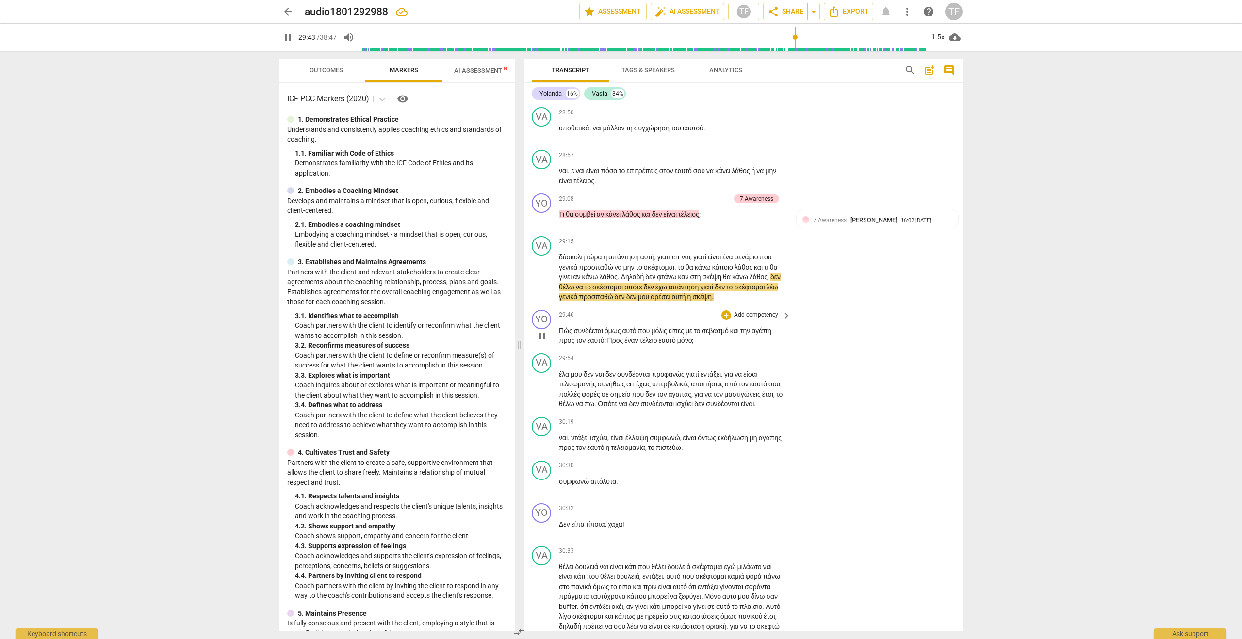
scroll to position [6475, 0]
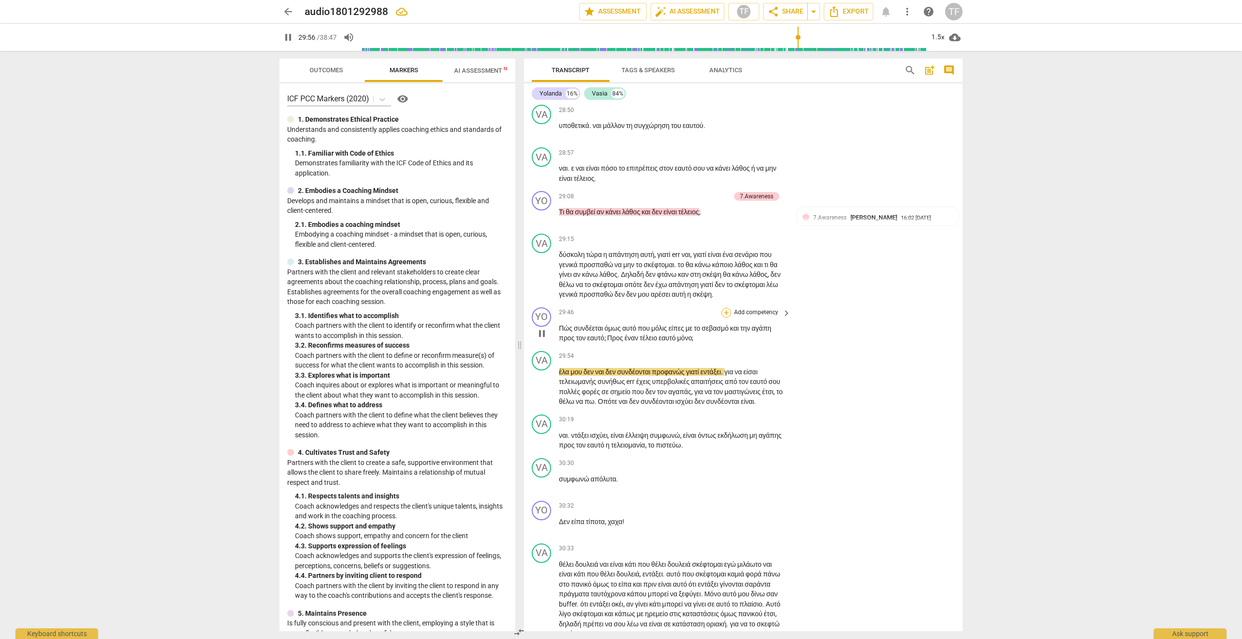
click at [726, 318] on div "+" at bounding box center [726, 313] width 10 height 10
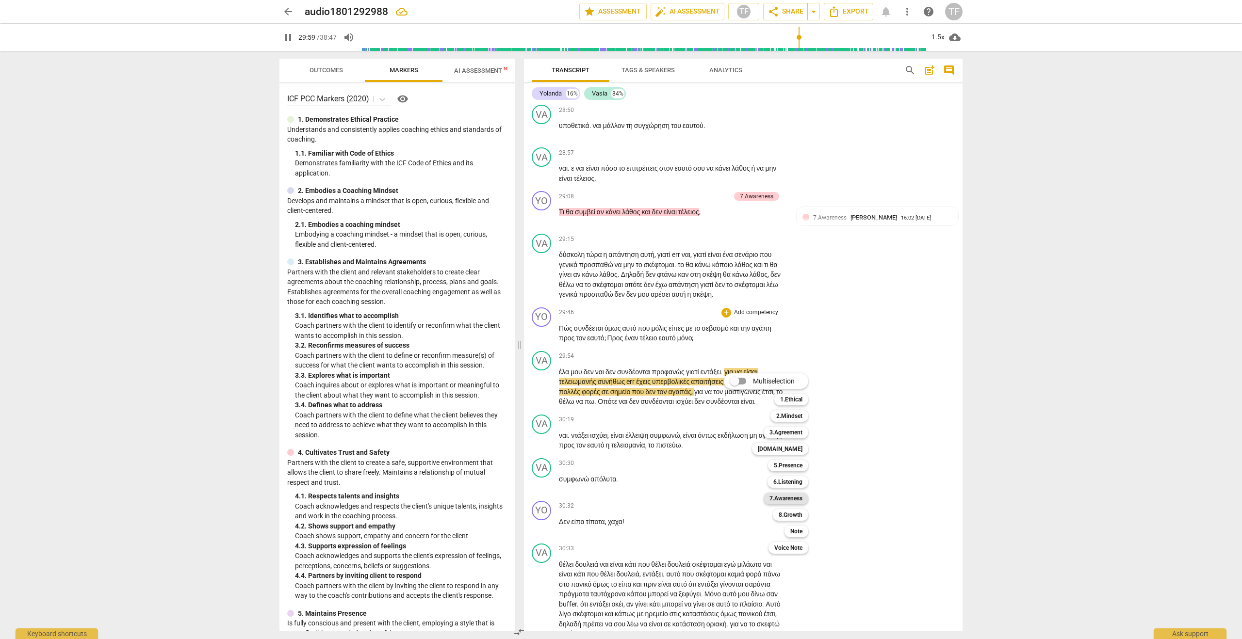
click at [793, 497] on b "7.Awareness" at bounding box center [785, 499] width 33 height 12
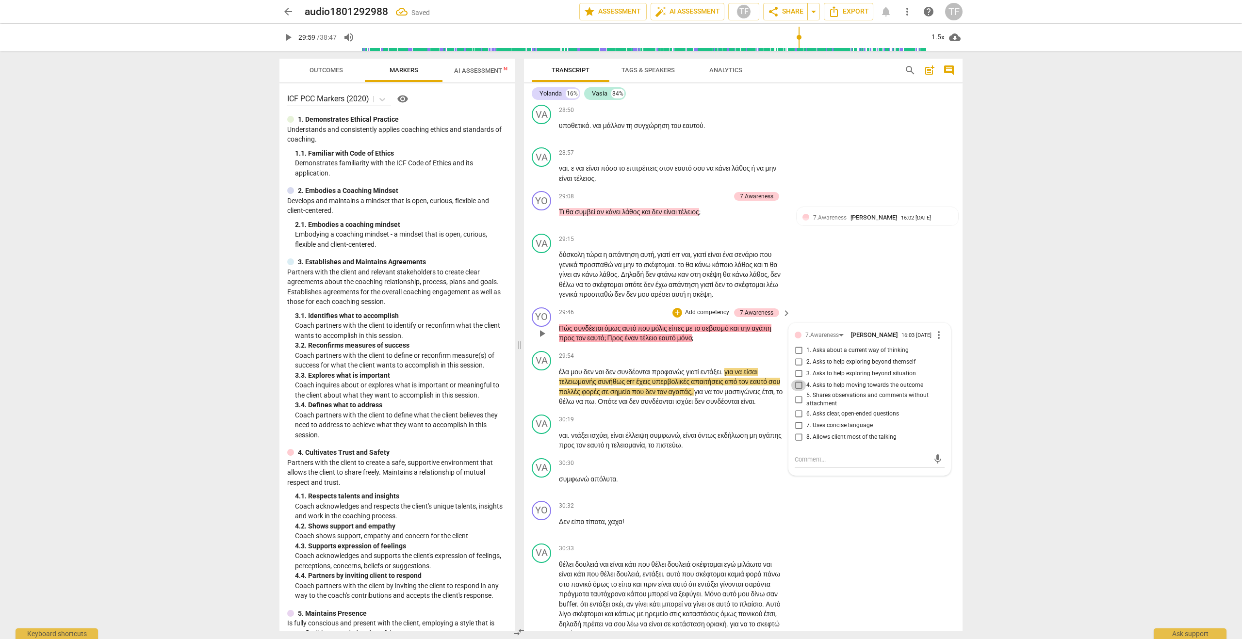
click at [794, 392] on input "4. Asks to help moving towards the outcome" at bounding box center [799, 386] width 16 height 12
click at [843, 468] on div "mic" at bounding box center [870, 460] width 150 height 16
click at [832, 464] on textarea at bounding box center [862, 459] width 134 height 9
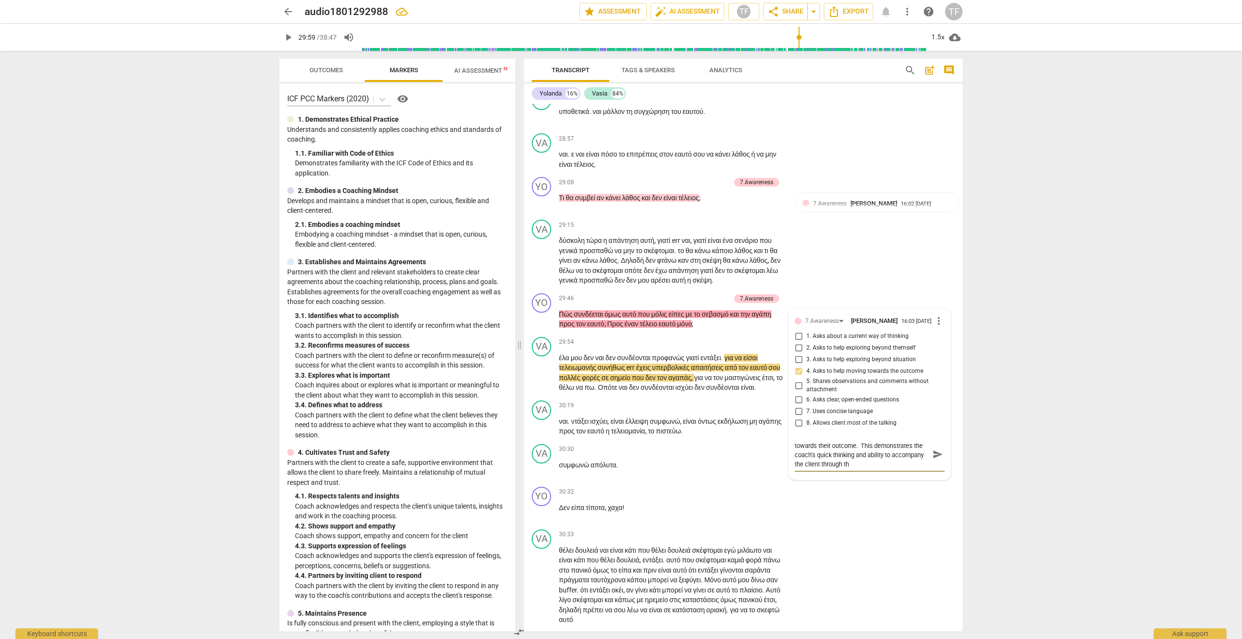
scroll to position [0, 0]
drag, startPoint x: 868, startPoint y: 625, endPoint x: 873, endPoint y: 626, distance: 4.9
click at [872, 478] on textarea "Coach asks a question to move the client towards their outcome. This demonstrat…" at bounding box center [862, 459] width 134 height 37
click at [870, 478] on textarea "Coach asks a question to move the client towards their outcome. This demonstrat…" at bounding box center [862, 459] width 134 height 37
click at [935, 465] on span "send" at bounding box center [937, 459] width 11 height 11
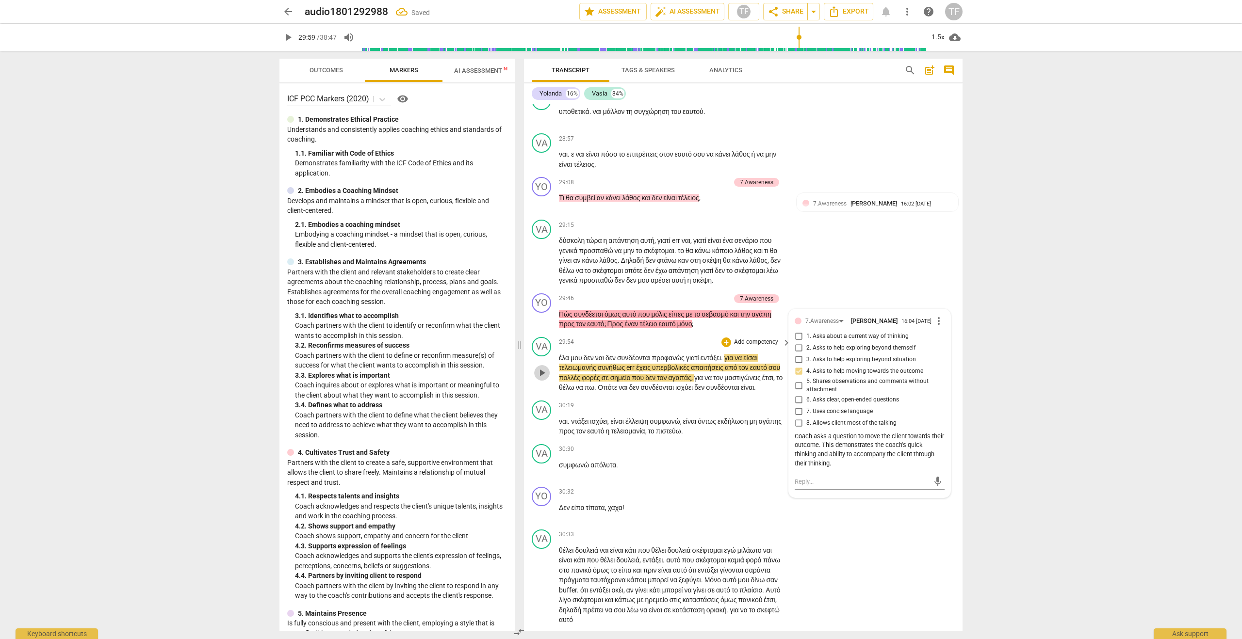
click at [544, 379] on span "play_arrow" at bounding box center [542, 373] width 12 height 12
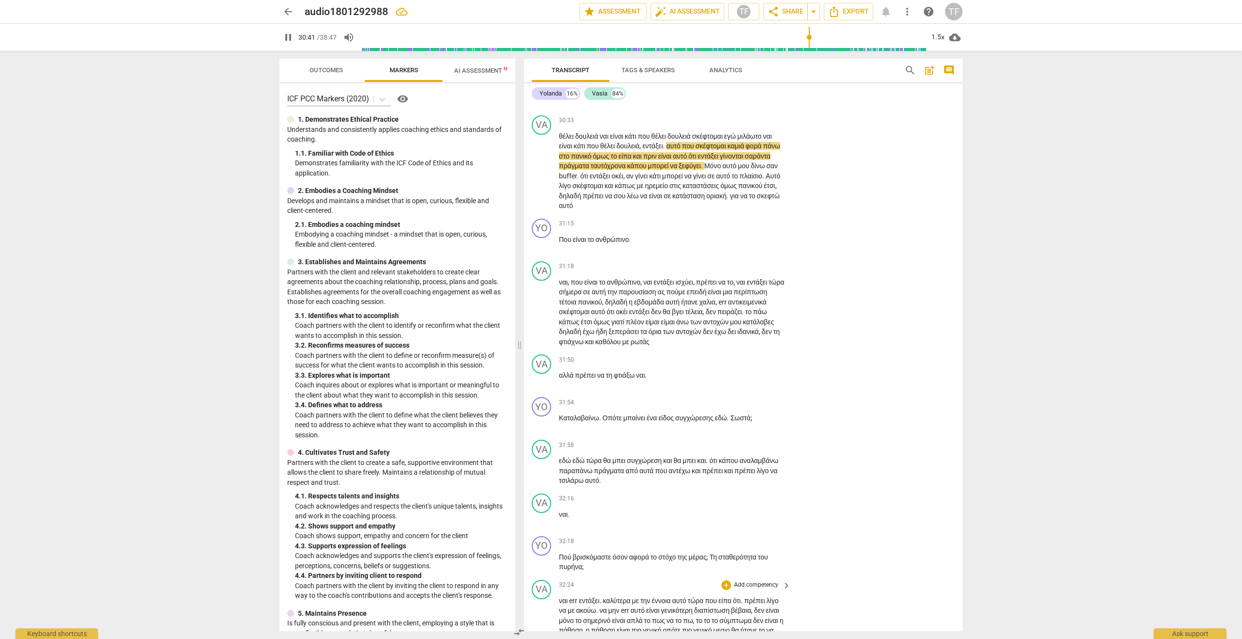
scroll to position [6892, 0]
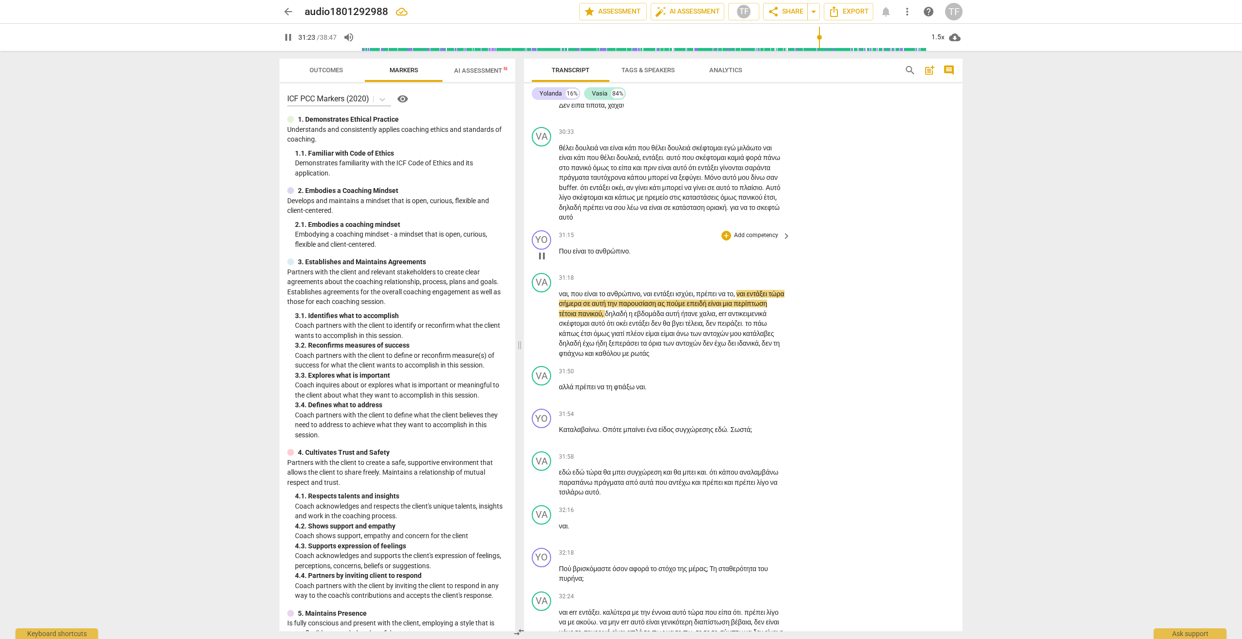
click at [590, 255] on span "το" at bounding box center [591, 251] width 8 height 8
click at [723, 241] on div "+" at bounding box center [726, 236] width 10 height 10
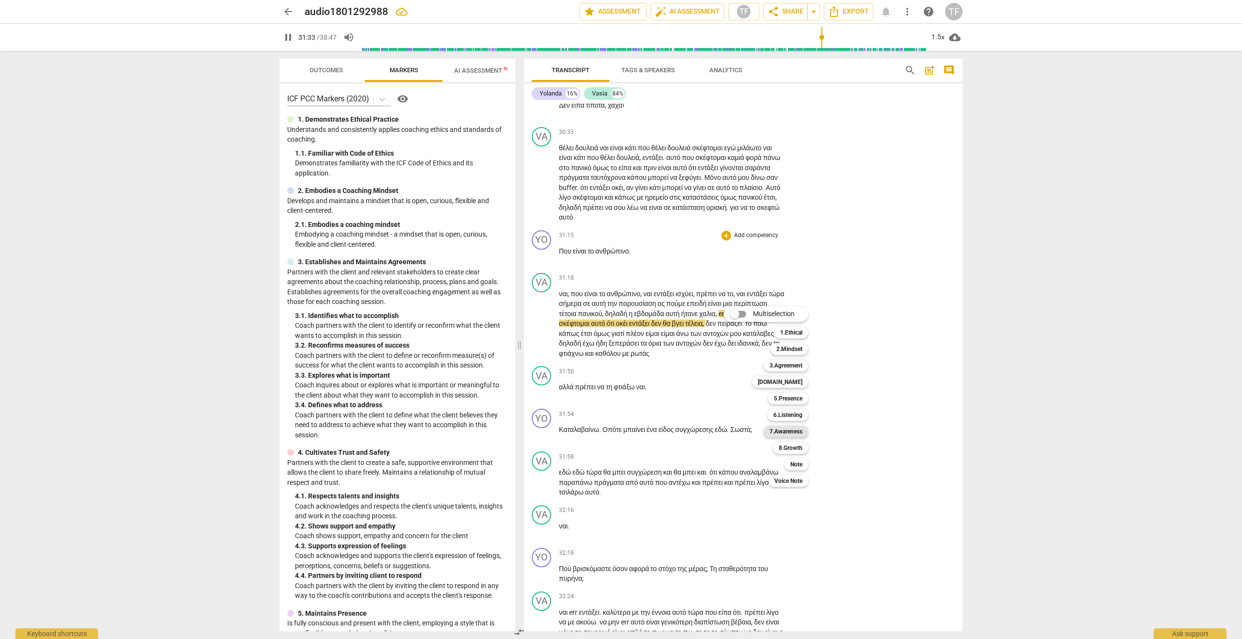
click at [792, 430] on b "7.Awareness" at bounding box center [785, 432] width 33 height 12
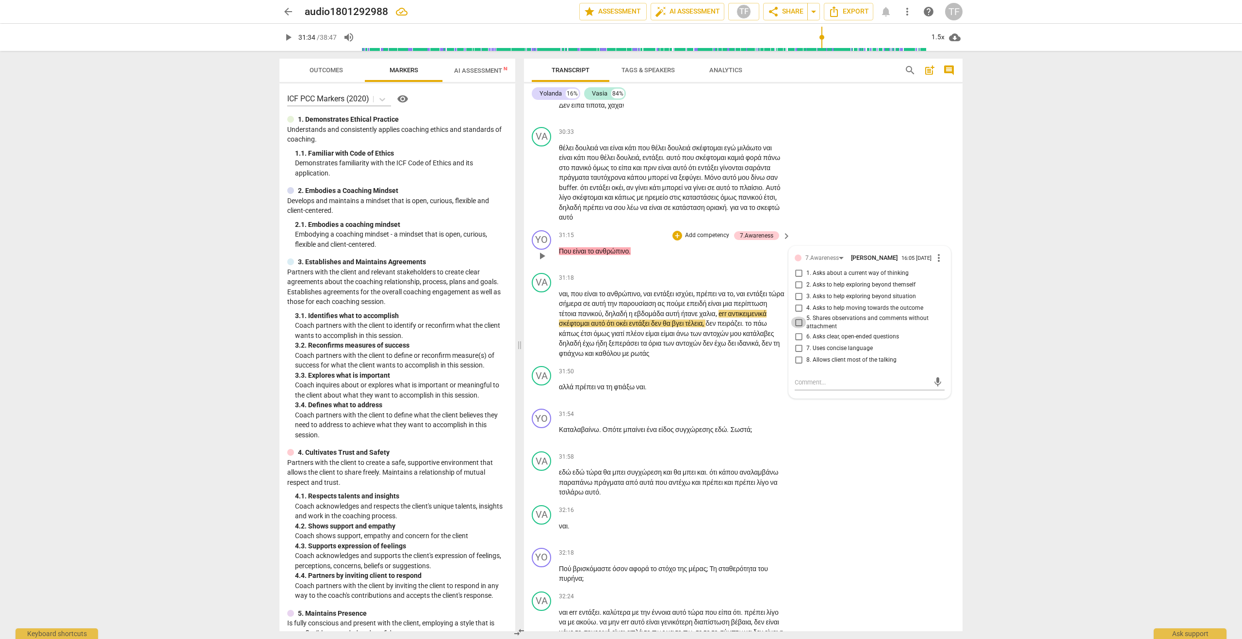
click at [796, 328] on input "5. Shares observations and comments without attachment" at bounding box center [799, 323] width 16 height 12
click at [810, 387] on textarea at bounding box center [862, 382] width 134 height 9
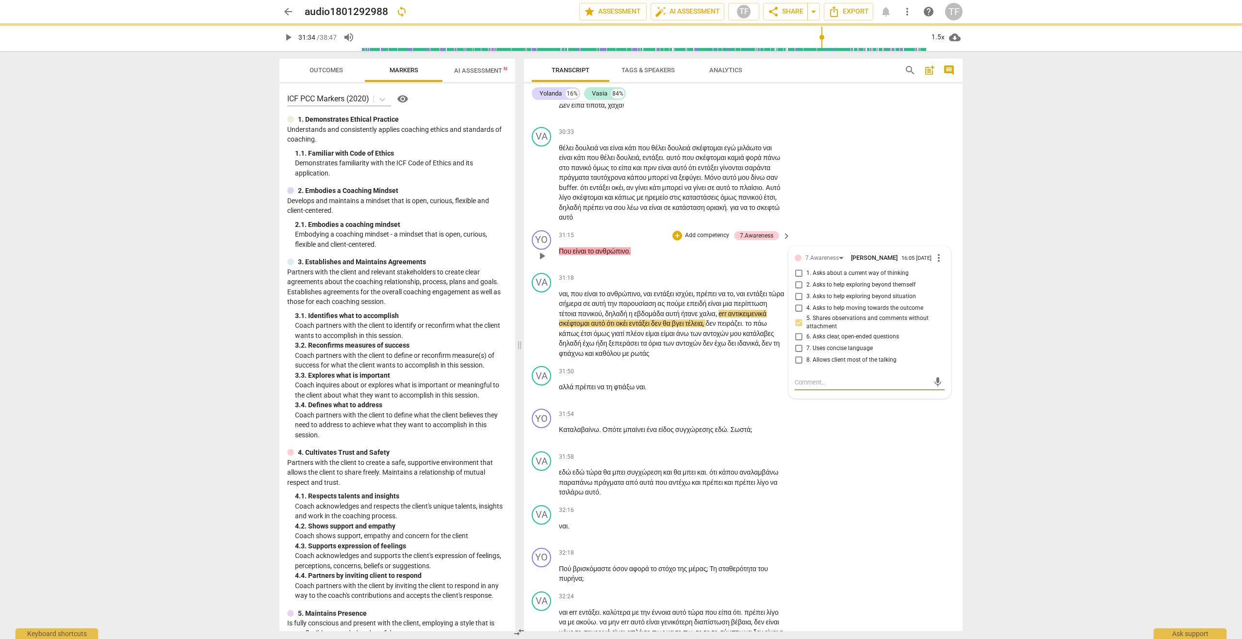
click at [819, 387] on textarea at bounding box center [862, 382] width 134 height 9
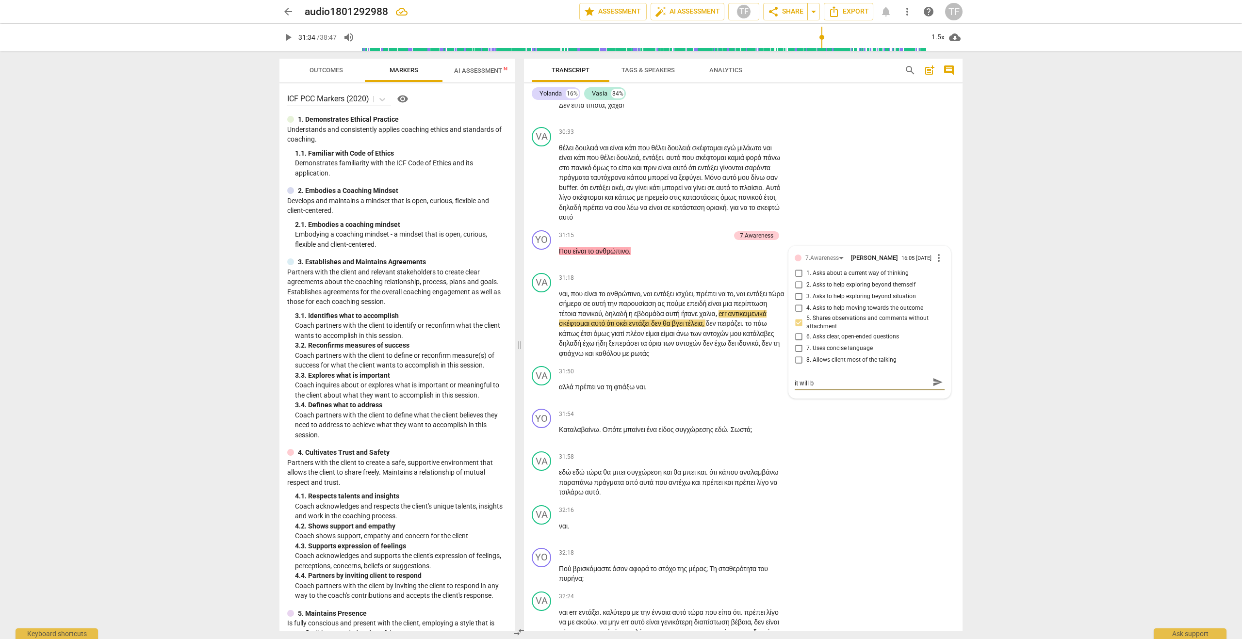
scroll to position [0, 0]
click at [799, 326] on input "5. Shares observations and comments without attachment" at bounding box center [799, 321] width 16 height 12
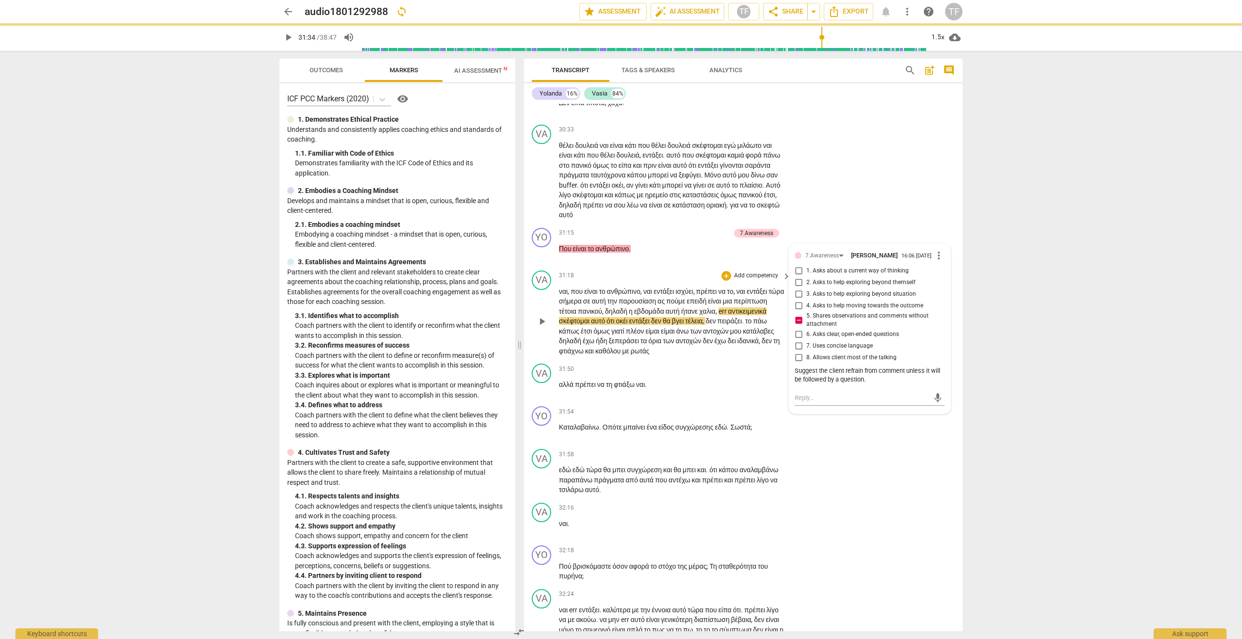
click at [541, 327] on span "play_arrow" at bounding box center [542, 322] width 12 height 12
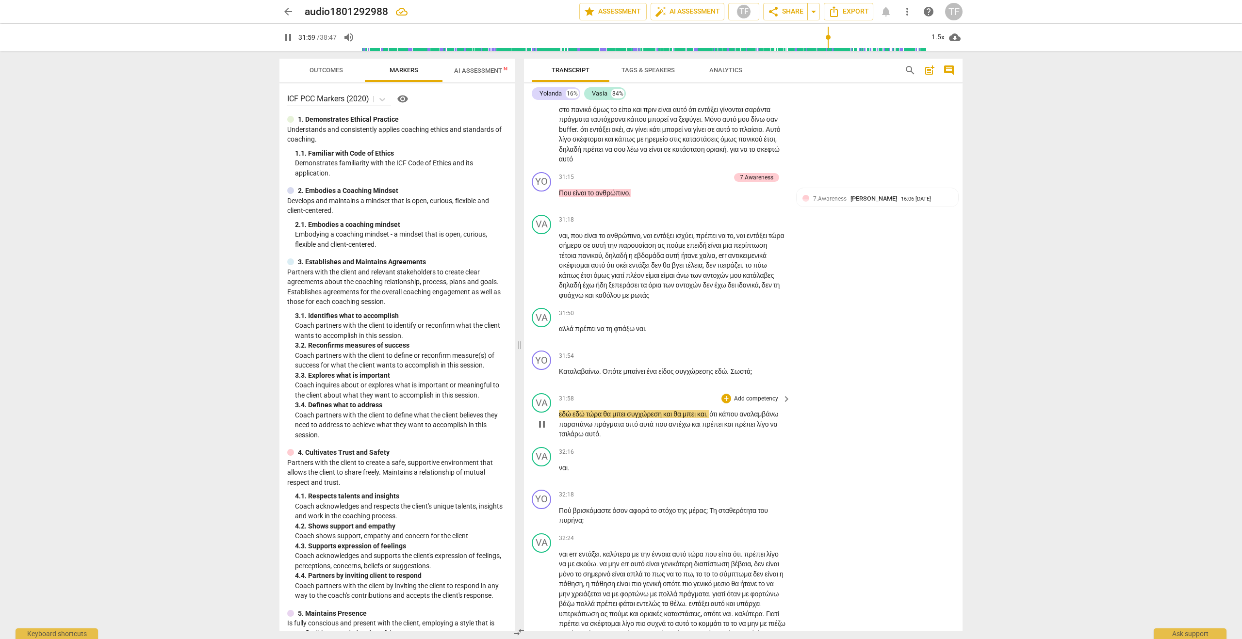
scroll to position [6952, 0]
click at [725, 359] on div "+" at bounding box center [726, 354] width 10 height 10
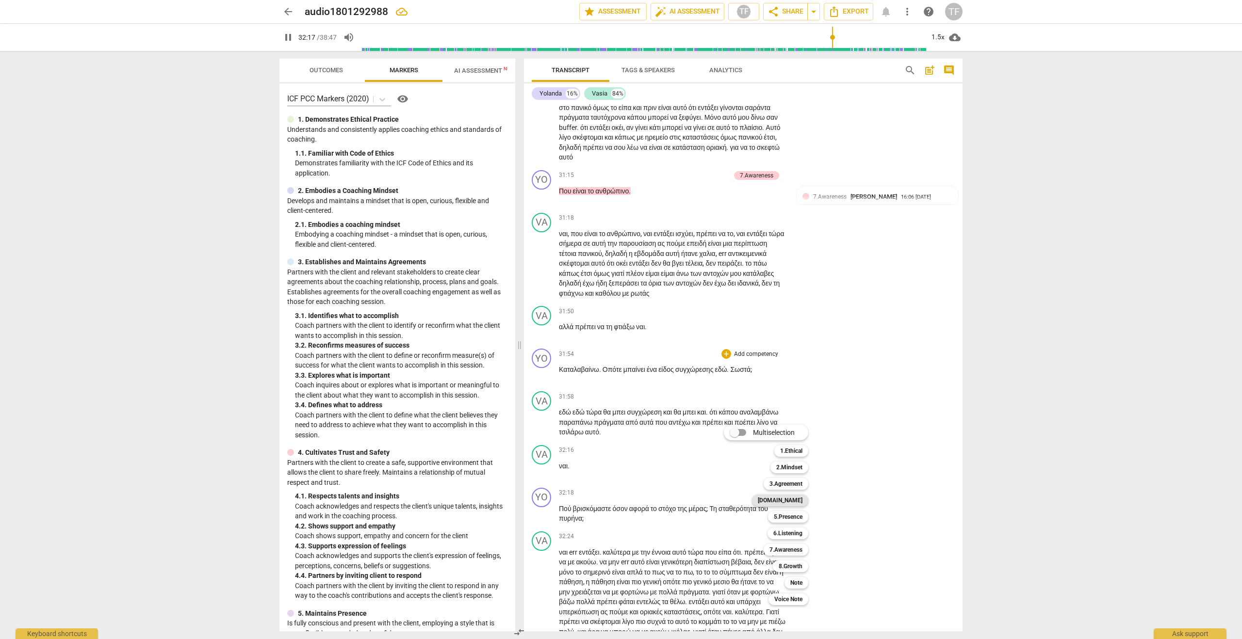
scroll to position [7514, 0]
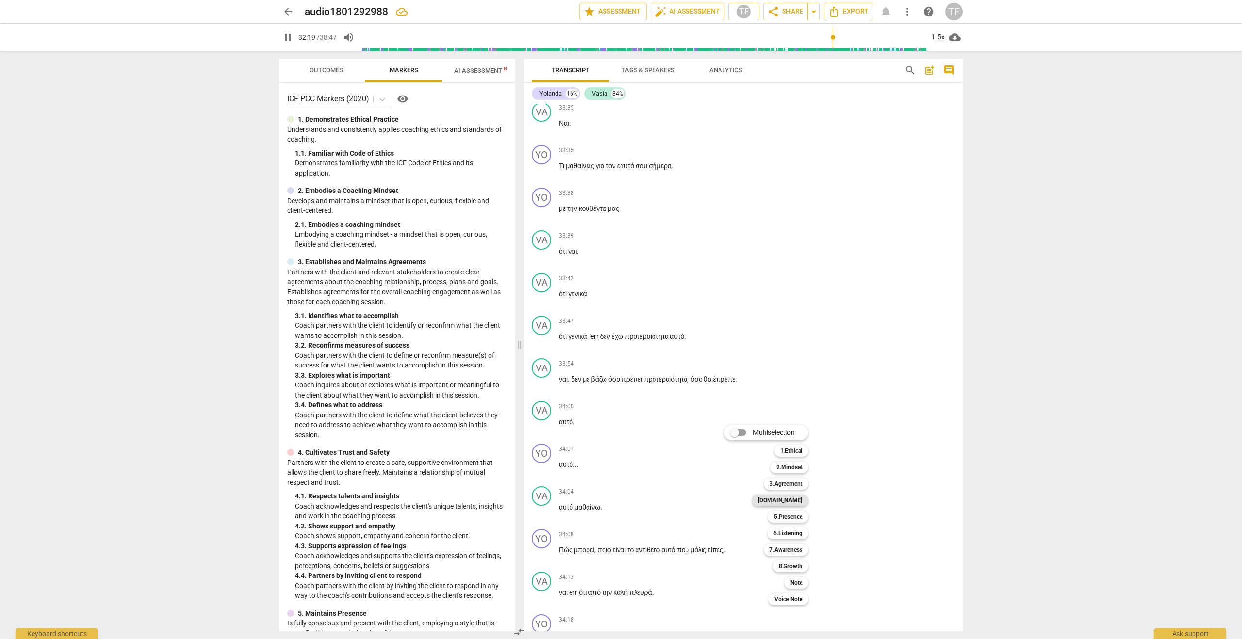
click at [792, 502] on b "4.Trust" at bounding box center [780, 501] width 45 height 12
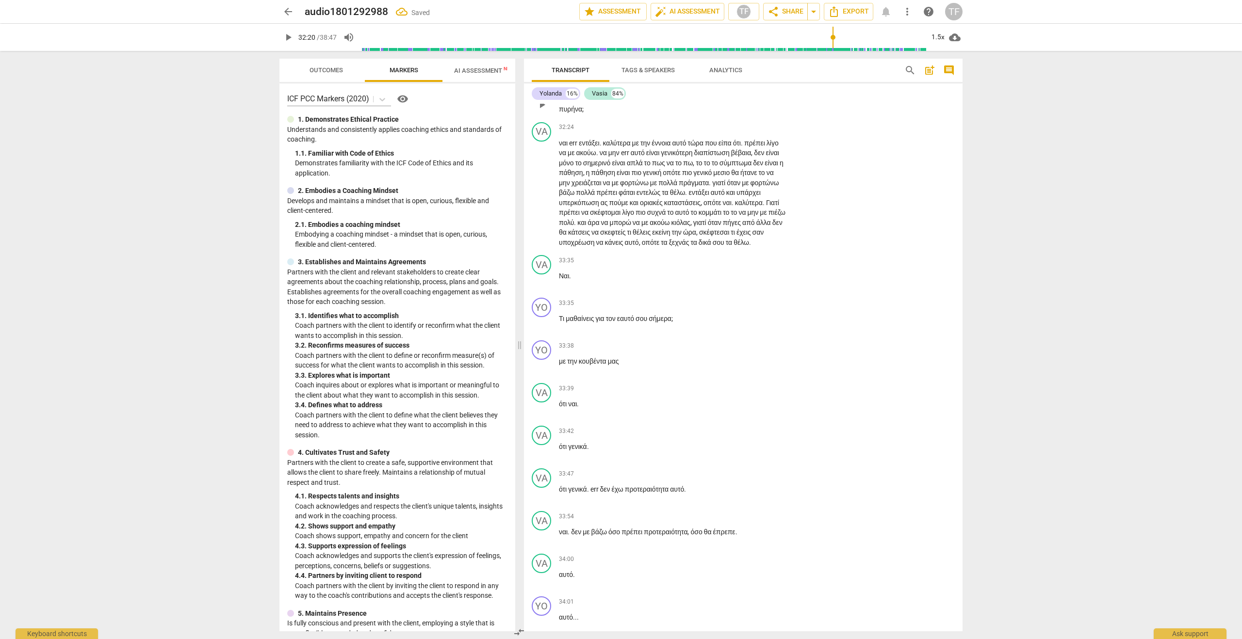
scroll to position [7116, 0]
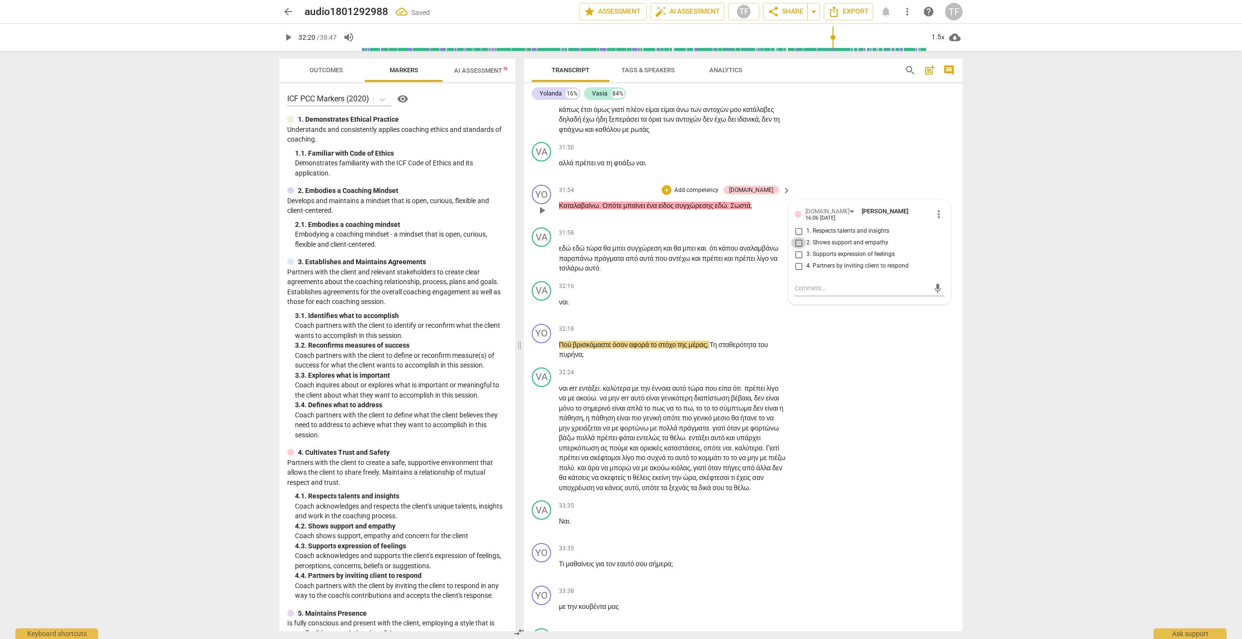
click at [794, 249] on input "2. Shows support and empathy" at bounding box center [799, 243] width 16 height 12
click at [795, 261] on input "3. Supports expression of feelings" at bounding box center [799, 255] width 16 height 12
click at [817, 293] on textarea at bounding box center [862, 288] width 134 height 9
click at [545, 356] on span "play_arrow" at bounding box center [542, 350] width 12 height 12
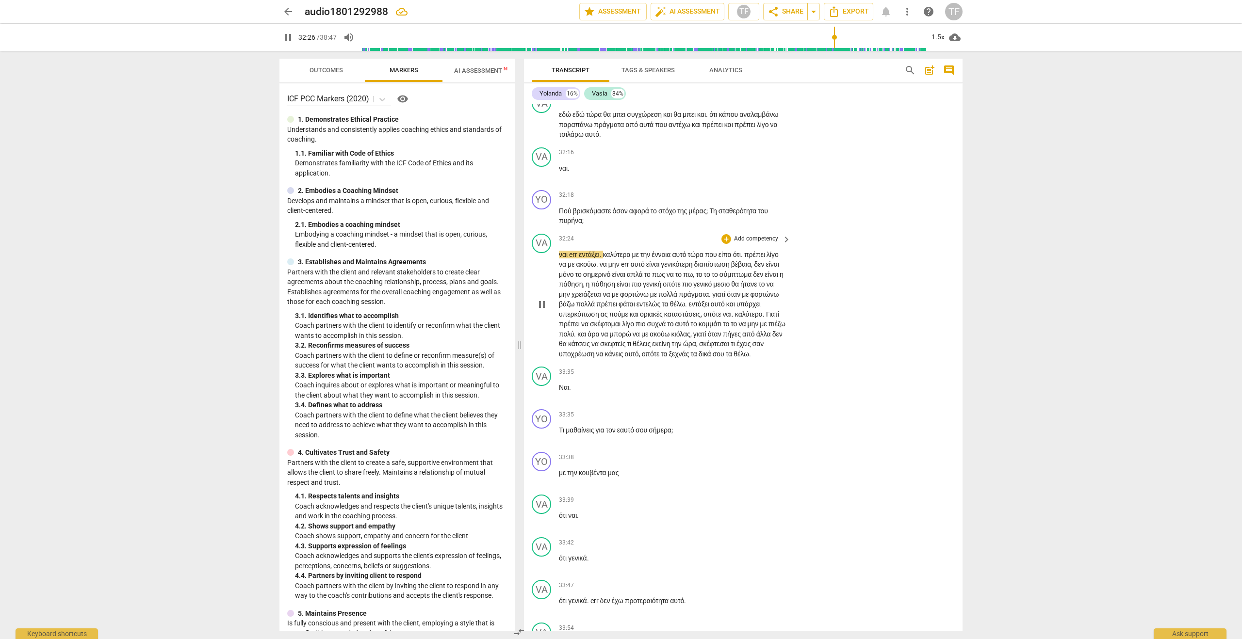
scroll to position [7253, 0]
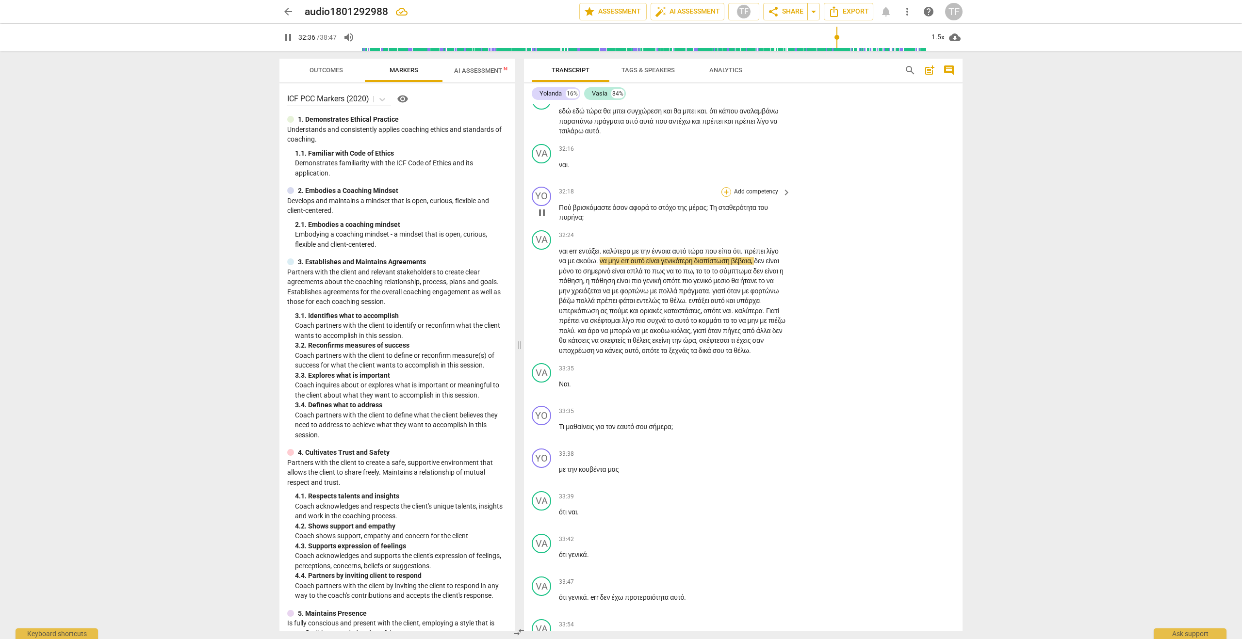
click at [725, 197] on div "+" at bounding box center [726, 192] width 10 height 10
click at [798, 405] on b "8.Growth" at bounding box center [791, 405] width 24 height 12
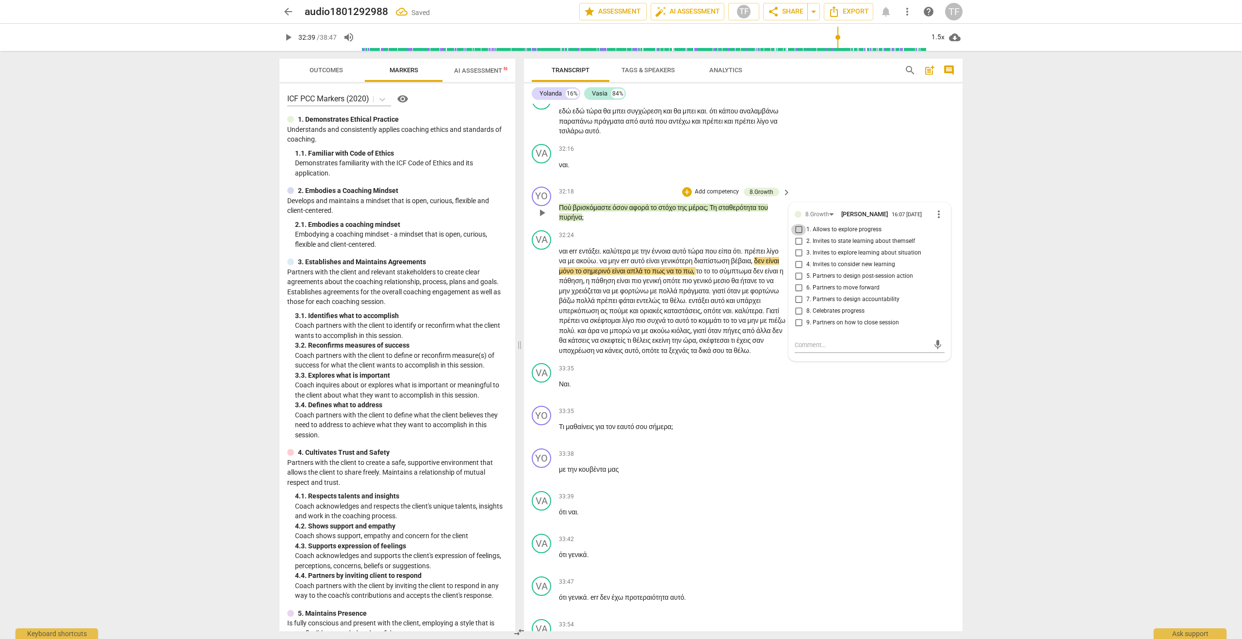
click at [795, 236] on input "1. Allows to explore progress" at bounding box center [799, 230] width 16 height 12
click at [541, 307] on span "play_arrow" at bounding box center [542, 301] width 12 height 12
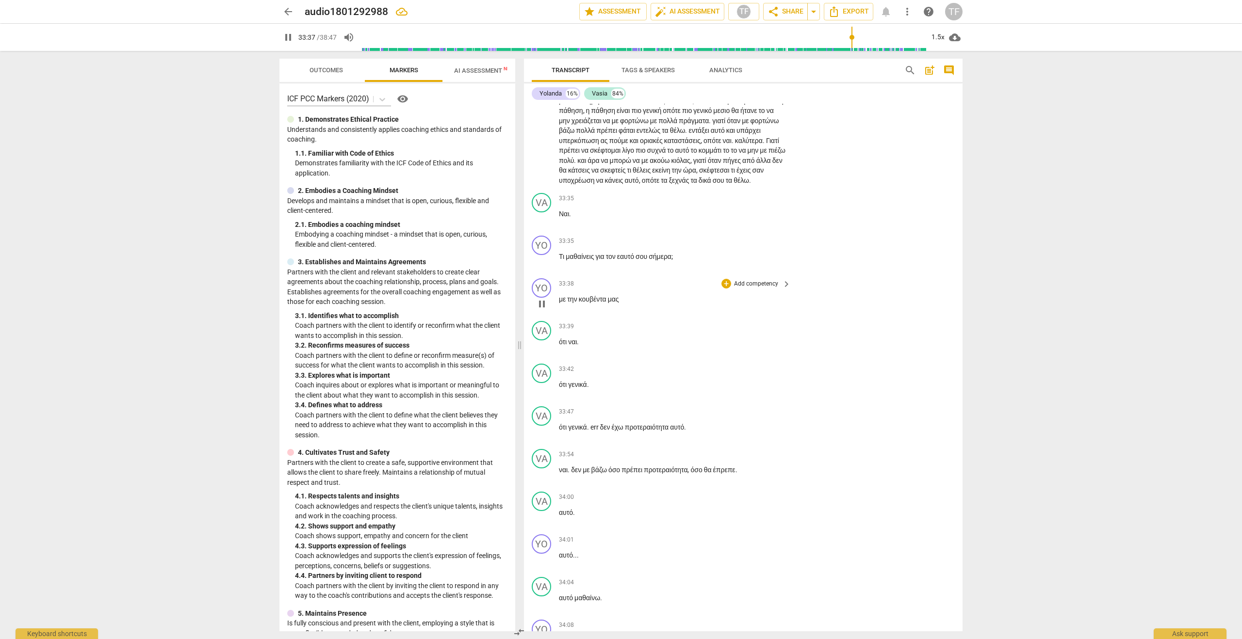
scroll to position [7438, 0]
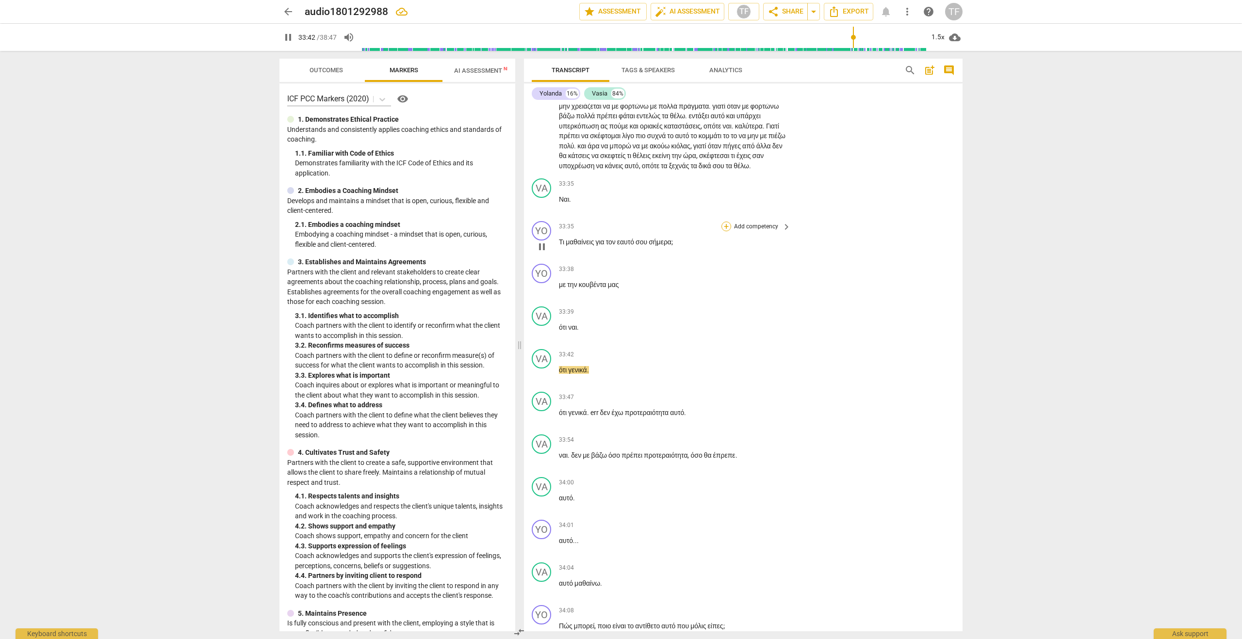
click at [727, 231] on div "+" at bounding box center [726, 227] width 10 height 10
click at [787, 447] on b "8.Growth" at bounding box center [791, 449] width 24 height 12
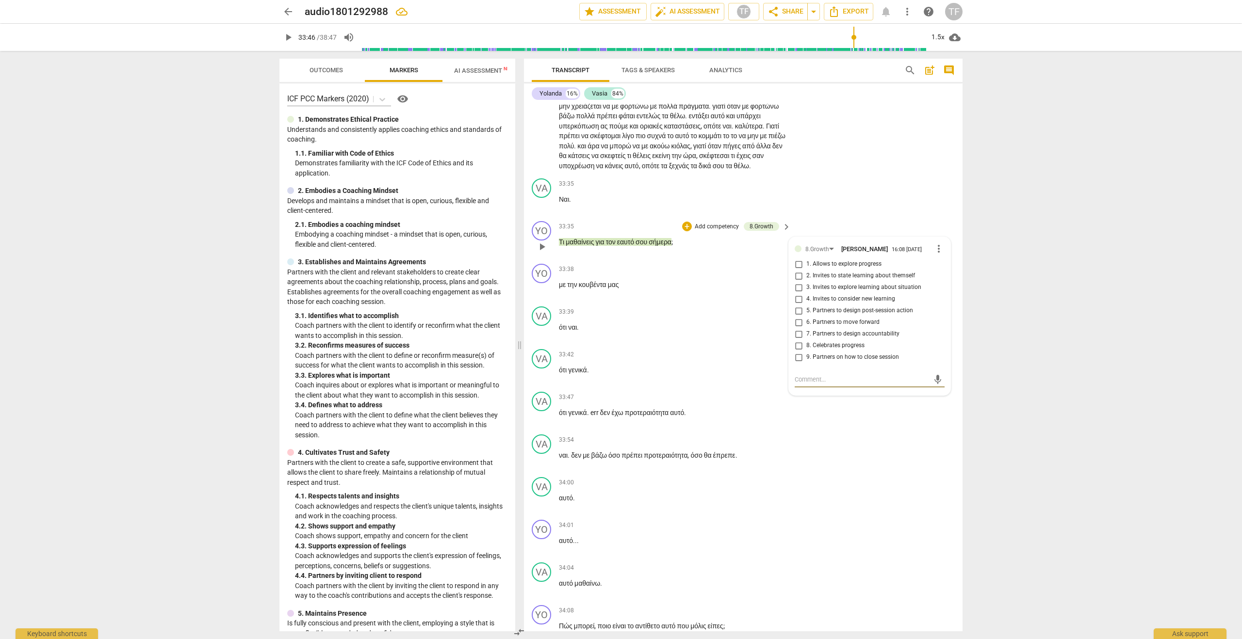
click at [799, 282] on input "2. Invites to state learning about themself" at bounding box center [799, 276] width 16 height 12
click at [549, 295] on span "play_arrow" at bounding box center [542, 290] width 16 height 12
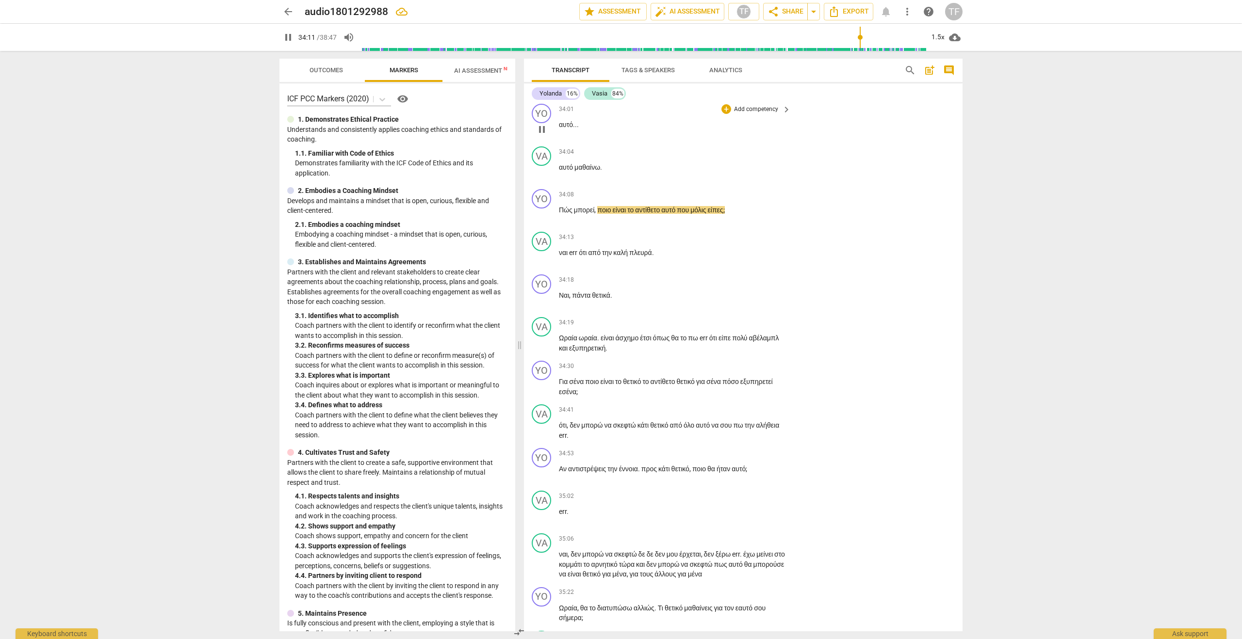
scroll to position [7858, 0]
click at [726, 196] on div "+" at bounding box center [726, 191] width 10 height 10
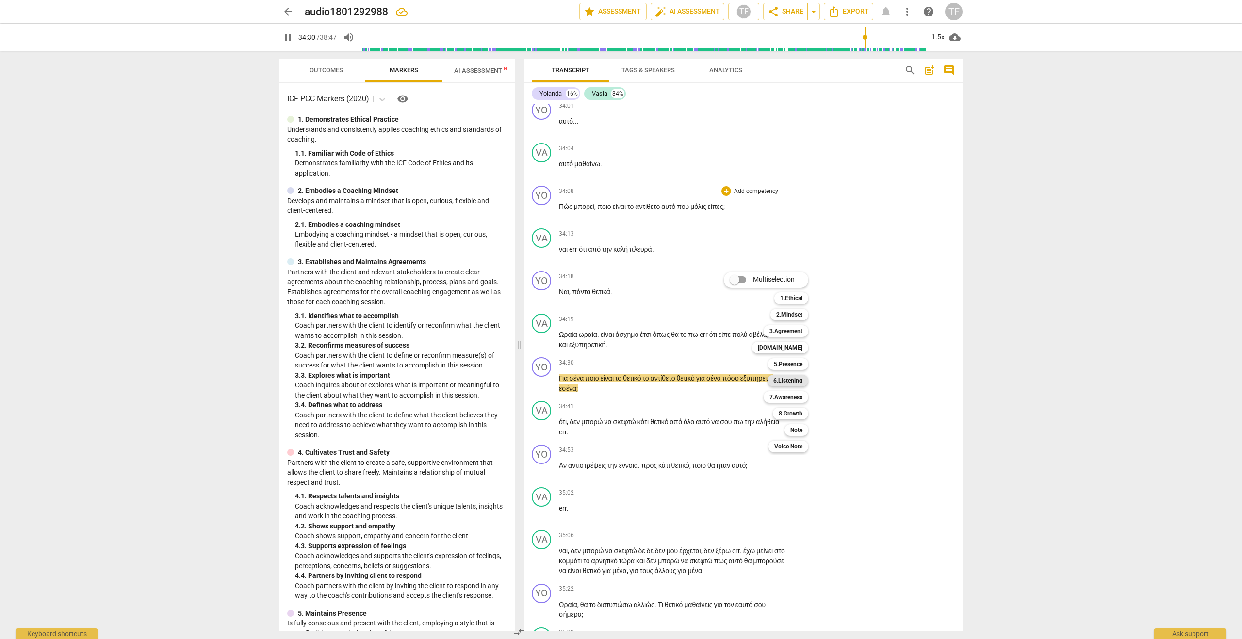
click at [793, 382] on b "6.Listening" at bounding box center [787, 381] width 29 height 12
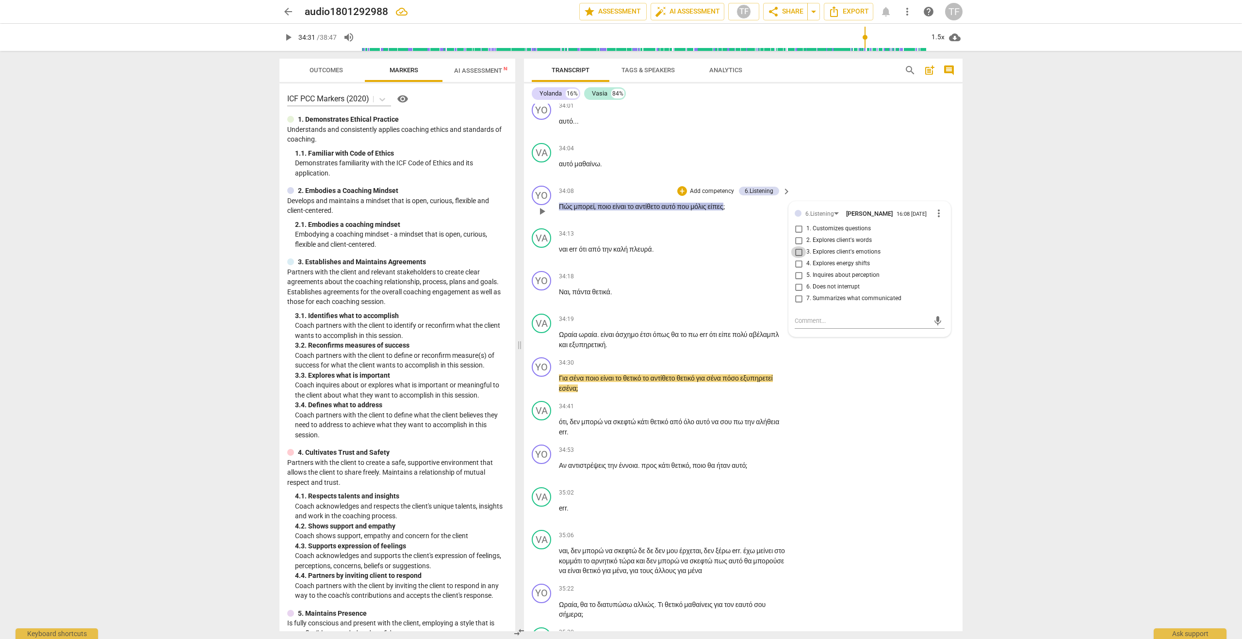
click at [796, 258] on input "3. Explores client's emotions" at bounding box center [799, 252] width 16 height 12
click at [816, 326] on textarea at bounding box center [862, 320] width 134 height 9
click at [796, 281] on input "5. Inquires about perception" at bounding box center [799, 276] width 16 height 12
click at [798, 258] on input "3. Explores client's emotions" at bounding box center [799, 252] width 16 height 12
click at [795, 258] on input "3. Explores client's emotions" at bounding box center [799, 252] width 16 height 12
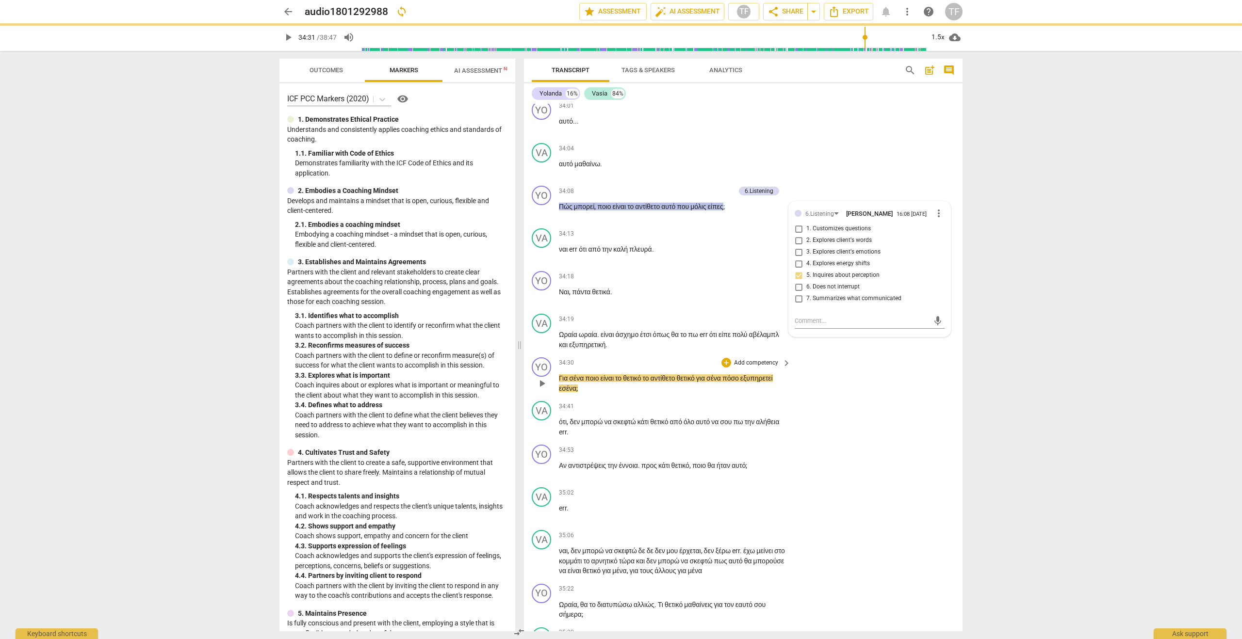
click at [828, 397] on div "YO play_arrow pause 34:30 + Add competency keyboard_arrow_right Για σένα ποιο ε…" at bounding box center [743, 376] width 439 height 44
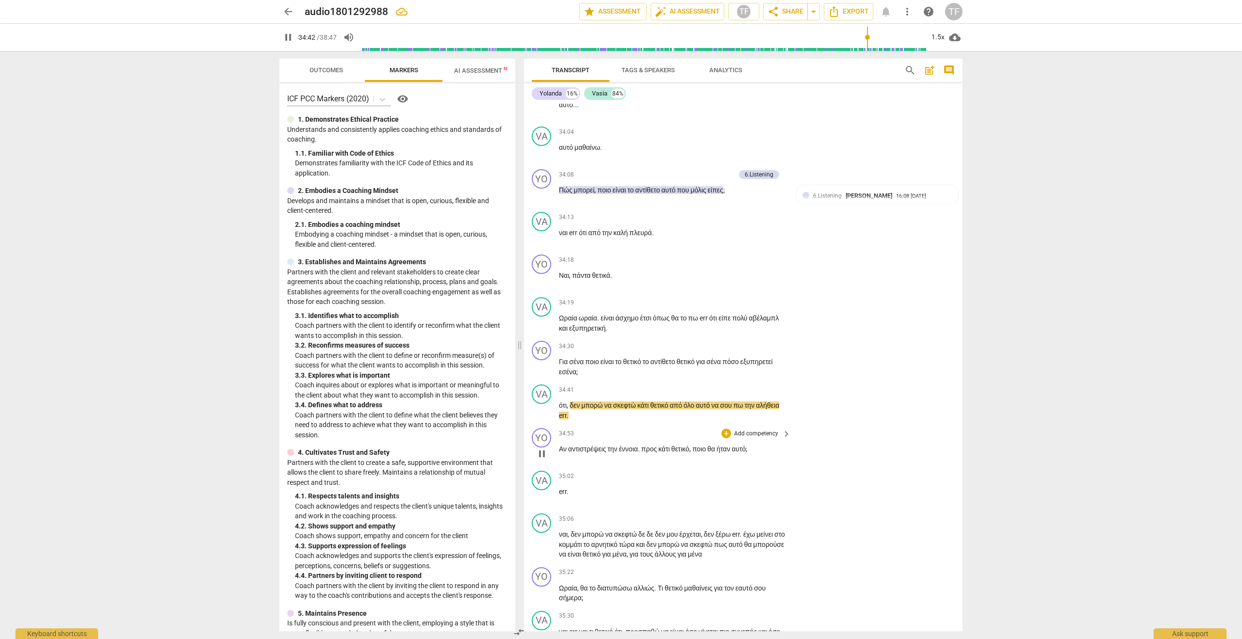
scroll to position [7935, 0]
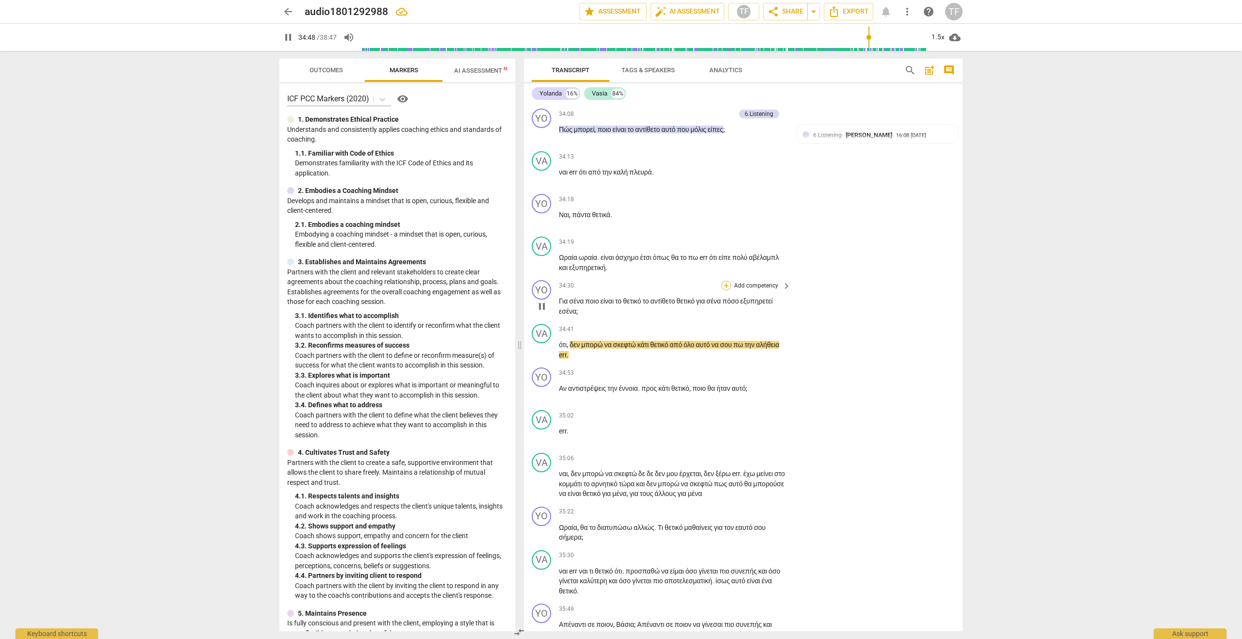
click at [724, 291] on div "+" at bounding box center [726, 286] width 10 height 10
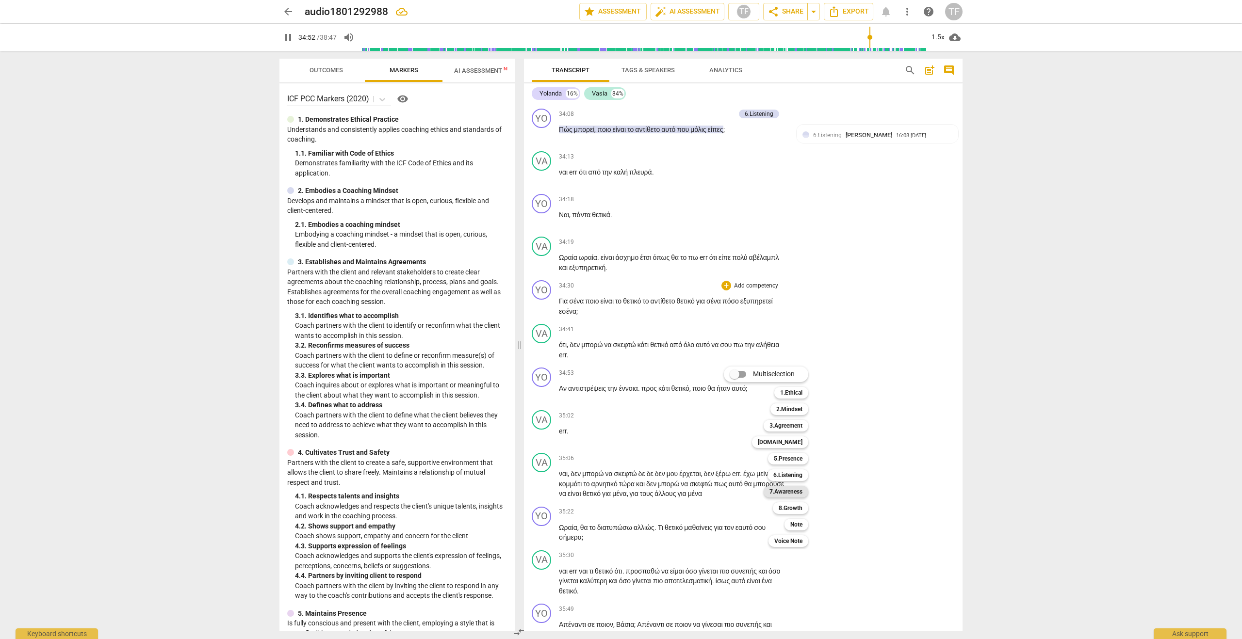
click at [790, 493] on b "7.Awareness" at bounding box center [785, 492] width 33 height 12
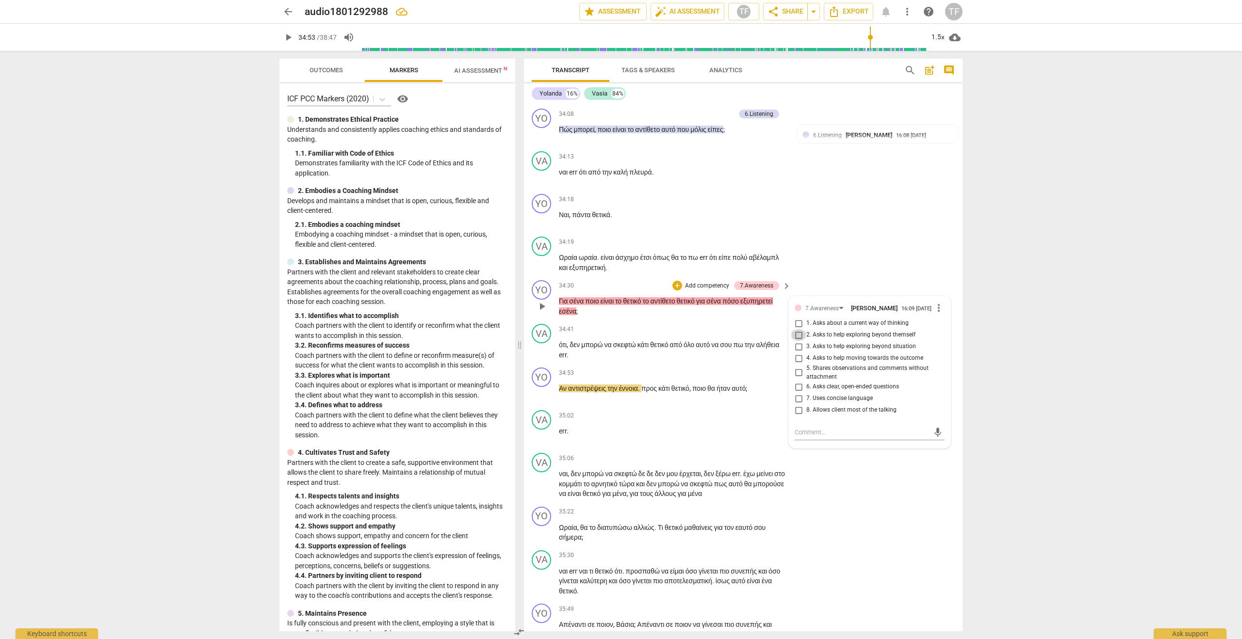
click at [799, 341] on input "2. Asks to help exploring beyond themself" at bounding box center [799, 335] width 16 height 12
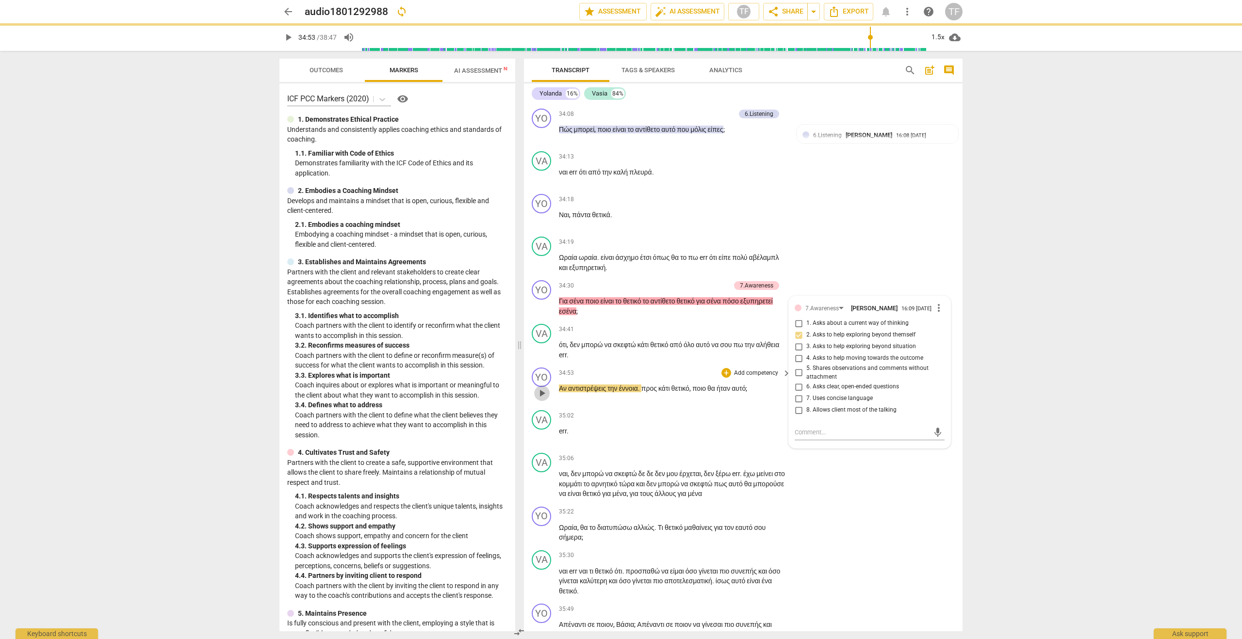
click at [541, 399] on span "play_arrow" at bounding box center [542, 394] width 12 height 12
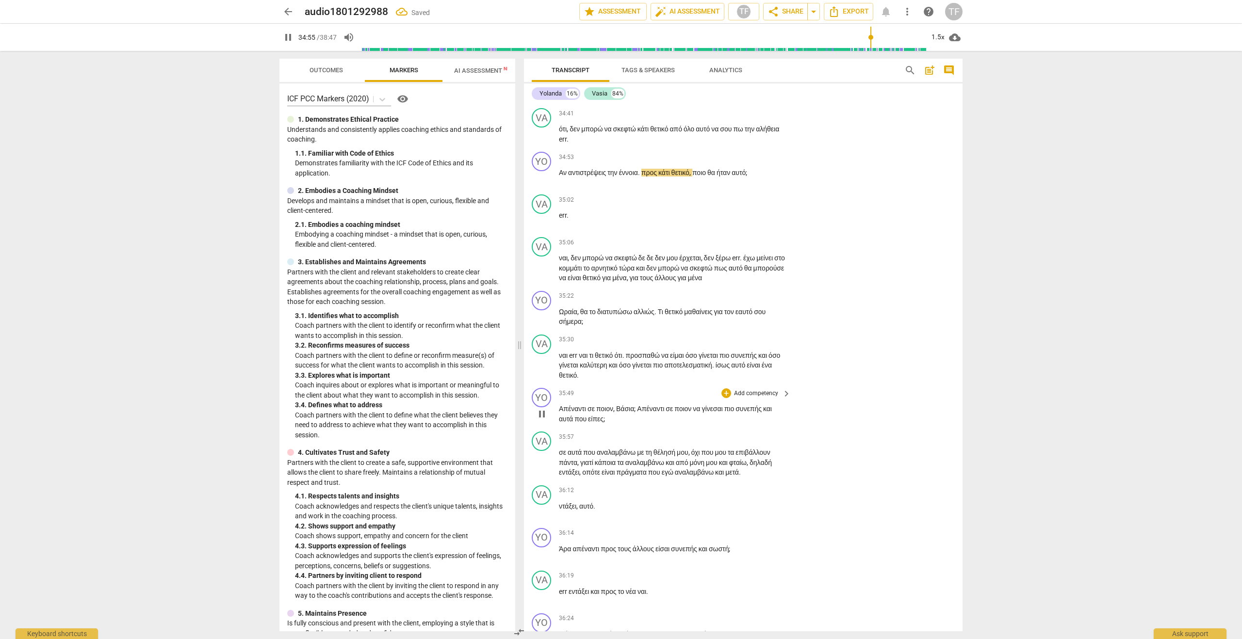
scroll to position [8153, 0]
click at [725, 299] on div "+" at bounding box center [726, 294] width 10 height 10
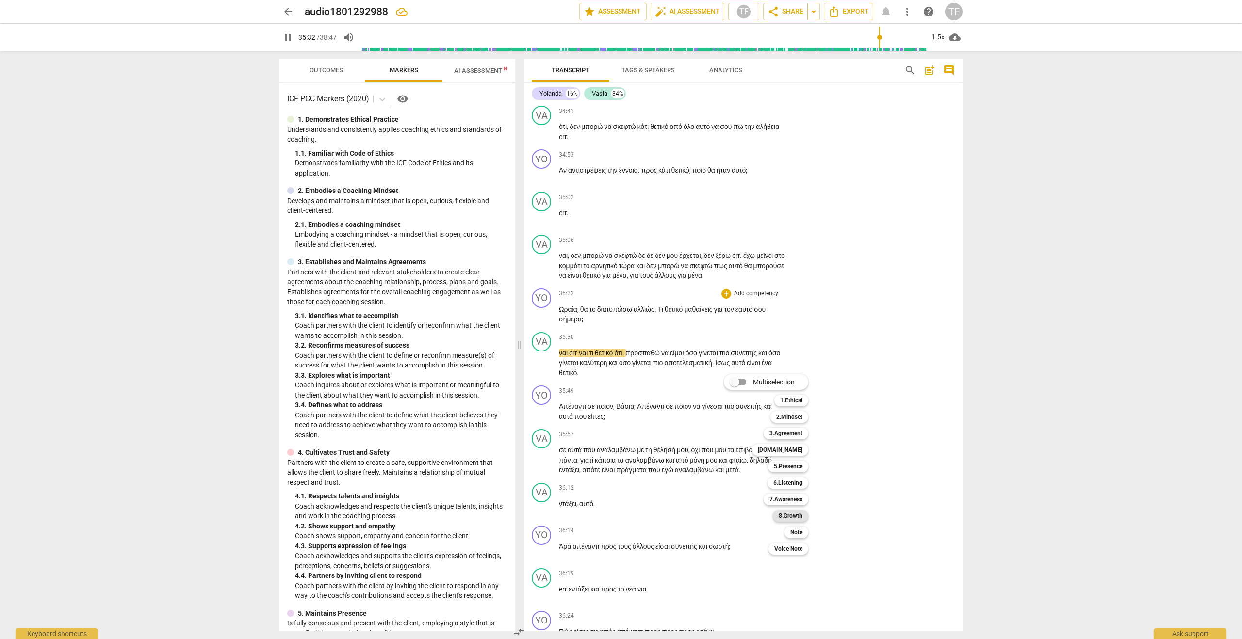
click at [792, 517] on b "8.Growth" at bounding box center [791, 516] width 24 height 12
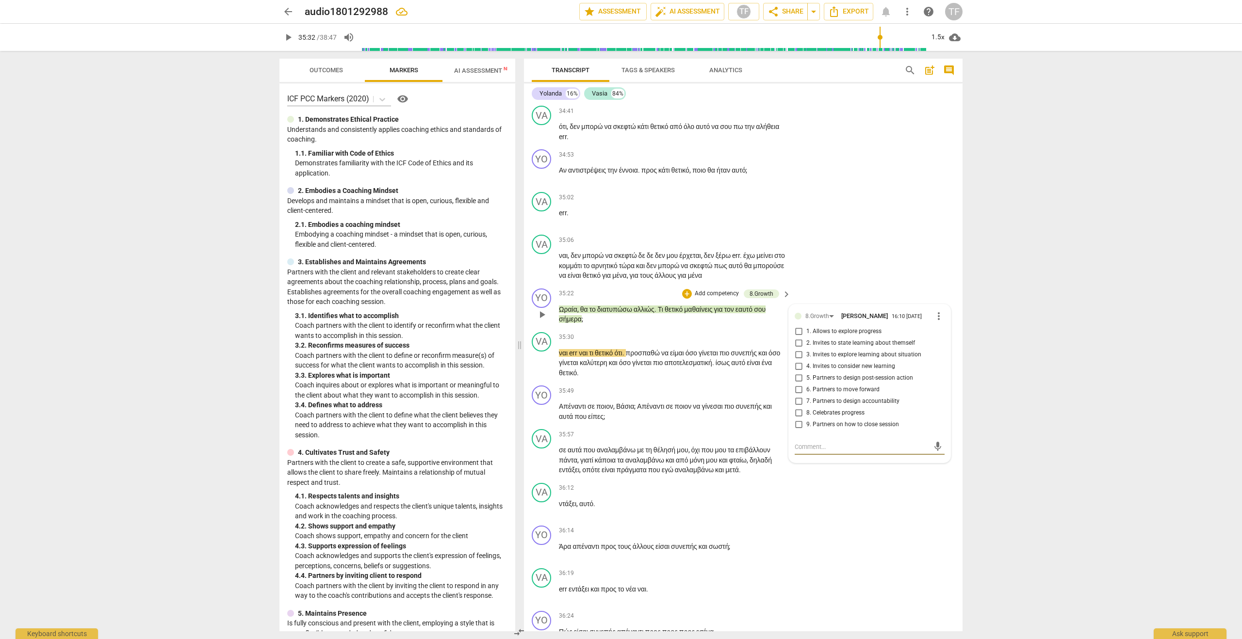
click at [799, 349] on input "2. Invites to state learning about themself" at bounding box center [799, 344] width 16 height 12
click at [812, 455] on div "mic" at bounding box center [870, 448] width 150 height 16
click at [820, 452] on textarea at bounding box center [862, 446] width 134 height 9
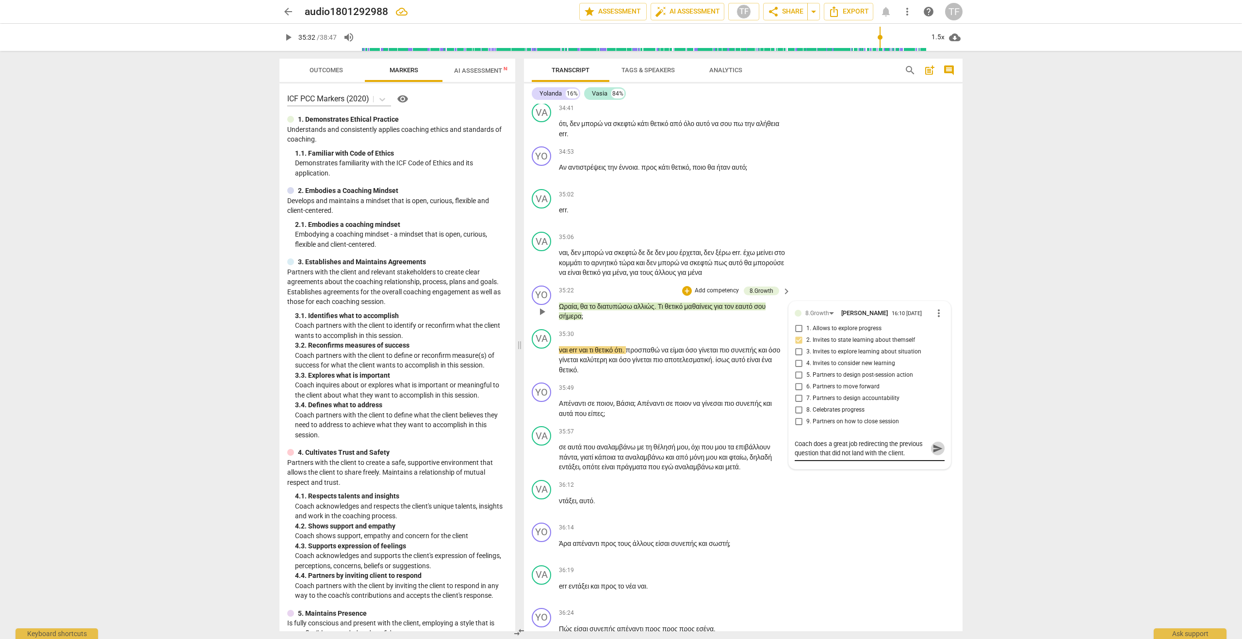
click at [939, 454] on span "send" at bounding box center [937, 448] width 11 height 11
click at [544, 415] on span "play_arrow" at bounding box center [542, 409] width 12 height 12
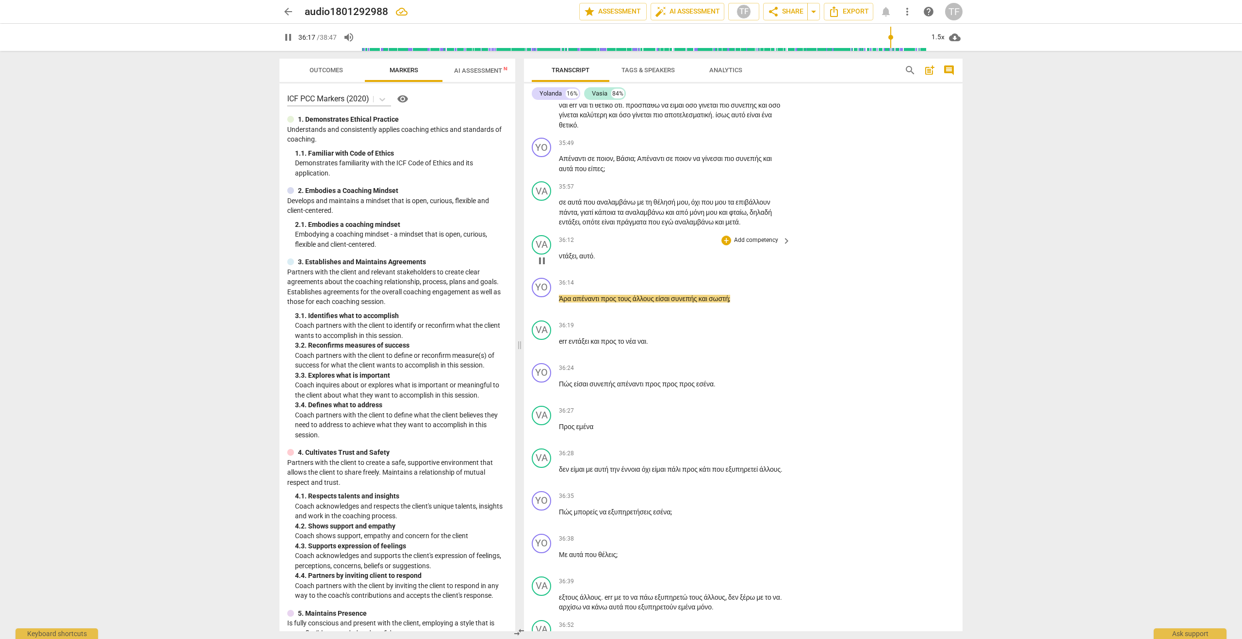
scroll to position [8405, 0]
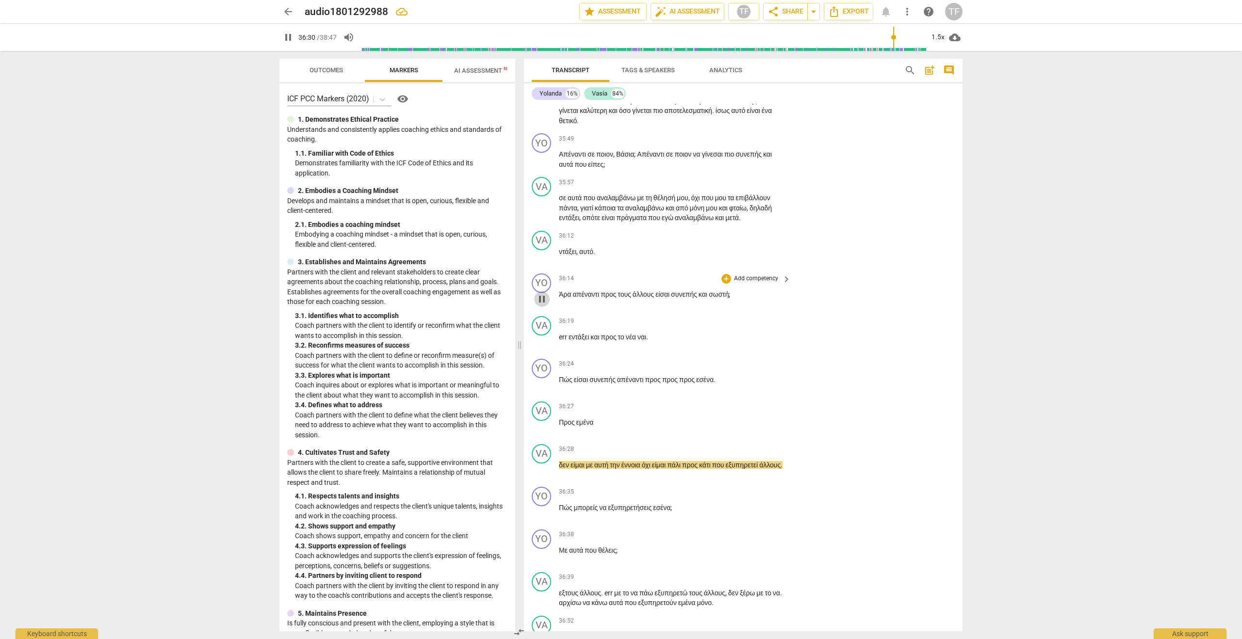
click at [542, 305] on span "pause" at bounding box center [542, 300] width 12 height 12
click at [540, 305] on span "play_arrow" at bounding box center [542, 300] width 12 height 12
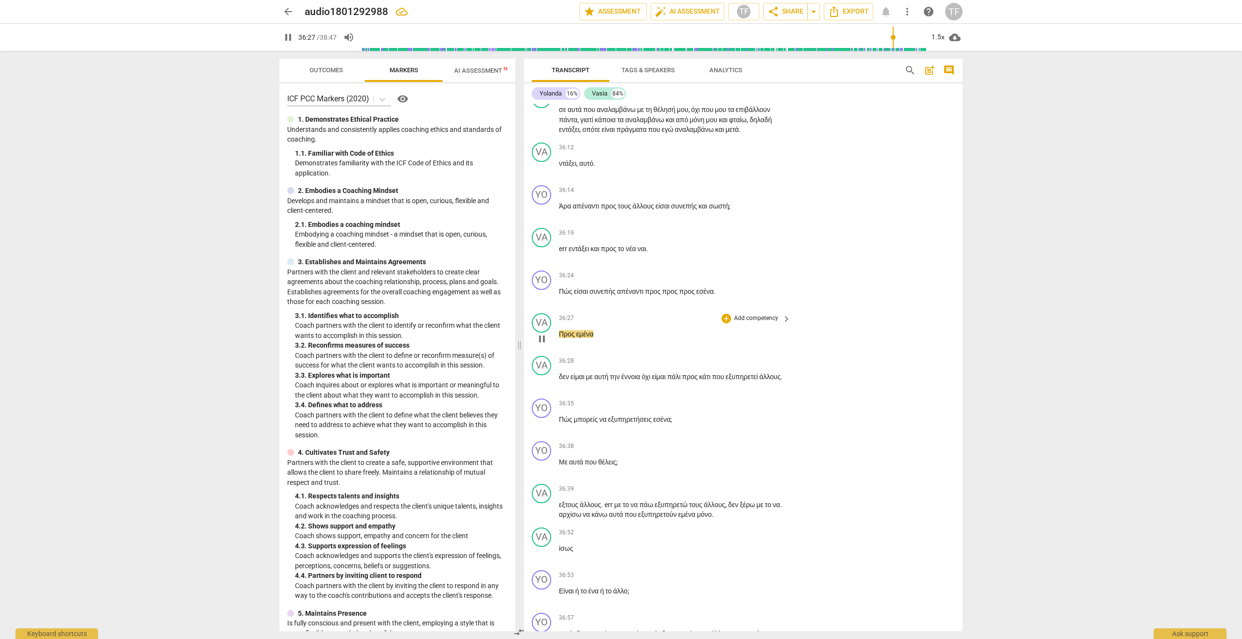
scroll to position [8503, 0]
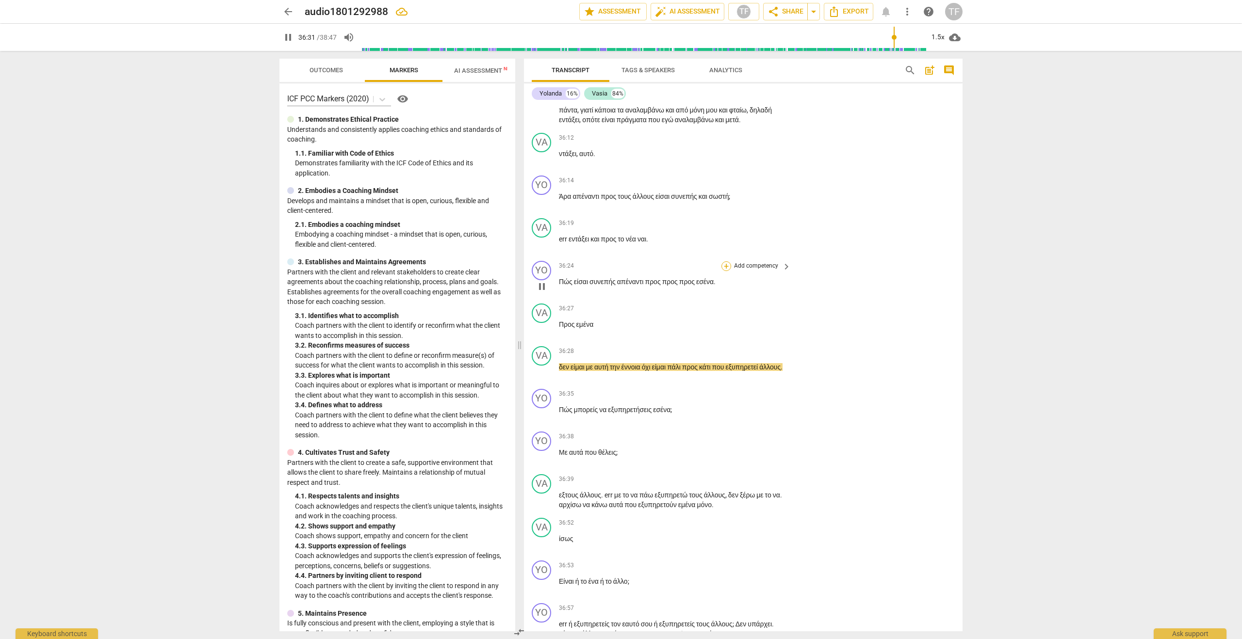
click at [726, 271] on div "+" at bounding box center [726, 266] width 10 height 10
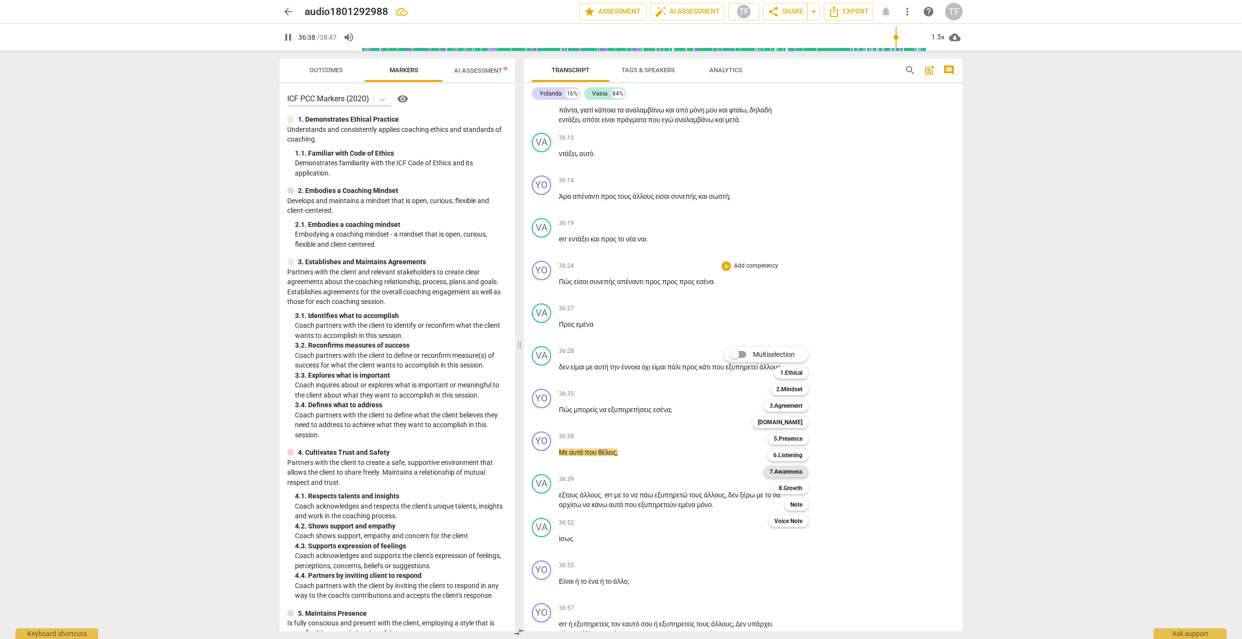
click at [787, 471] on b "7.Awareness" at bounding box center [785, 472] width 33 height 12
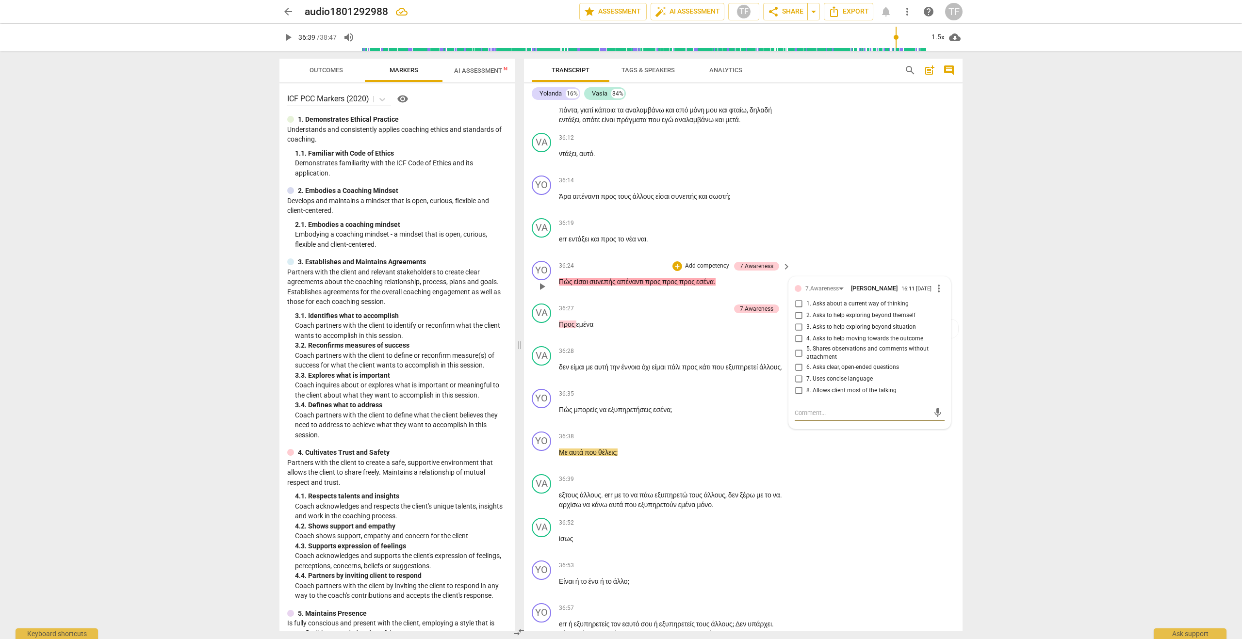
click at [797, 345] on input "4. Asks to help moving towards the outcome" at bounding box center [799, 339] width 16 height 12
click at [543, 378] on span "play_arrow" at bounding box center [542, 372] width 12 height 12
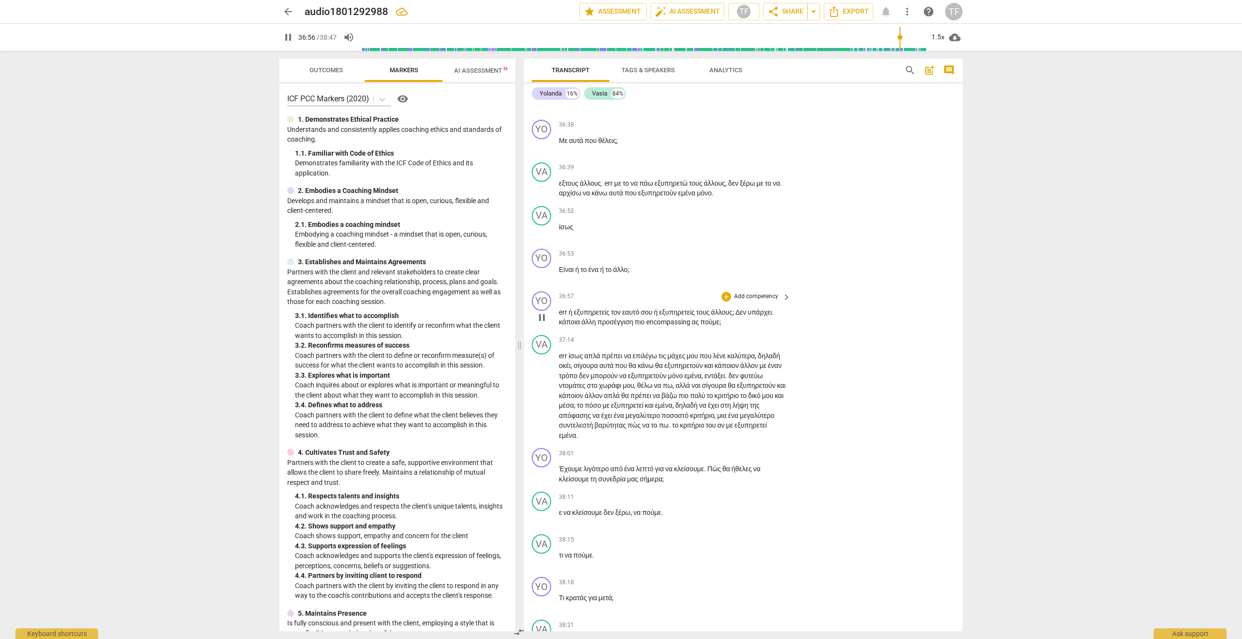
scroll to position [8816, 0]
click at [726, 258] on div "+" at bounding box center [726, 253] width 10 height 10
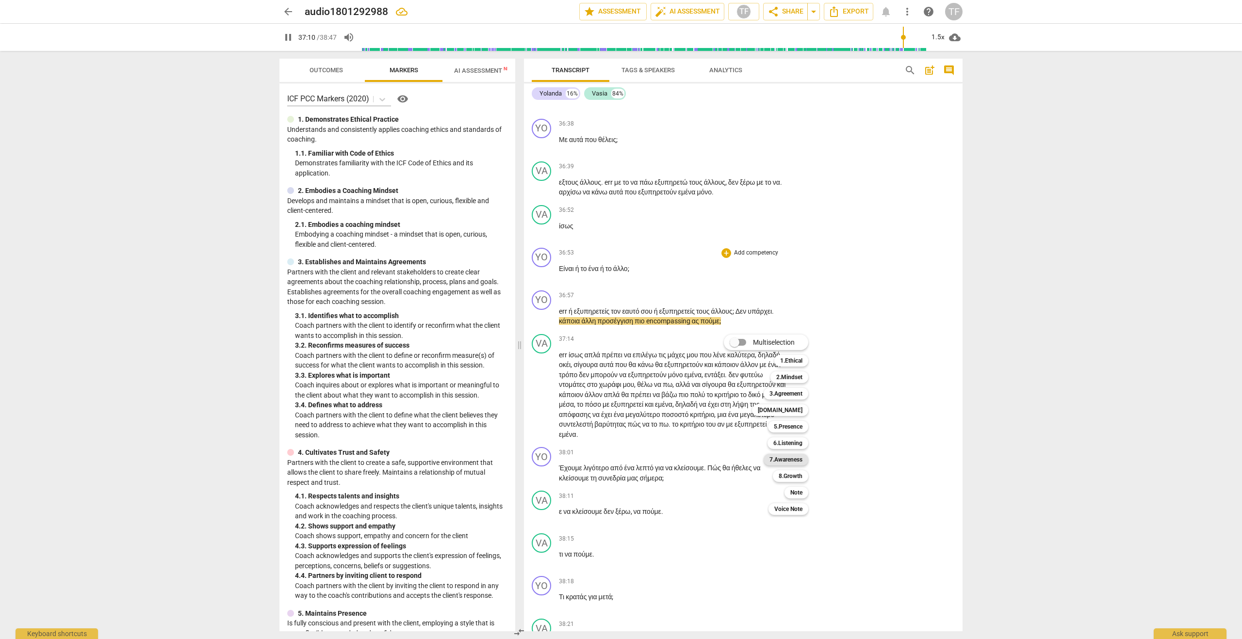
click at [783, 460] on b "7.Awareness" at bounding box center [785, 460] width 33 height 12
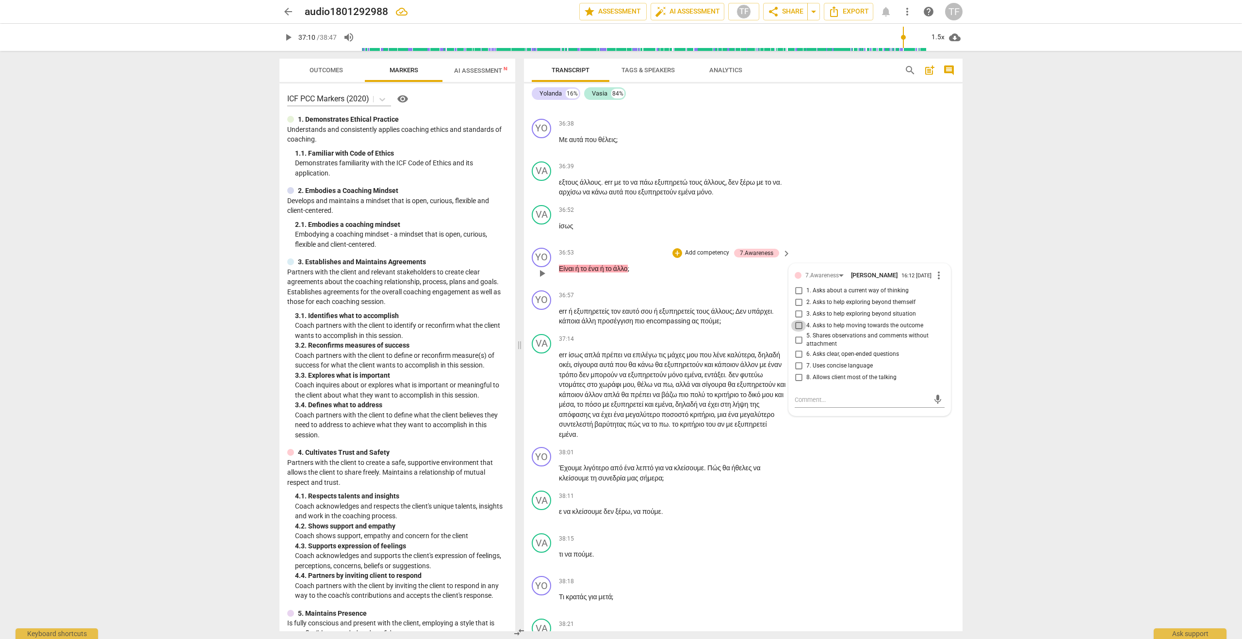
click at [799, 332] on input "4. Asks to help moving towards the outcome" at bounding box center [799, 326] width 16 height 12
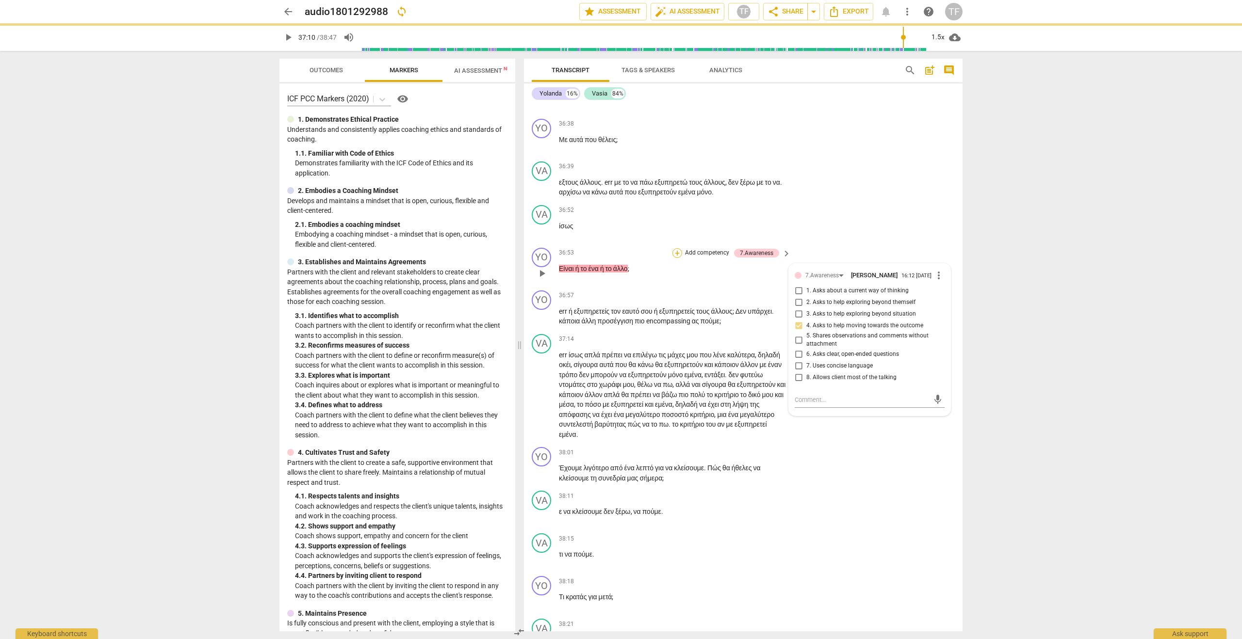
click at [678, 258] on div "+" at bounding box center [677, 253] width 10 height 10
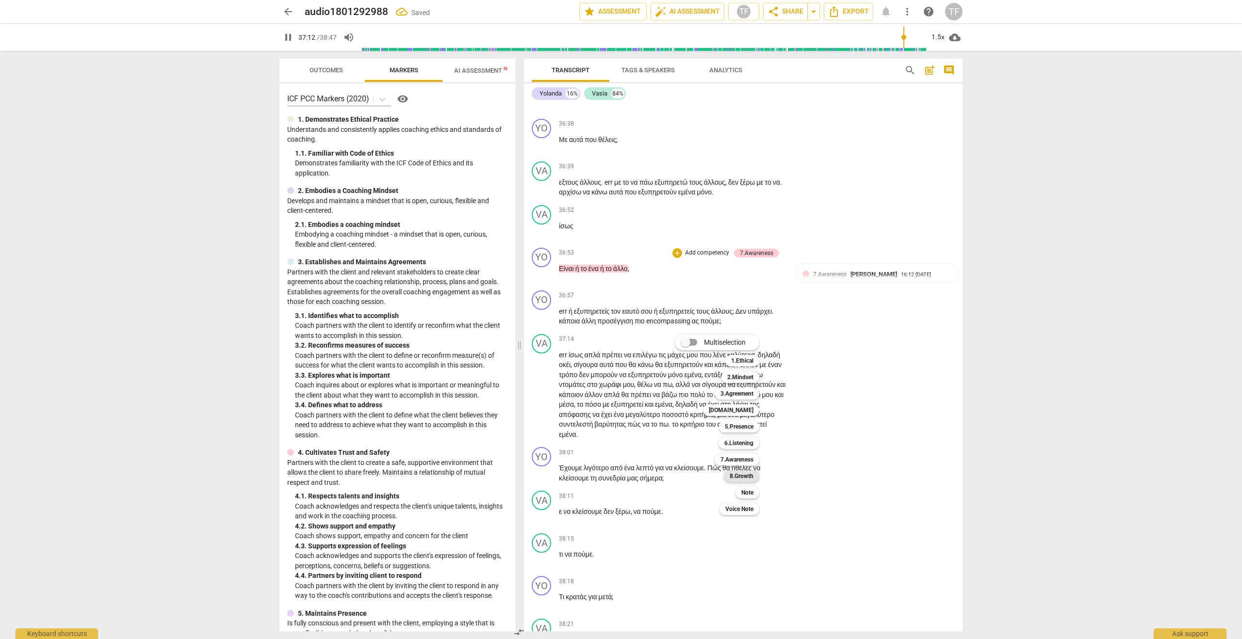
click at [738, 478] on b "8.Growth" at bounding box center [742, 477] width 24 height 12
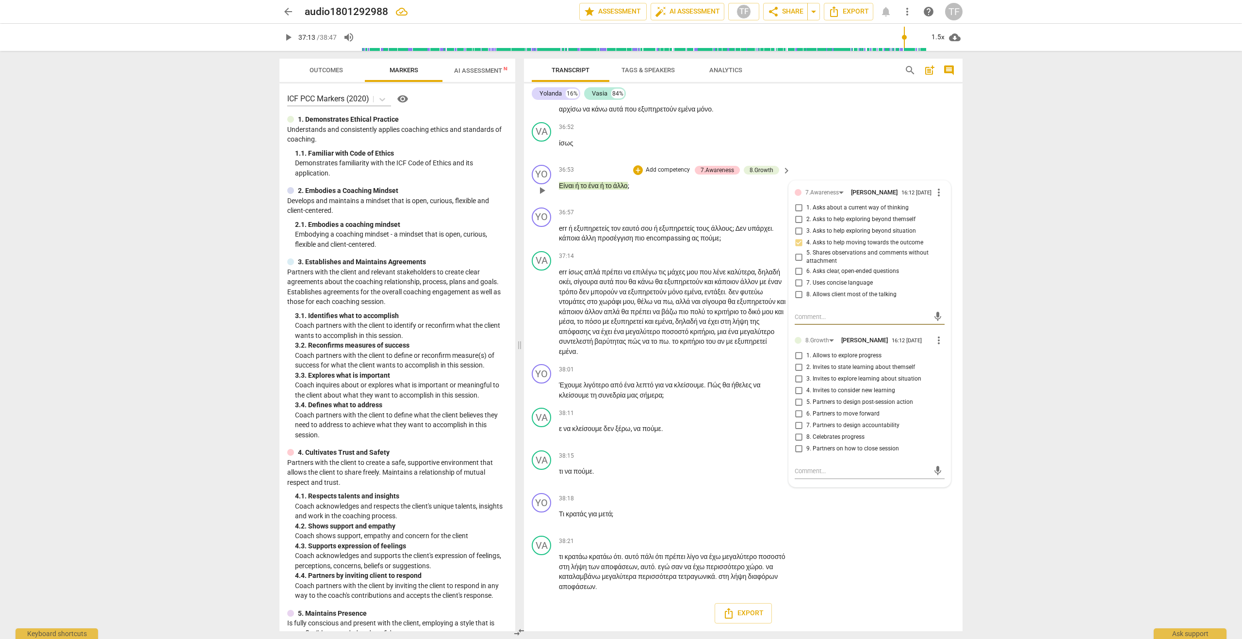
scroll to position [8973, 0]
click at [798, 374] on input "2. Invites to state learning about themself" at bounding box center [799, 368] width 16 height 12
click at [816, 476] on textarea at bounding box center [862, 471] width 134 height 9
click at [936, 486] on span "send" at bounding box center [937, 480] width 11 height 11
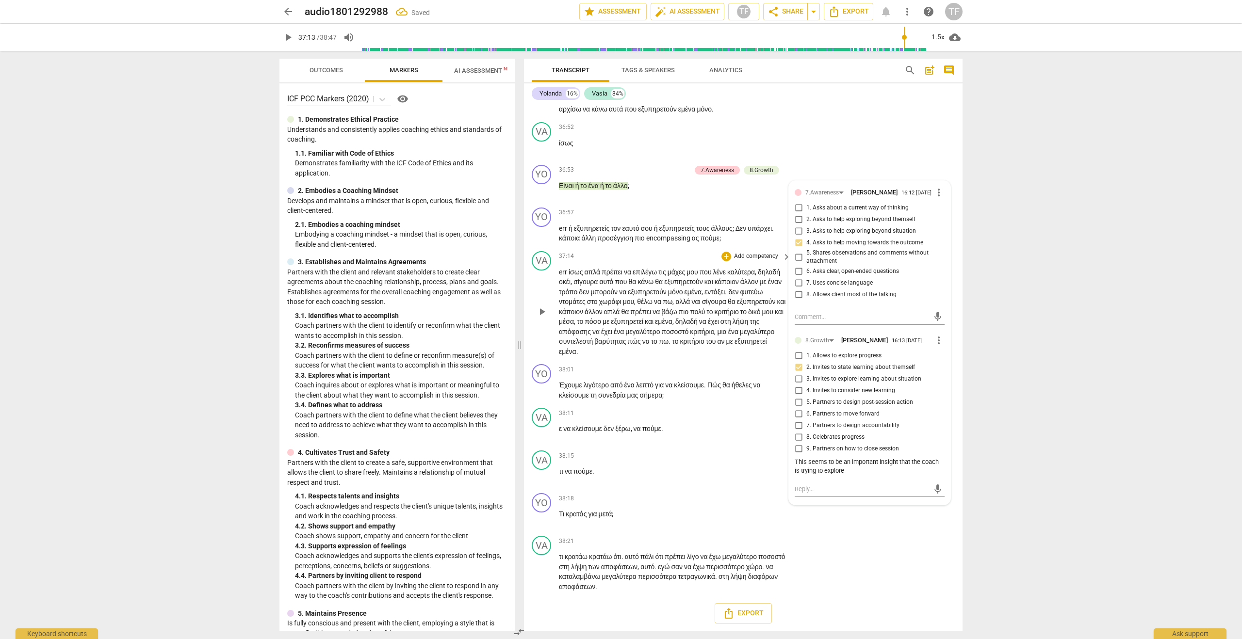
click at [540, 318] on span "play_arrow" at bounding box center [542, 312] width 12 height 12
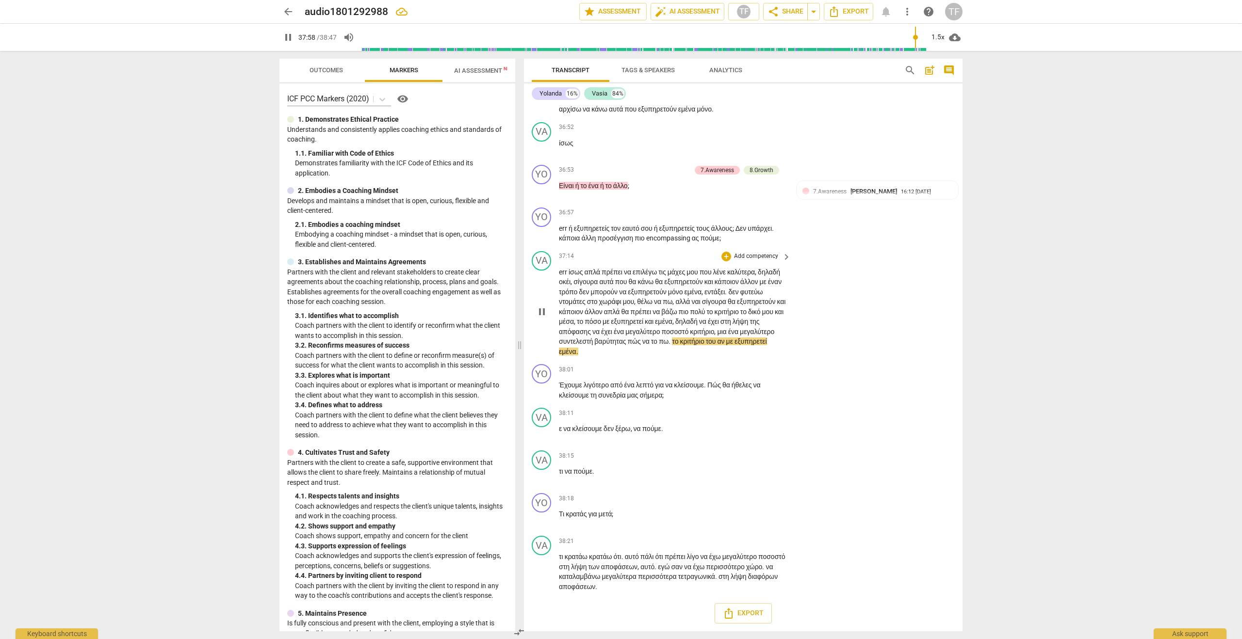
scroll to position [8971, 0]
click at [724, 261] on div "+" at bounding box center [726, 257] width 10 height 10
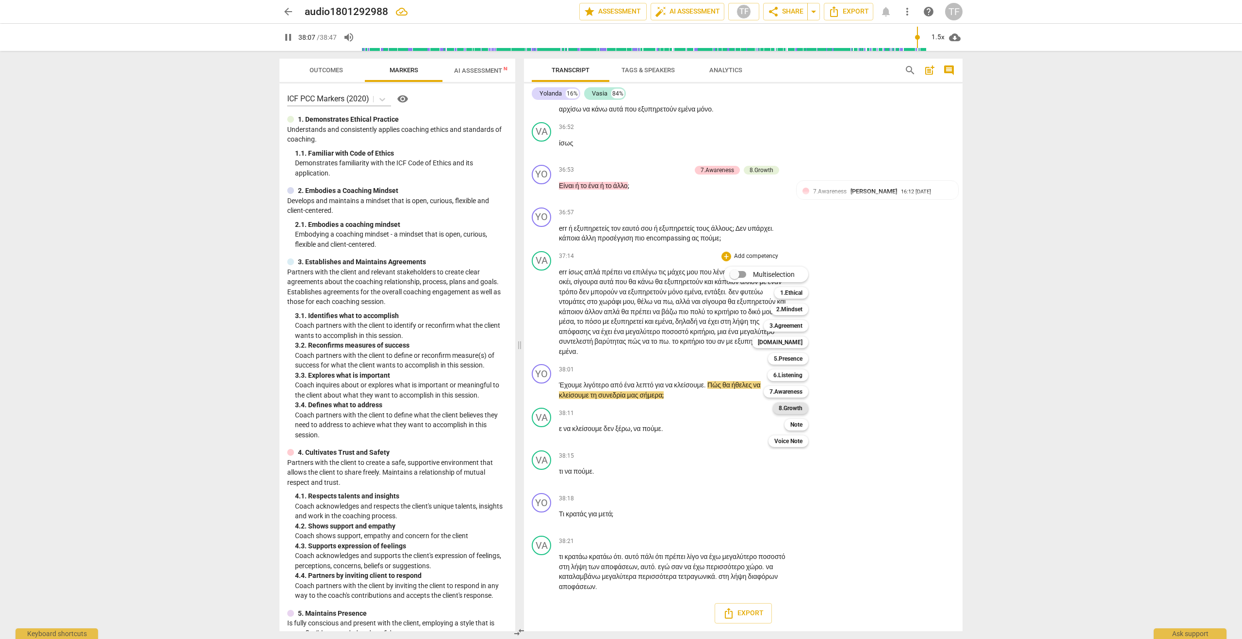
click at [792, 408] on b "8.Growth" at bounding box center [791, 409] width 24 height 12
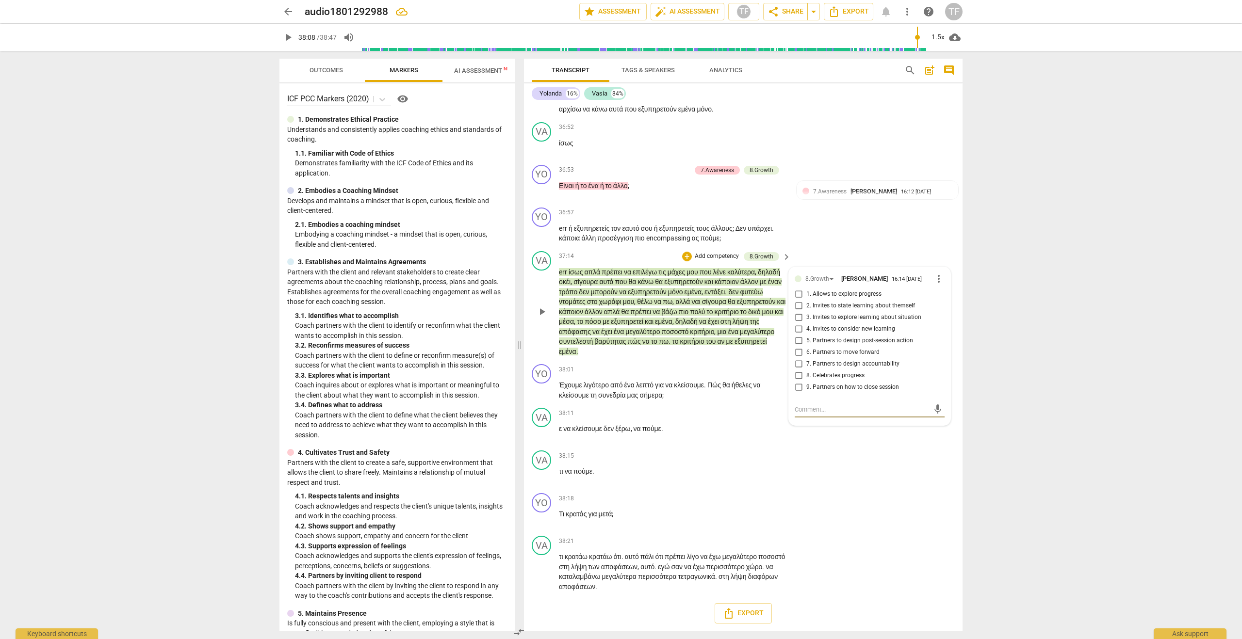
scroll to position [8972, 0]
click at [798, 312] on input "2. Invites to state learning about themself" at bounding box center [799, 306] width 16 height 12
click at [815, 414] on textarea at bounding box center [862, 409] width 134 height 9
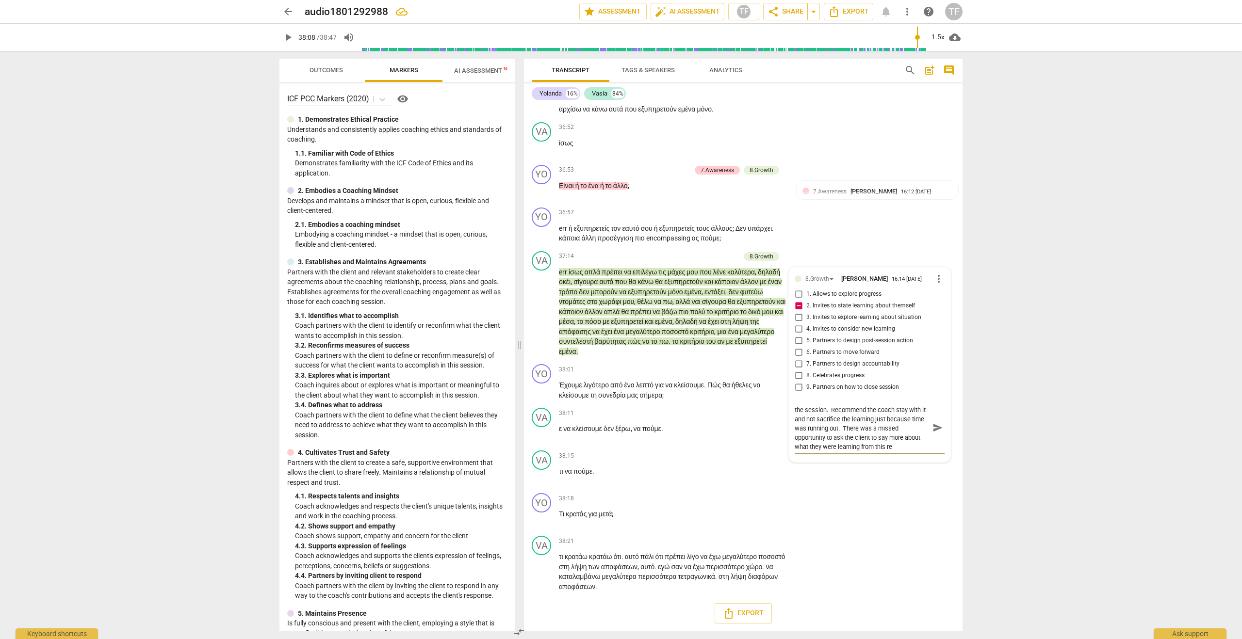
scroll to position [0, 0]
click at [933, 438] on span "send" at bounding box center [937, 432] width 11 height 11
click at [542, 440] on span "play_arrow" at bounding box center [542, 434] width 12 height 12
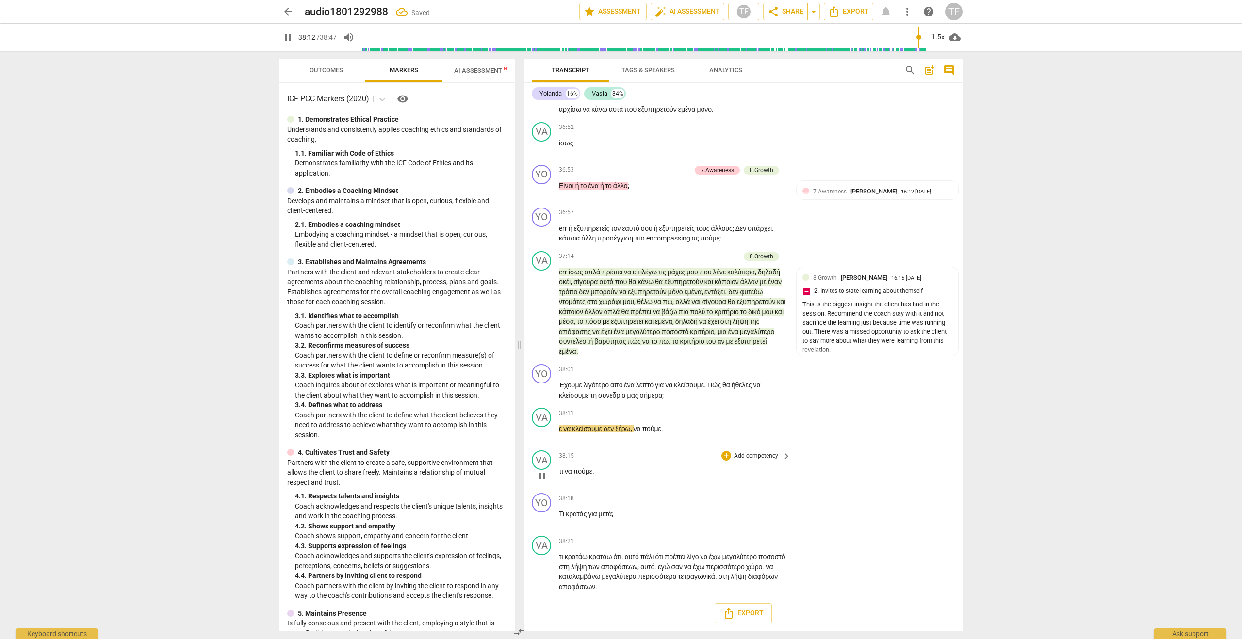
scroll to position [9071, 0]
click at [545, 573] on span "pause" at bounding box center [542, 573] width 12 height 12
click at [729, 499] on div "+ Add competency" at bounding box center [750, 499] width 58 height 10
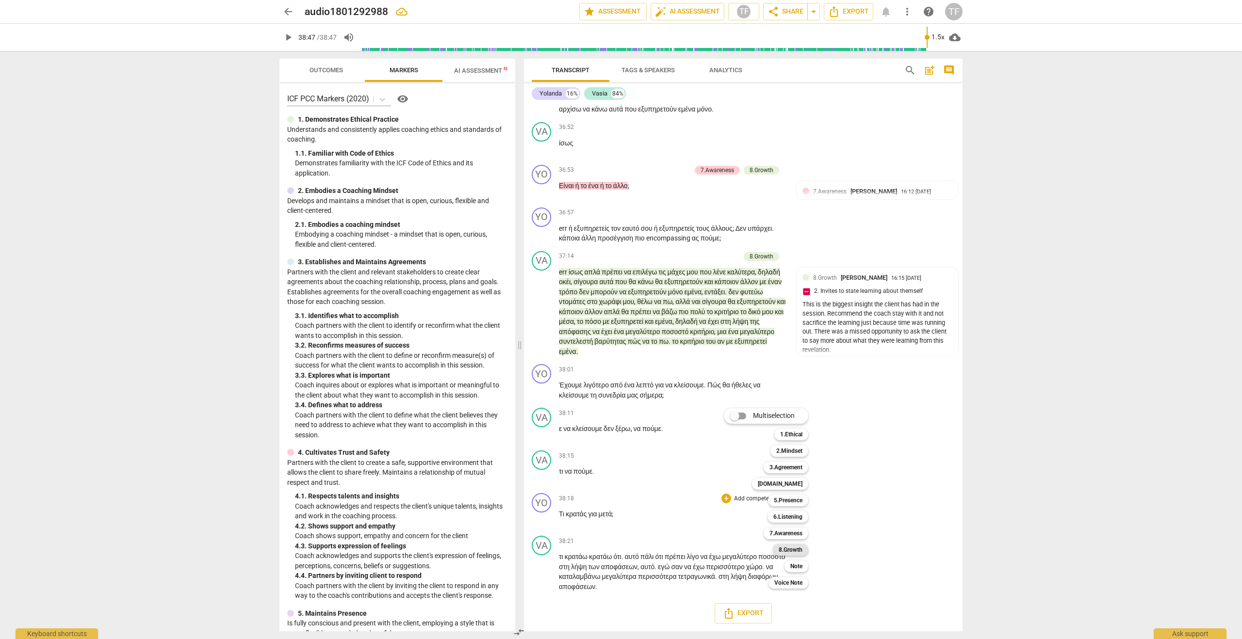
click at [792, 549] on b "8.Growth" at bounding box center [791, 550] width 24 height 12
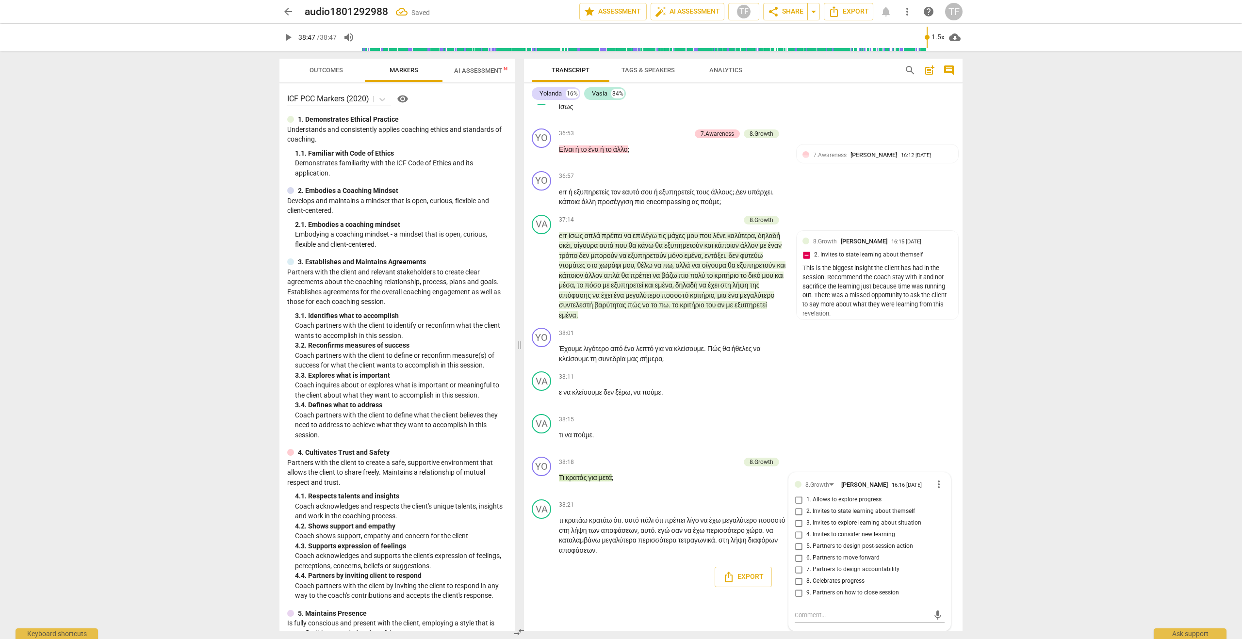
scroll to position [9111, 0]
click at [798, 594] on input "9. Partners on how to close session" at bounding box center [799, 593] width 16 height 12
click at [810, 618] on textarea at bounding box center [862, 615] width 134 height 9
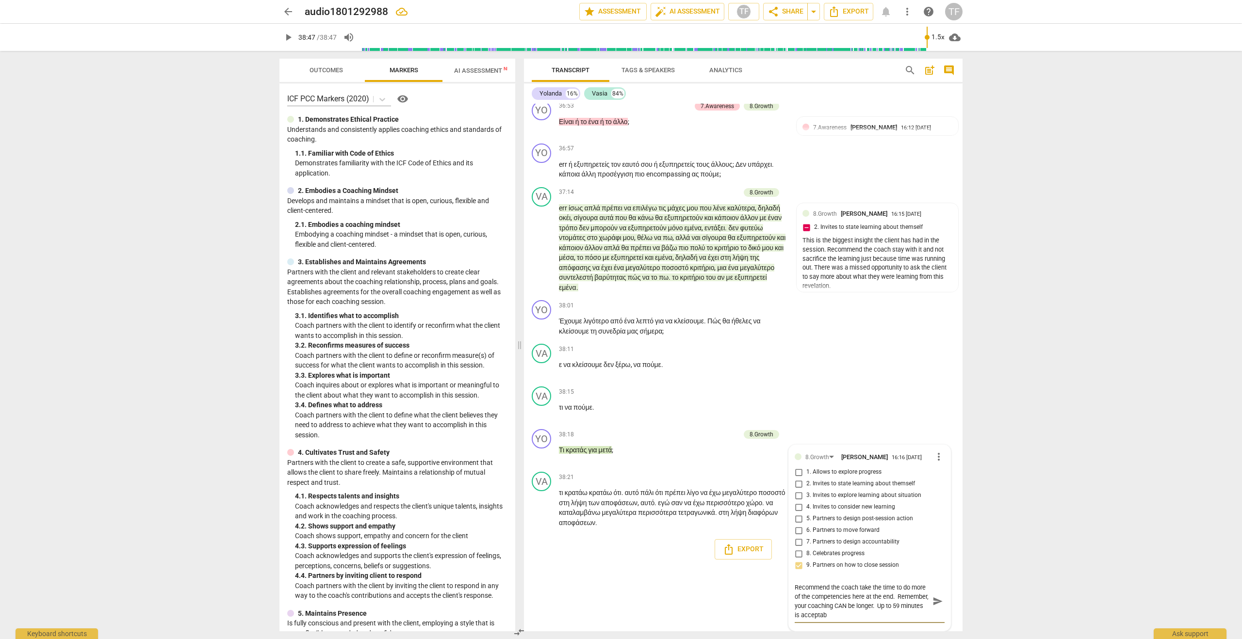
scroll to position [0, 0]
click at [934, 607] on span "send" at bounding box center [937, 601] width 11 height 11
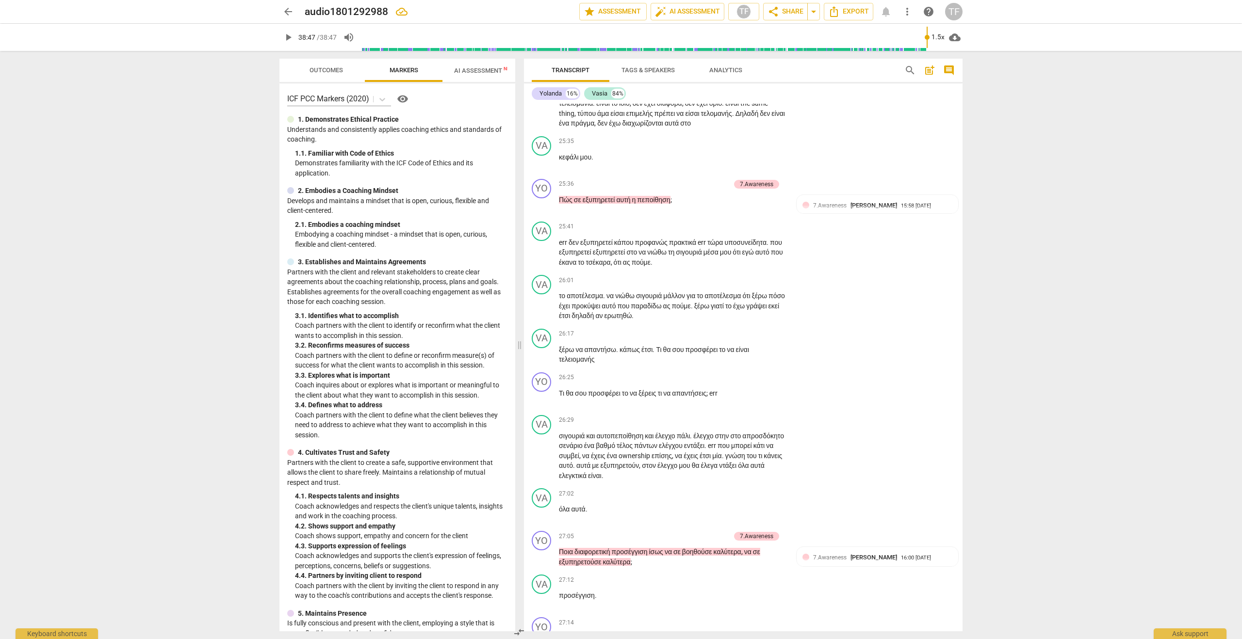
scroll to position [5486, 0]
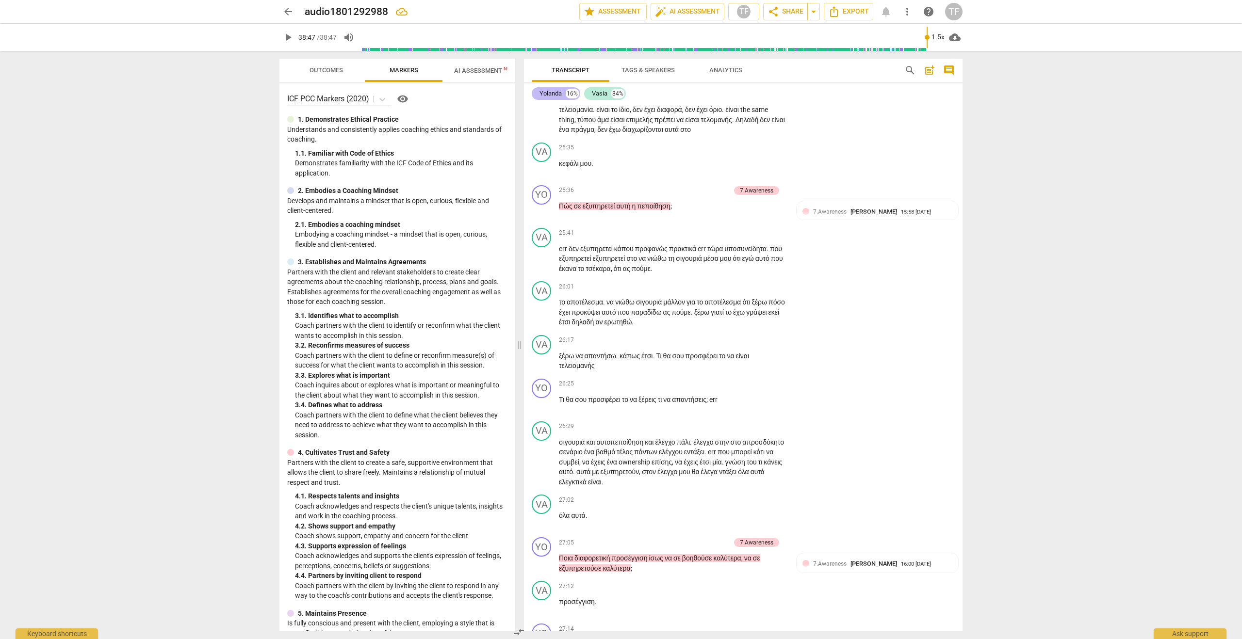
click at [554, 95] on div "Yolanda" at bounding box center [550, 94] width 22 height 10
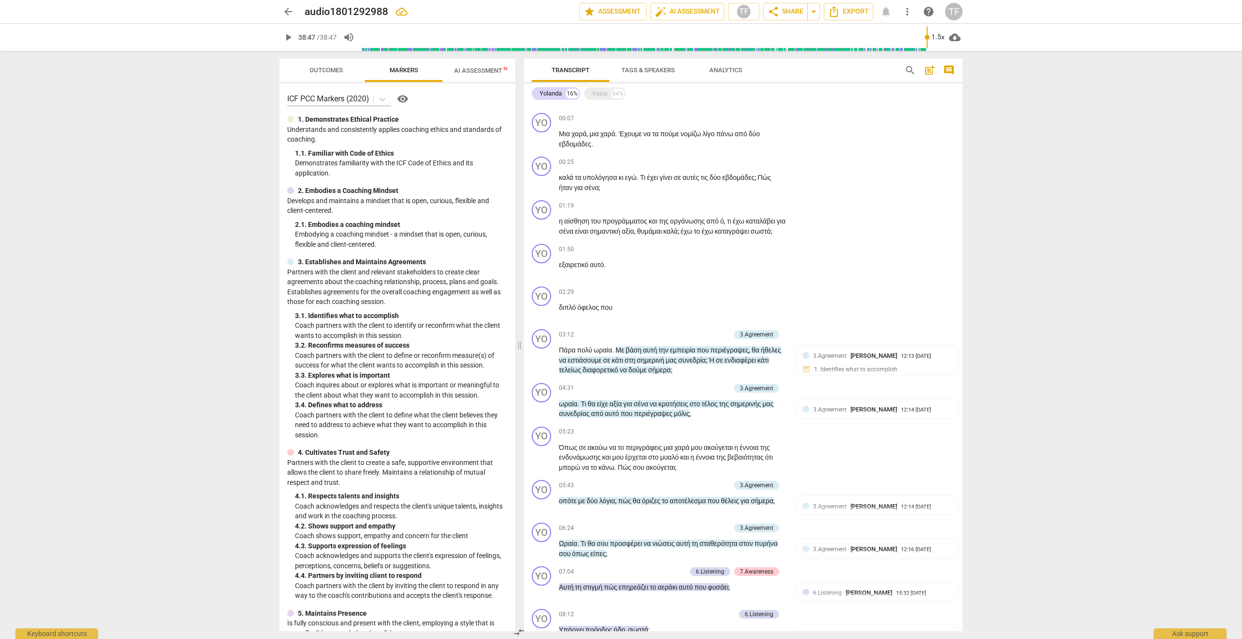
scroll to position [0, 0]
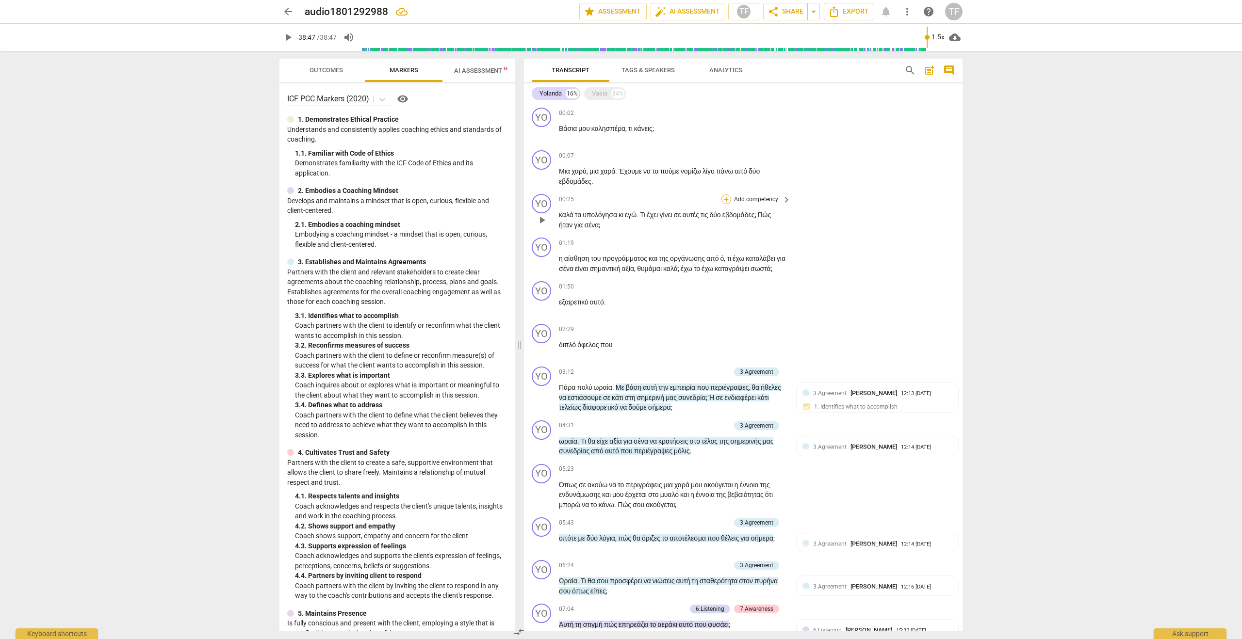
click at [727, 199] on div "+" at bounding box center [726, 200] width 10 height 10
click at [792, 182] on b "4.Trust" at bounding box center [780, 185] width 45 height 12
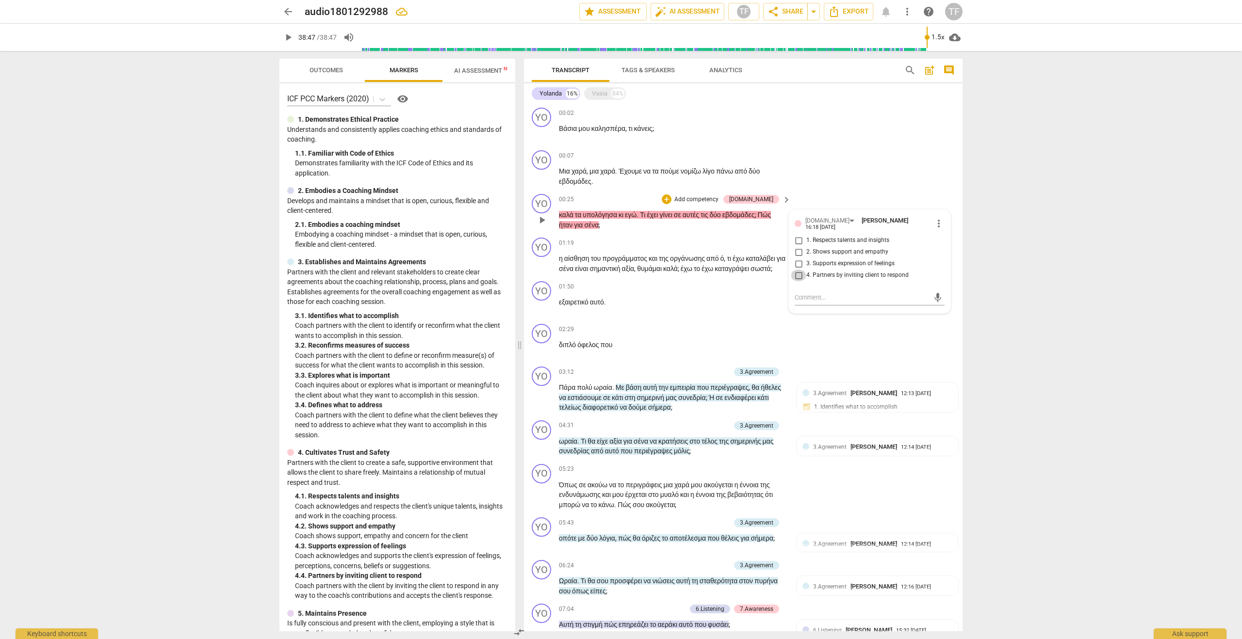
click at [797, 276] on input "4. Partners by inviting client to respond" at bounding box center [799, 276] width 16 height 12
click at [798, 250] on input "2. Shows support and empathy" at bounding box center [799, 252] width 16 height 12
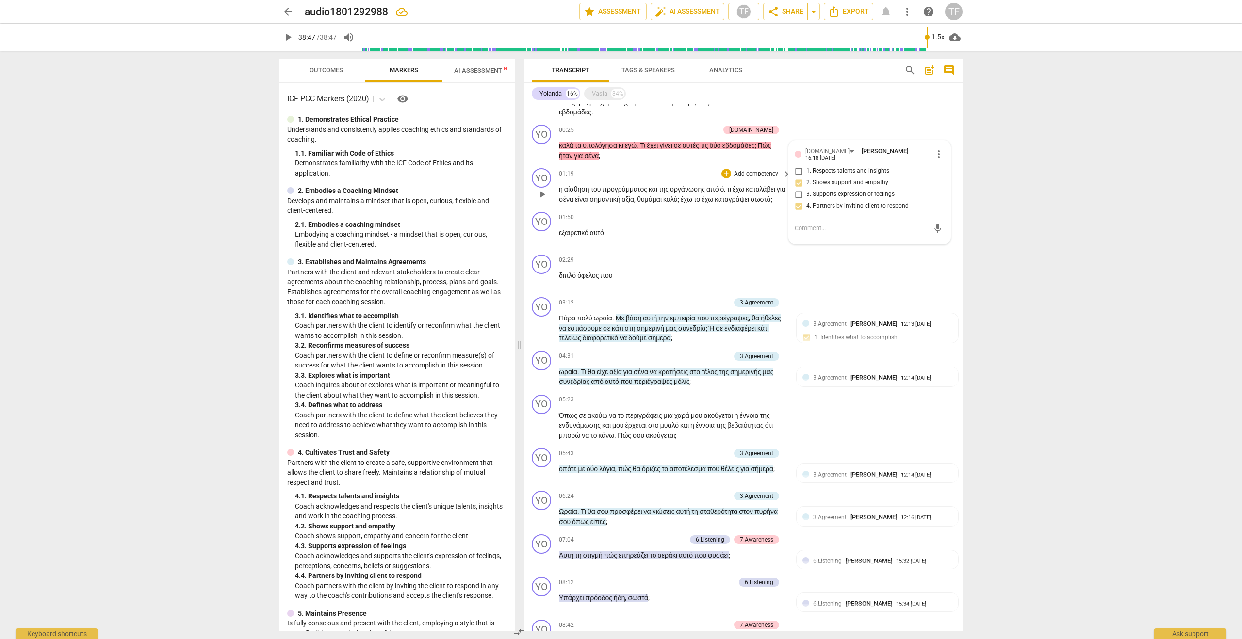
click at [759, 247] on div "01:50 + Add competency keyboard_arrow_right εξαιρετικό αυτό ." at bounding box center [675, 229] width 233 height 35
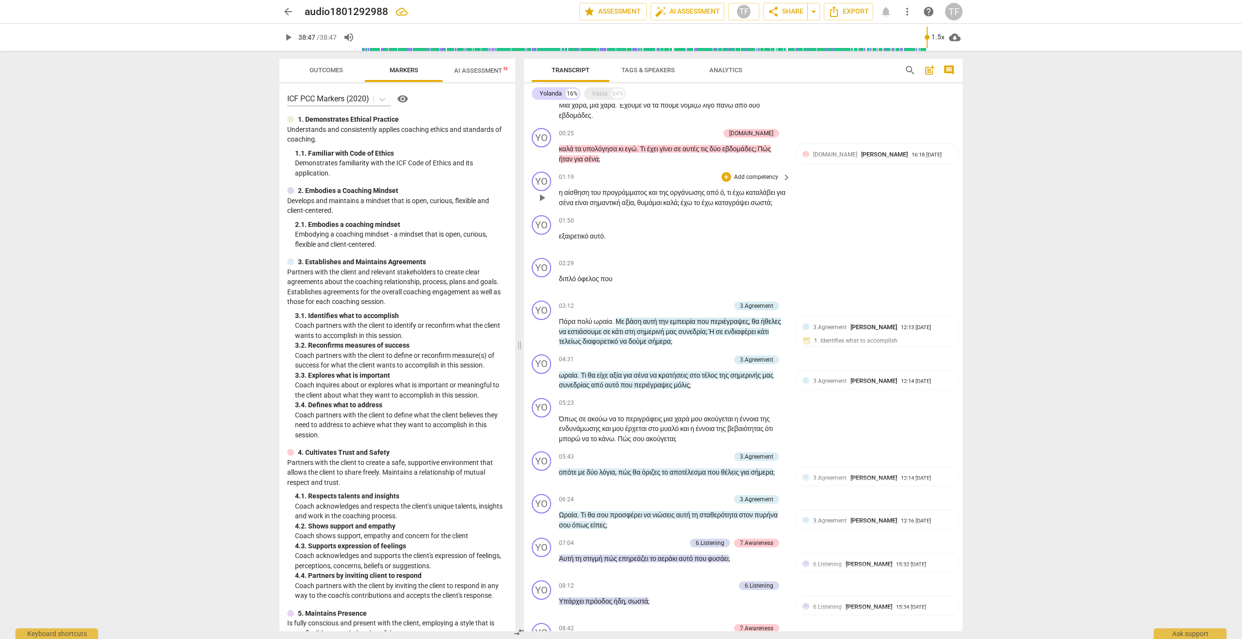
scroll to position [66, 0]
click at [724, 177] on div "+" at bounding box center [726, 177] width 10 height 10
click at [794, 210] on b "7.Awareness" at bounding box center [785, 212] width 33 height 12
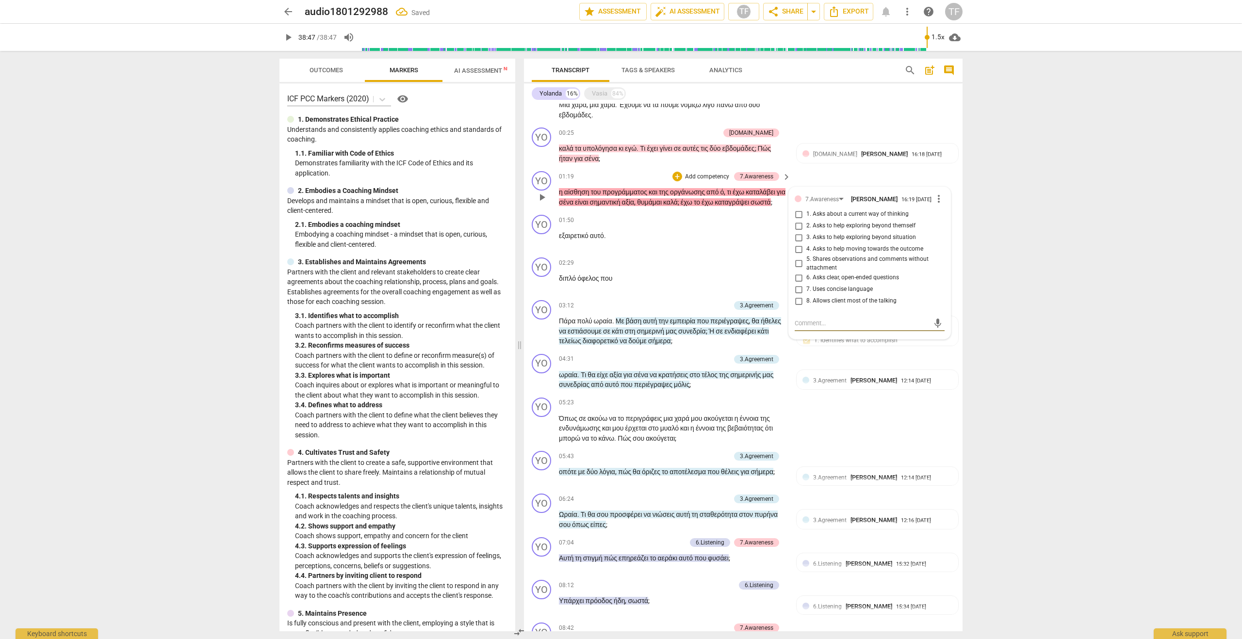
click at [796, 215] on input "1. Asks about a current way of thinking" at bounding box center [799, 215] width 16 height 12
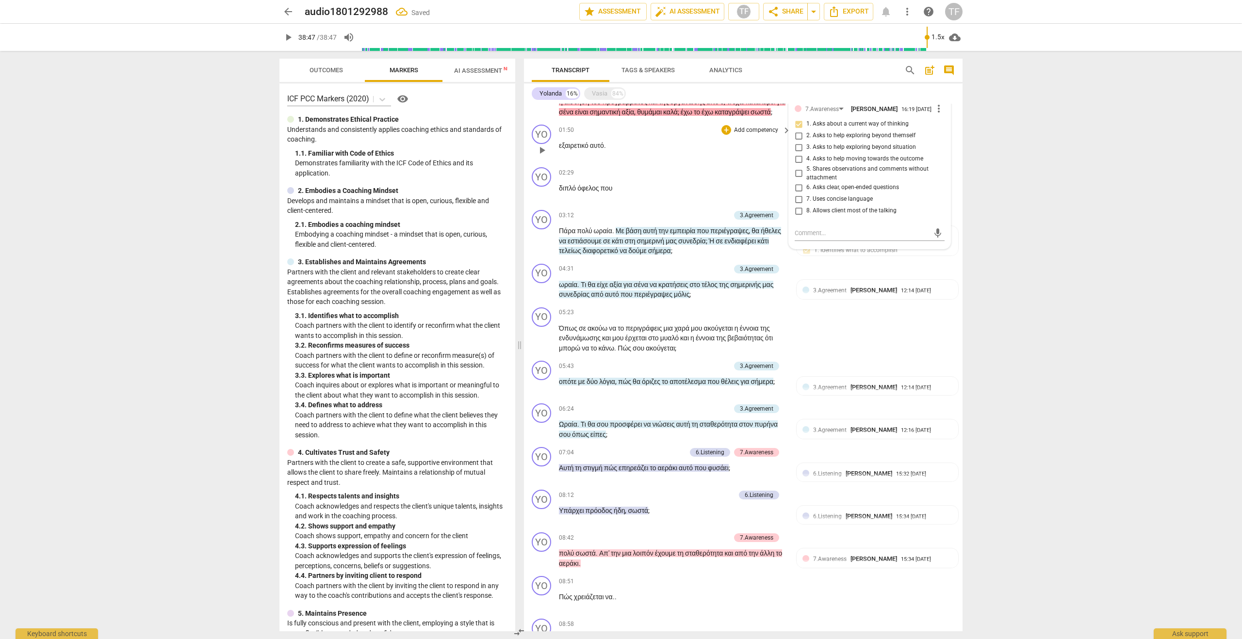
scroll to position [165, 0]
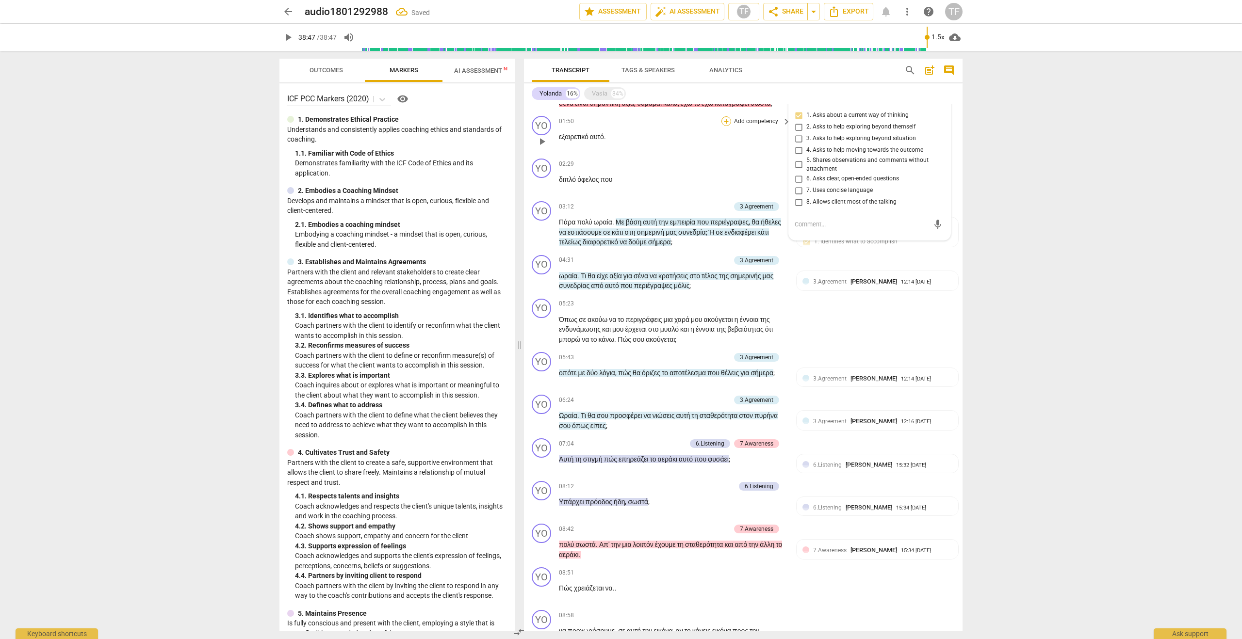
click at [726, 126] on div "+" at bounding box center [726, 121] width 10 height 10
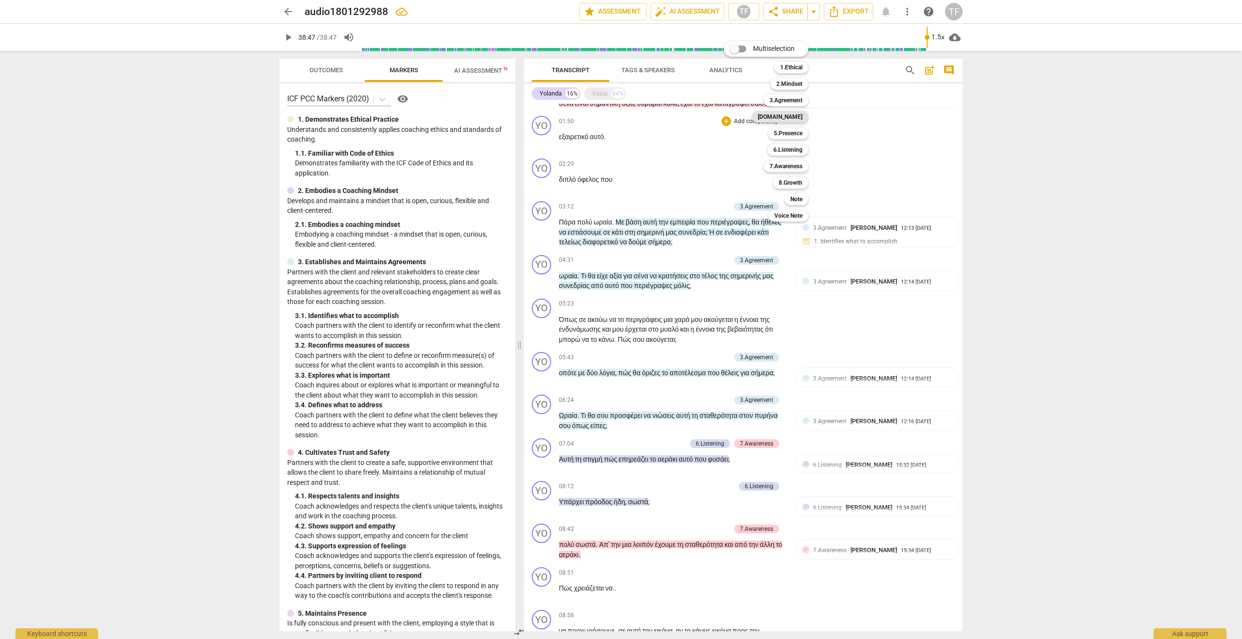
click at [793, 114] on b "4.Trust" at bounding box center [780, 117] width 45 height 12
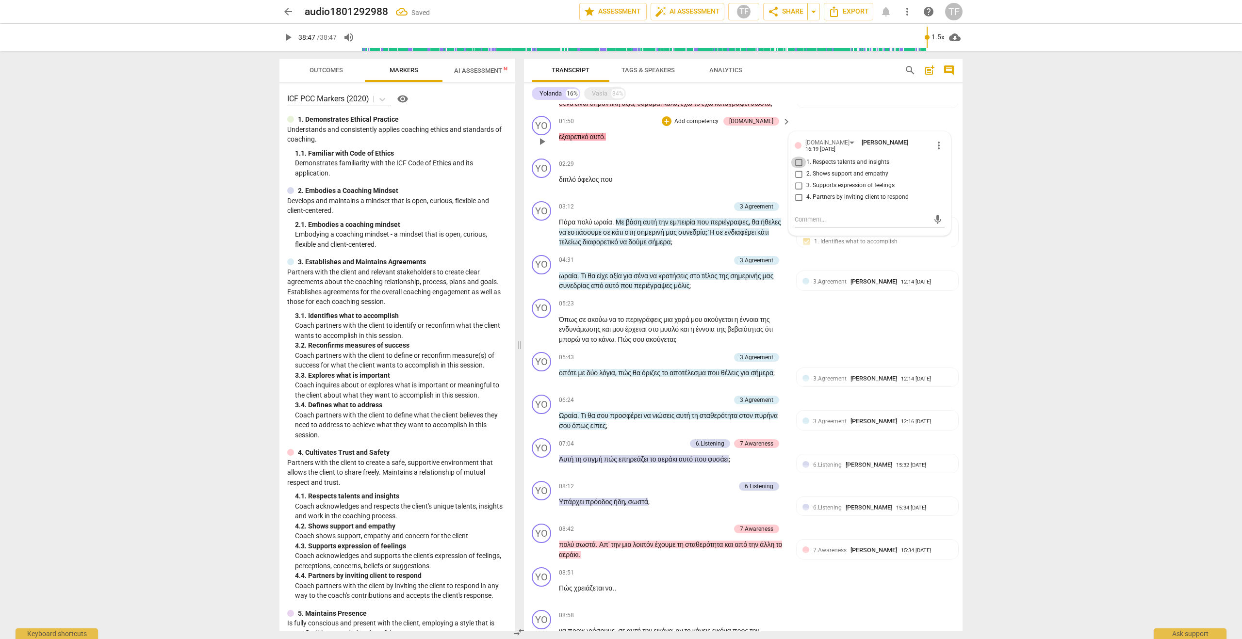
click at [802, 168] on input "1. Respects talents and insights" at bounding box center [799, 163] width 16 height 12
click at [810, 224] on textarea at bounding box center [862, 219] width 134 height 9
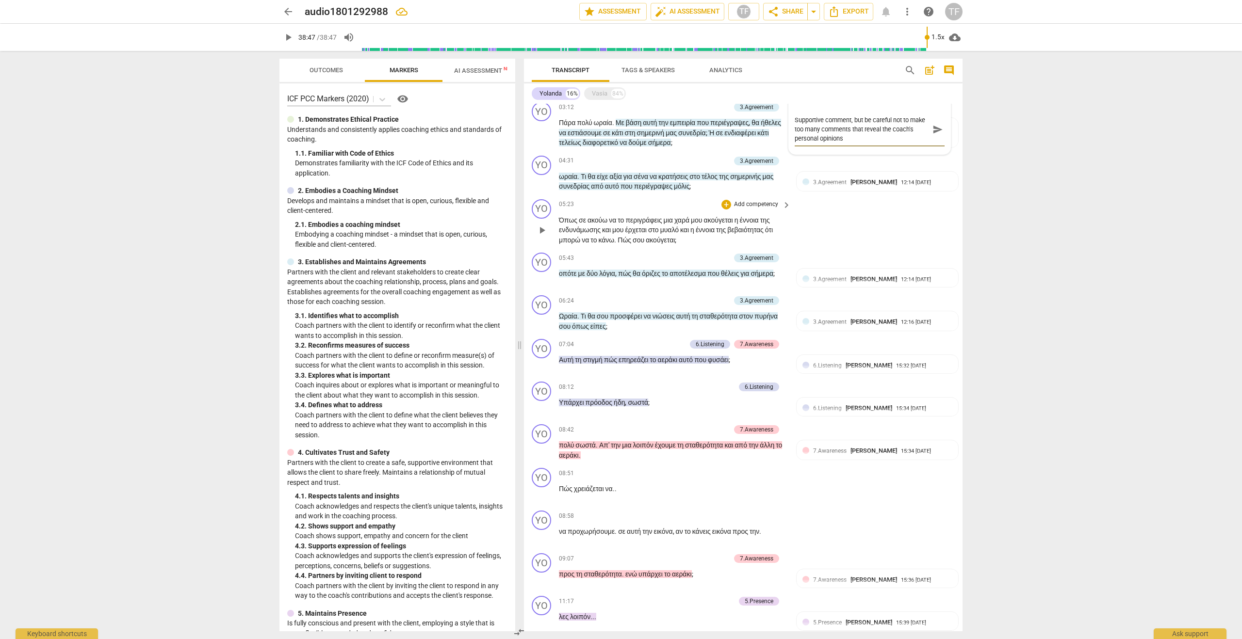
scroll to position [267, 0]
click at [724, 207] on div "+" at bounding box center [726, 202] width 10 height 10
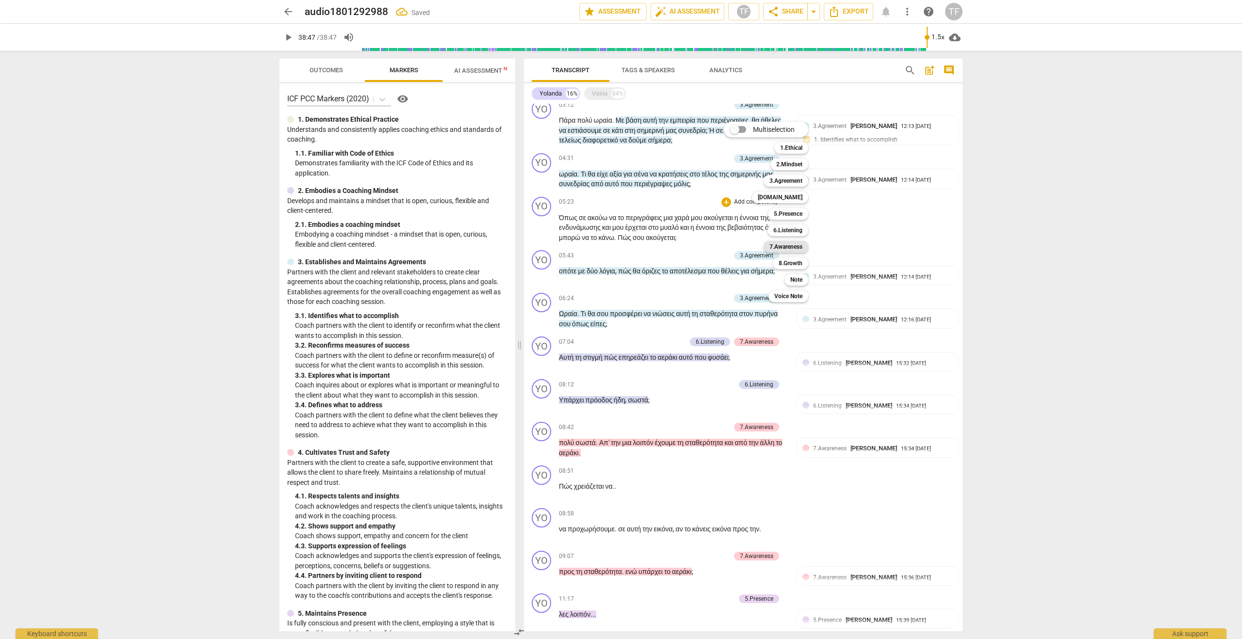
click at [787, 246] on b "7.Awareness" at bounding box center [785, 247] width 33 height 12
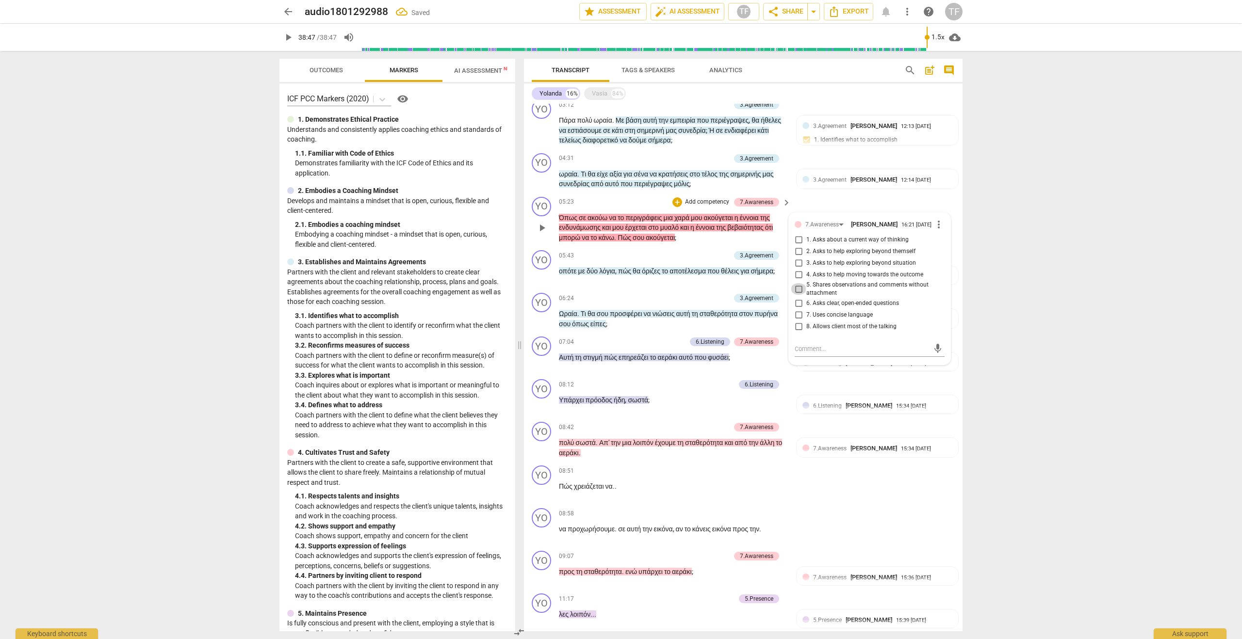
click at [798, 295] on input "5. Shares observations and comments without attachment" at bounding box center [799, 289] width 16 height 12
click at [818, 354] on textarea at bounding box center [862, 348] width 134 height 9
click at [936, 359] on span "send" at bounding box center [937, 353] width 11 height 11
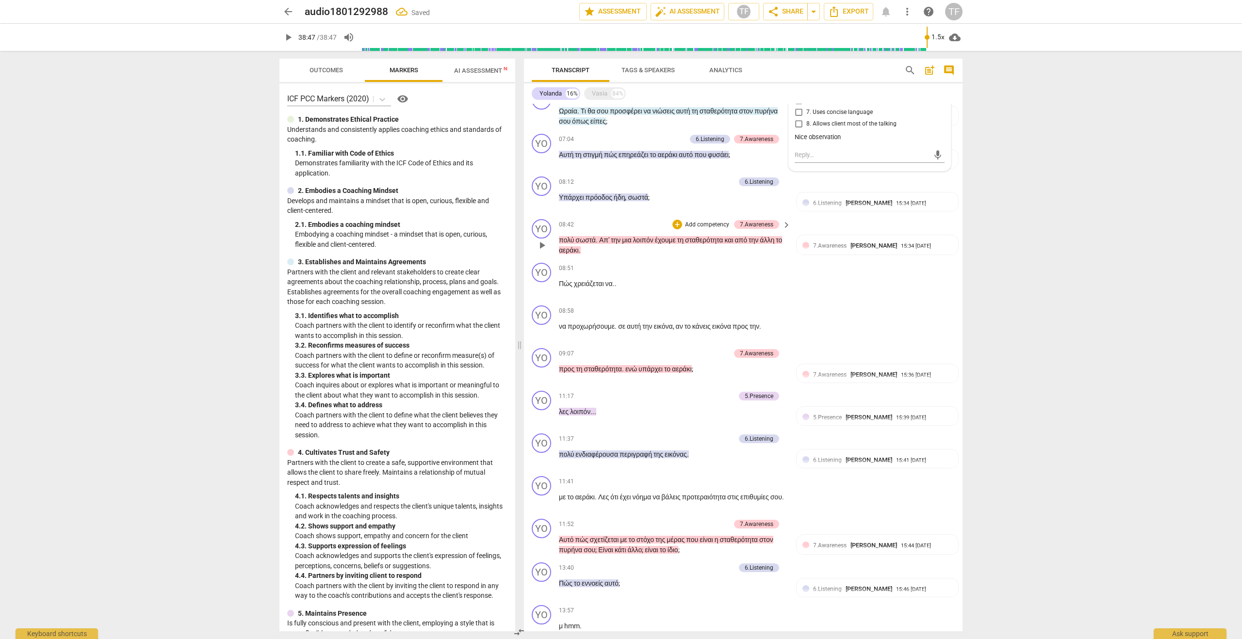
scroll to position [477, 0]
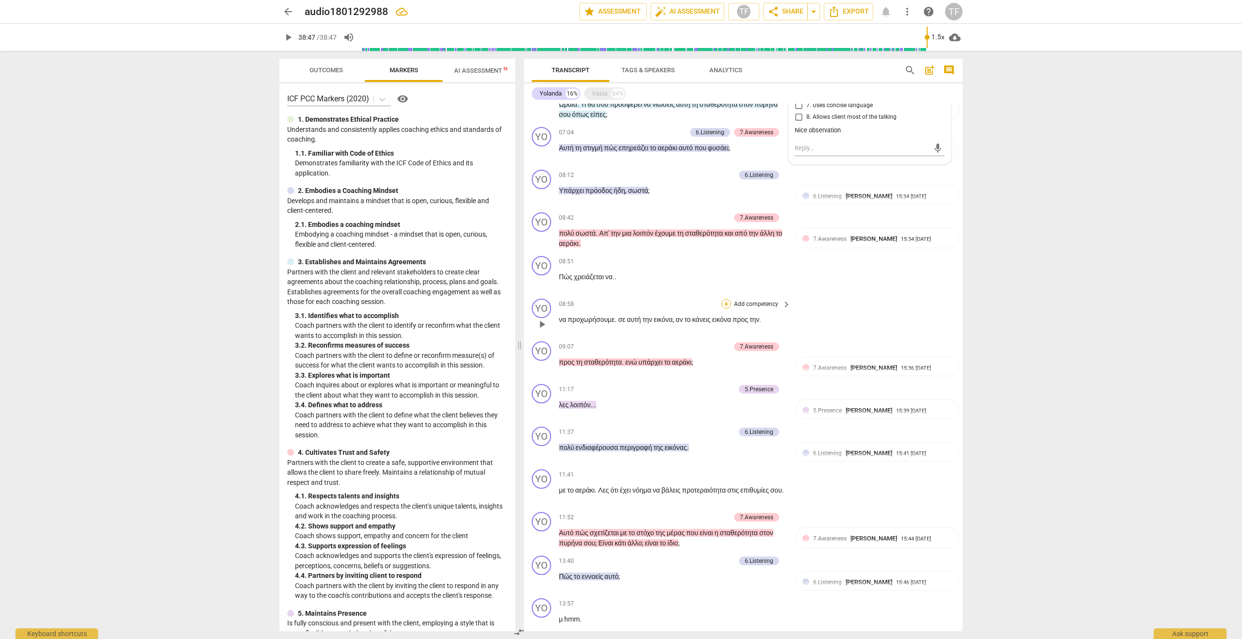
click at [727, 309] on div "+" at bounding box center [726, 304] width 10 height 10
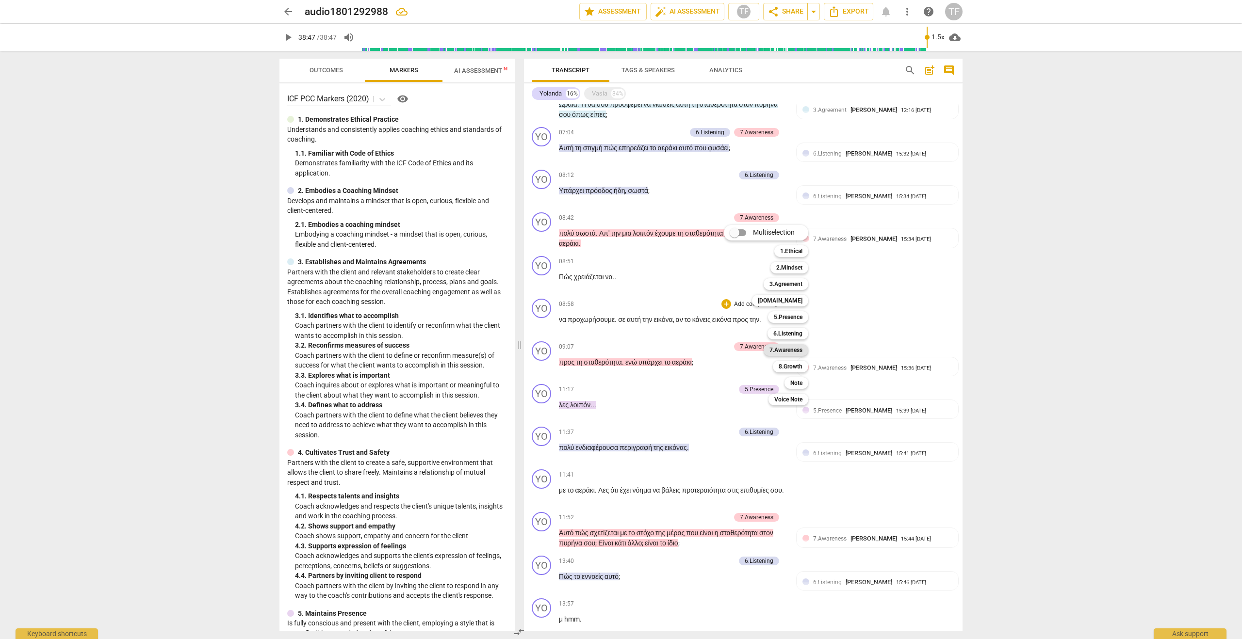
click at [793, 351] on b "7.Awareness" at bounding box center [785, 350] width 33 height 12
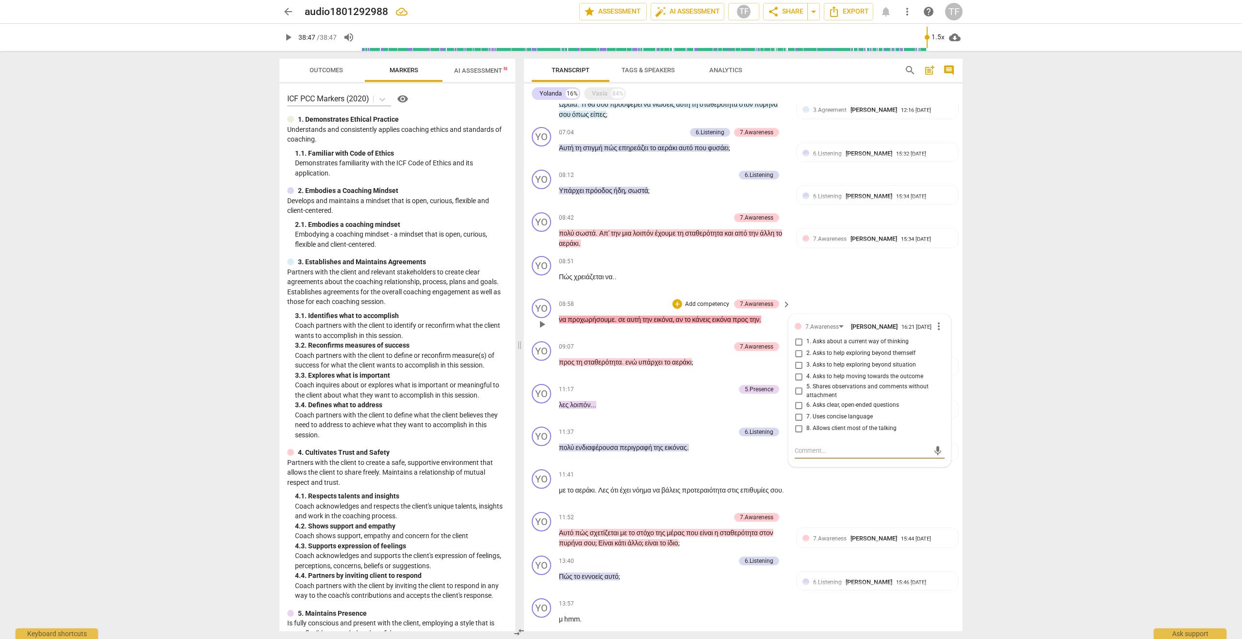
click at [799, 371] on input "3. Asks to help exploring beyond situation" at bounding box center [799, 365] width 16 height 12
click at [804, 456] on textarea at bounding box center [862, 450] width 134 height 9
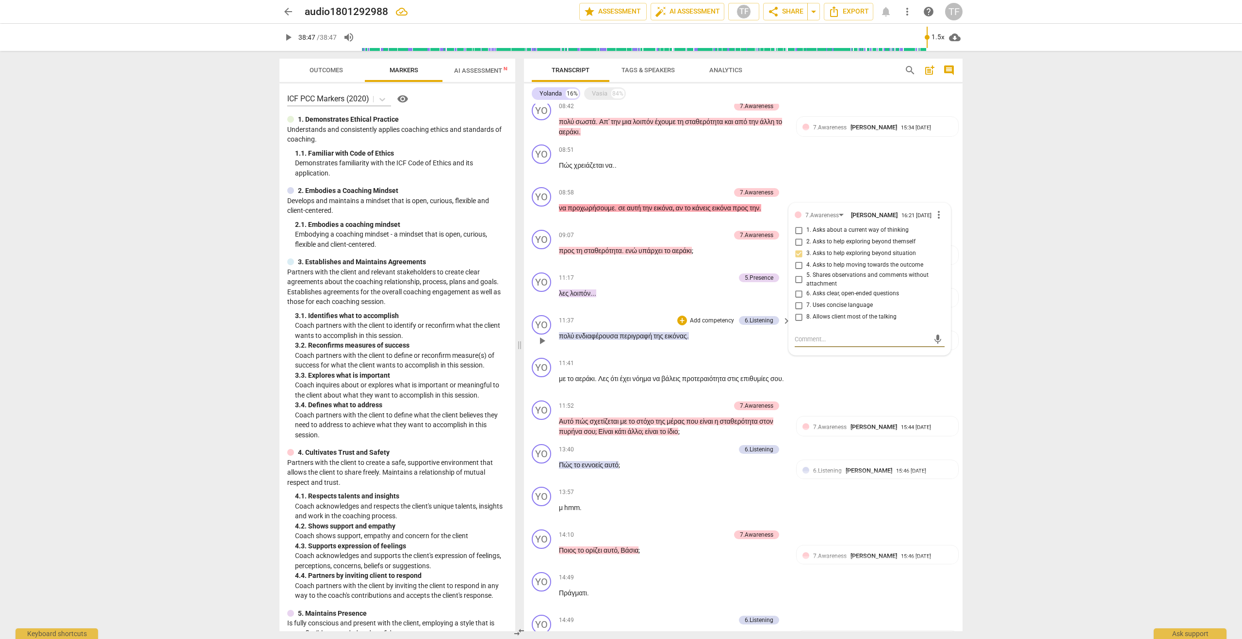
scroll to position [590, 0]
click at [725, 367] on div "+" at bounding box center [726, 362] width 10 height 10
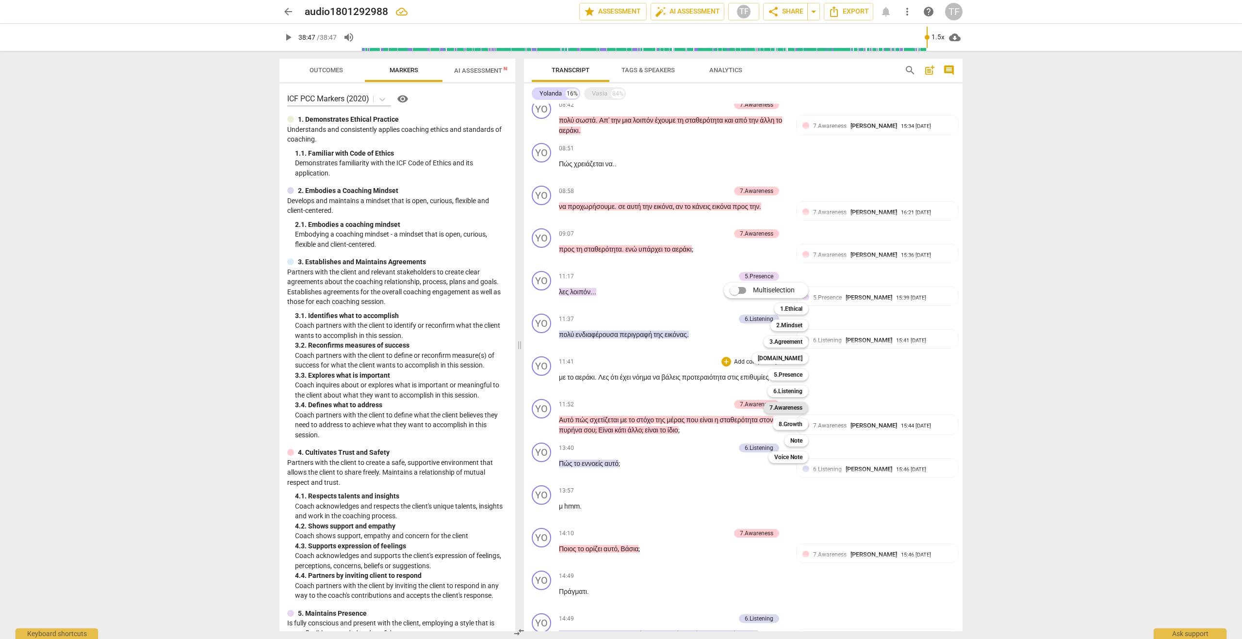
click at [792, 409] on b "7.Awareness" at bounding box center [785, 408] width 33 height 12
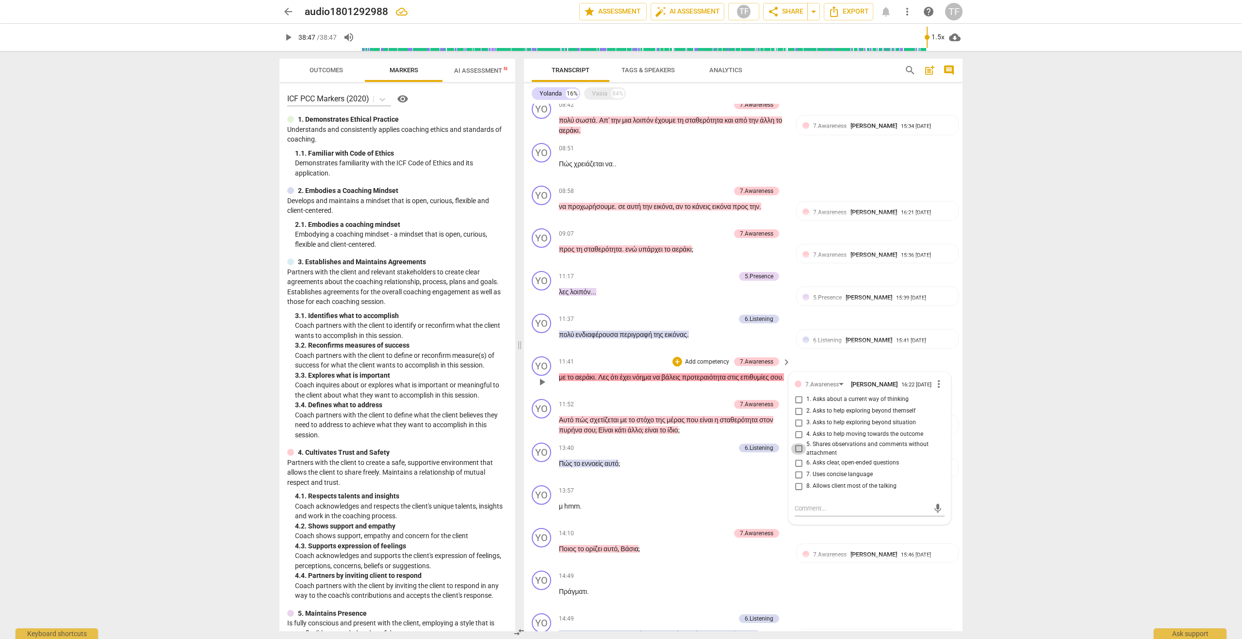
click at [795, 455] on input "5. Shares observations and comments without attachment" at bounding box center [799, 449] width 16 height 12
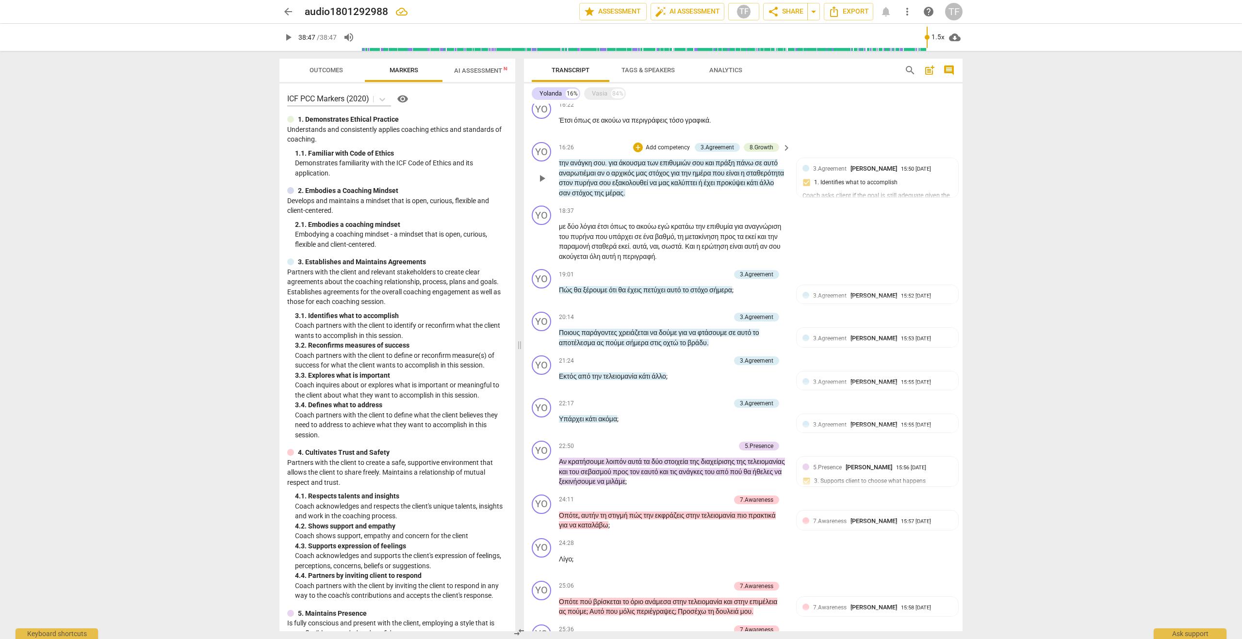
scroll to position [1153, 0]
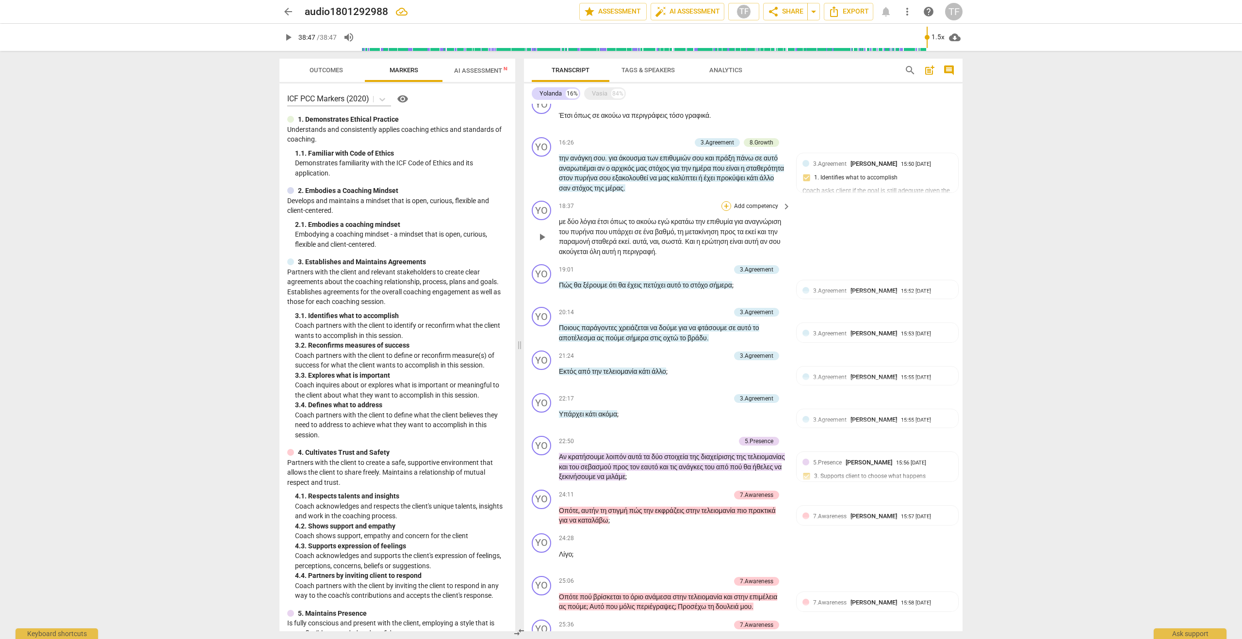
click at [726, 211] on div "+" at bounding box center [726, 206] width 10 height 10
click at [795, 254] on b "7.Awareness" at bounding box center [785, 253] width 33 height 12
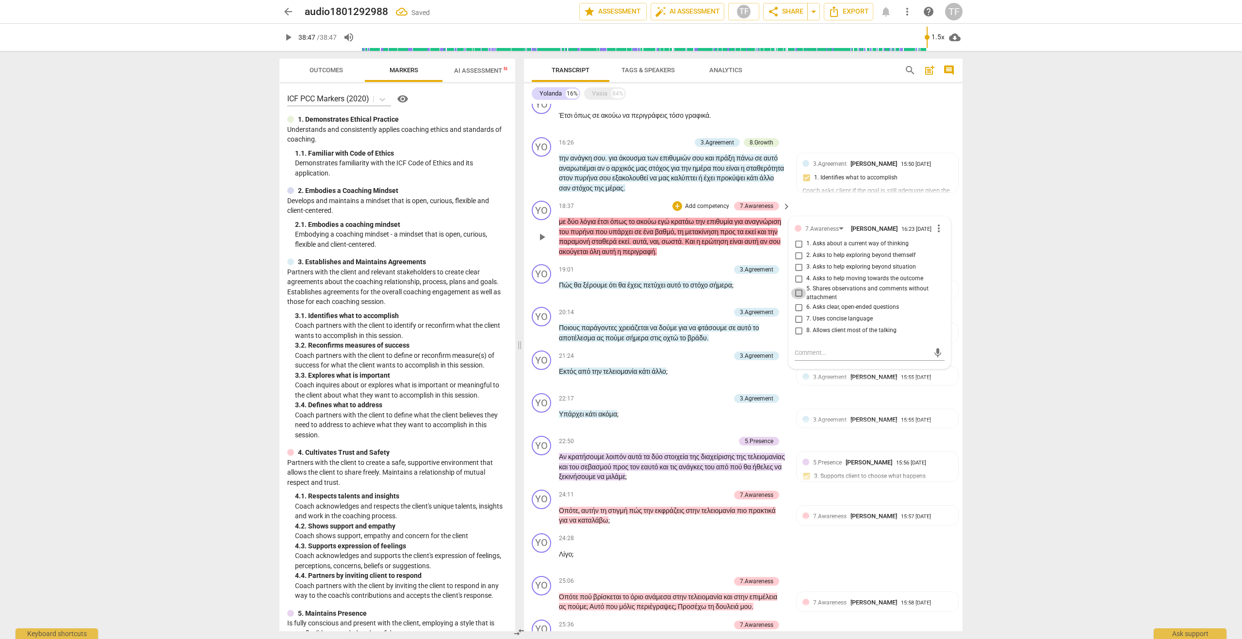
click at [797, 299] on input "5. Shares observations and comments without attachment" at bounding box center [799, 294] width 16 height 12
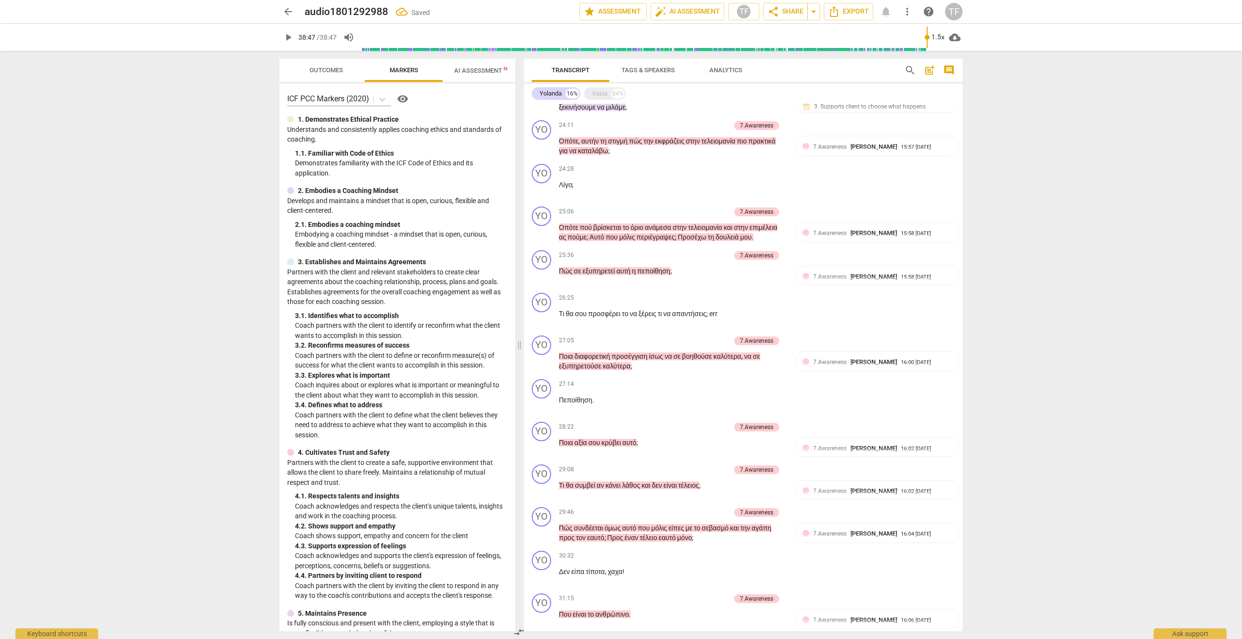
scroll to position [1523, 0]
click at [724, 302] on div "+" at bounding box center [726, 298] width 10 height 10
click at [791, 353] on b "7.Awareness" at bounding box center [785, 354] width 33 height 12
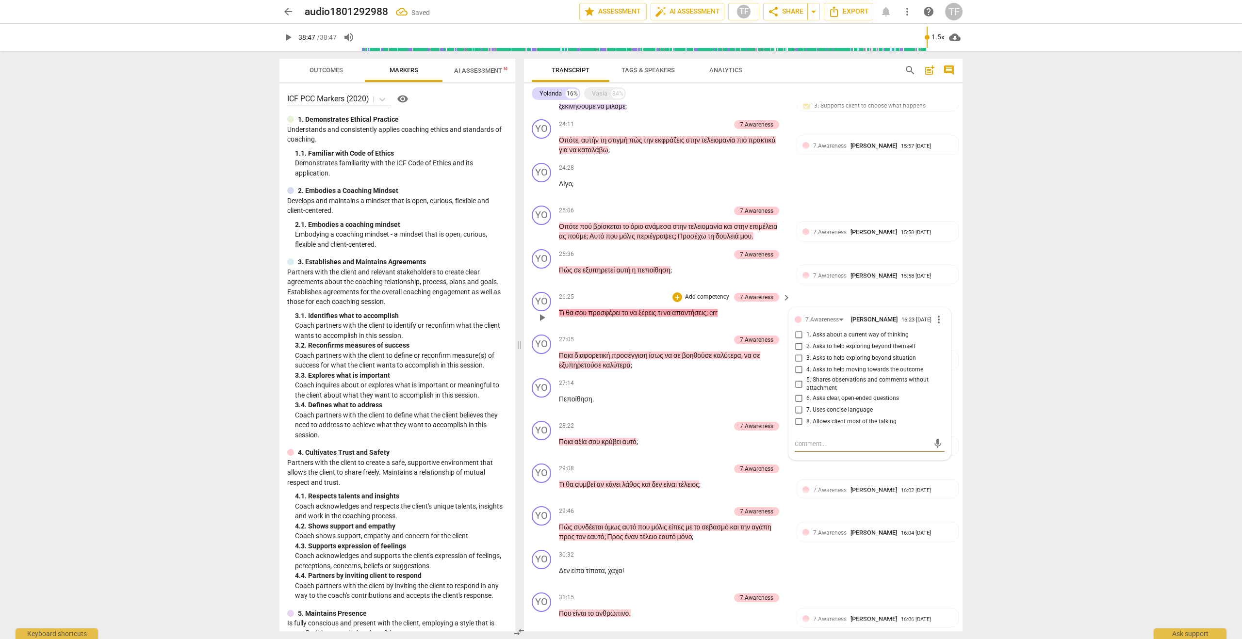
click at [796, 341] on input "1. Asks about a current way of thinking" at bounding box center [799, 335] width 16 height 12
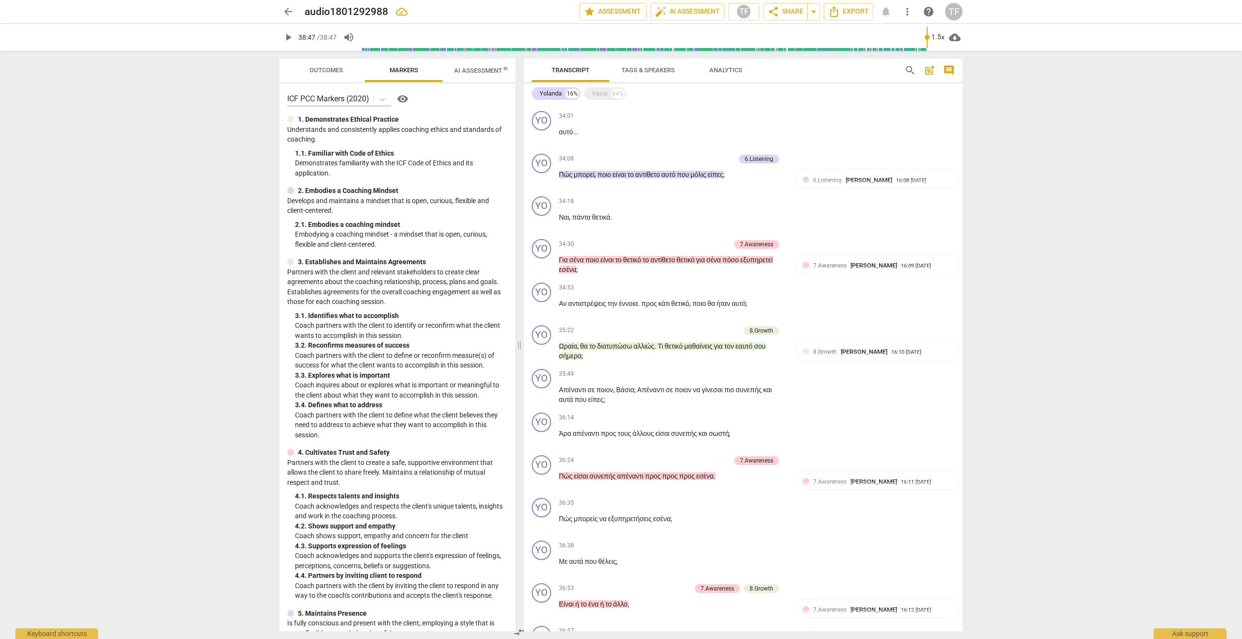
scroll to position [2222, 0]
click at [727, 376] on div "+" at bounding box center [726, 372] width 10 height 10
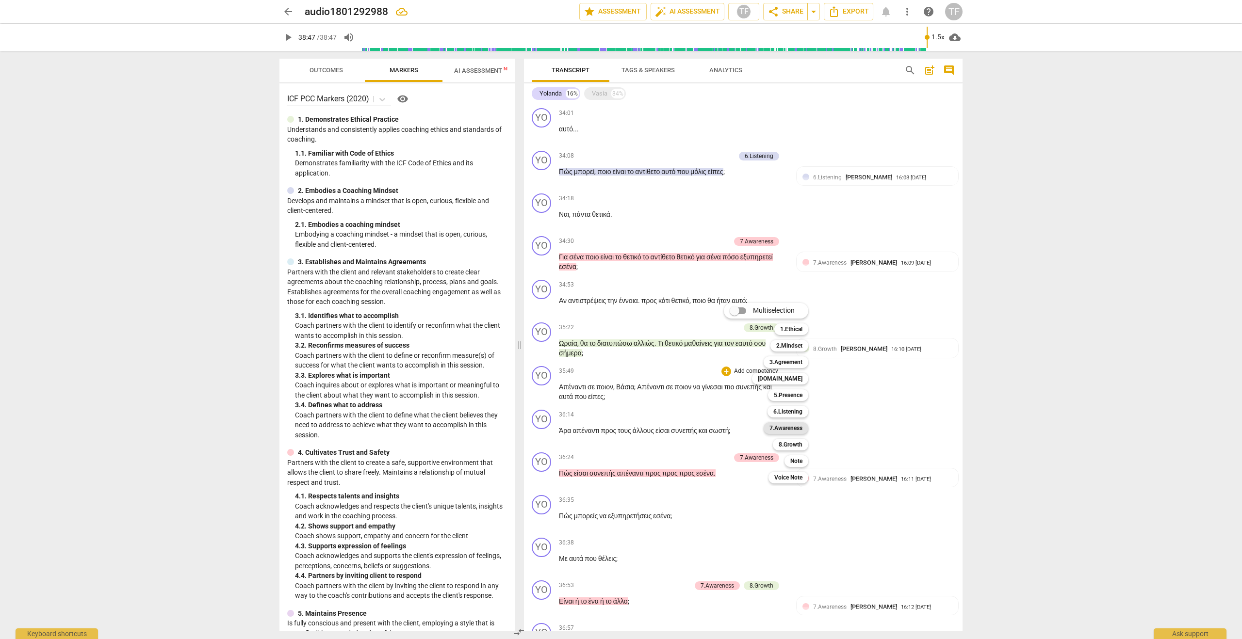
click at [787, 430] on b "7.Awareness" at bounding box center [785, 429] width 33 height 12
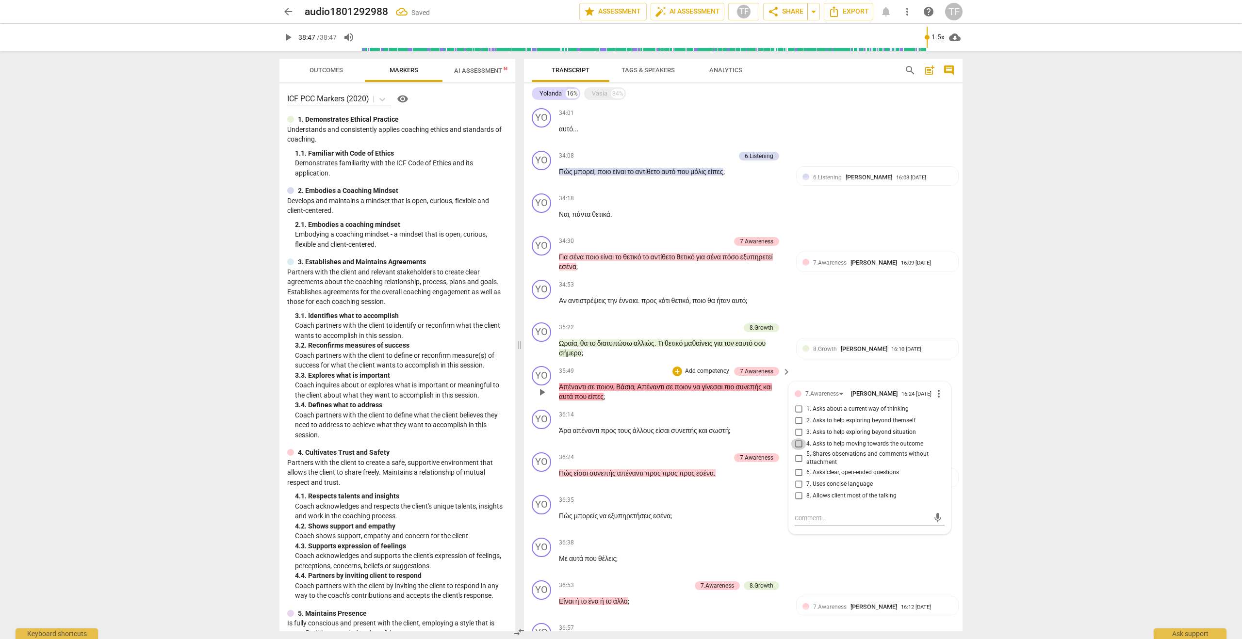
click at [793, 450] on input "4. Asks to help moving towards the outcome" at bounding box center [799, 445] width 16 height 12
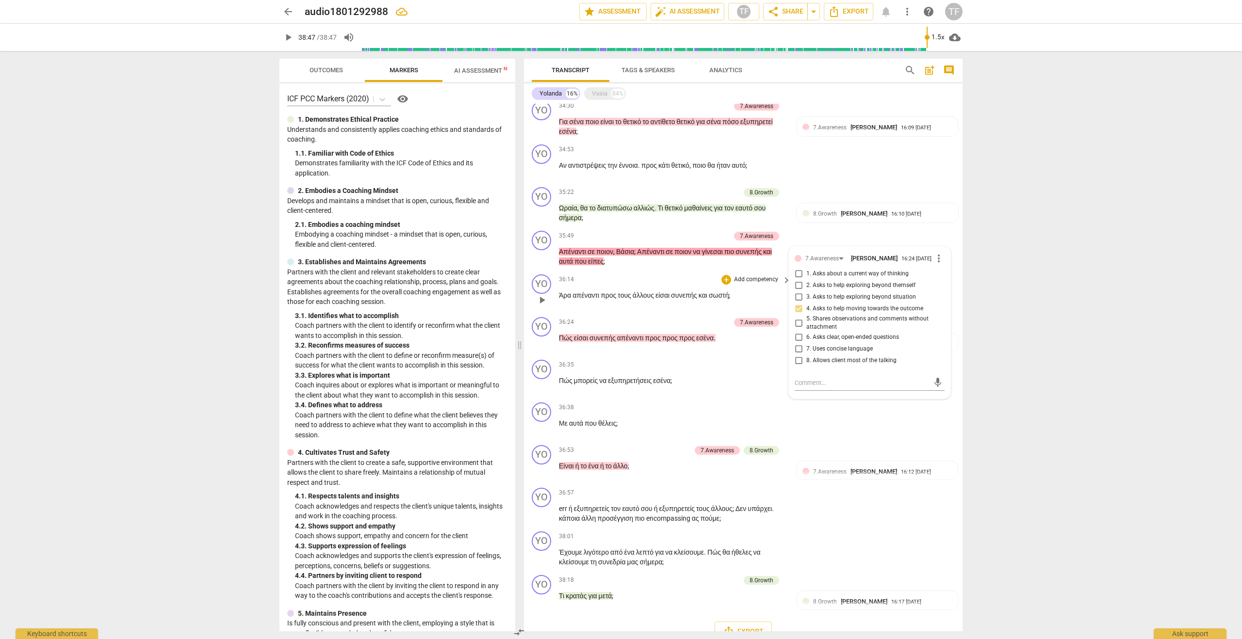
scroll to position [2360, 0]
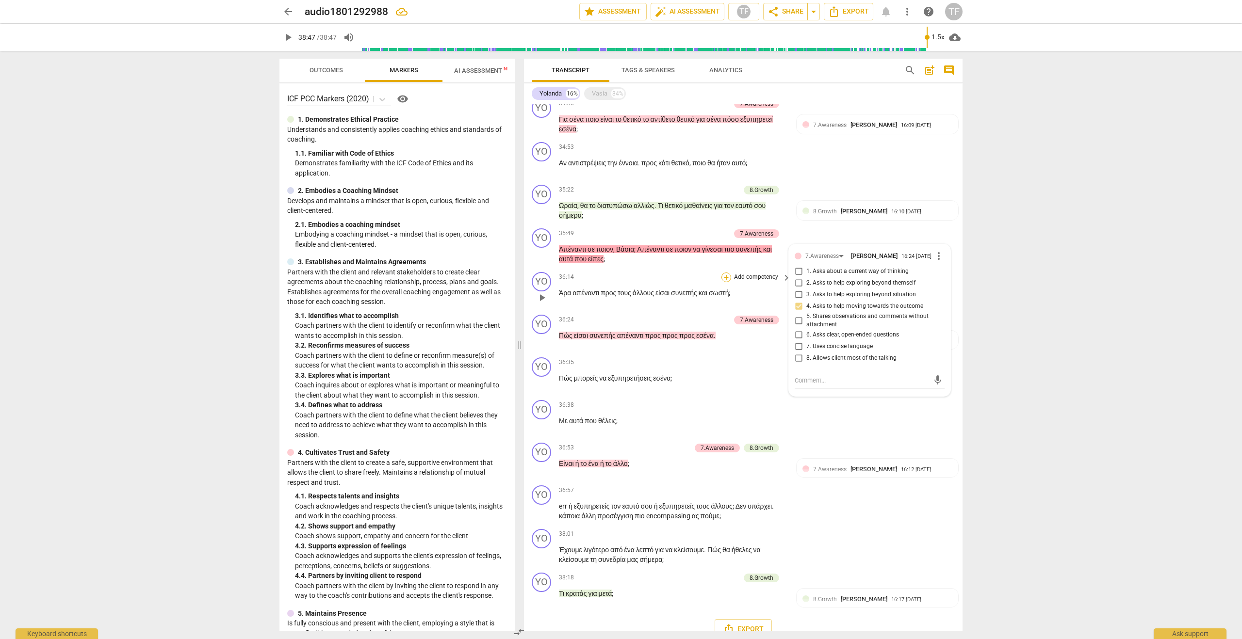
click at [729, 282] on div "+" at bounding box center [726, 278] width 10 height 10
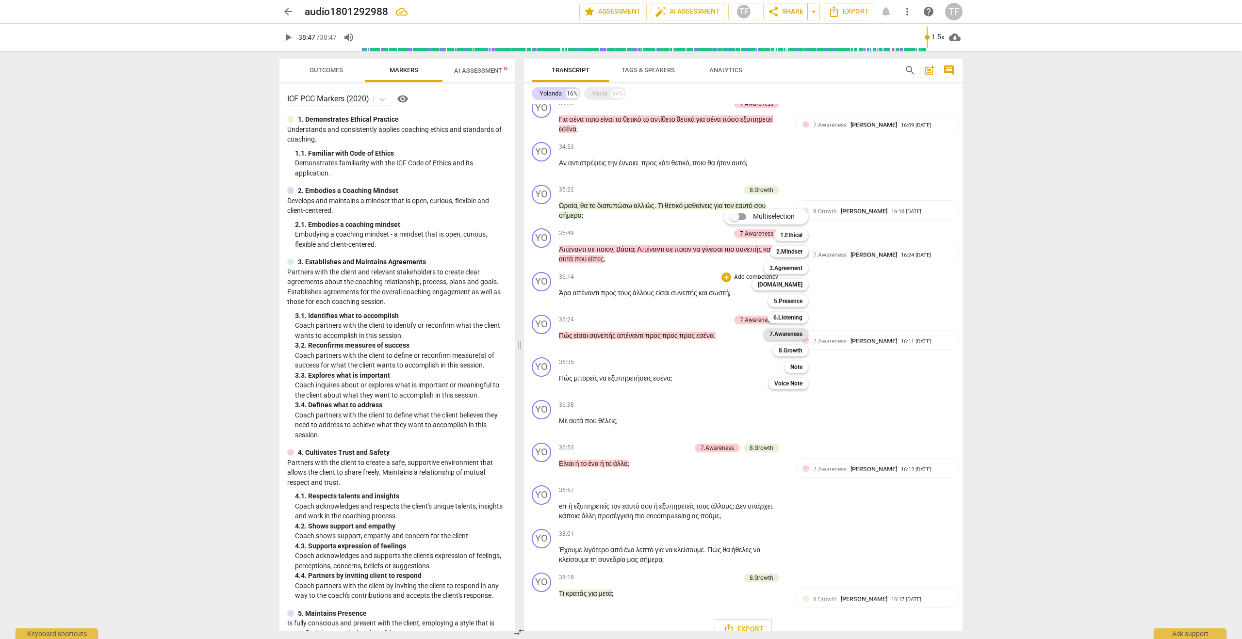
click at [791, 333] on b "7.Awareness" at bounding box center [785, 334] width 33 height 12
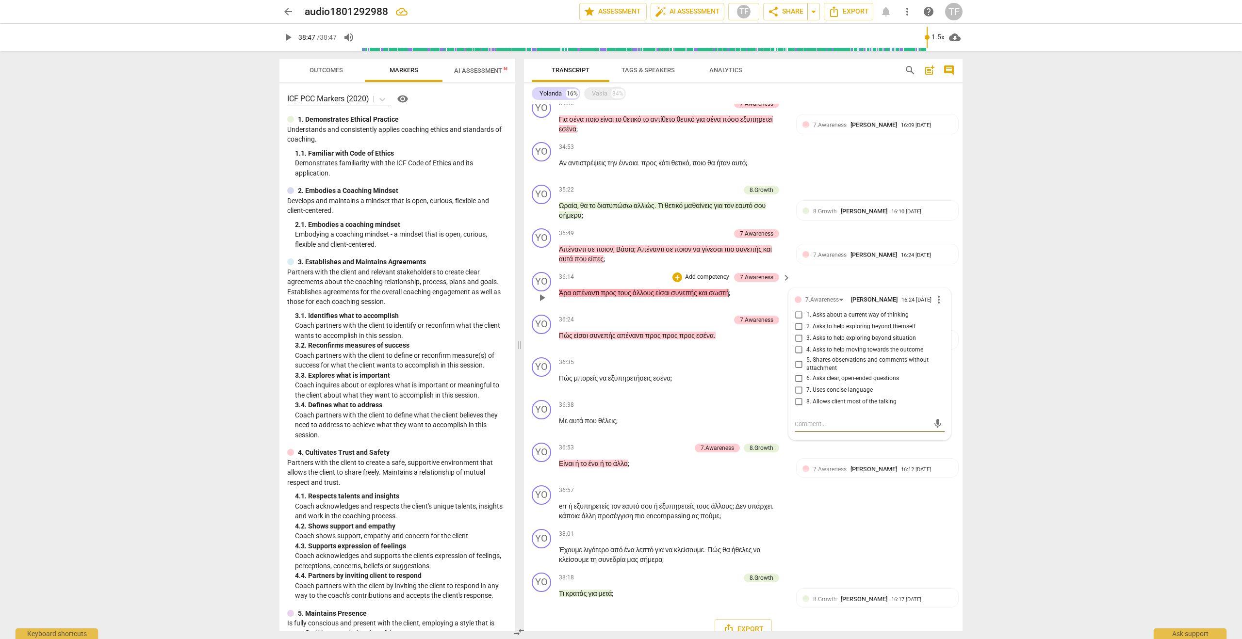
click at [796, 344] on input "3. Asks to help exploring beyond situation" at bounding box center [799, 339] width 16 height 12
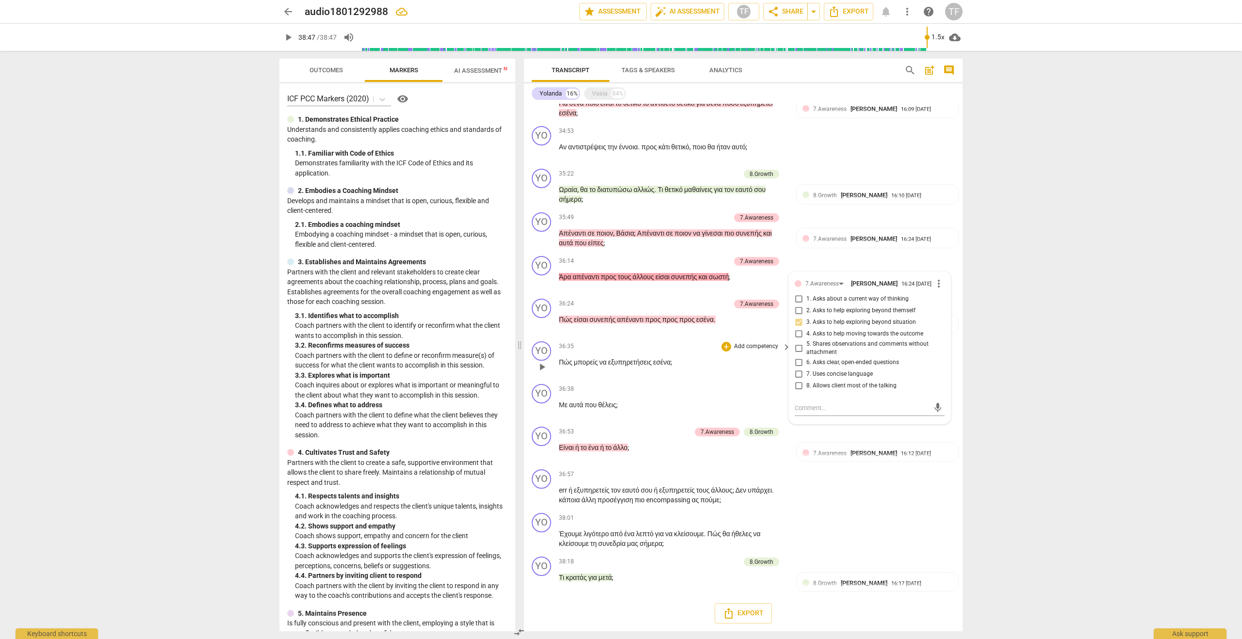
scroll to position [2398, 0]
click at [725, 349] on div "+" at bounding box center [726, 347] width 10 height 10
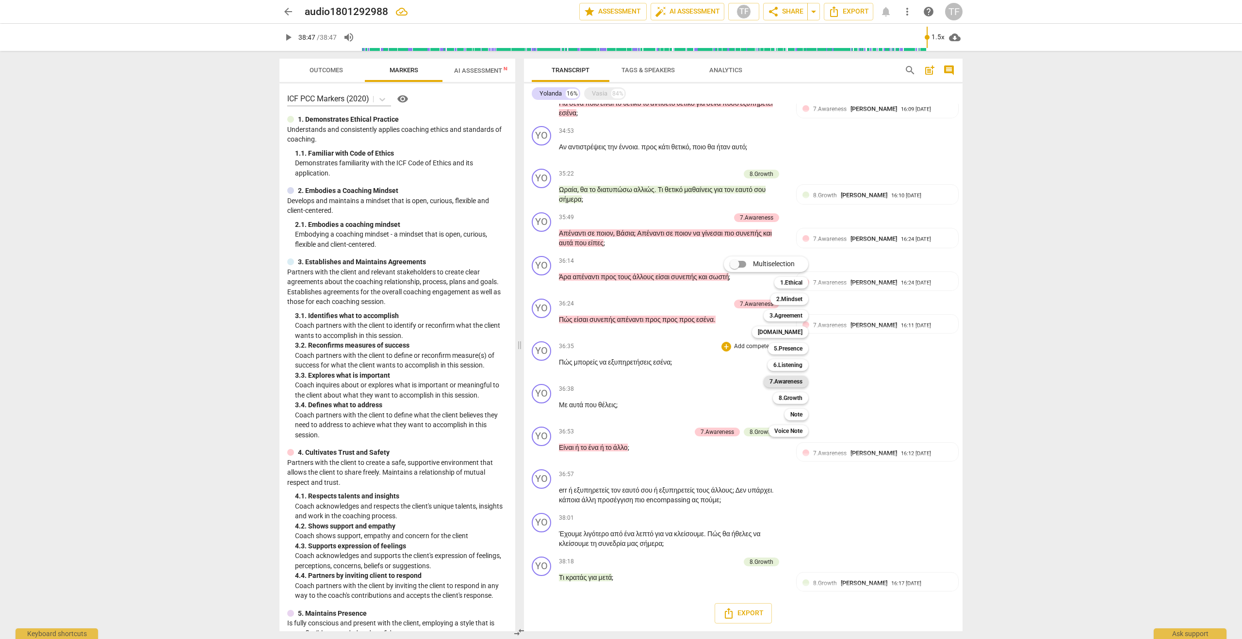
click at [791, 380] on b "7.Awareness" at bounding box center [785, 382] width 33 height 12
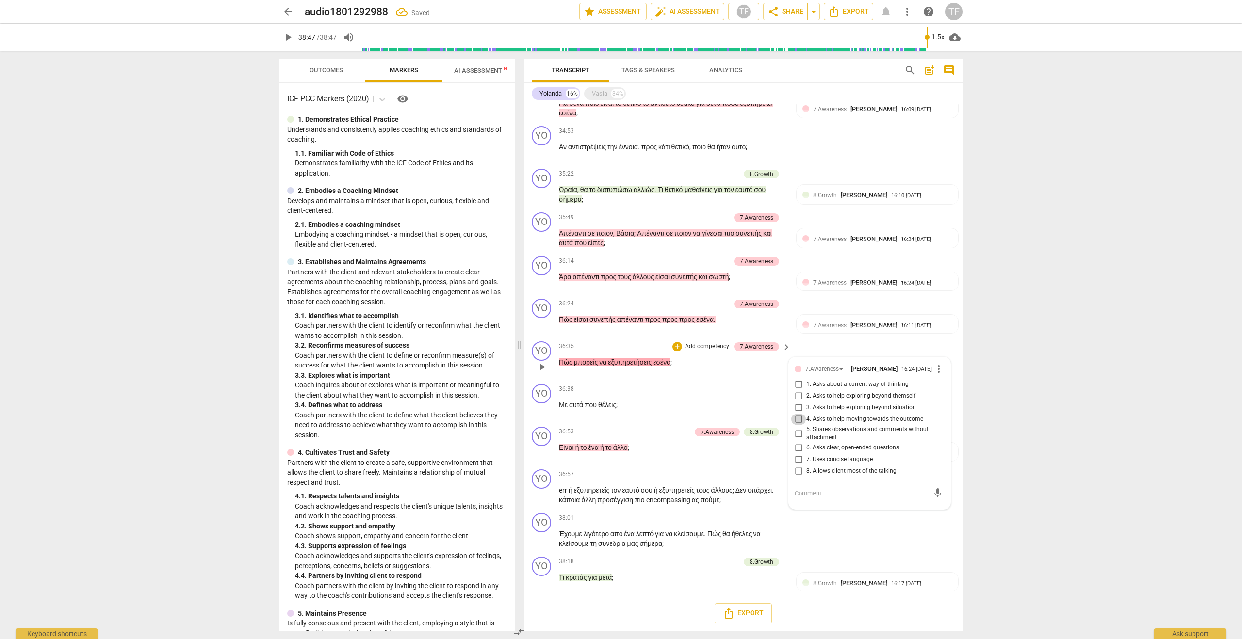
click at [797, 424] on input "4. Asks to help moving towards the outcome" at bounding box center [799, 420] width 16 height 12
click at [727, 478] on div "+" at bounding box center [726, 475] width 10 height 10
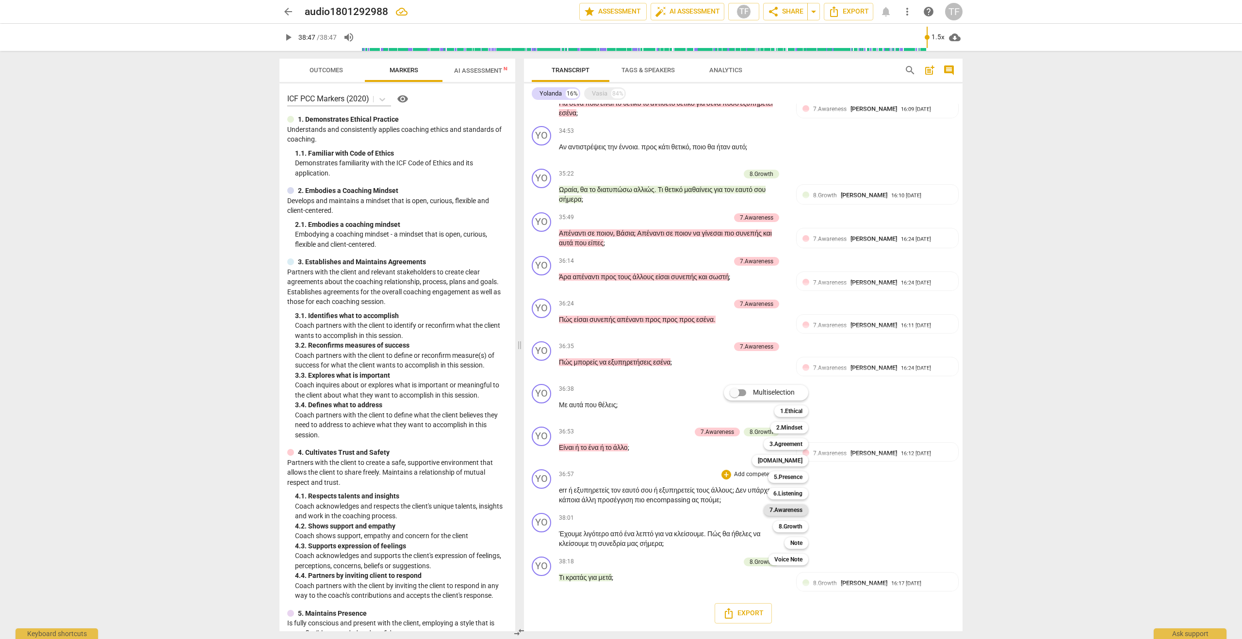
click at [793, 511] on b "7.Awareness" at bounding box center [785, 511] width 33 height 12
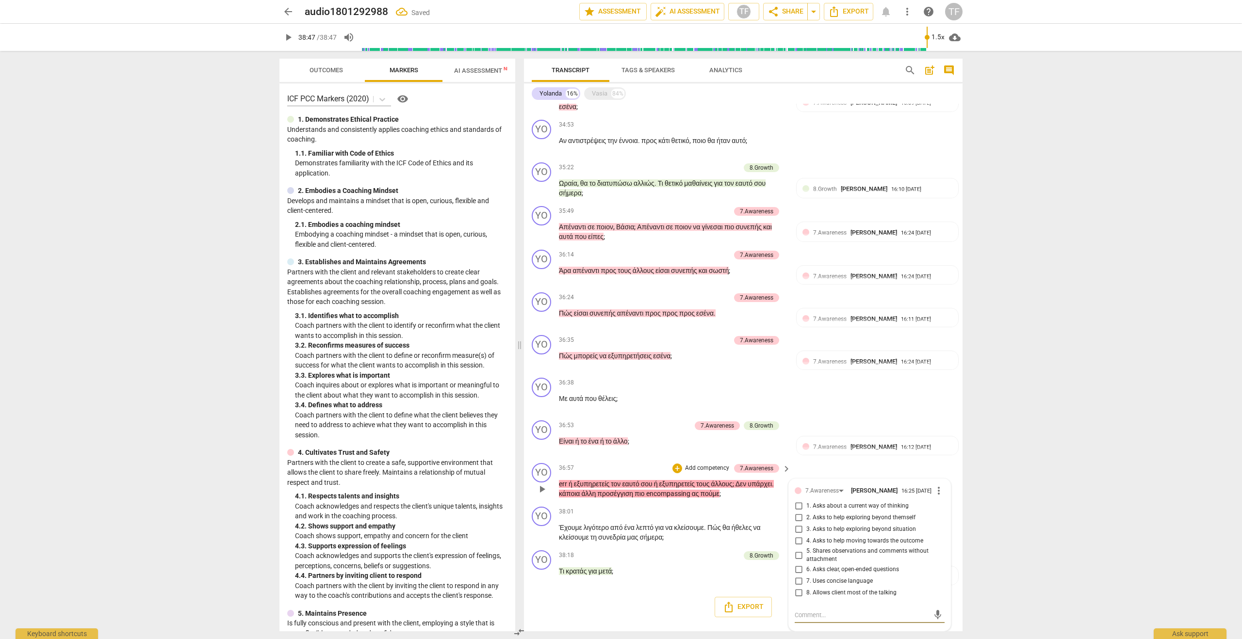
scroll to position [2396, 0]
click at [797, 547] on input "4. Asks to help moving towards the outcome" at bounding box center [799, 542] width 16 height 12
click at [812, 616] on textarea at bounding box center [862, 615] width 134 height 9
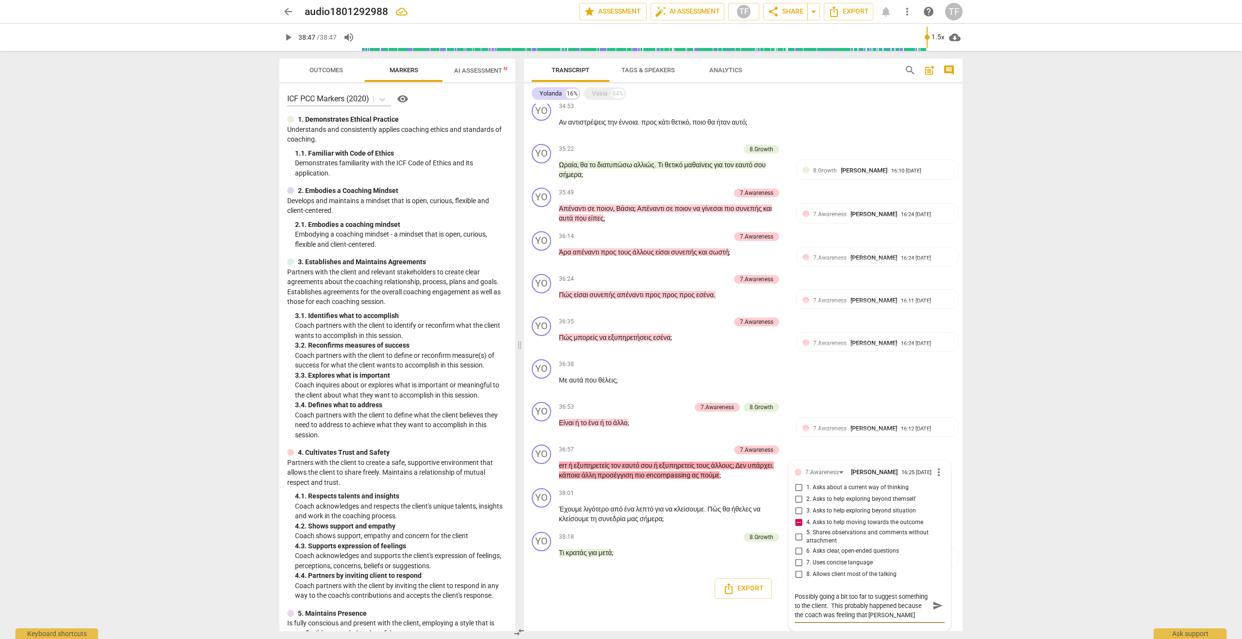
scroll to position [2415, 0]
click at [693, 539] on div "YO play_arrow pause 38:18 + Add competency 8.Growth keyboard_arrow_right Τι κρα…" at bounding box center [743, 549] width 439 height 43
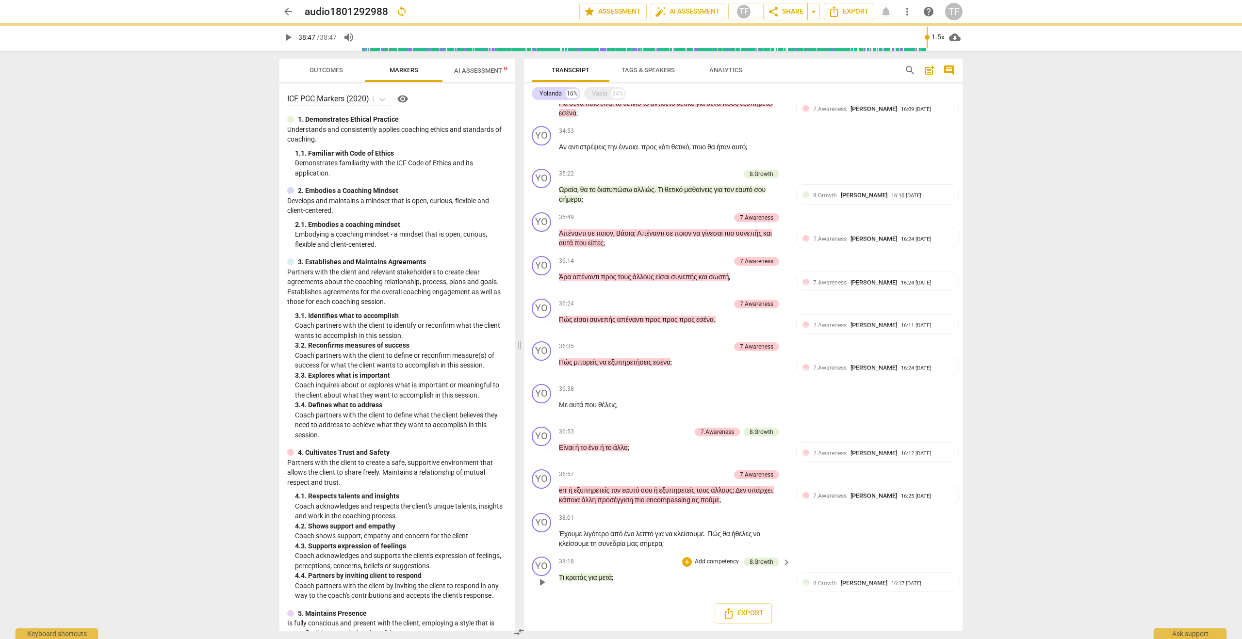
scroll to position [2398, 0]
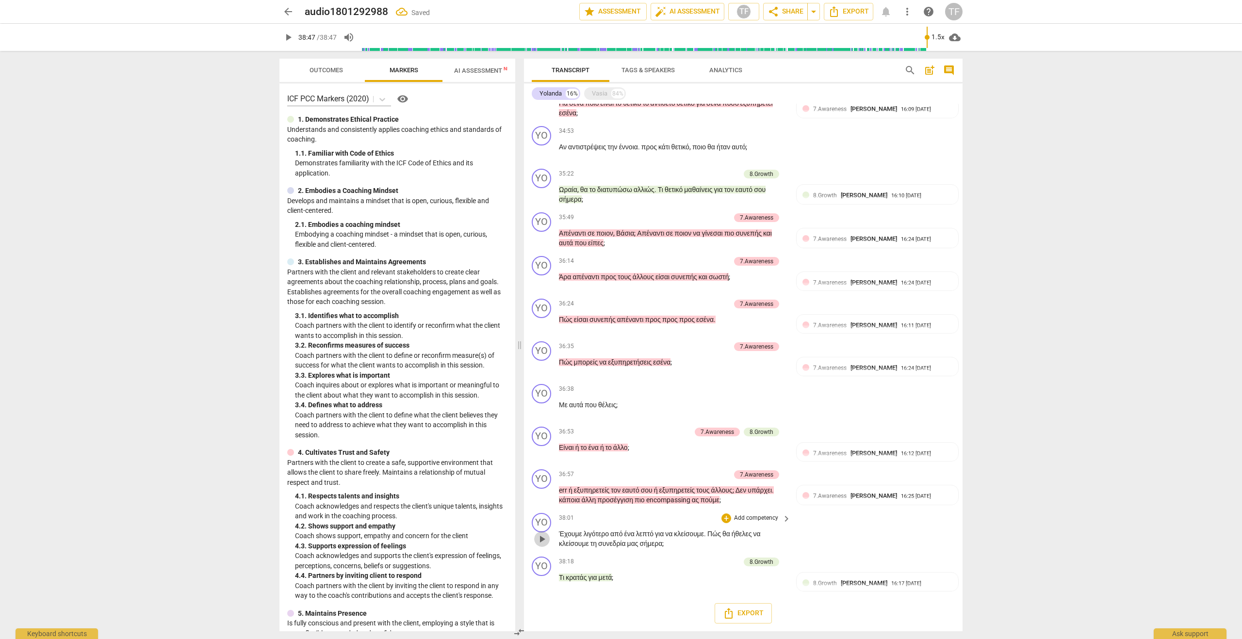
click at [542, 539] on span "play_arrow" at bounding box center [542, 540] width 12 height 12
click at [540, 538] on span "pause" at bounding box center [542, 540] width 12 height 12
click at [724, 521] on div "+" at bounding box center [726, 519] width 10 height 10
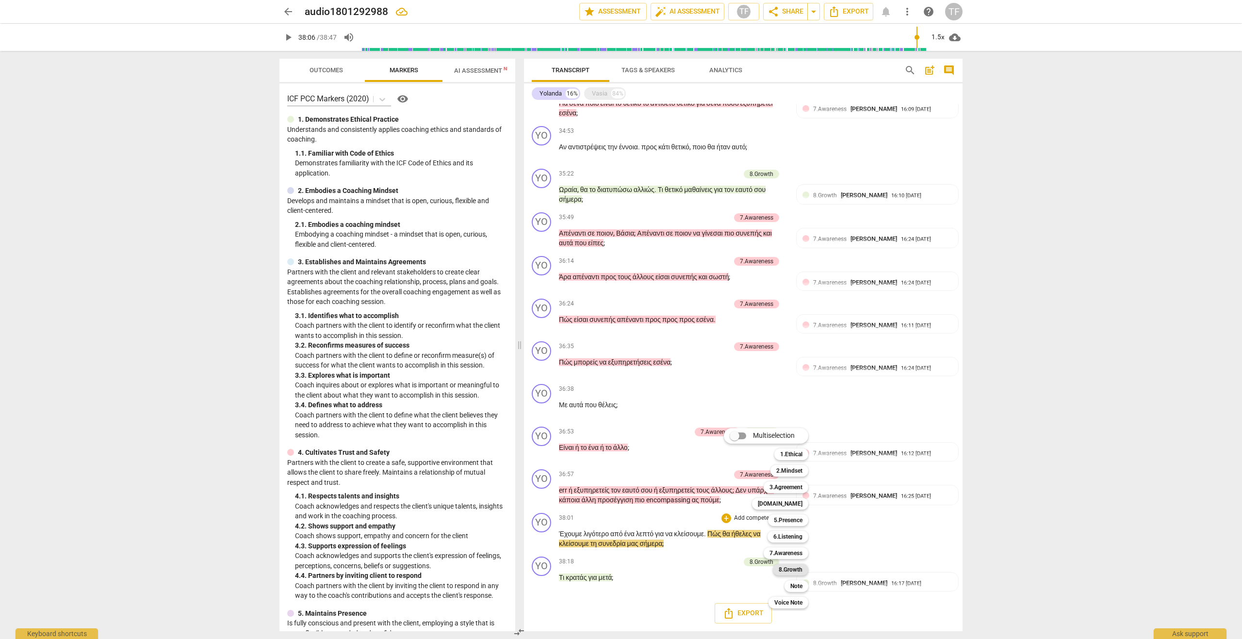
click at [799, 570] on b "8.Growth" at bounding box center [791, 570] width 24 height 12
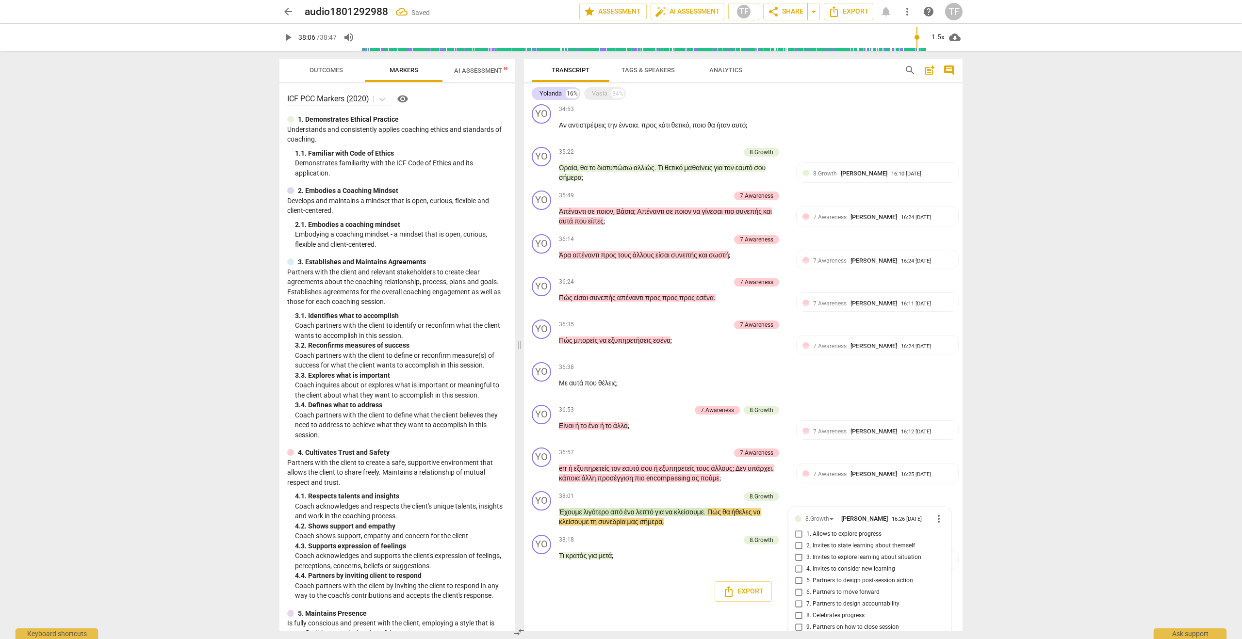
scroll to position [2458, 0]
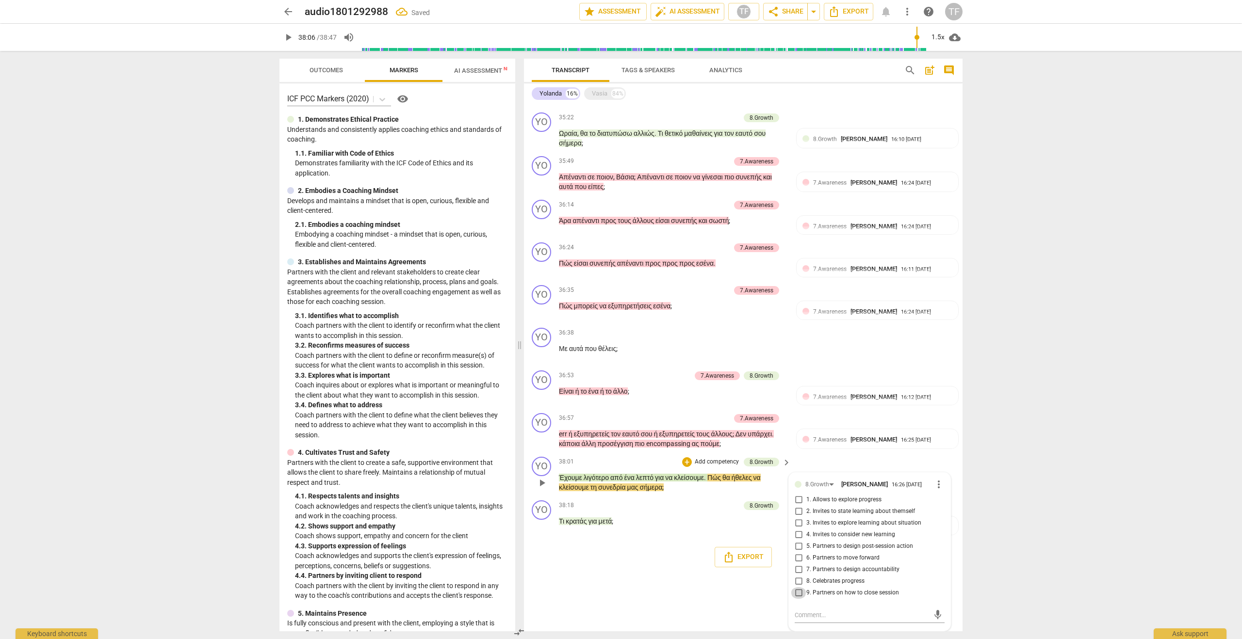
click at [797, 592] on input "9. Partners on how to close session" at bounding box center [799, 593] width 16 height 12
click at [752, 529] on div "38:18 + Add competency 8.Growth keyboard_arrow_right Τι κρατάς για μετά ;" at bounding box center [675, 518] width 233 height 35
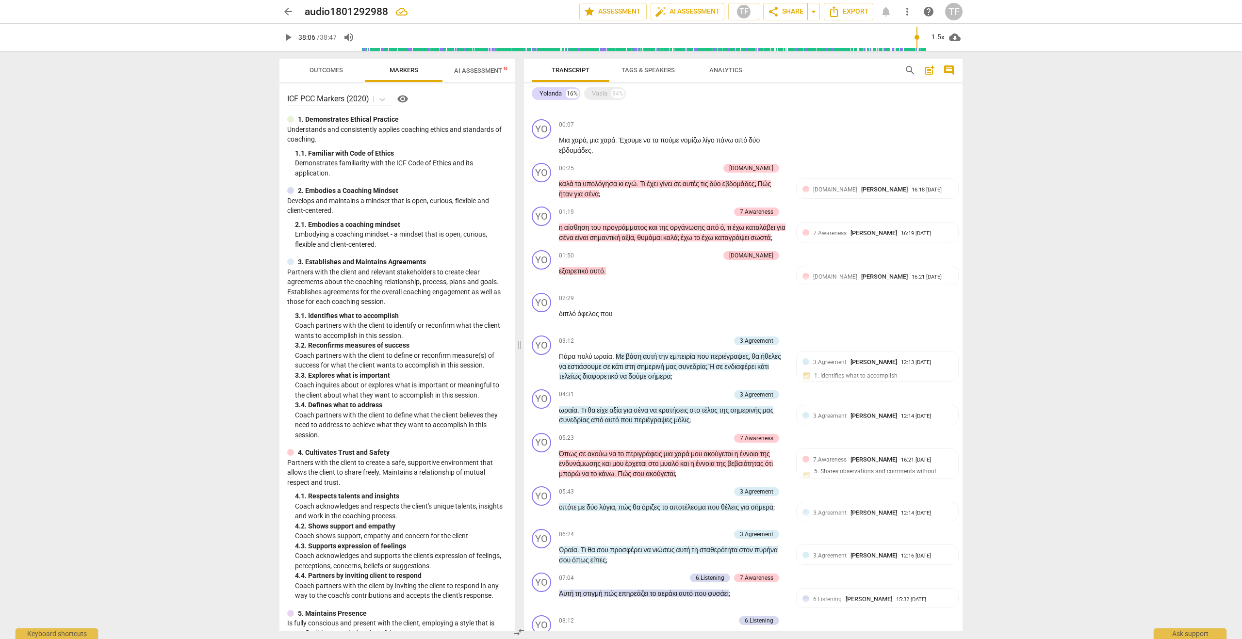
scroll to position [0, 0]
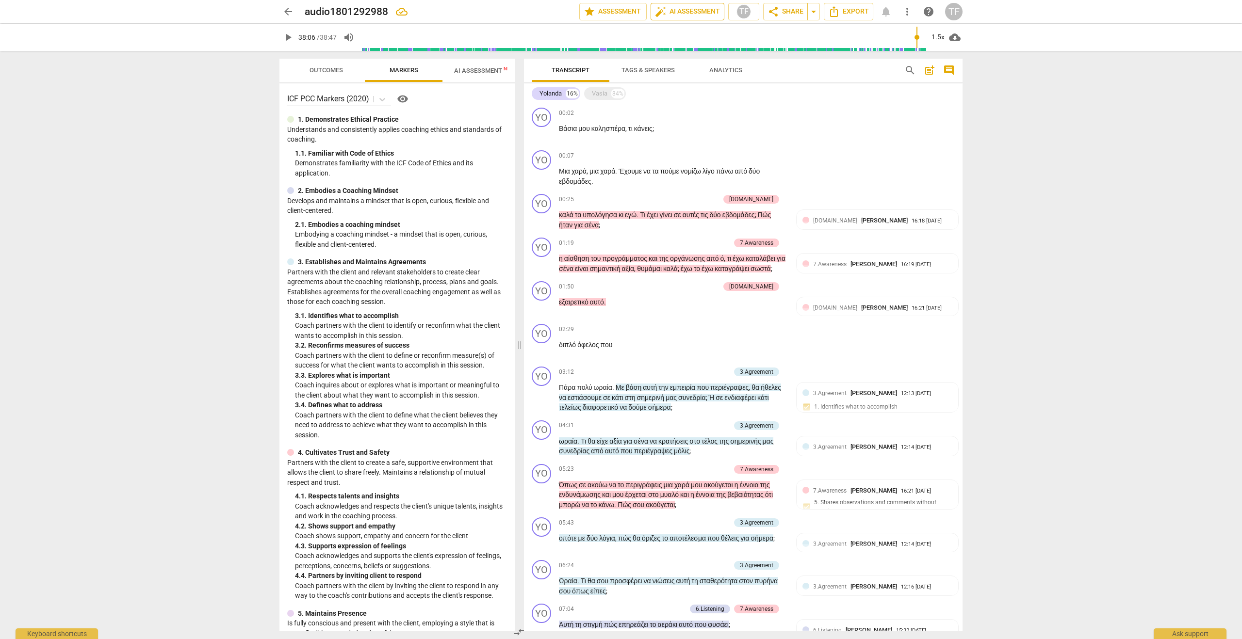
click at [688, 13] on span "auto_fix_high AI Assessment" at bounding box center [687, 12] width 65 height 12
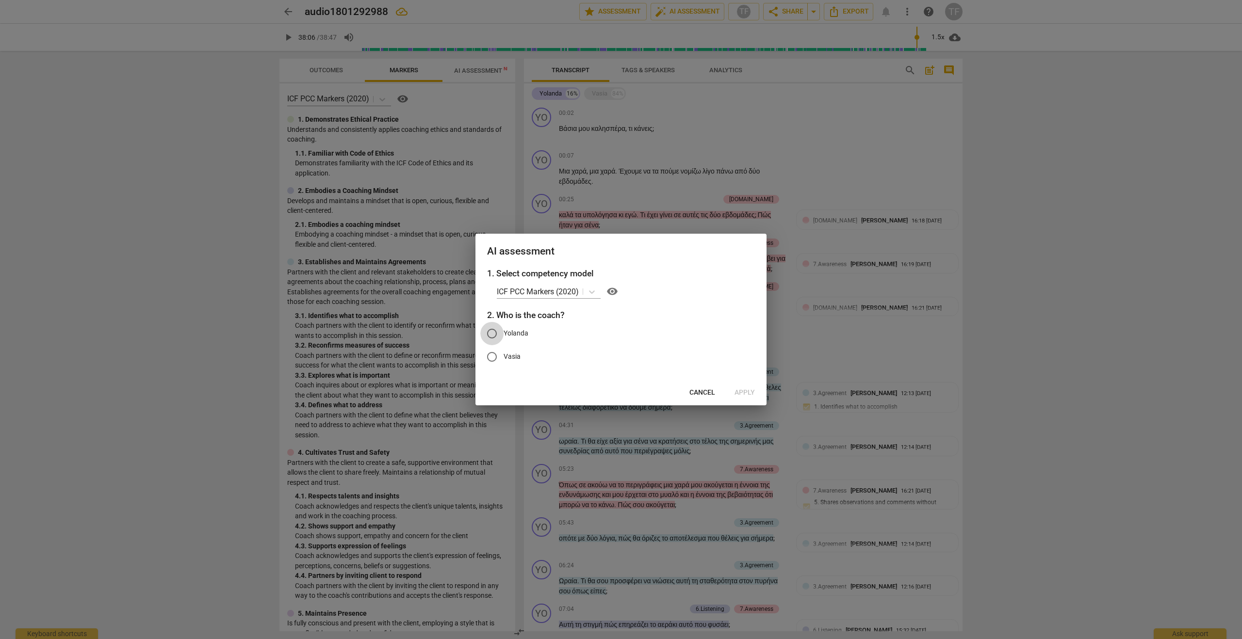
click at [490, 332] on input "Yolanda" at bounding box center [491, 333] width 23 height 23
click at [747, 392] on span "Apply" at bounding box center [744, 393] width 20 height 10
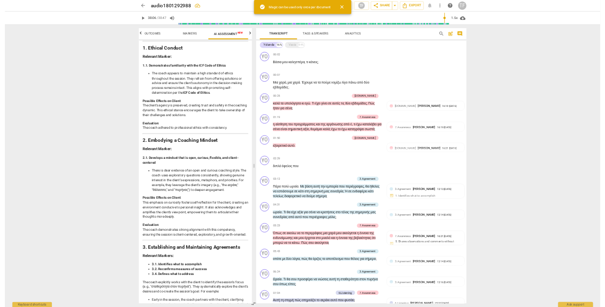
scroll to position [125, 0]
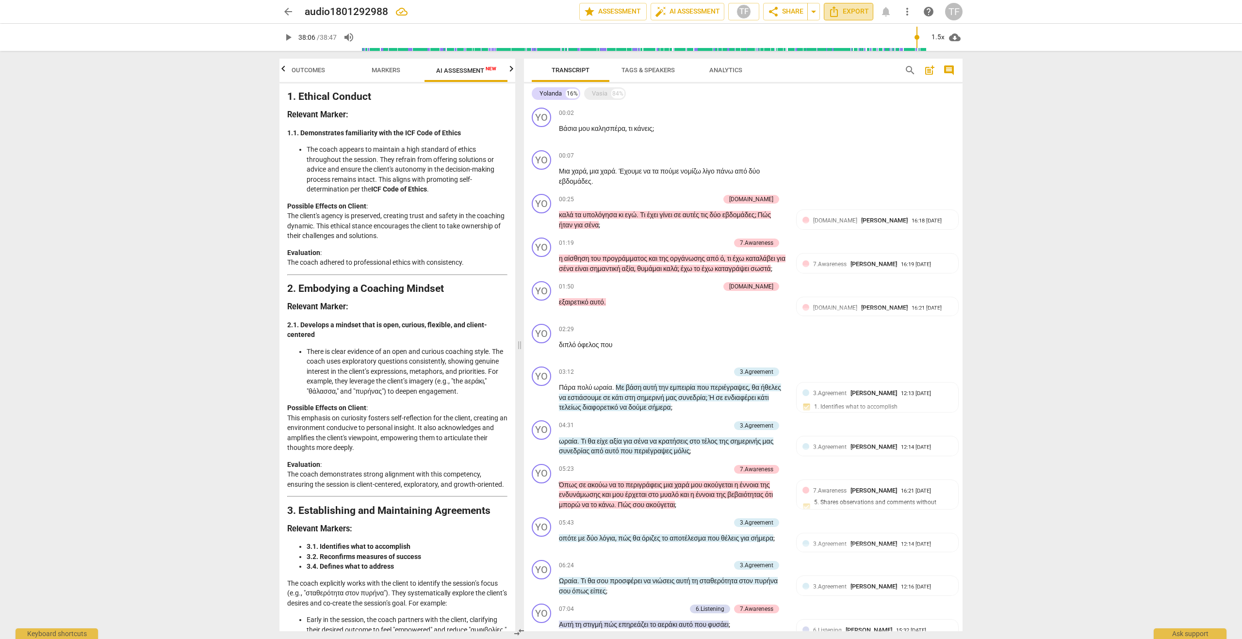
click at [848, 12] on span "Export" at bounding box center [848, 12] width 41 height 12
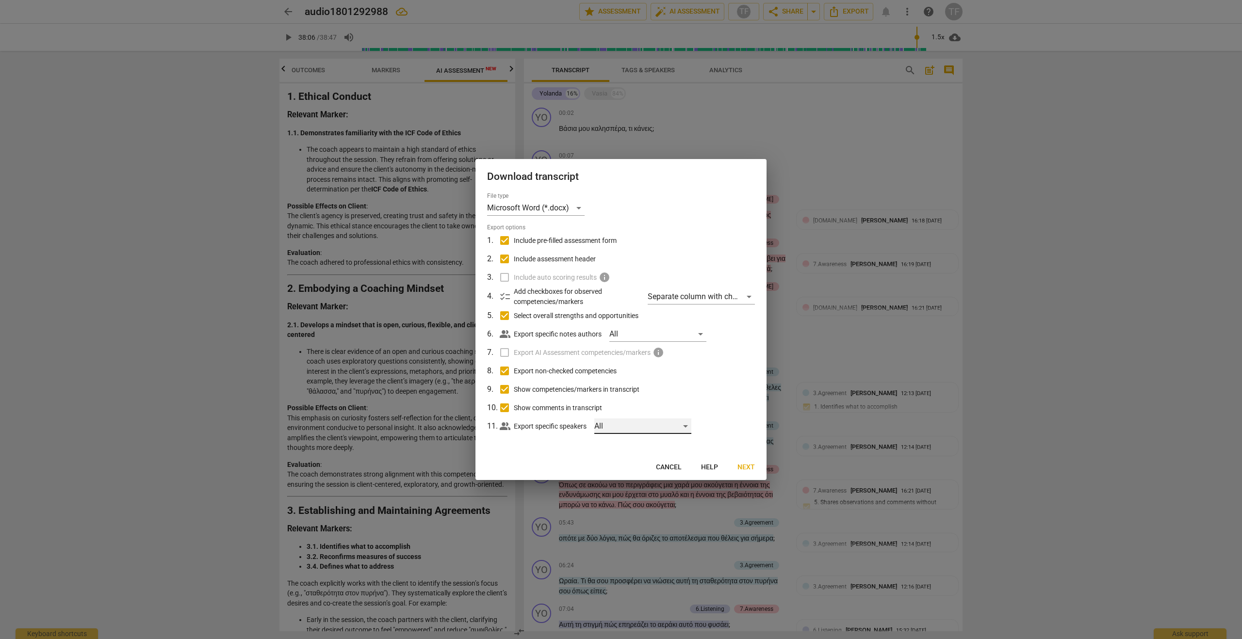
click at [687, 426] on div "All" at bounding box center [642, 427] width 97 height 16
click at [718, 387] on div at bounding box center [621, 319] width 1242 height 639
click at [744, 467] on span "Next" at bounding box center [745, 468] width 17 height 10
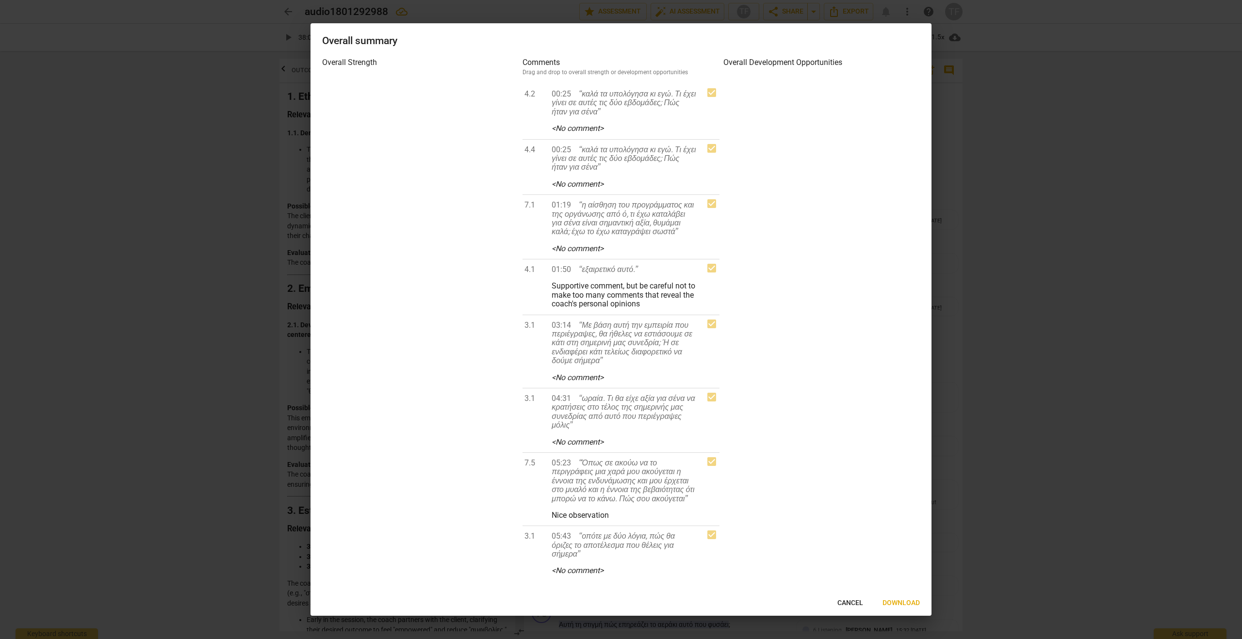
click at [899, 603] on span "Download" at bounding box center [900, 604] width 37 height 10
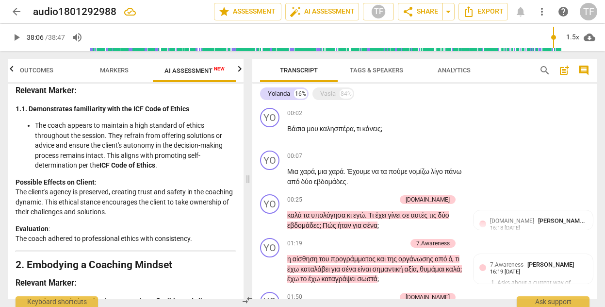
scroll to position [142, 0]
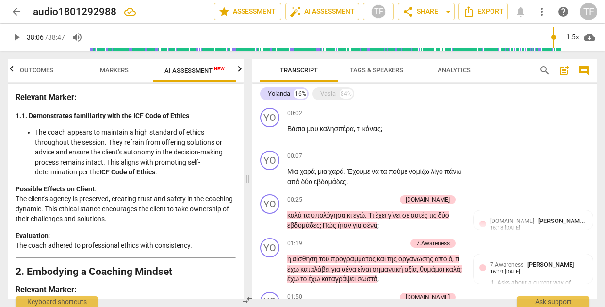
click at [170, 173] on li "The coach appears to maintain a high standard of ethics throughout the session.…" at bounding box center [135, 152] width 201 height 50
click at [163, 174] on li "The coach appears to maintain a high standard of ethics throughout the session.…" at bounding box center [135, 152] width 201 height 50
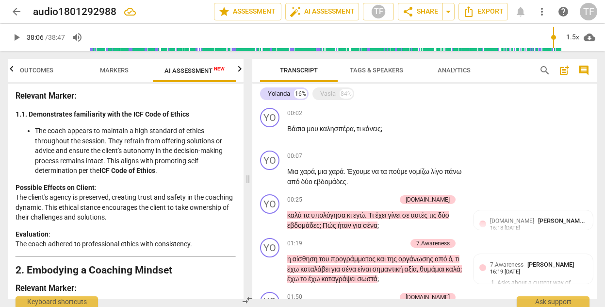
click at [165, 172] on li "The coach appears to maintain a high standard of ethics throughout the session.…" at bounding box center [135, 151] width 201 height 50
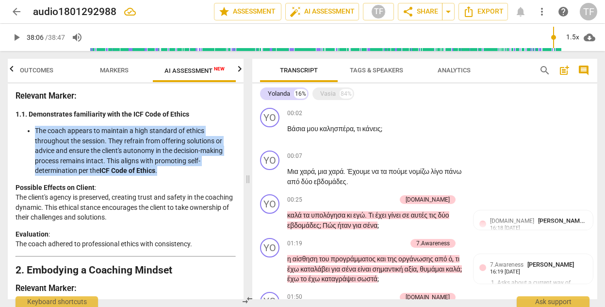
drag, startPoint x: 164, startPoint y: 169, endPoint x: 35, endPoint y: 131, distance: 134.0
click at [35, 131] on li "The coach appears to maintain a high standard of ethics throughout the session.…" at bounding box center [135, 151] width 201 height 50
copy li "The coach appears to maintain a high standard of ethics throughout the session.…"
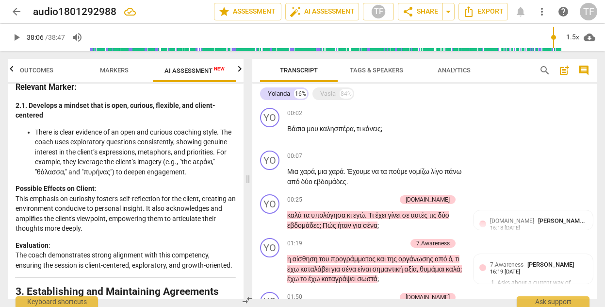
scroll to position [346, 0]
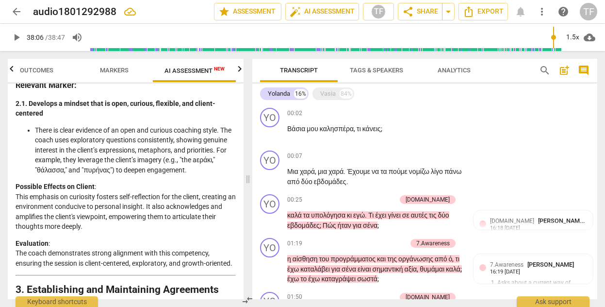
click at [228, 168] on li "There is clear evidence of an open and curious coaching style. The coach uses e…" at bounding box center [135, 150] width 201 height 50
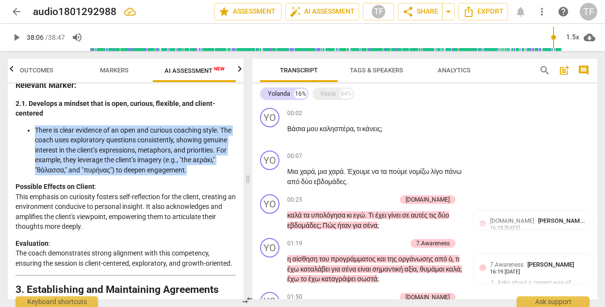
drag, startPoint x: 227, startPoint y: 170, endPoint x: 88, endPoint y: 145, distance: 140.9
click at [31, 127] on ul "There is clear evidence of an open and curious coaching style. The coach uses e…" at bounding box center [126, 150] width 220 height 50
copy li "There is clear evidence of an open and curious coaching style. The coach uses e…"
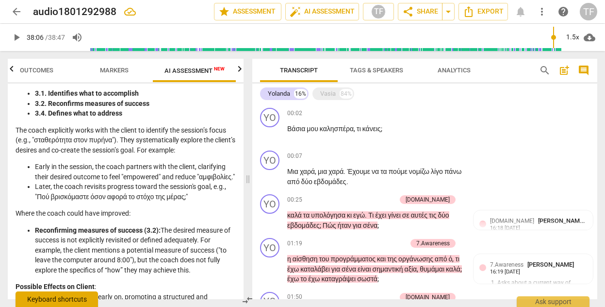
scroll to position [577, 0]
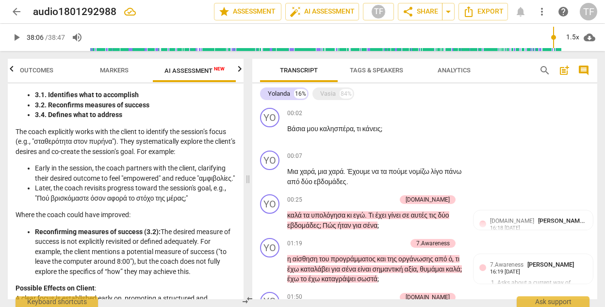
click at [202, 203] on li "Later, the coach revisits progress toward the session's goal, e.g., "Πού βρισκό…" at bounding box center [135, 193] width 201 height 20
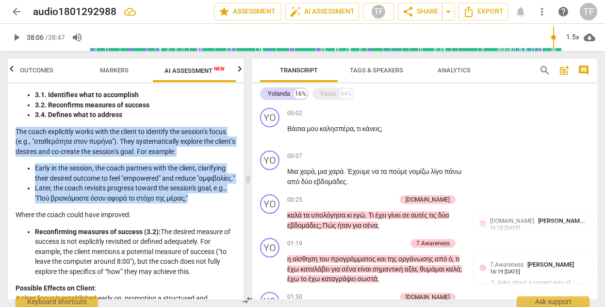
drag, startPoint x: 201, startPoint y: 218, endPoint x: 15, endPoint y: 143, distance: 200.9
copy div "The coach explicitly works with the client to identify the session’s focus (e.g…"
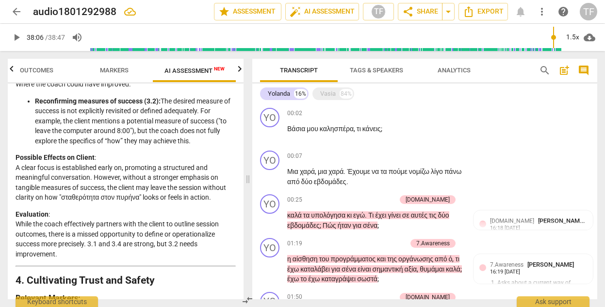
scroll to position [704, 0]
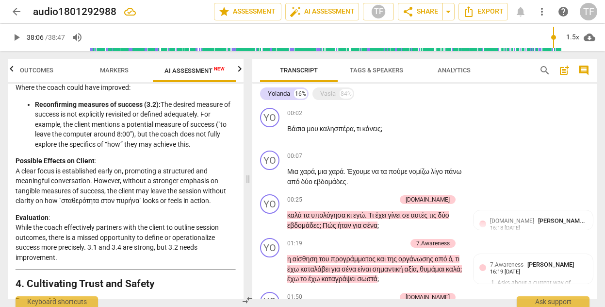
click at [63, 262] on p "Evaluation : While the coach effectively partners with the client to outline se…" at bounding box center [126, 237] width 220 height 50
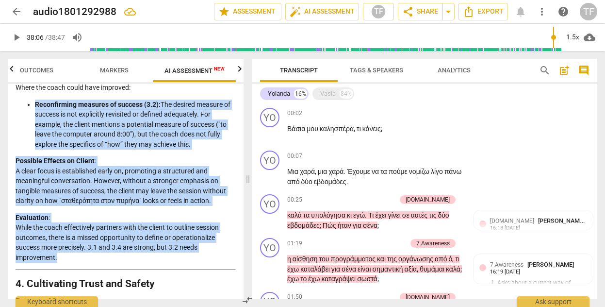
drag, startPoint x: 61, startPoint y: 278, endPoint x: 15, endPoint y: 122, distance: 162.3
copy div "Reconfirming measures of success (3.2): The desired measure of success is not e…"
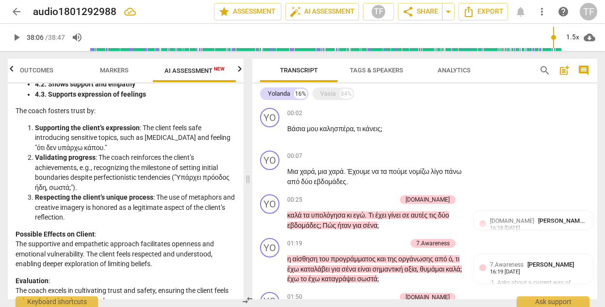
scroll to position [947, 0]
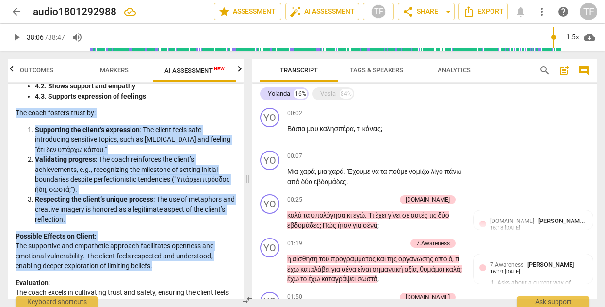
drag, startPoint x: 156, startPoint y: 284, endPoint x: 65, endPoint y: 150, distance: 162.7
click at [9, 132] on div "Disclaimer: AI can make mistakes. Consult a qualified mentor coach before actin…" at bounding box center [126, 190] width 236 height 215
copy div "The coach fosters trust by: Supporting the client’s expression : The client fee…"
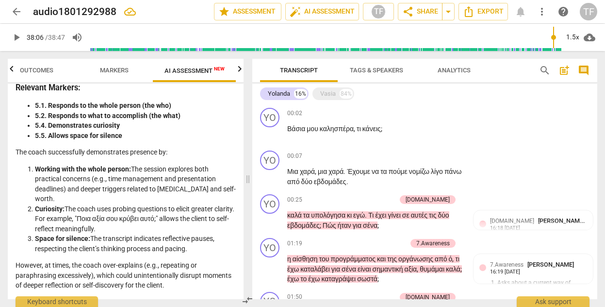
scroll to position [1206, 0]
click at [66, 204] on li "Working with the whole person: The session explores both practical concerns (e.…" at bounding box center [135, 184] width 201 height 40
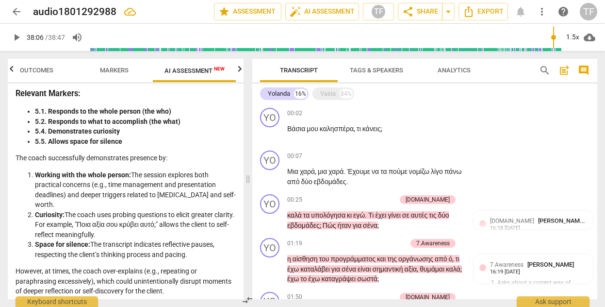
scroll to position [1200, 0]
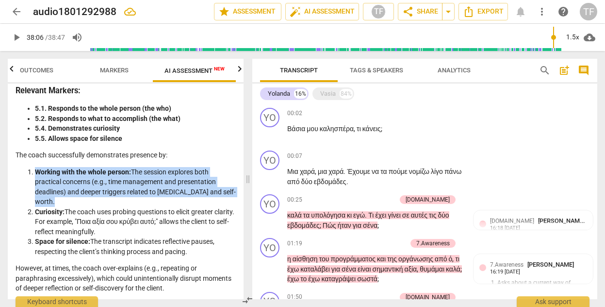
drag, startPoint x: 57, startPoint y: 225, endPoint x: 28, endPoint y: 193, distance: 43.6
click at [35, 193] on li "Working with the whole person: The session explores both practical concerns (e.…" at bounding box center [135, 187] width 201 height 40
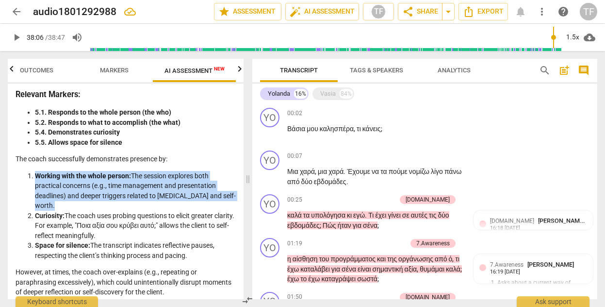
copy li "Working with the whole person: The session explores both practical concerns (e.…"
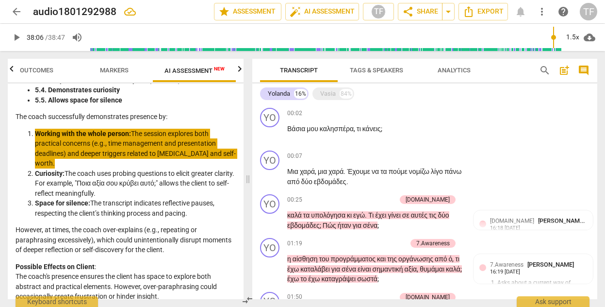
scroll to position [1249, 0]
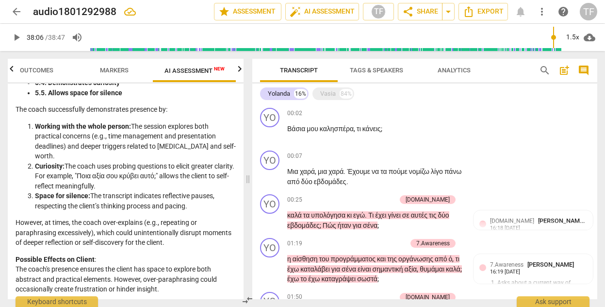
drag, startPoint x: 146, startPoint y: 225, endPoint x: 137, endPoint y: 221, distance: 9.6
click at [146, 211] on li "Space for silence: The transcript indicates reflective pauses, respecting the c…" at bounding box center [135, 201] width 201 height 20
click at [135, 191] on li "Curiosity: The coach uses probing questions to elicit greater clarity. For exam…" at bounding box center [135, 176] width 201 height 30
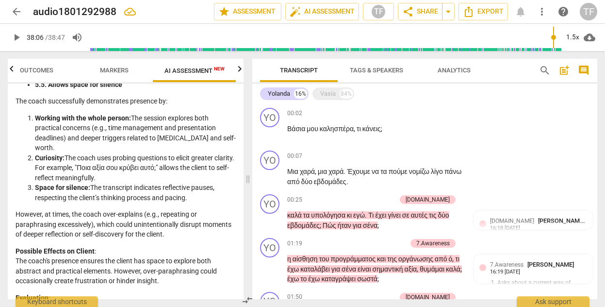
scroll to position [1255, 0]
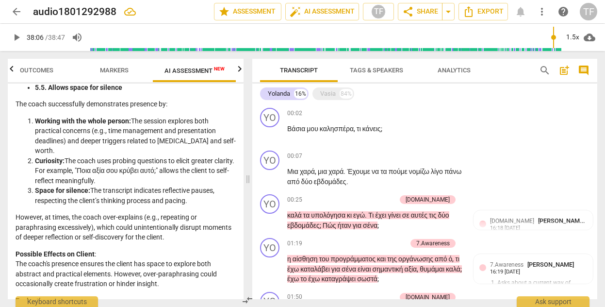
click at [130, 205] on li "Space for silence: The transcript indicates reflective pauses, respecting the c…" at bounding box center [135, 195] width 201 height 20
click at [193, 205] on li "Space for silence: The transcript indicates reflective pauses, respecting the c…" at bounding box center [135, 195] width 201 height 20
drag, startPoint x: 180, startPoint y: 220, endPoint x: 56, endPoint y: 184, distance: 129.6
click at [35, 179] on ol "Working with the whole person: The session explores both practical concerns (e.…" at bounding box center [126, 161] width 220 height 90
copy ol "Curiosity: The coach uses probing questions to elicit greater clarity. For exam…"
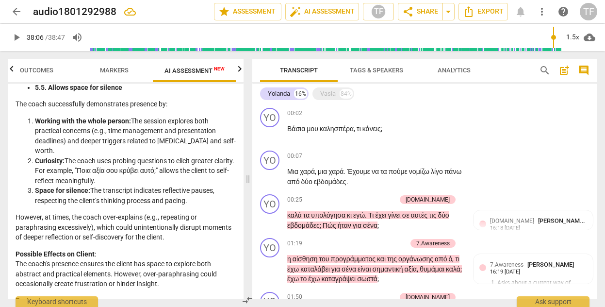
click at [136, 186] on li "Curiosity: The coach uses probing questions to elicit greater clarity. For exam…" at bounding box center [135, 171] width 201 height 30
drag, startPoint x: 101, startPoint y: 198, endPoint x: 61, endPoint y: 187, distance: 42.1
click at [49, 181] on li "Curiosity: The coach uses probing questions to elicit greater clarity. For exam…" at bounding box center [135, 171] width 201 height 30
click at [128, 186] on li "Curiosity: The coach uses probing questions to elicit greater clarity. For exam…" at bounding box center [135, 171] width 201 height 30
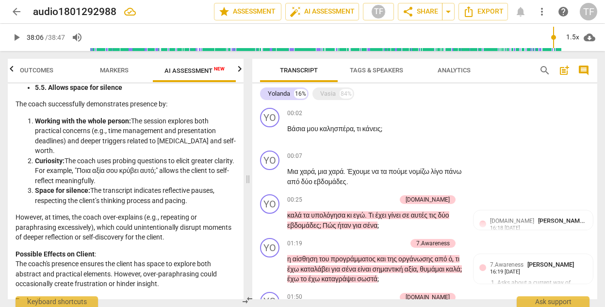
drag, startPoint x: 136, startPoint y: 199, endPoint x: 33, endPoint y: 180, distance: 104.6
click at [35, 180] on li "Curiosity: The coach uses probing questions to elicit greater clarity. For exam…" at bounding box center [135, 171] width 201 height 30
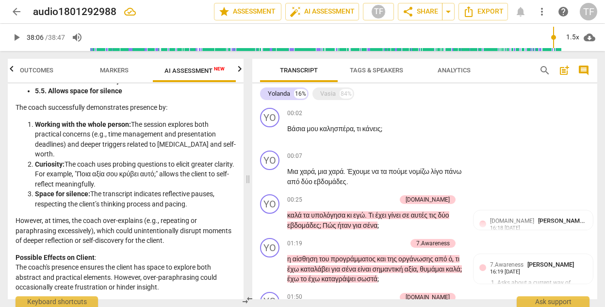
copy li "Curiosity: The coach uses probing questions to elicit greater clarity. For exam…"
click at [188, 209] on li "Space for silence: The transcript indicates reflective pauses, respecting the c…" at bounding box center [135, 199] width 201 height 20
drag, startPoint x: 192, startPoint y: 225, endPoint x: 25, endPoint y: 214, distance: 167.3
click at [25, 209] on ol "Working with the whole person: The session explores both practical concerns (e.…" at bounding box center [126, 164] width 220 height 90
click at [98, 209] on li "Space for silence: The transcript indicates reflective pauses, respecting the c…" at bounding box center [135, 199] width 201 height 20
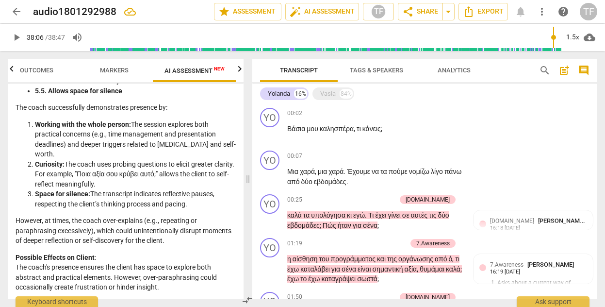
click at [192, 209] on li "Space for silence: The transcript indicates reflective pauses, respecting the c…" at bounding box center [135, 199] width 201 height 20
click at [188, 209] on li "Space for silence: The transcript indicates reflective pauses, respecting the c…" at bounding box center [135, 199] width 201 height 20
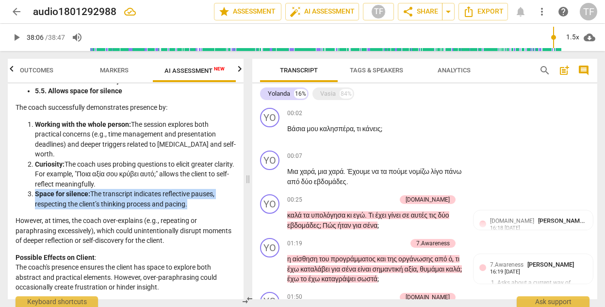
drag, startPoint x: 186, startPoint y: 225, endPoint x: 16, endPoint y: 213, distance: 169.7
click at [16, 209] on ol "Working with the whole person: The session explores both practical concerns (e.…" at bounding box center [126, 164] width 220 height 90
copy li "Space for silence: The transcript indicates reflective pauses, respecting the c…"
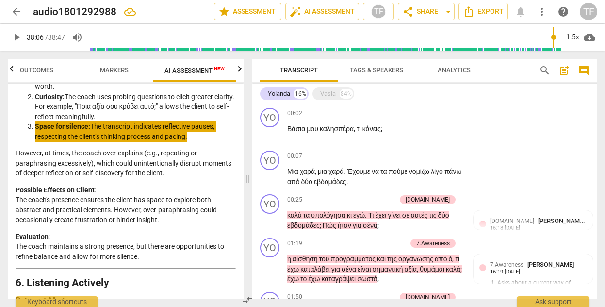
scroll to position [1352, 0]
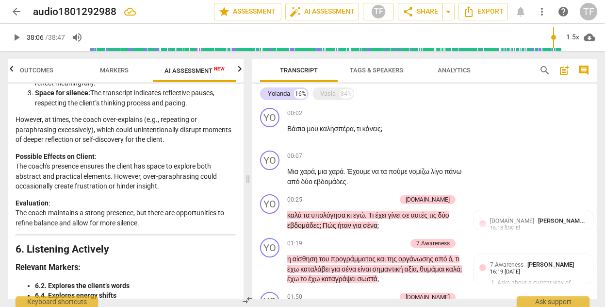
click at [143, 228] on p "Evaluation : The coach maintains a strong presence, but there are opportunities…" at bounding box center [126, 213] width 220 height 30
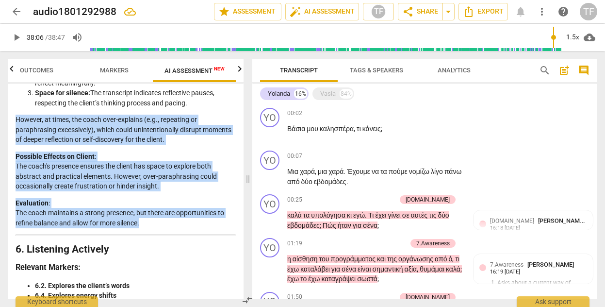
drag, startPoint x: 144, startPoint y: 244, endPoint x: 3, endPoint y: 137, distance: 176.3
click at [3, 137] on div "Outcomes Markers AI Assessment New Scores Disclaimer: AI can make mistakes. Con…" at bounding box center [123, 179] width 247 height 256
copy div "However, at times, the coach over-explains (e.g., repeating or paraphrasing exc…"
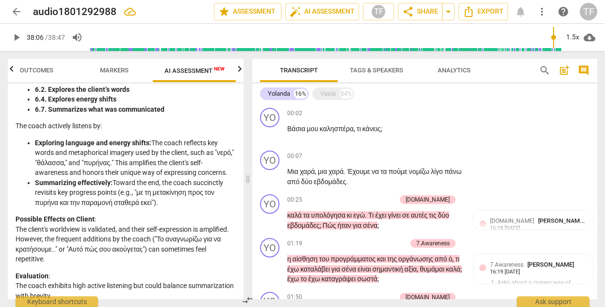
scroll to position [1547, 0]
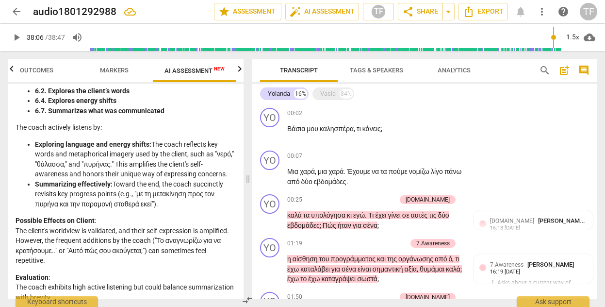
click at [172, 209] on li "Summarizing effectively: Toward the end, the coach succinctly revisits key prog…" at bounding box center [135, 194] width 201 height 30
drag, startPoint x: 156, startPoint y: 221, endPoint x: 54, endPoint y: 176, distance: 112.1
click at [29, 162] on ul "Exploring language and energy shifts: The coach reflects key words and metaphor…" at bounding box center [126, 174] width 220 height 70
click at [106, 179] on li "Exploring language and energy shifts: The coach reflects key words and metaphor…" at bounding box center [135, 159] width 201 height 40
drag, startPoint x: 228, startPoint y: 193, endPoint x: 13, endPoint y: 166, distance: 217.0
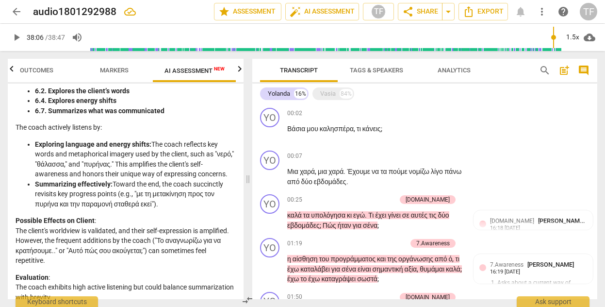
click at [8, 165] on div "Disclaimer: AI can make mistakes. Consult a qualified mentor coach before actin…" at bounding box center [126, 190] width 236 height 215
drag, startPoint x: 162, startPoint y: 224, endPoint x: 71, endPoint y: 212, distance: 91.1
click at [33, 207] on ul "Exploring language and energy shifts: The coach reflects key words and metaphor…" at bounding box center [126, 174] width 220 height 70
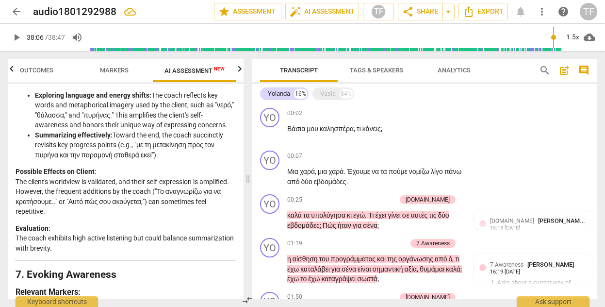
scroll to position [1599, 0]
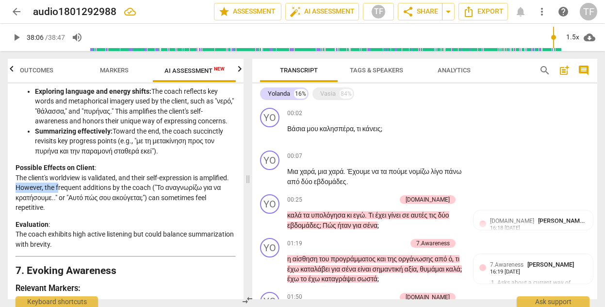
drag, startPoint x: 47, startPoint y: 206, endPoint x: 102, endPoint y: 227, distance: 58.7
click at [89, 212] on p "Possible Effects on Client : The client's worldview is validated, and their sel…" at bounding box center [126, 188] width 220 height 50
click at [103, 212] on p "Possible Effects on Client : The client's worldview is validated, and their sel…" at bounding box center [126, 188] width 220 height 50
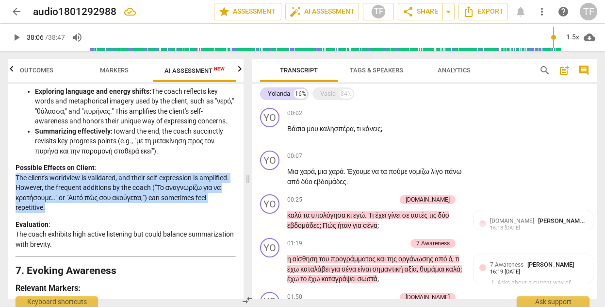
drag, startPoint x: 98, startPoint y: 226, endPoint x: 12, endPoint y: 196, distance: 91.1
click at [12, 196] on div "Disclaimer: AI can make mistakes. Consult a qualified mentor coach before actin…" at bounding box center [126, 190] width 236 height 215
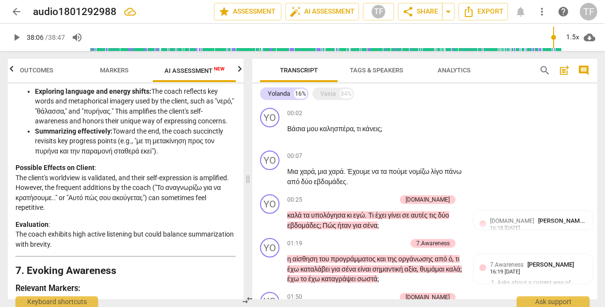
drag, startPoint x: 44, startPoint y: 204, endPoint x: 49, endPoint y: 206, distance: 5.2
click at [44, 204] on p "Possible Effects on Client : The client's worldview is validated, and their sel…" at bounding box center [126, 188] width 220 height 50
click at [94, 212] on p "Possible Effects on Client : The client's worldview is validated, and their sel…" at bounding box center [126, 188] width 220 height 50
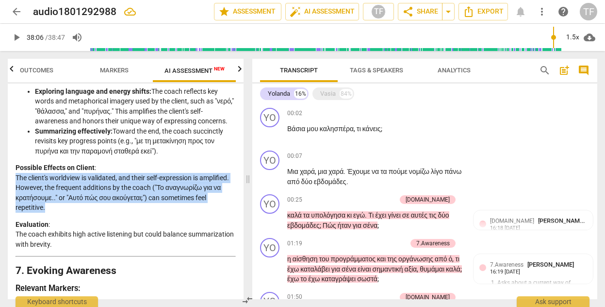
drag, startPoint x: 98, startPoint y: 228, endPoint x: 72, endPoint y: 214, distance: 29.3
click at [9, 200] on div "Disclaimer: AI can make mistakes. Consult a qualified mentor coach before actin…" at bounding box center [126, 190] width 236 height 215
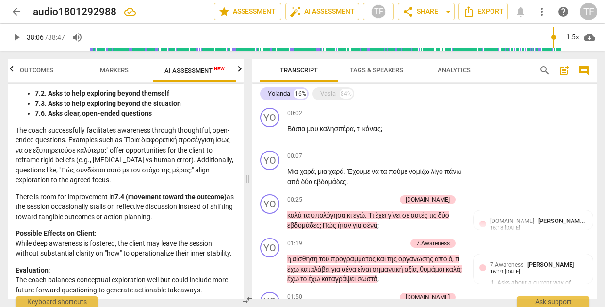
scroll to position [1812, 0]
click at [162, 185] on p "The coach successfully facilitates awareness through thoughtful, open-ended que…" at bounding box center [126, 156] width 220 height 60
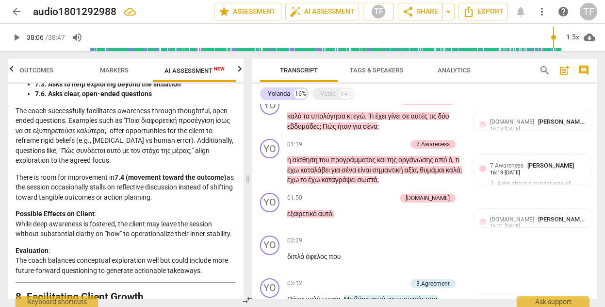
scroll to position [1831, 0]
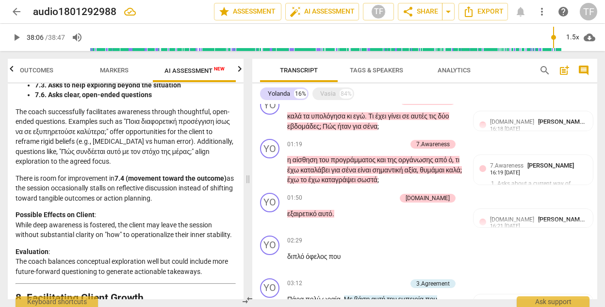
click at [17, 132] on p "The coach successfully facilitates awareness through thoughtful, open-ended que…" at bounding box center [126, 137] width 220 height 60
drag, startPoint x: 17, startPoint y: 131, endPoint x: 119, endPoint y: 155, distance: 104.1
click at [119, 155] on p "The coach successfully facilitates awareness through thoughtful, open-ended que…" at bounding box center [126, 137] width 220 height 60
click at [155, 166] on p "The coach successfully facilitates awareness through thoughtful, open-ended que…" at bounding box center [126, 137] width 220 height 60
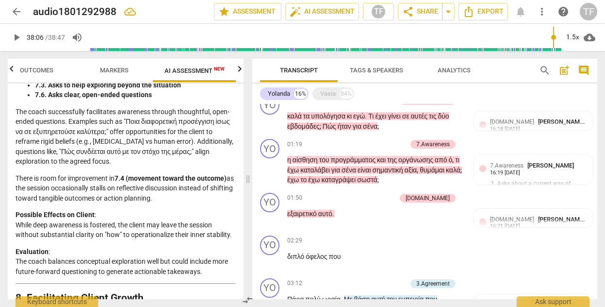
click at [151, 166] on p "The coach successfully facilitates awareness through thoughtful, open-ended que…" at bounding box center [126, 137] width 220 height 60
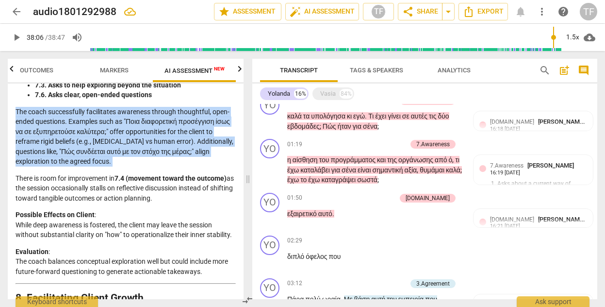
drag, startPoint x: 143, startPoint y: 180, endPoint x: 14, endPoint y: 129, distance: 138.5
click at [14, 129] on div "Disclaimer: AI can make mistakes. Consult a qualified mentor coach before actin…" at bounding box center [126, 190] width 236 height 215
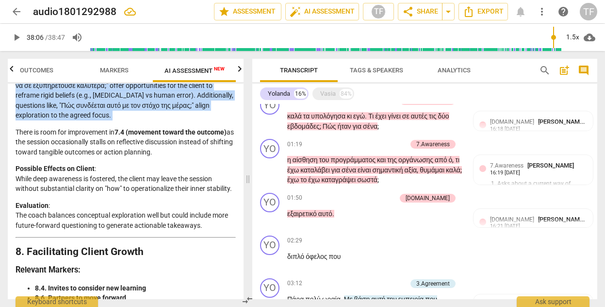
scroll to position [1878, 0]
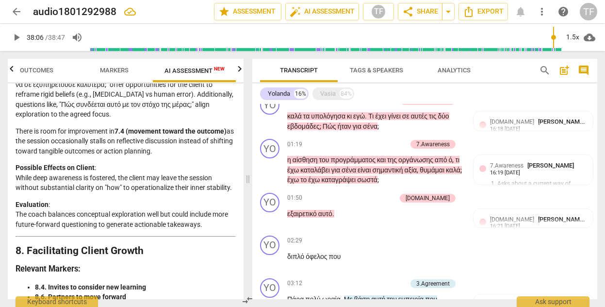
click at [199, 229] on p "Evaluation : The coach balances conceptual exploration well but could include m…" at bounding box center [126, 214] width 220 height 30
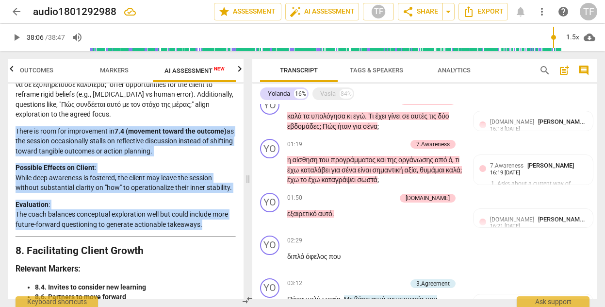
drag, startPoint x: 200, startPoint y: 243, endPoint x: 59, endPoint y: 168, distance: 159.3
click at [13, 155] on div "Disclaimer: AI can make mistakes. Consult a qualified mentor coach before actin…" at bounding box center [126, 190] width 236 height 215
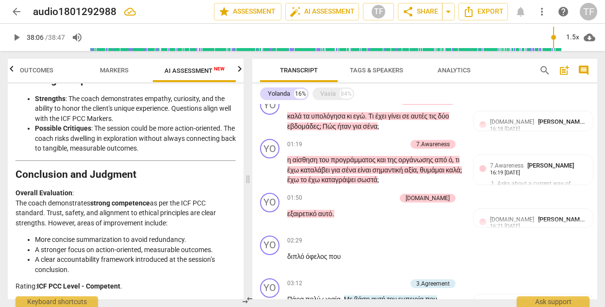
scroll to position [2260, 0]
